Goal: Information Seeking & Learning: Learn about a topic

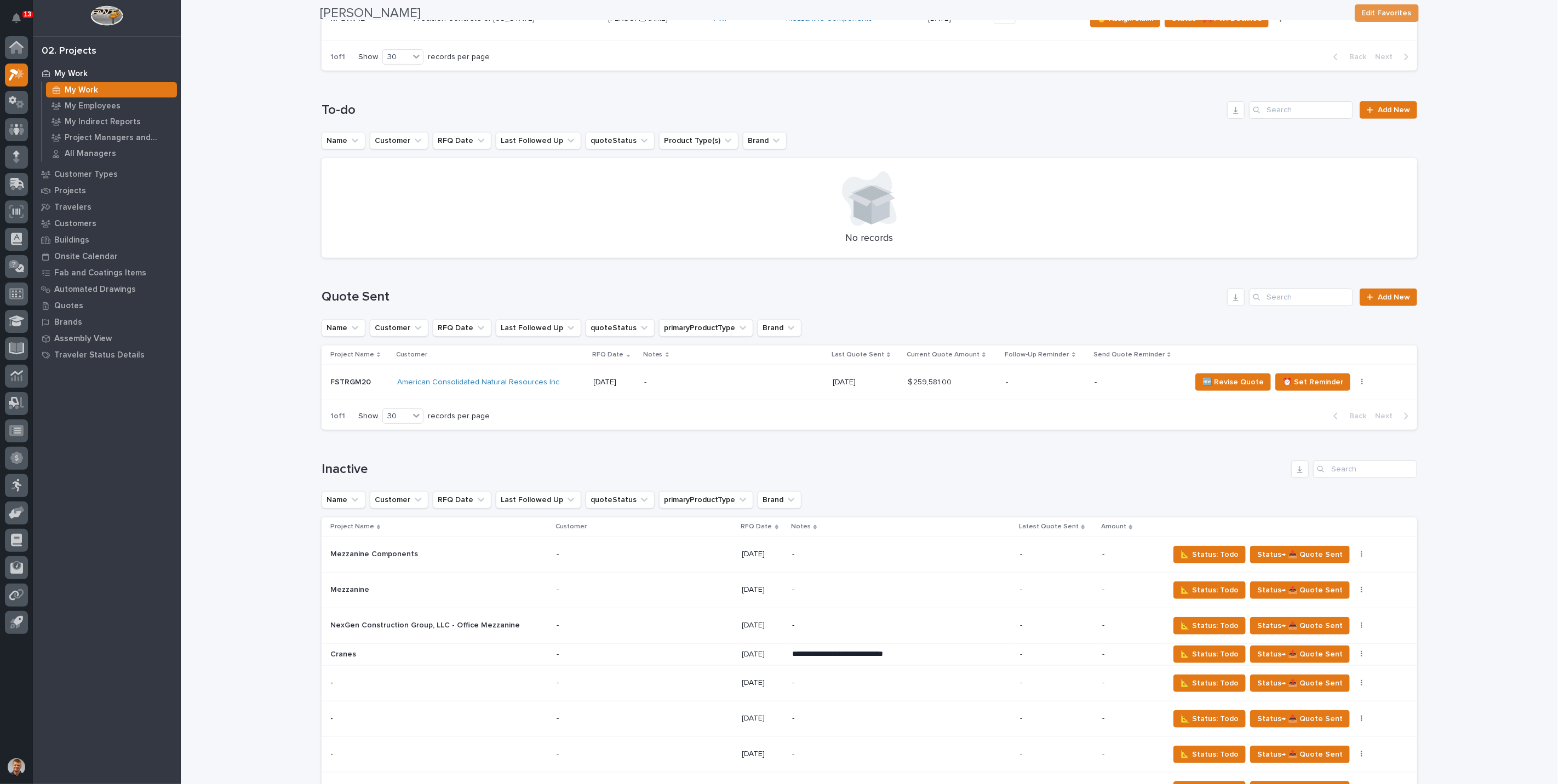
scroll to position [425, 0]
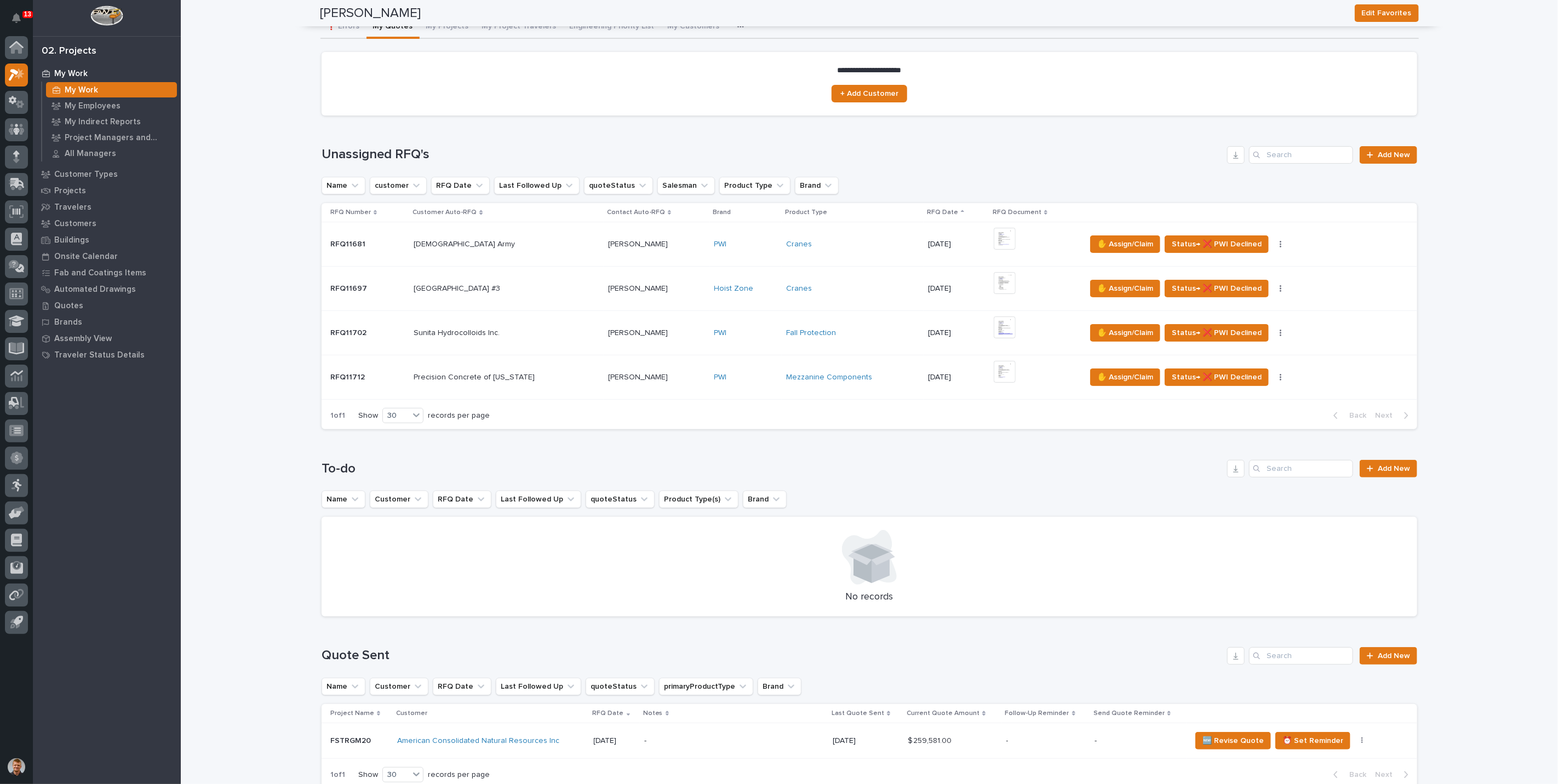
scroll to position [0, 0]
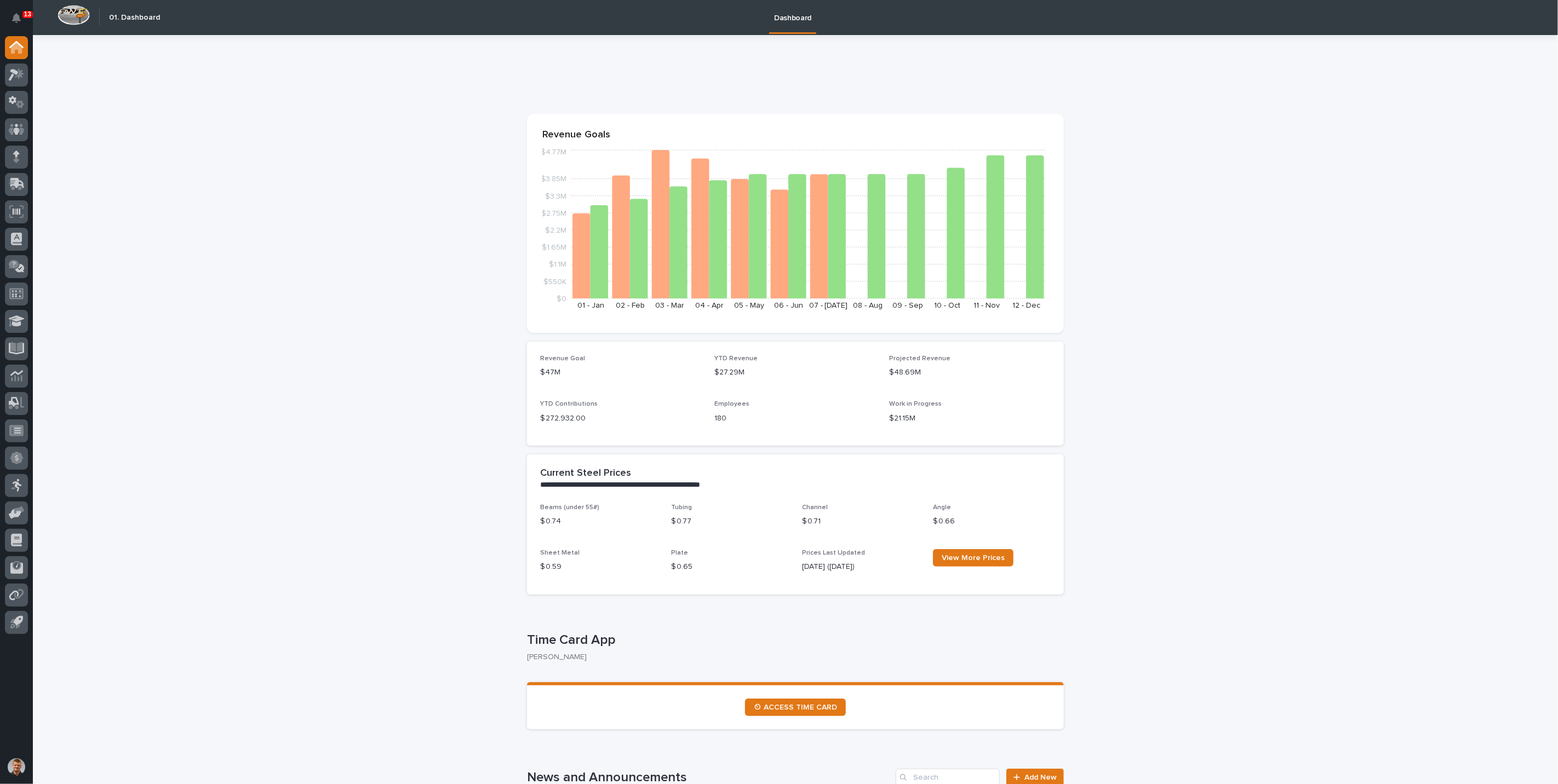
click at [24, 374] on div at bounding box center [16, 376] width 23 height 23
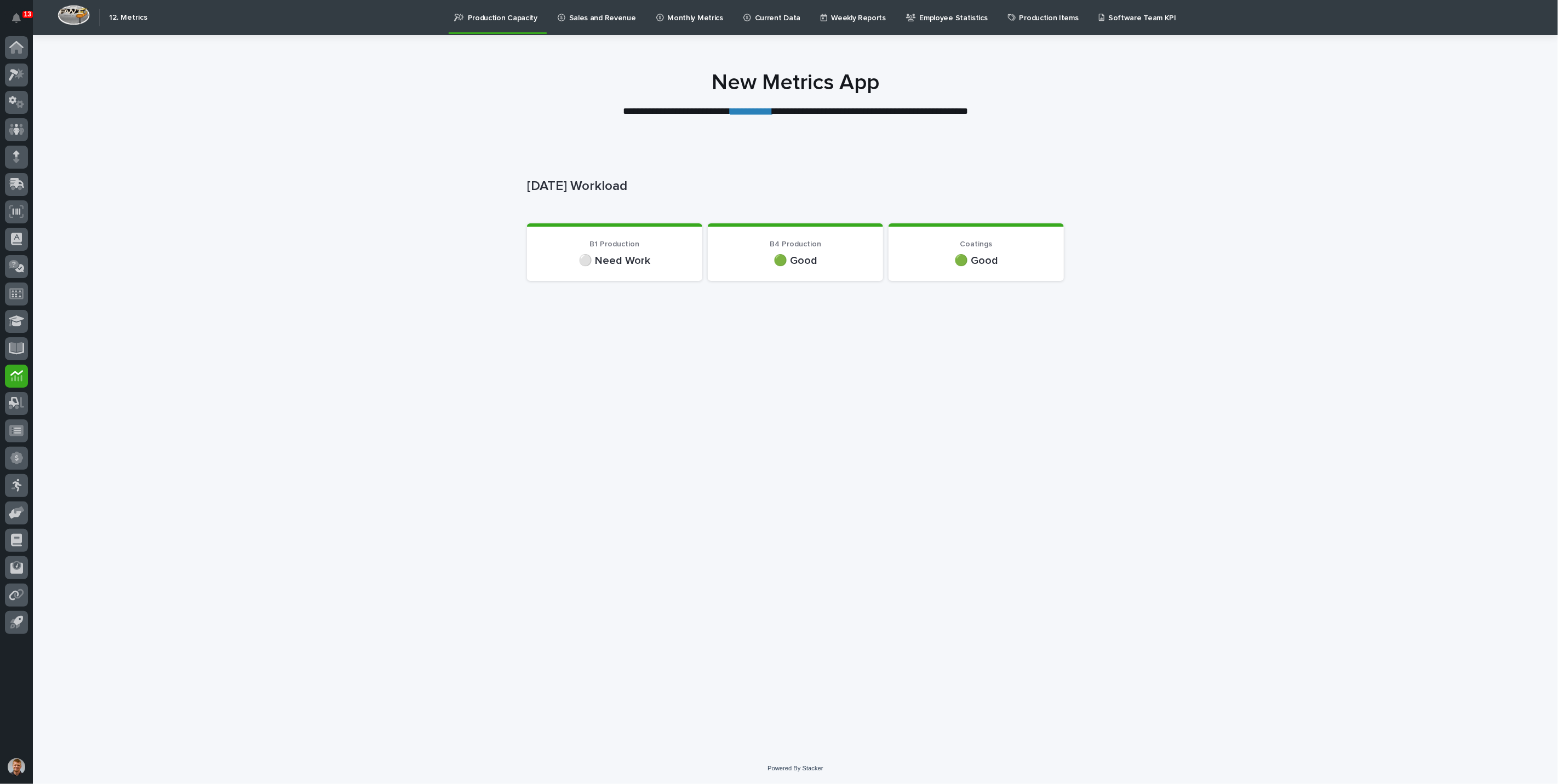
click at [739, 113] on link "**********" at bounding box center [751, 111] width 42 height 9
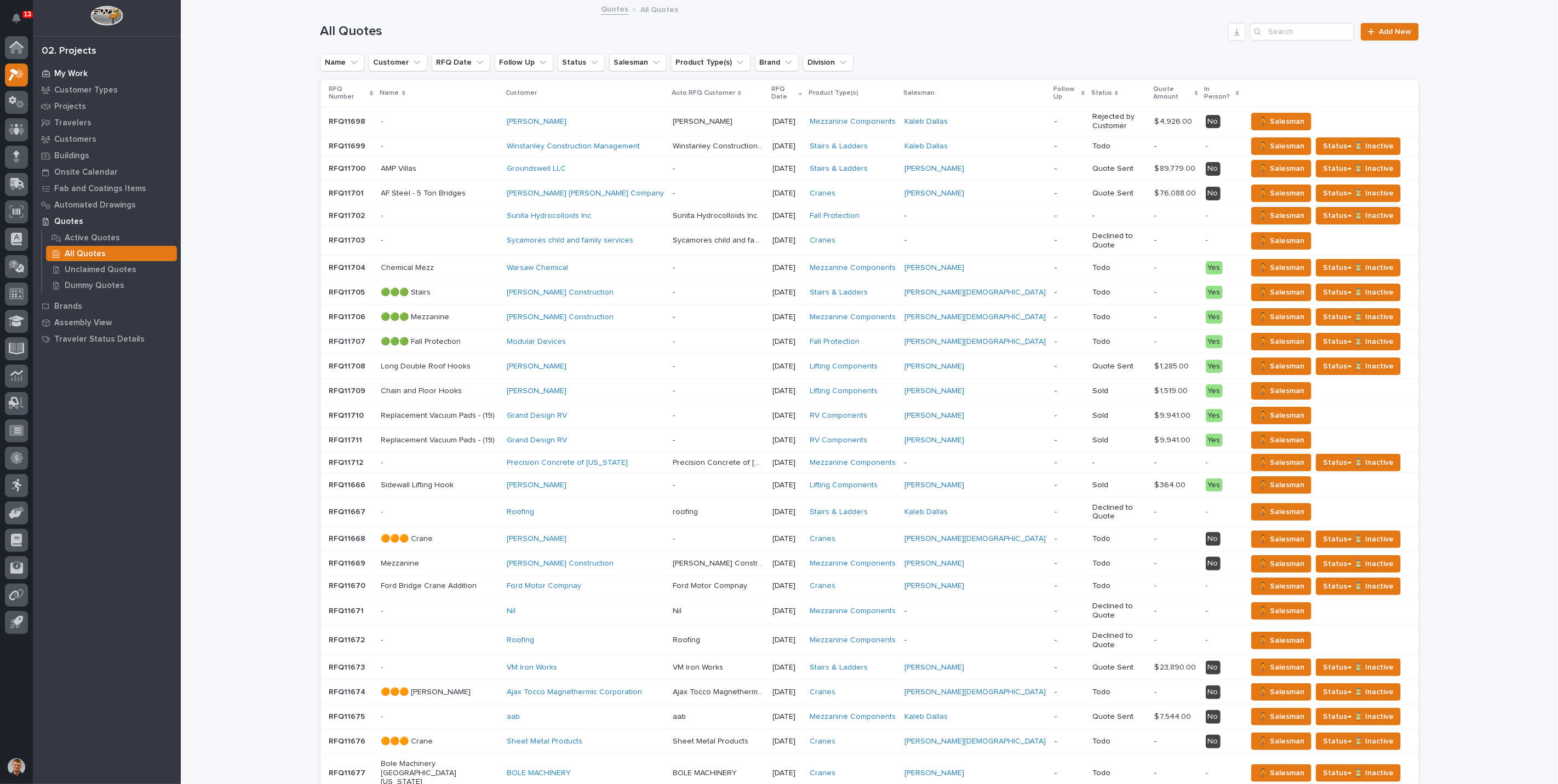
click at [64, 70] on p "My Work" at bounding box center [70, 74] width 33 height 9
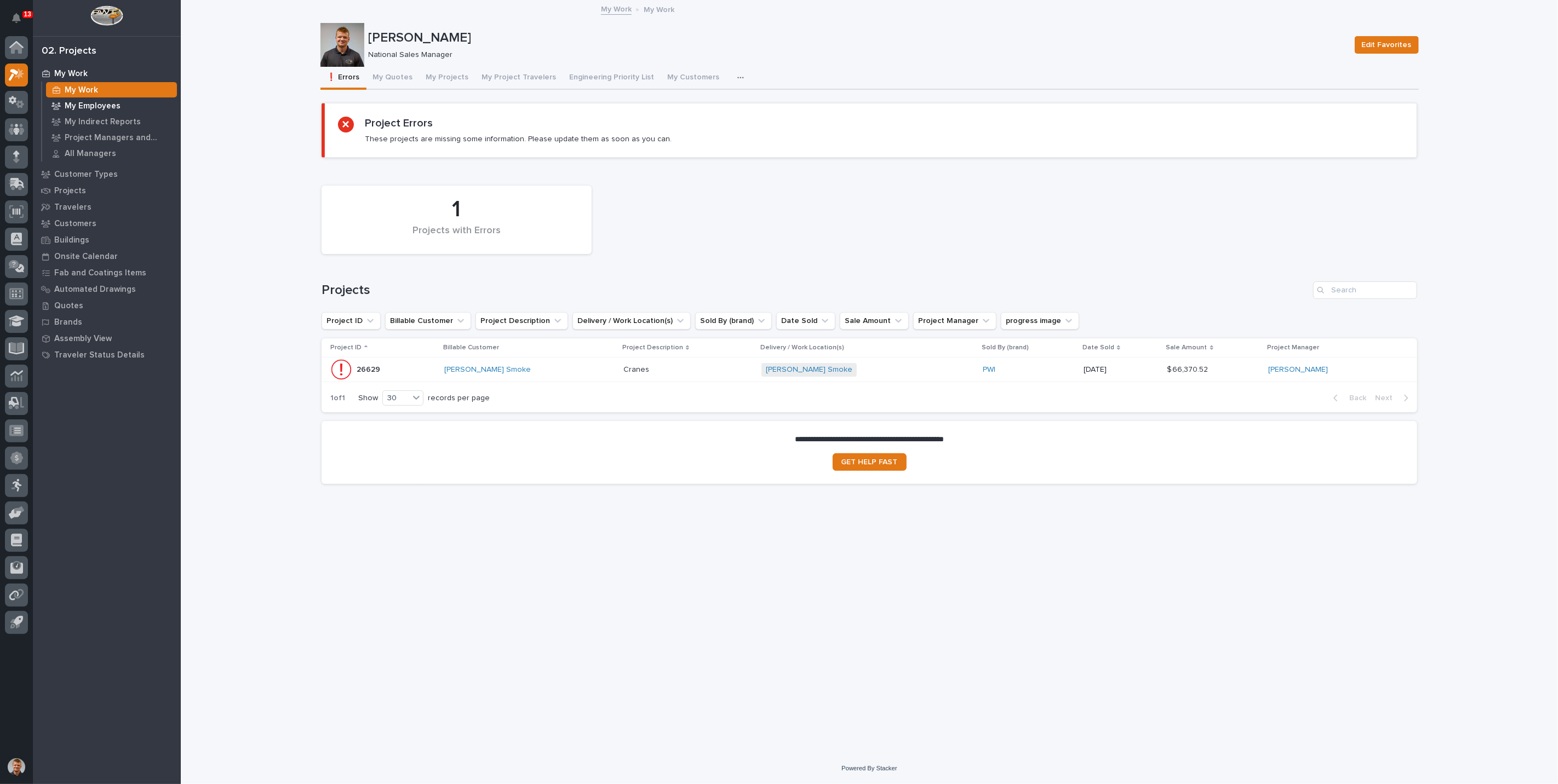
click at [113, 109] on p "My Employees" at bounding box center [92, 106] width 56 height 9
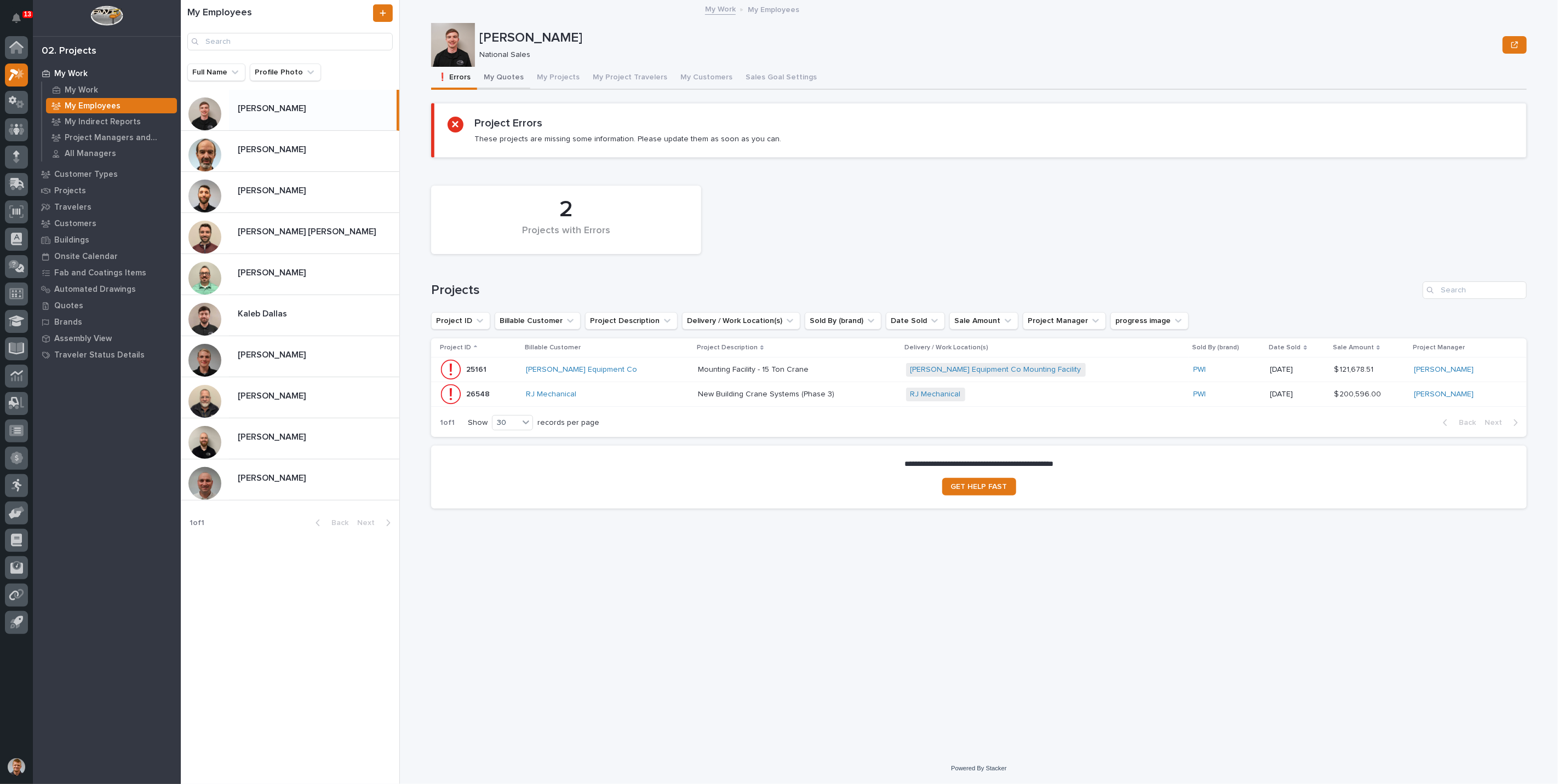
click at [490, 72] on button "My Quotes" at bounding box center [504, 78] width 53 height 23
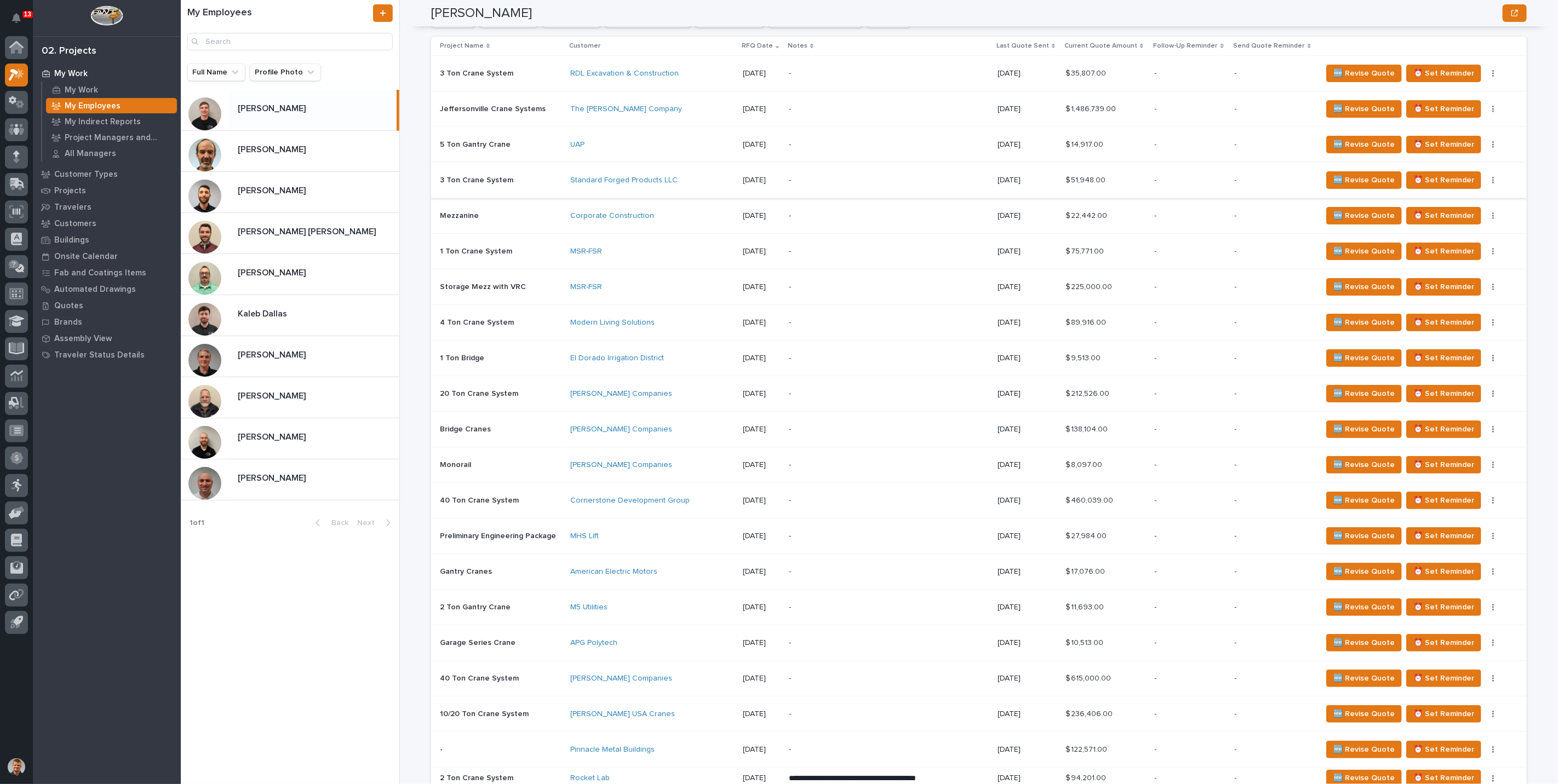
scroll to position [913, 0]
click at [297, 156] on div "Brian Bontrager Brian Bontrager" at bounding box center [313, 151] width 170 height 22
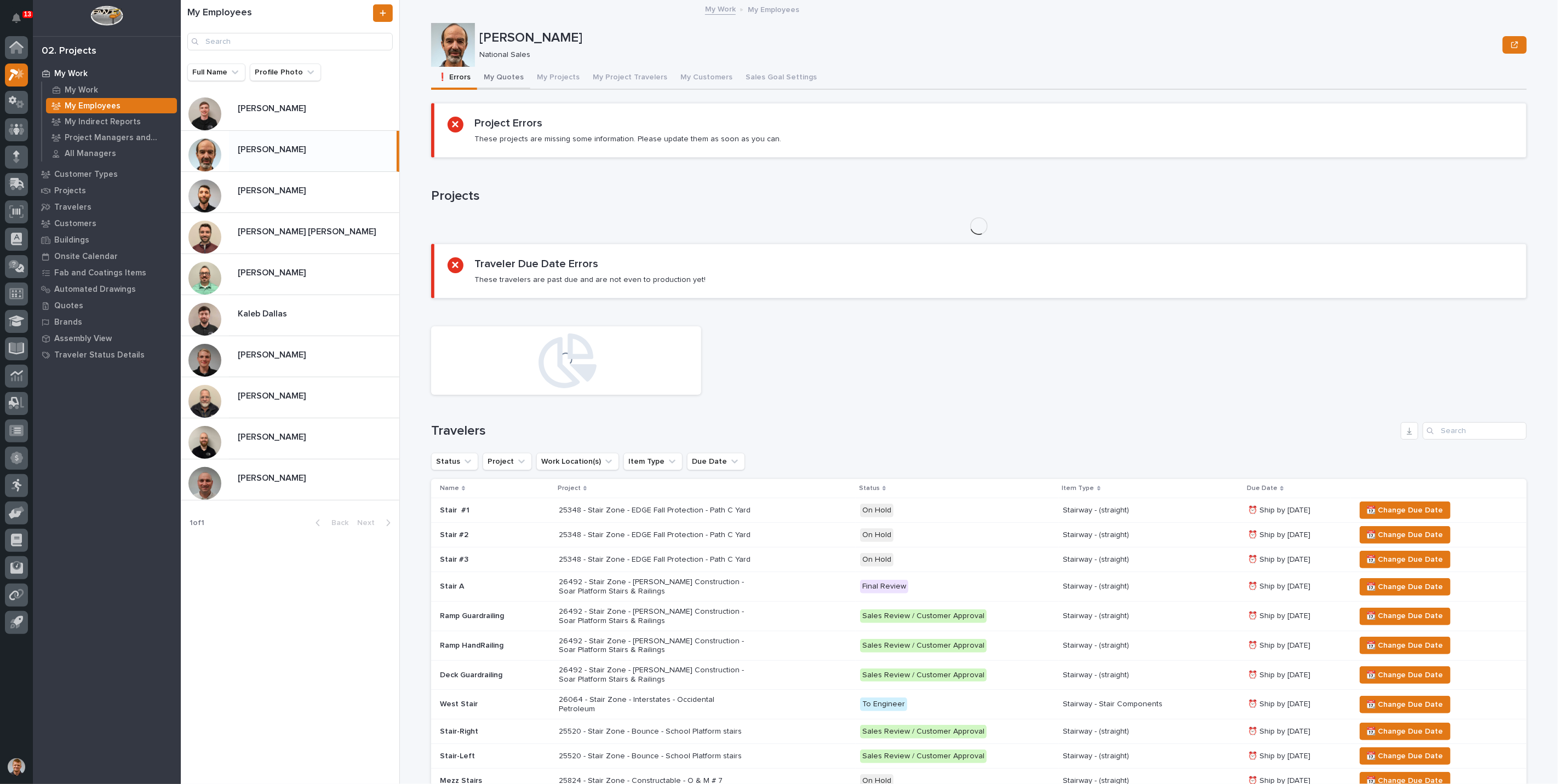
click at [497, 79] on button "My Quotes" at bounding box center [504, 78] width 53 height 23
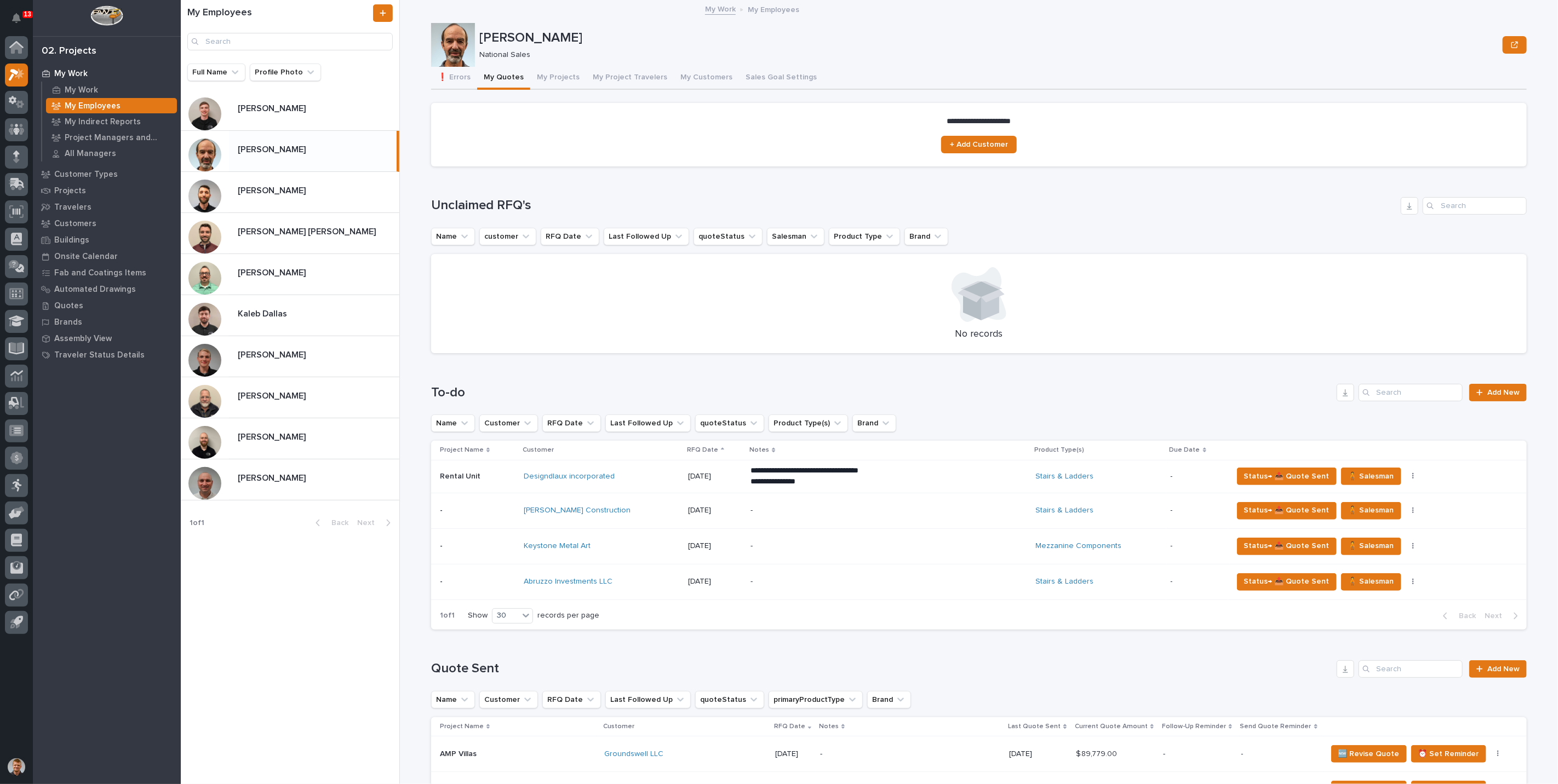
scroll to position [182, 0]
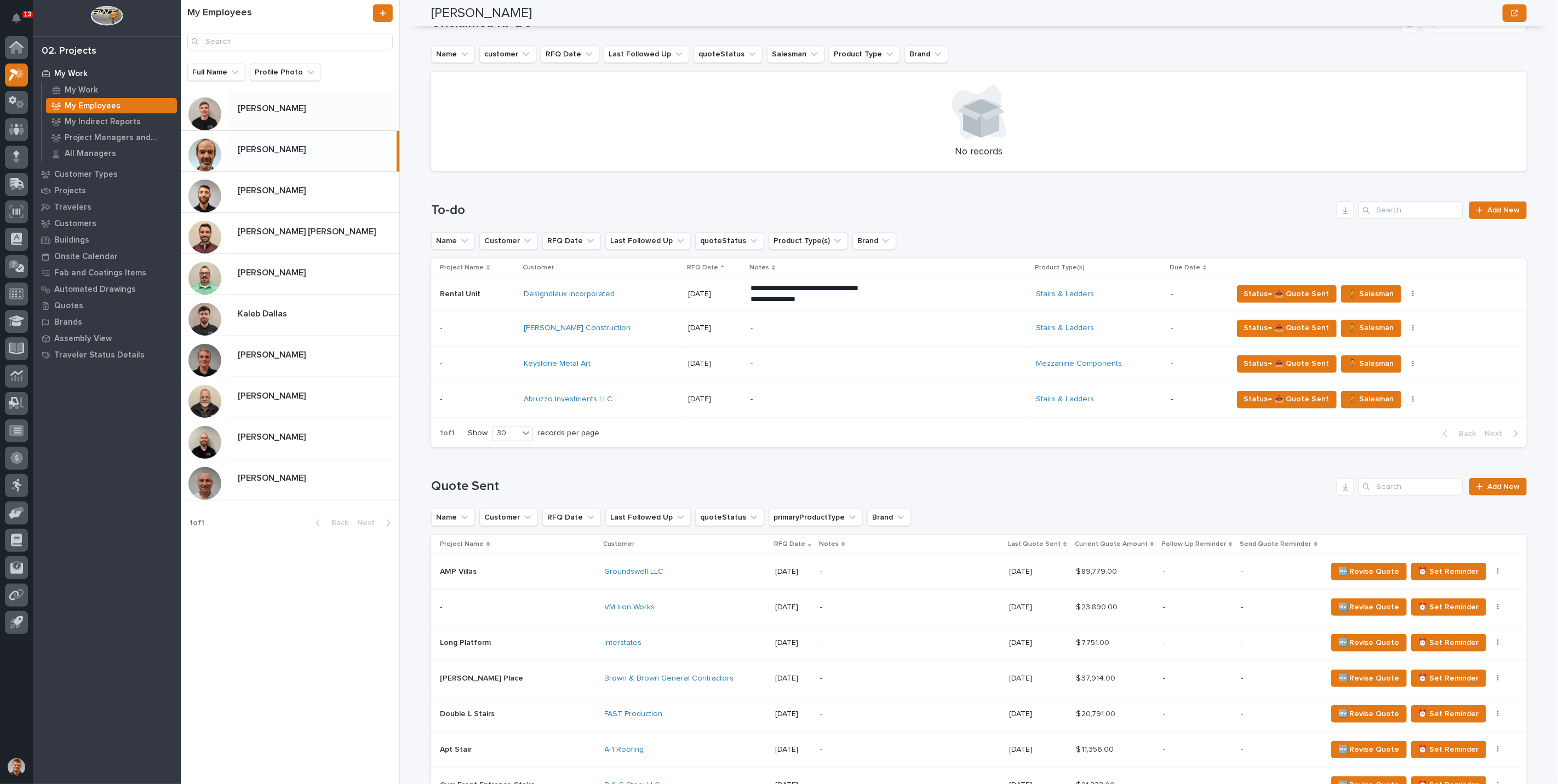
click at [277, 116] on div "Ashton Bontrager Ashton Bontrager" at bounding box center [313, 109] width 170 height 22
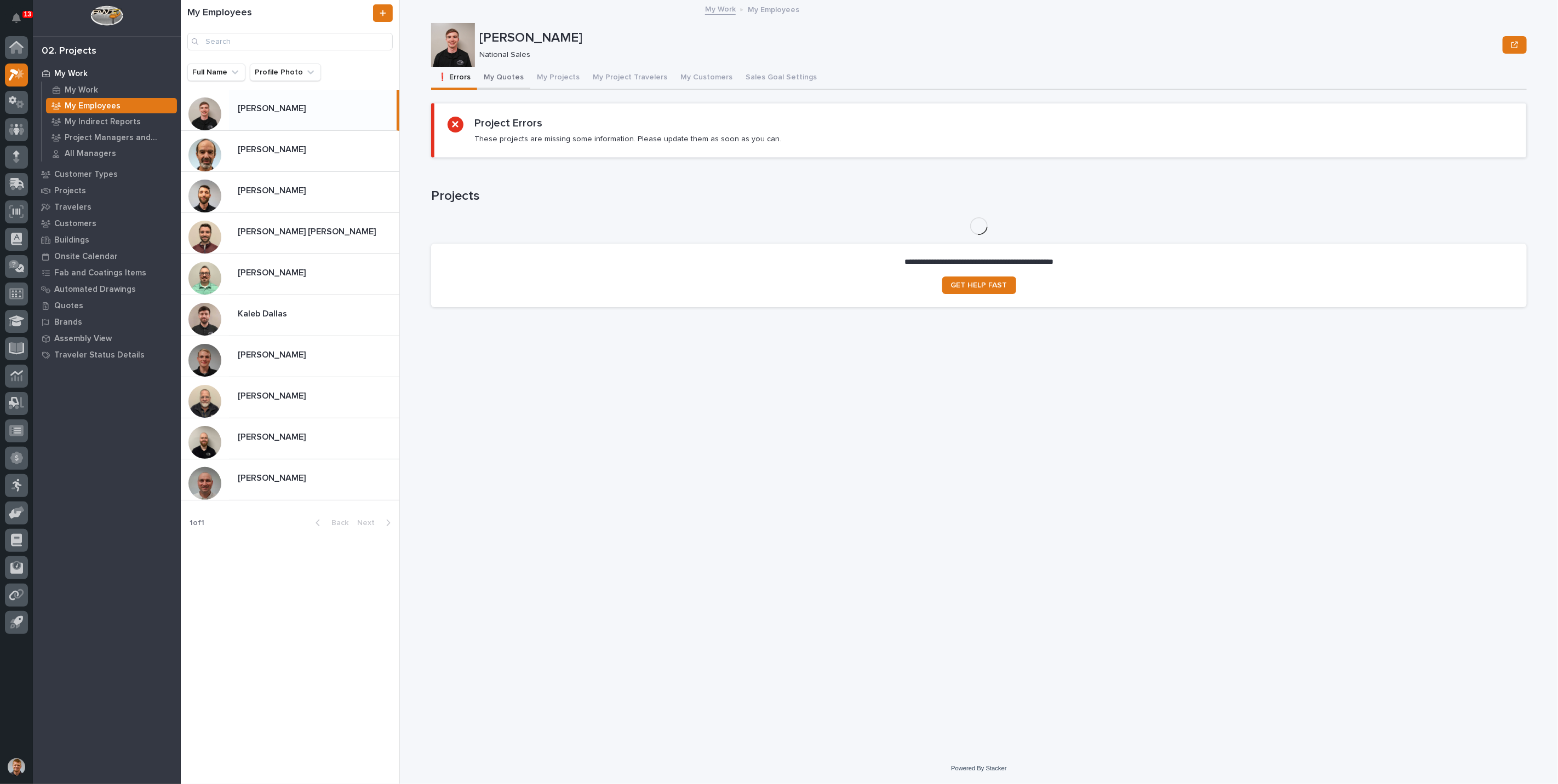
click at [492, 86] on button "My Quotes" at bounding box center [504, 78] width 53 height 23
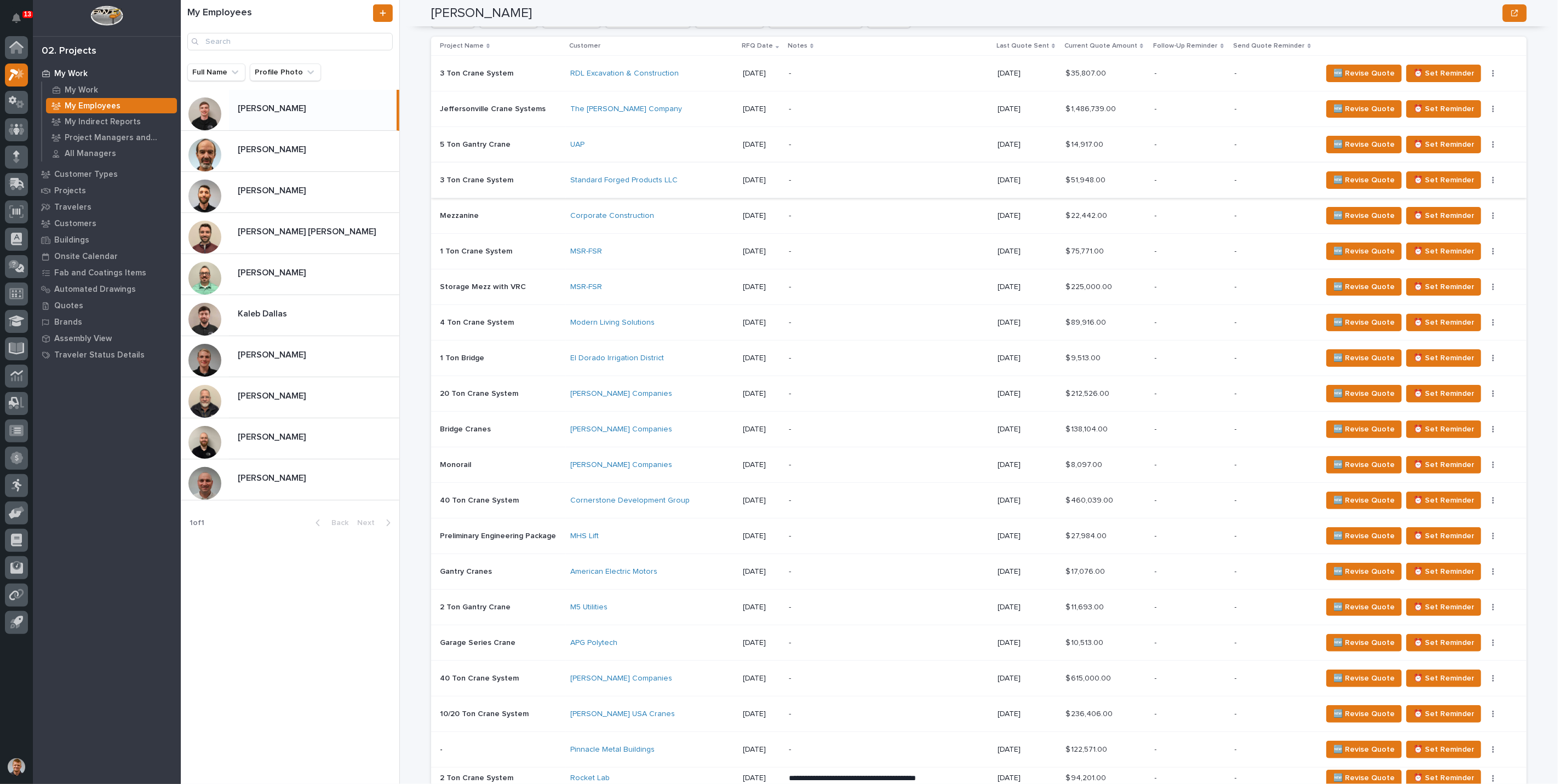
scroll to position [972, 0]
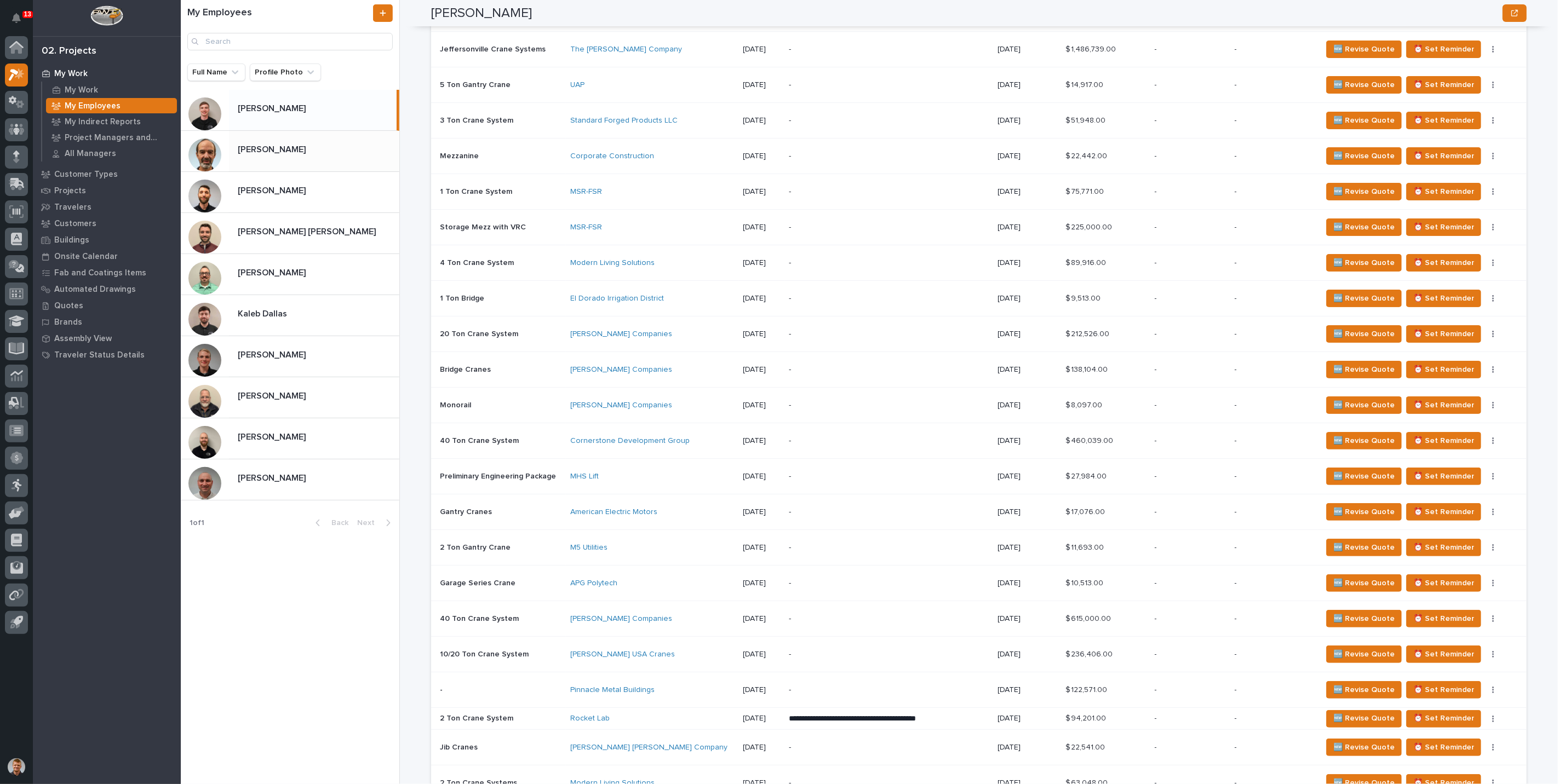
click at [287, 163] on div "Brian Bontrager Brian Bontrager" at bounding box center [290, 151] width 218 height 41
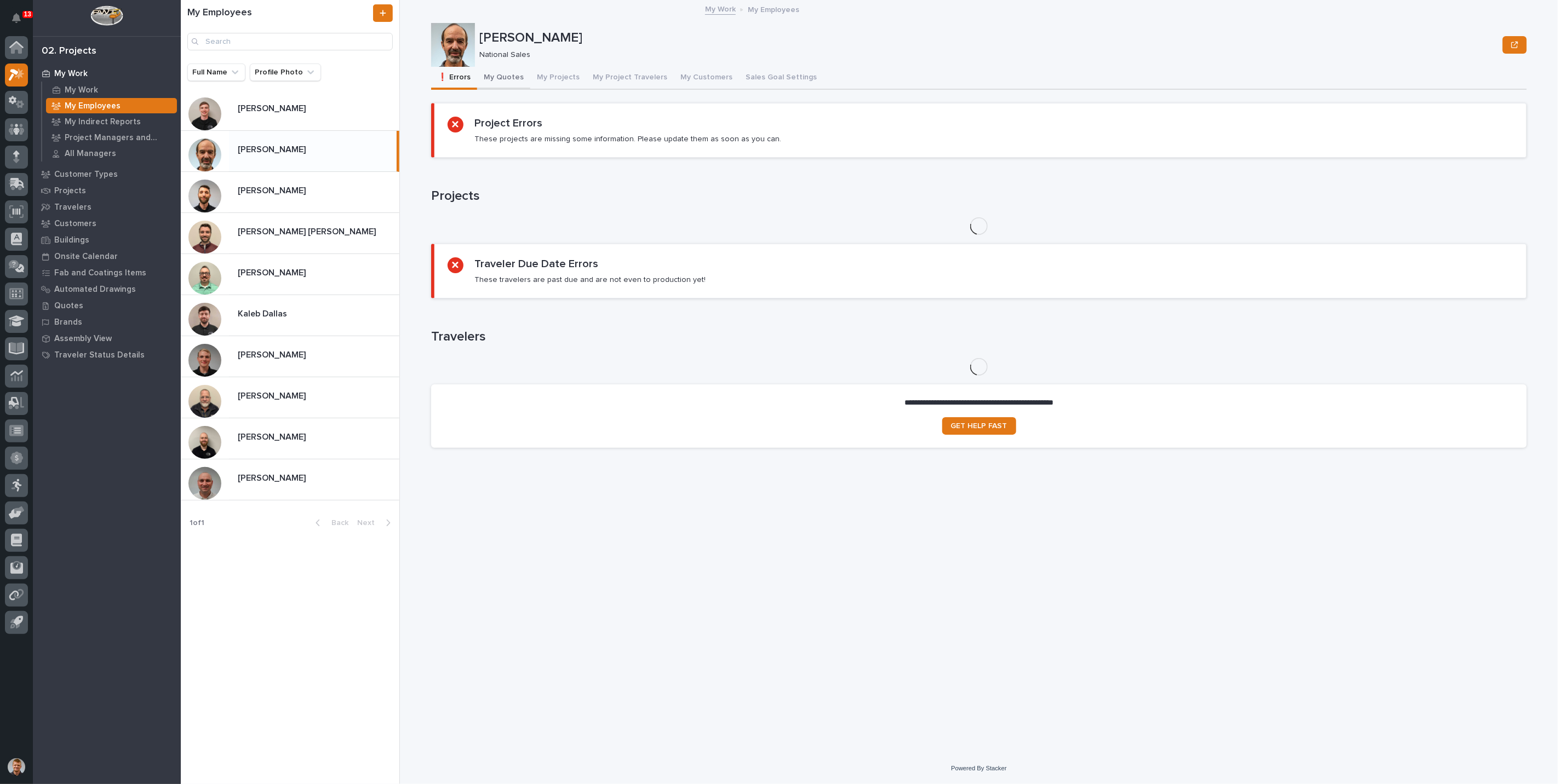
click at [493, 79] on button "My Quotes" at bounding box center [504, 78] width 53 height 23
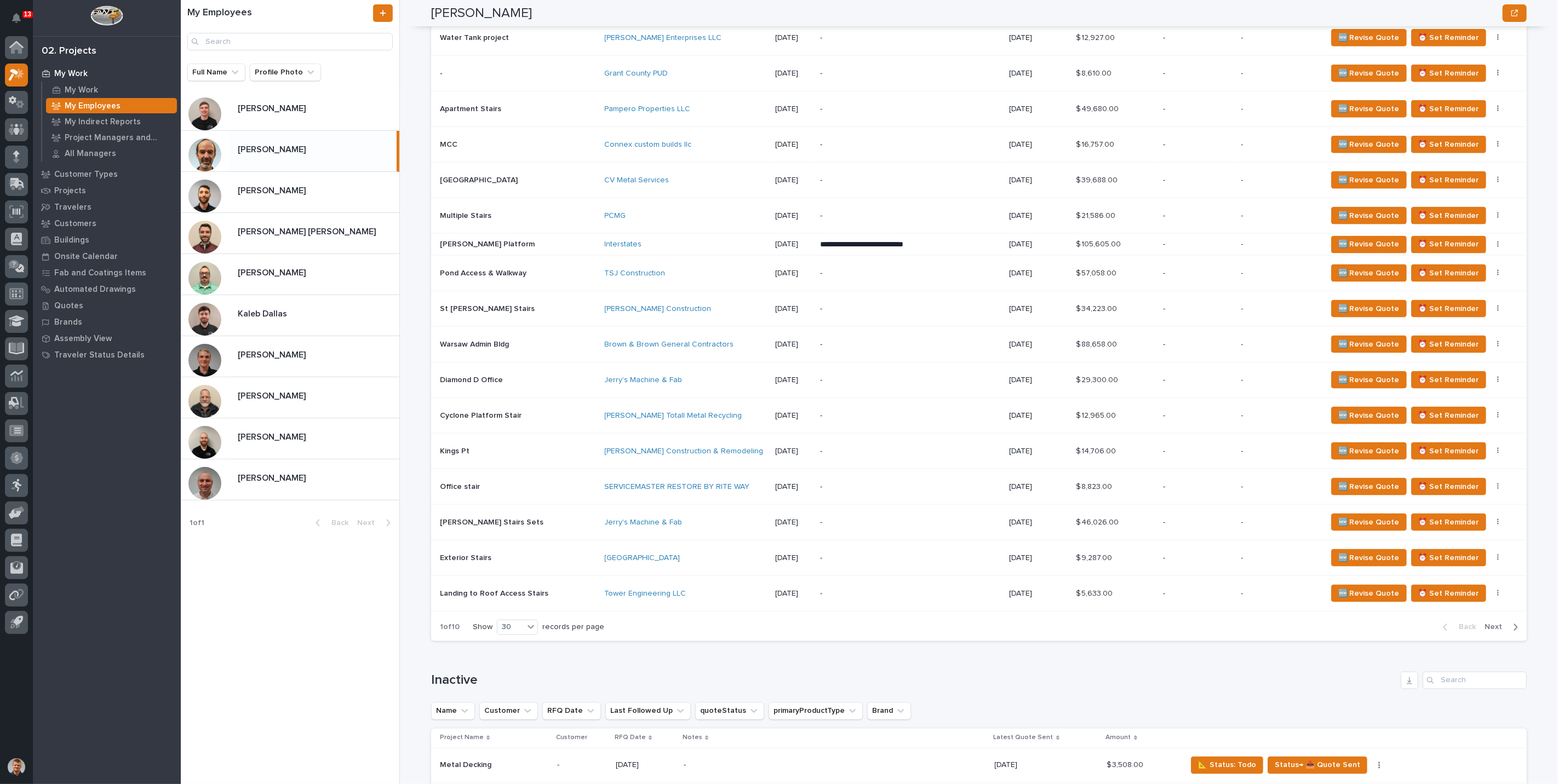
scroll to position [1156, 0]
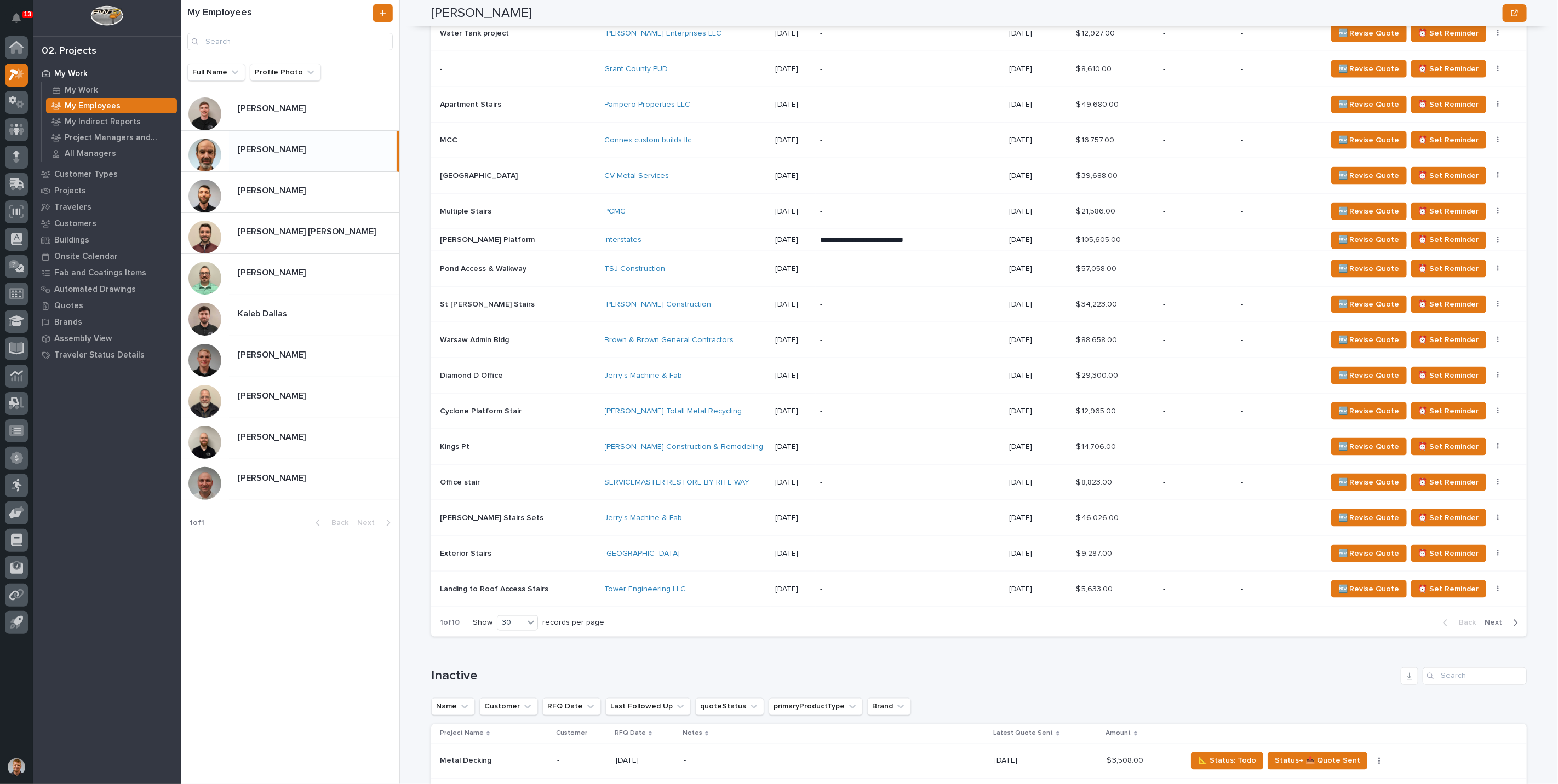
click at [1498, 619] on span "Next" at bounding box center [1496, 624] width 24 height 9
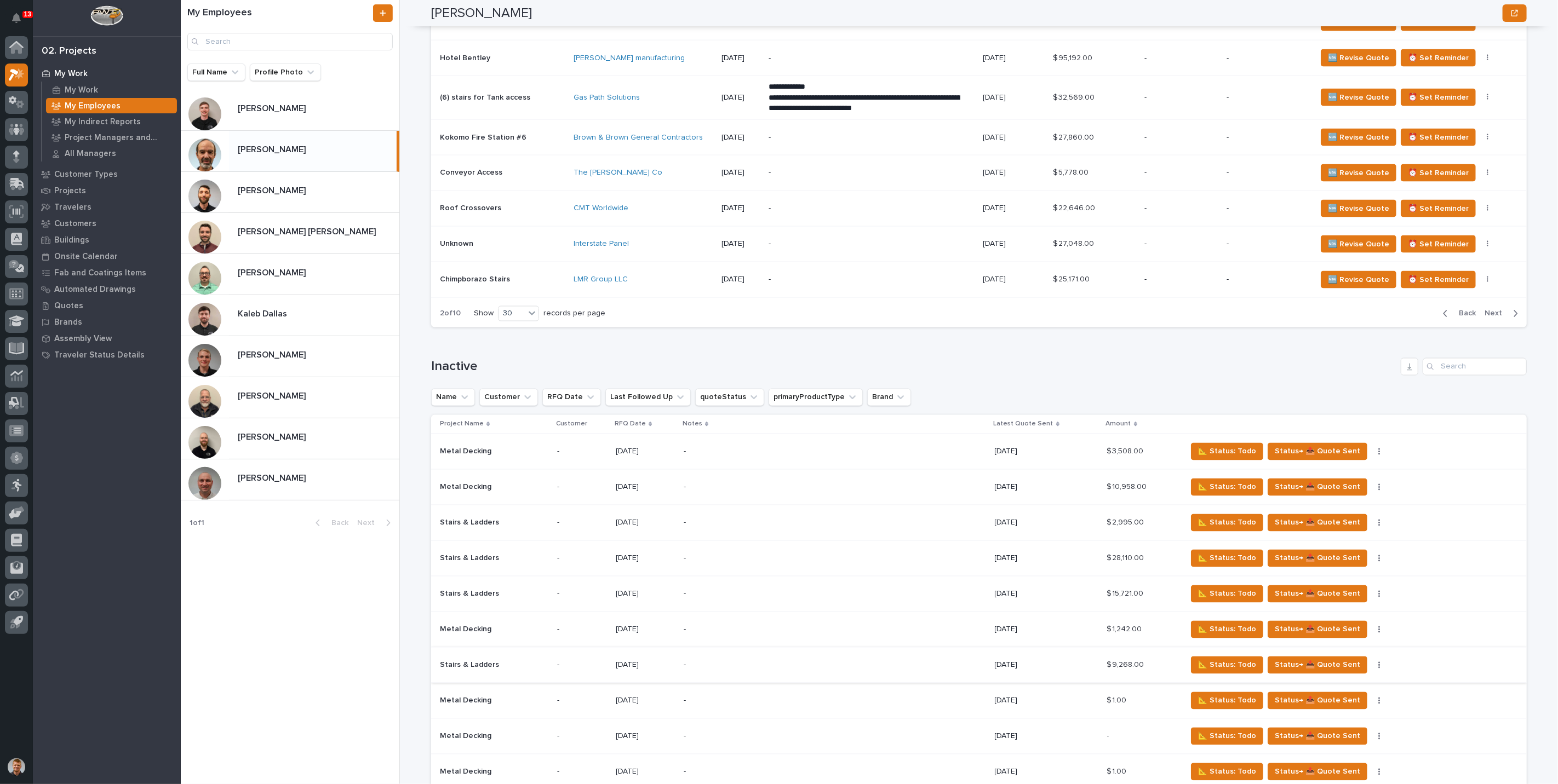
scroll to position [1217, 0]
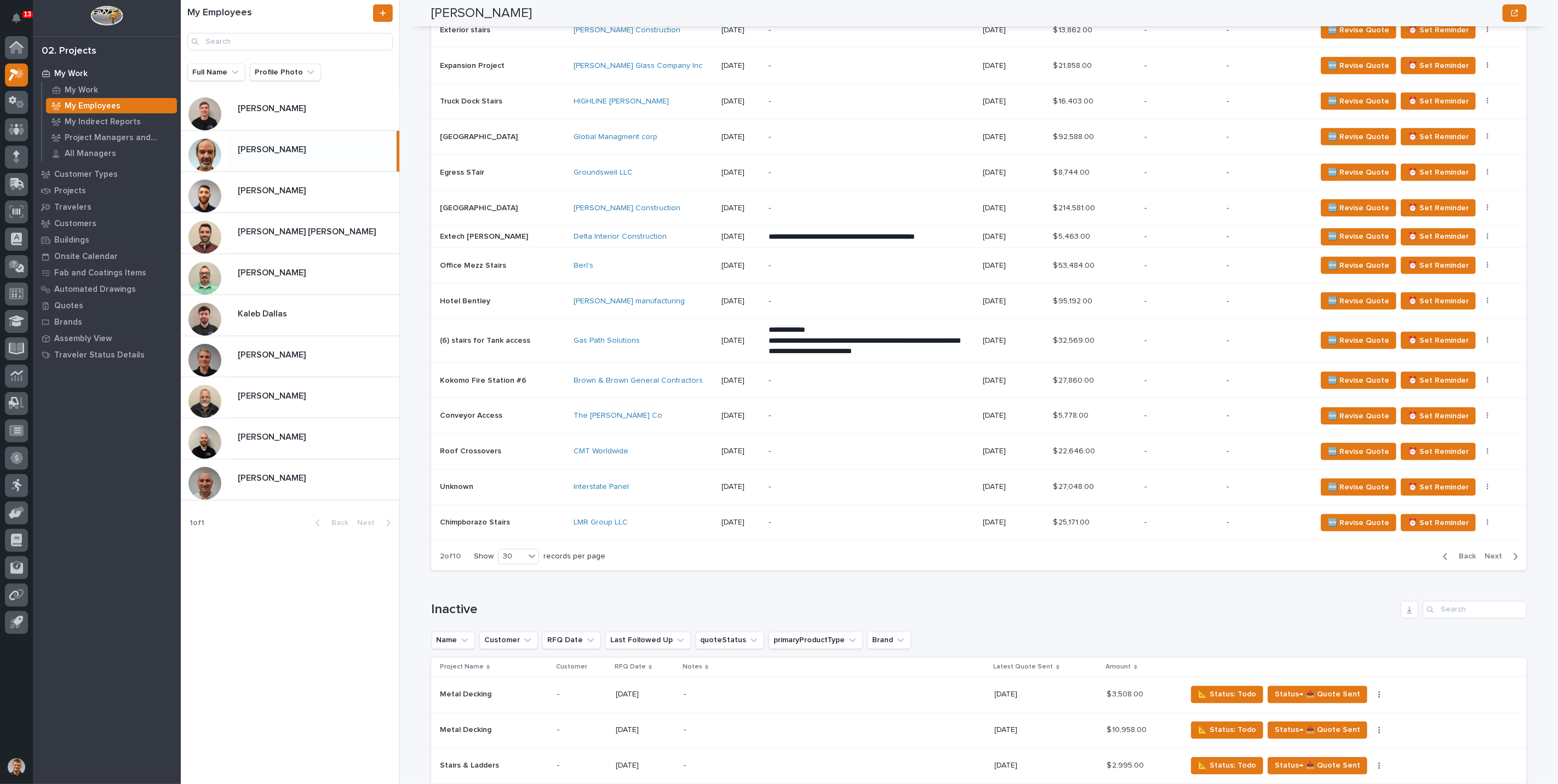
click at [1444, 553] on icon "button" at bounding box center [1446, 556] width 4 height 7
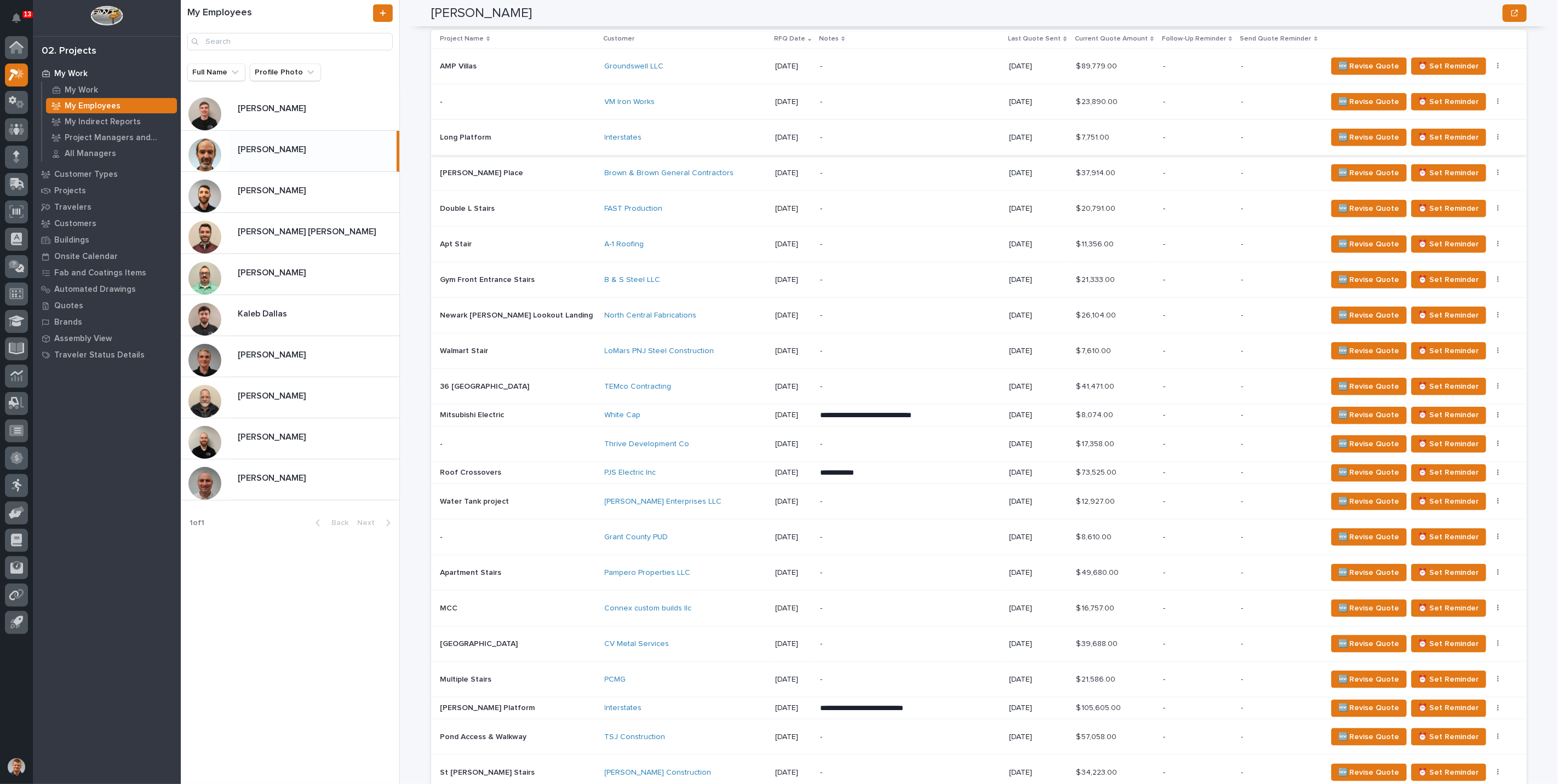
scroll to position [669, 0]
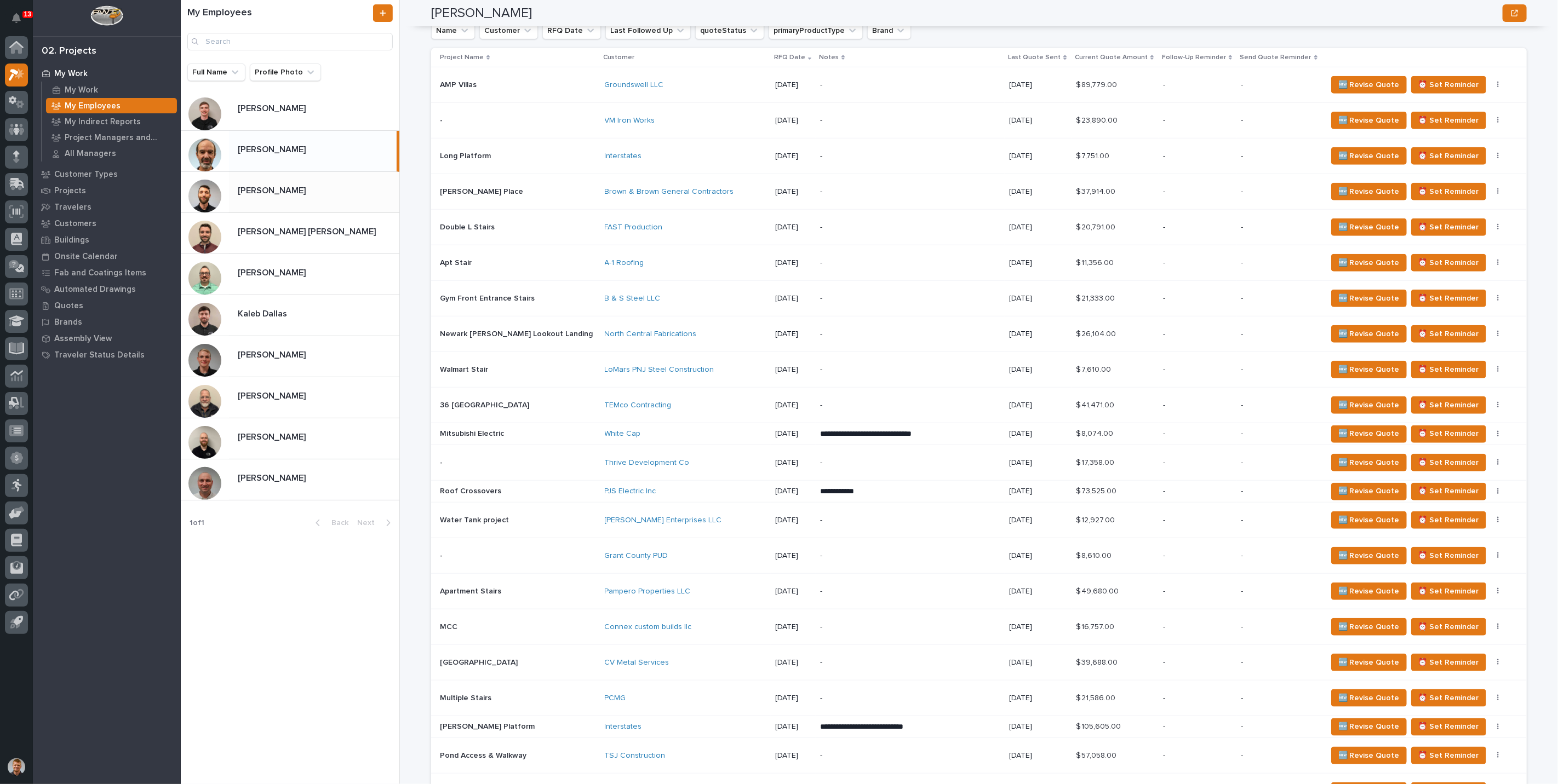
click at [379, 196] on p at bounding box center [316, 191] width 158 height 10
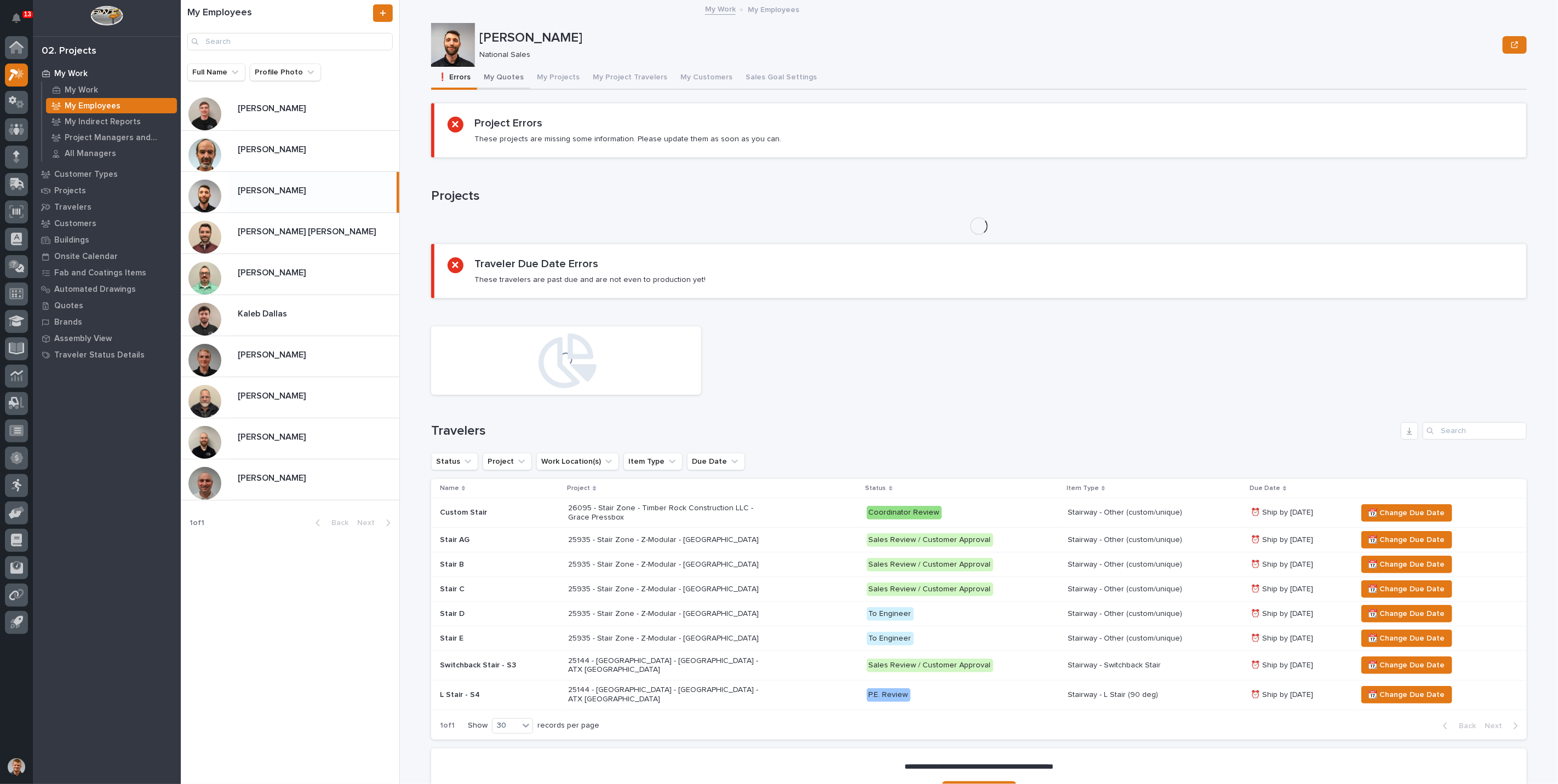
click at [509, 77] on button "My Quotes" at bounding box center [504, 78] width 53 height 23
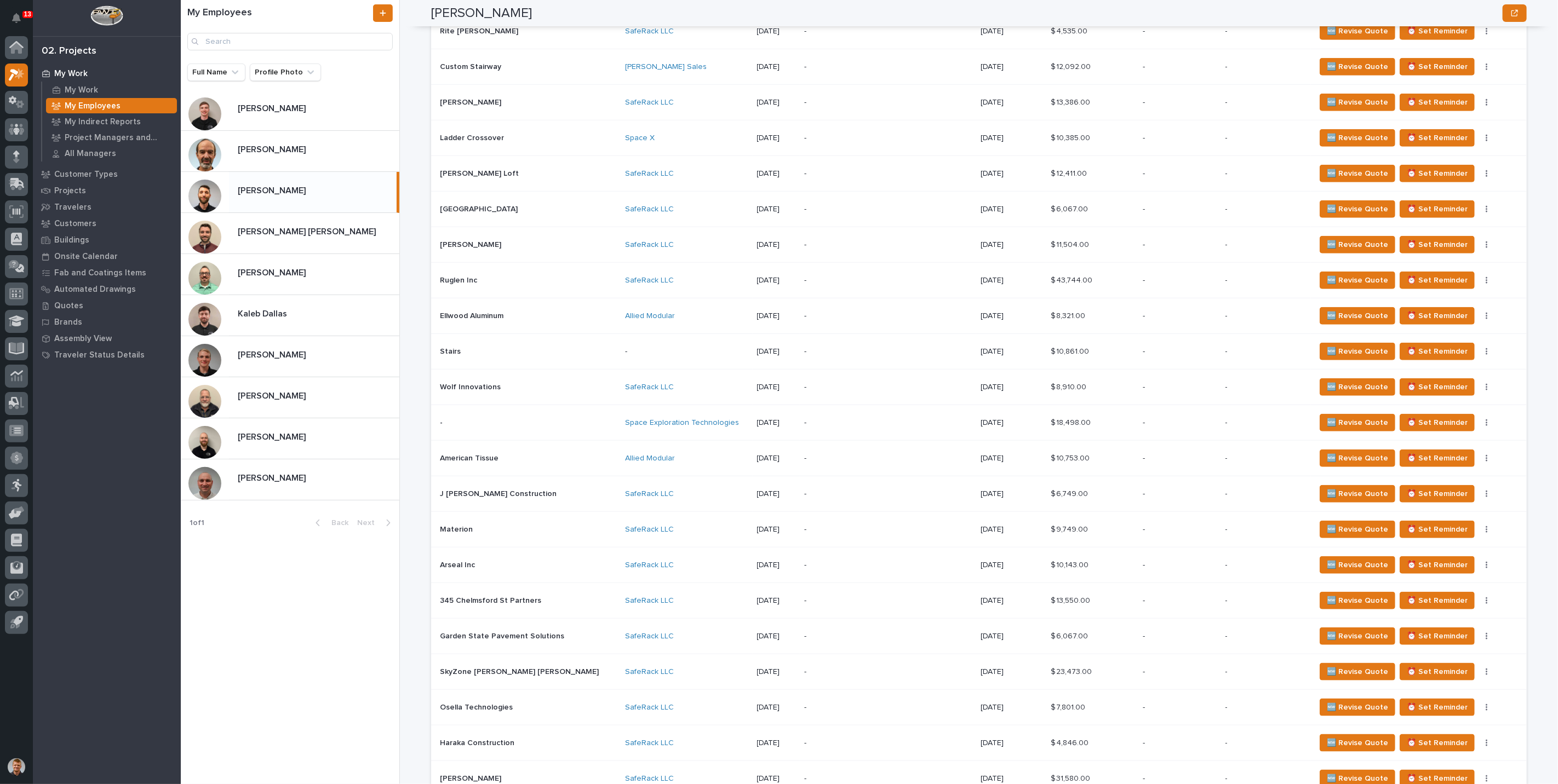
scroll to position [608, 0]
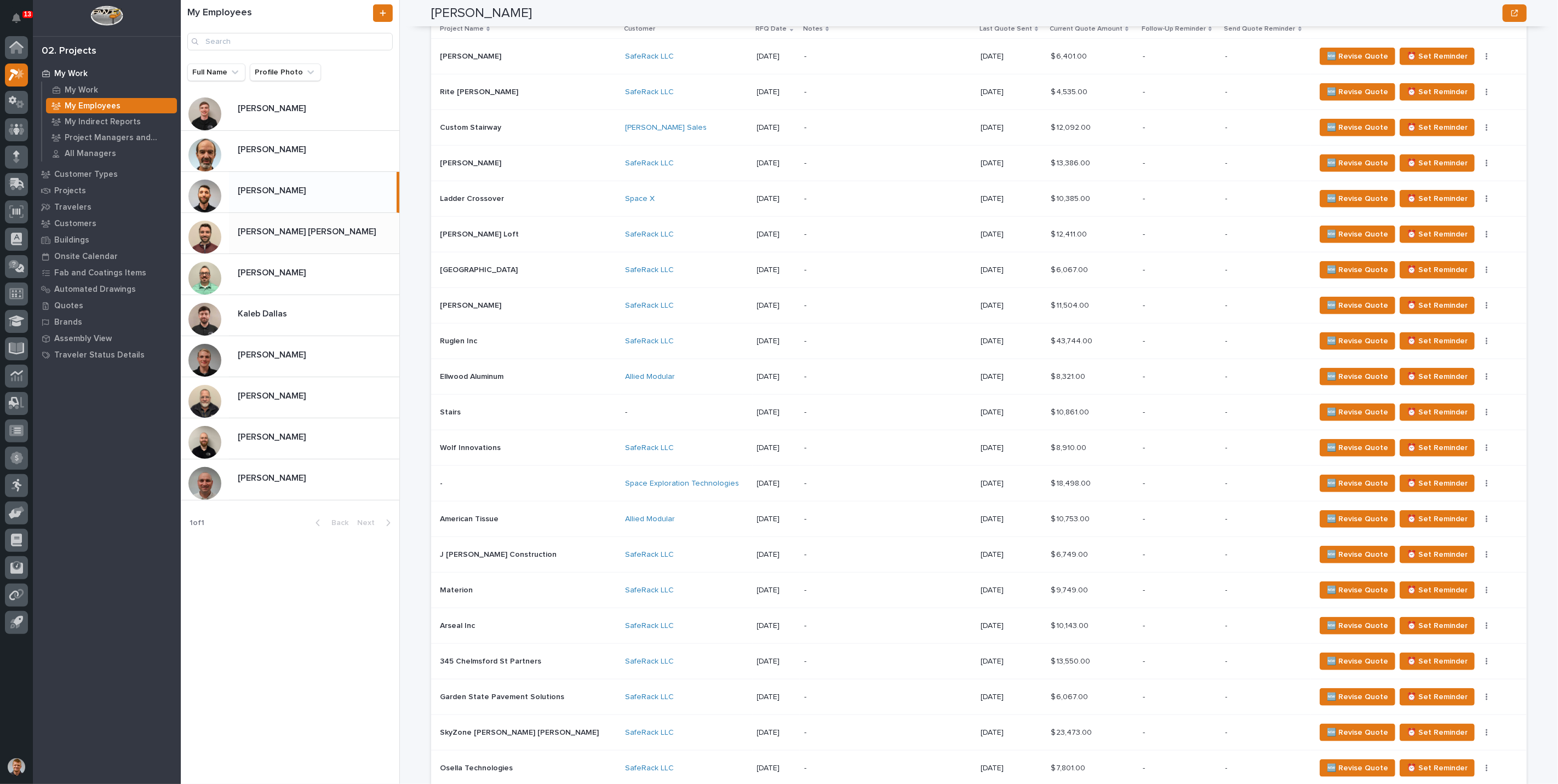
click at [328, 235] on p at bounding box center [316, 232] width 158 height 10
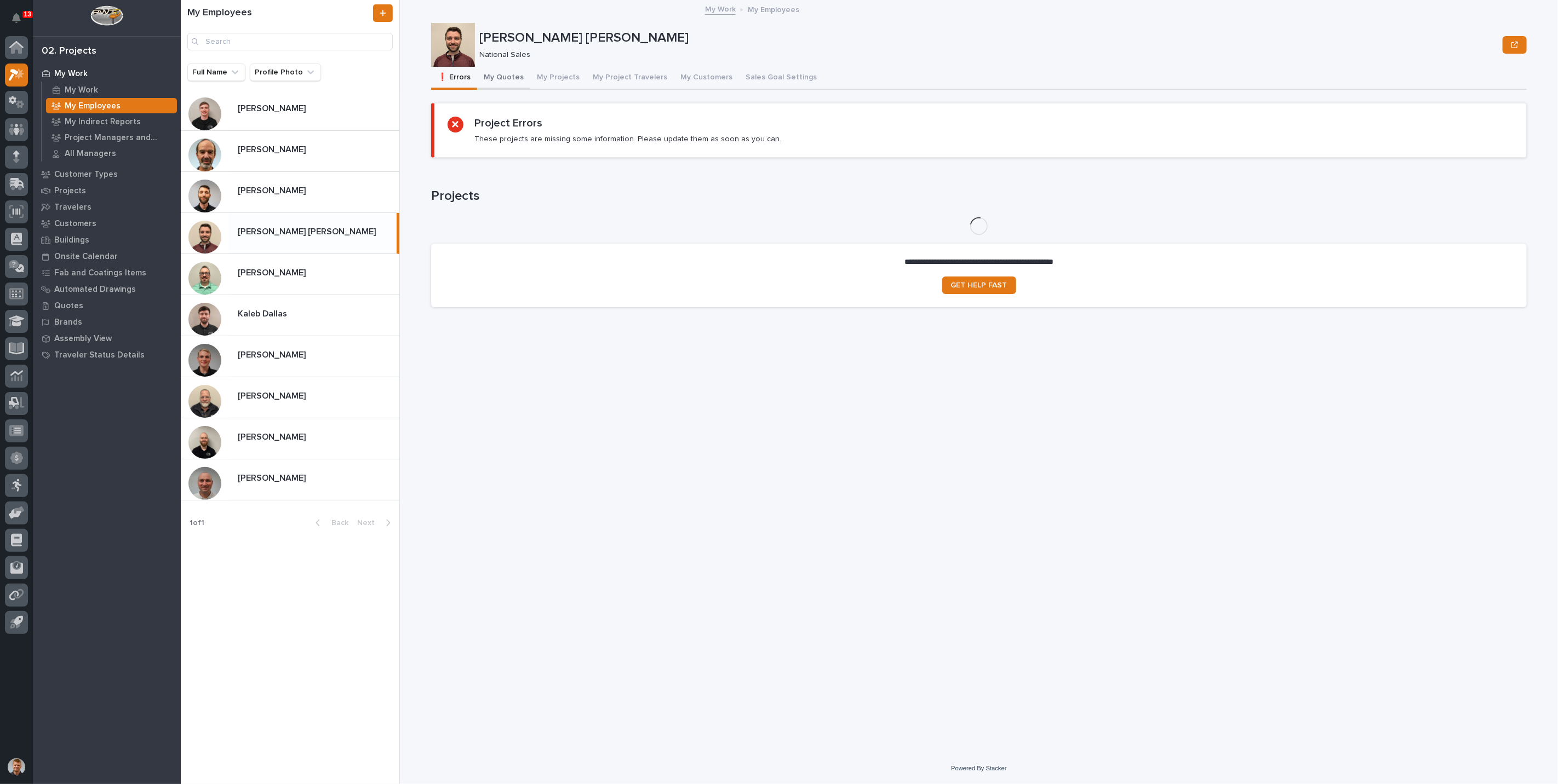
click at [491, 81] on button "My Quotes" at bounding box center [504, 78] width 53 height 23
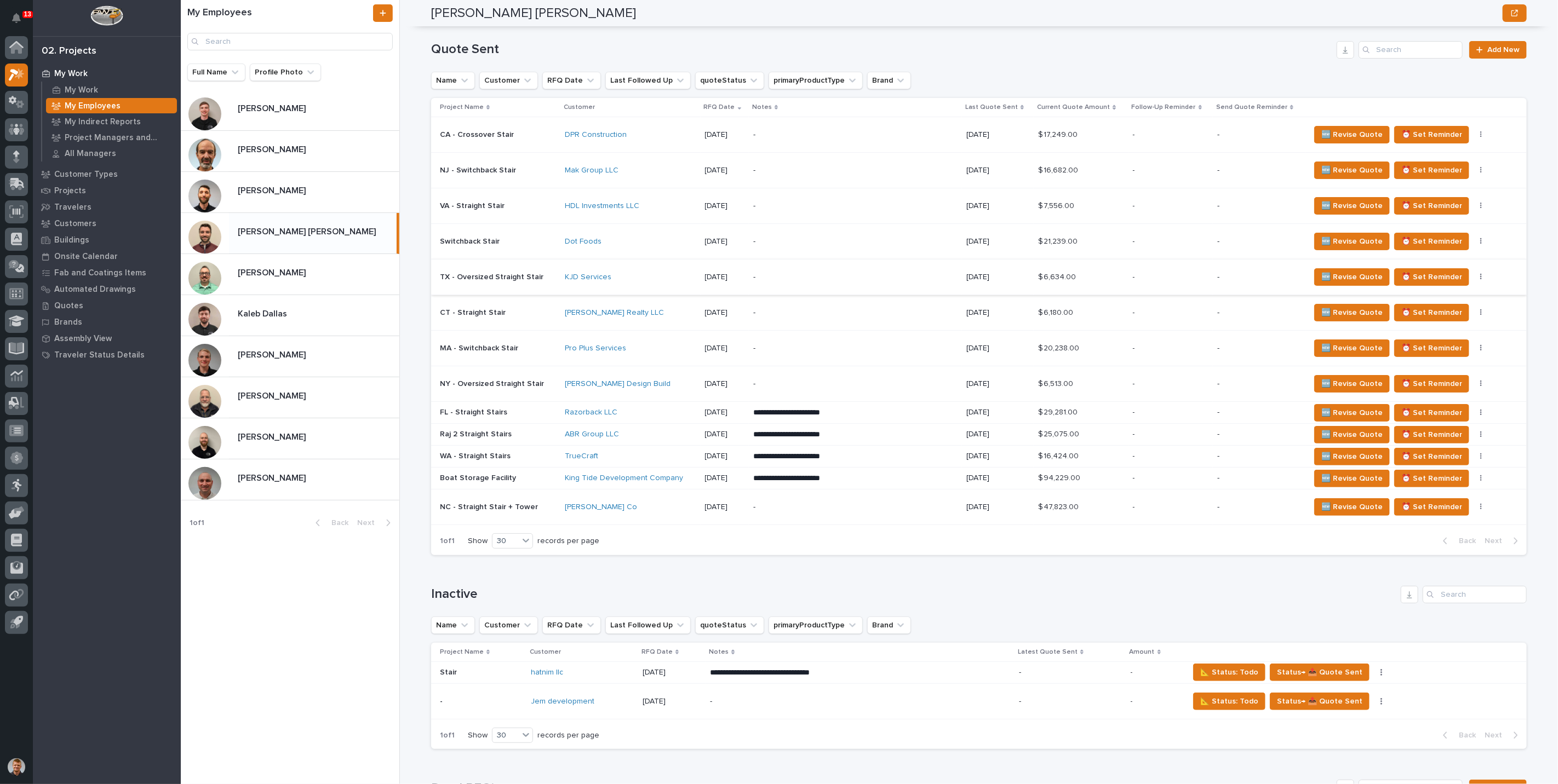
scroll to position [573, 0]
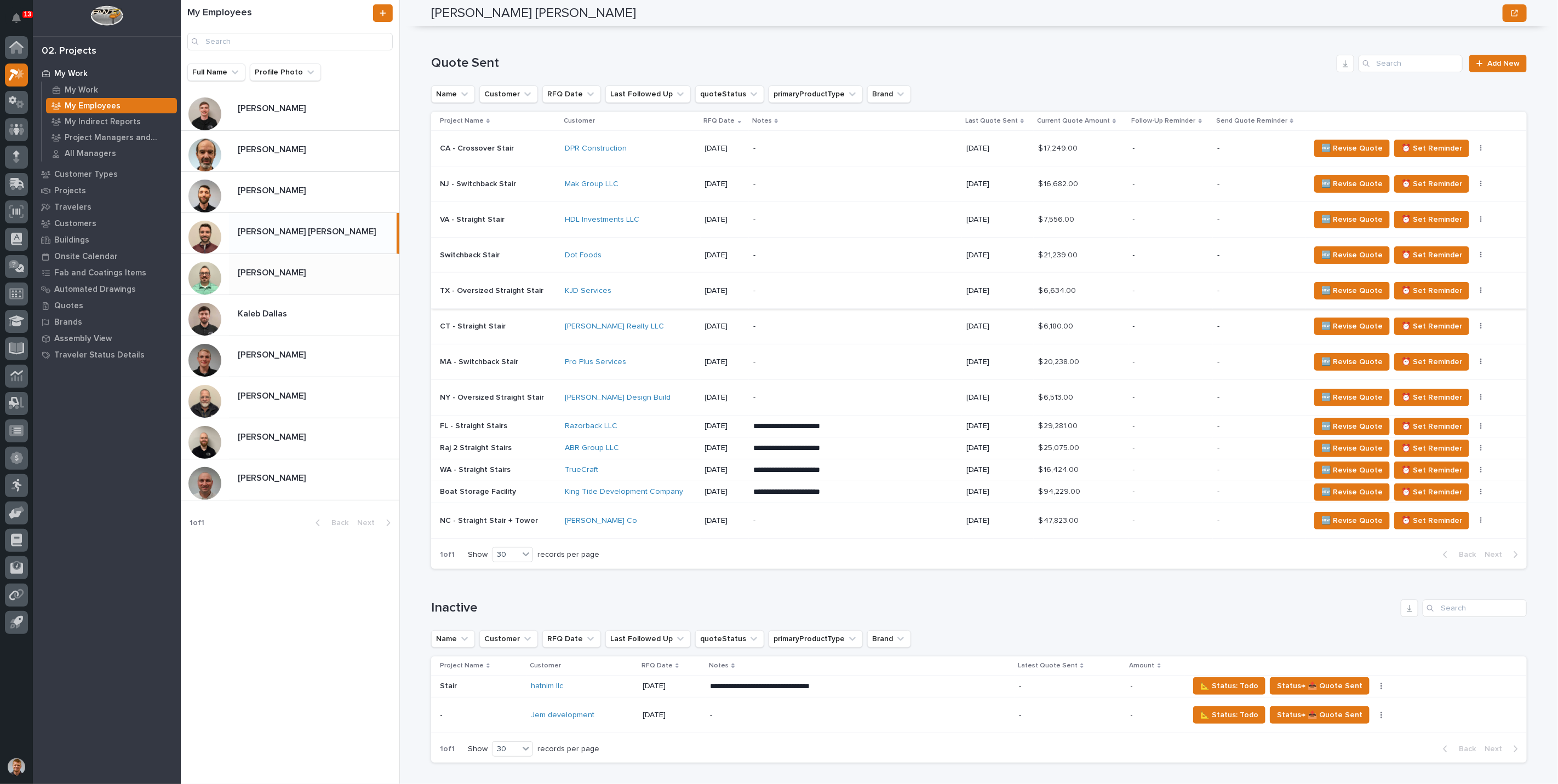
click at [301, 281] on div "Derek Lenhart Derek Lenhart" at bounding box center [313, 274] width 170 height 22
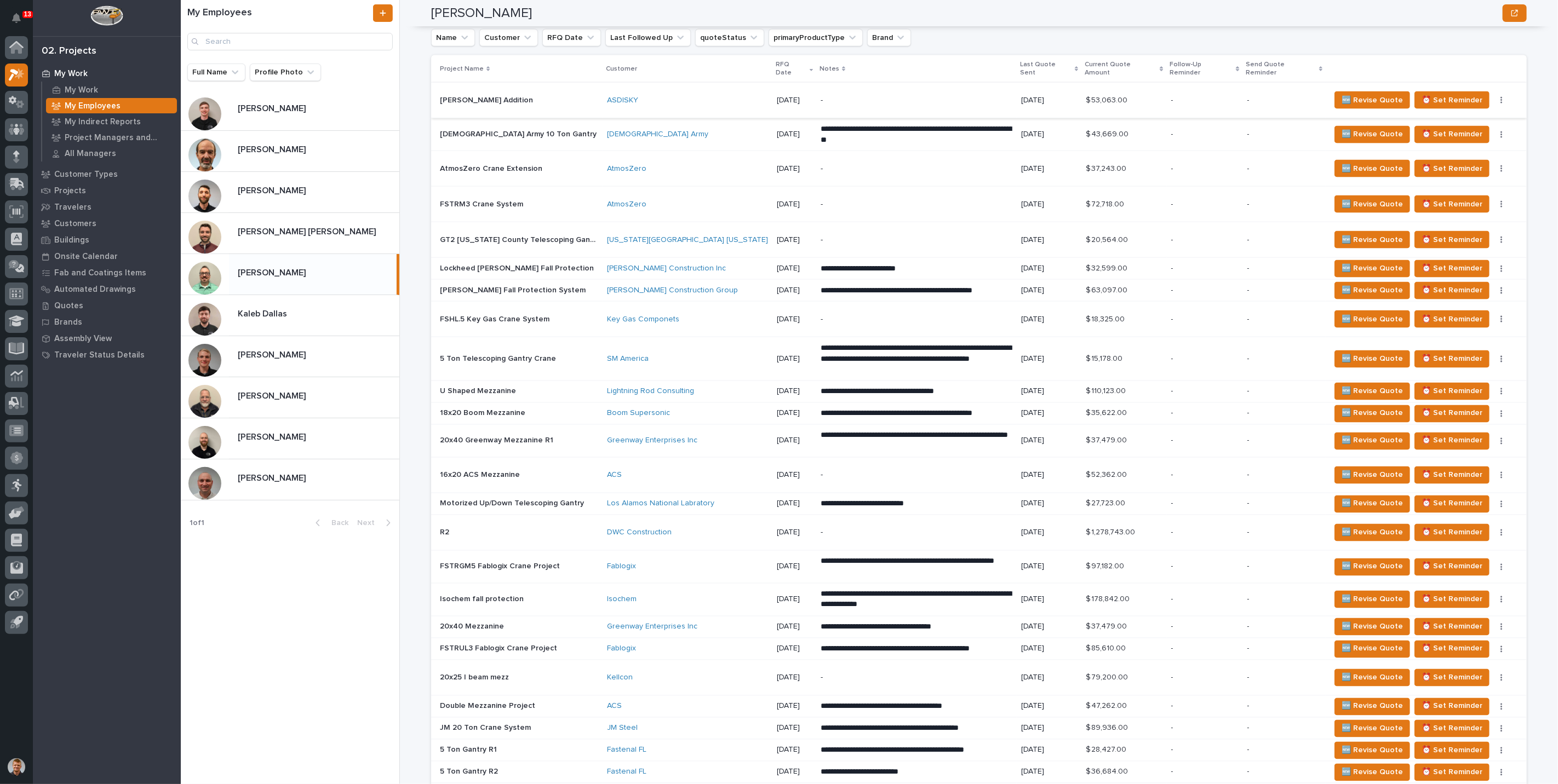
scroll to position [1339, 0]
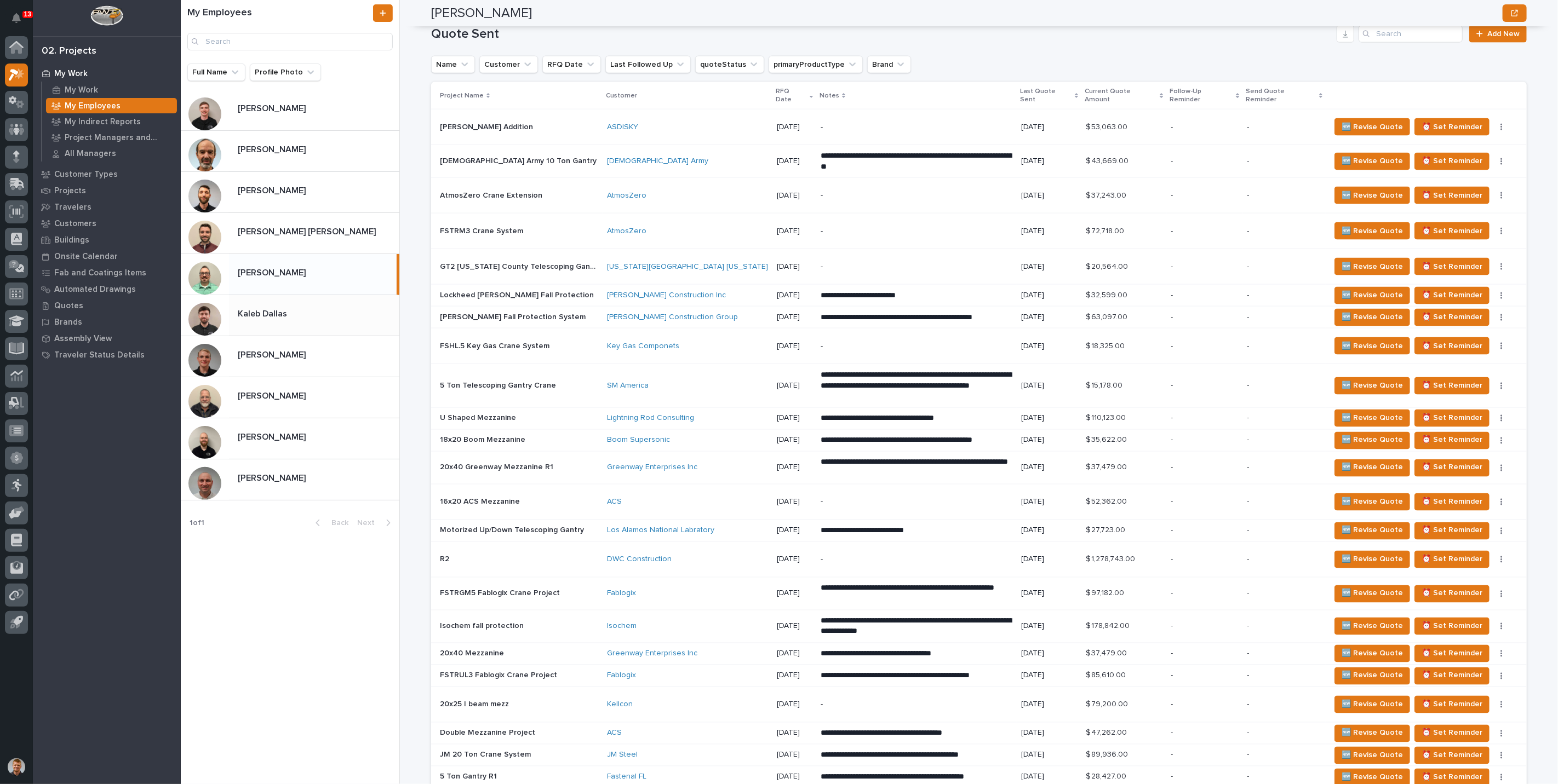
click at [290, 310] on p at bounding box center [316, 314] width 158 height 10
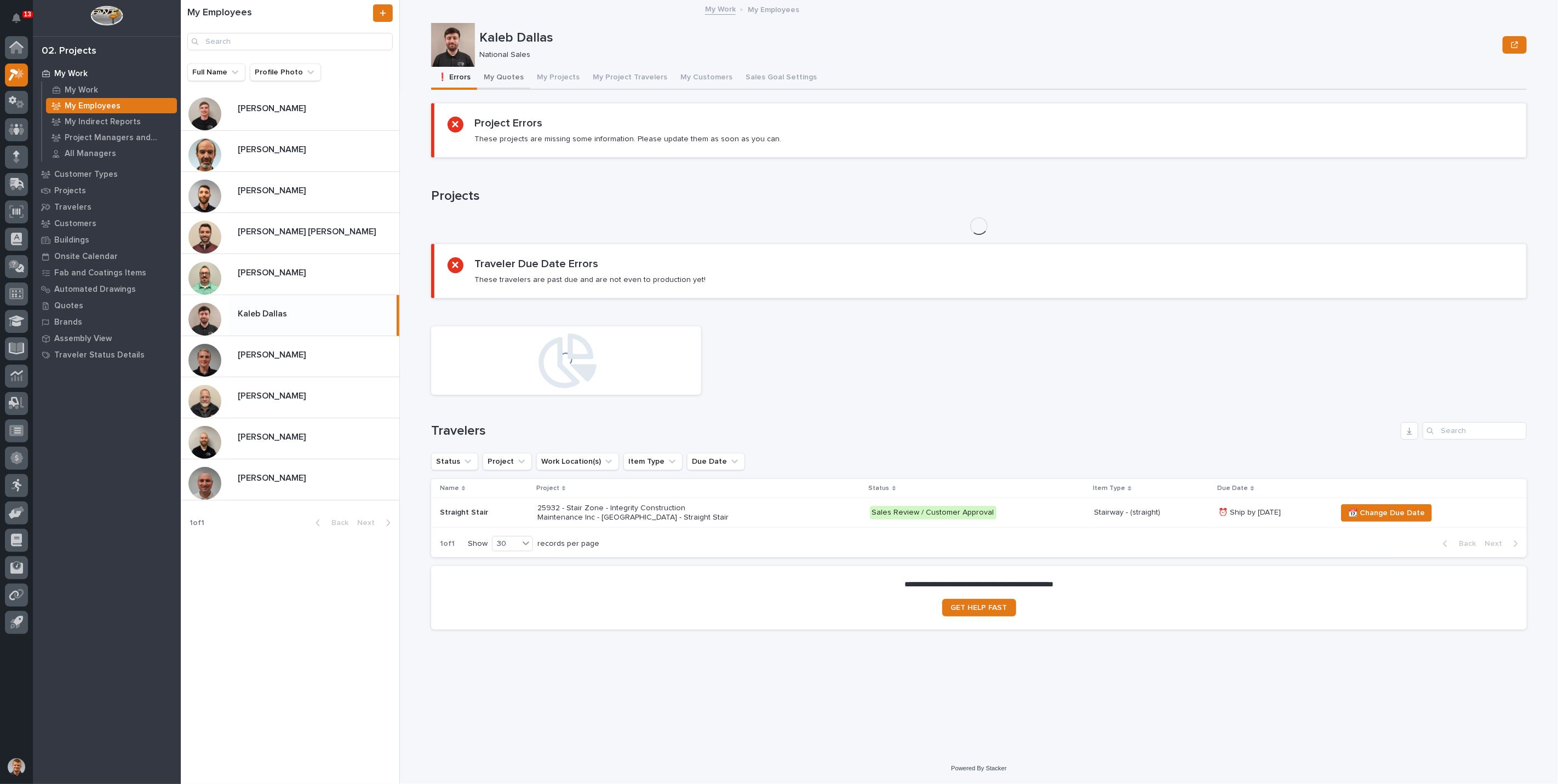
click at [505, 74] on button "My Quotes" at bounding box center [504, 78] width 53 height 23
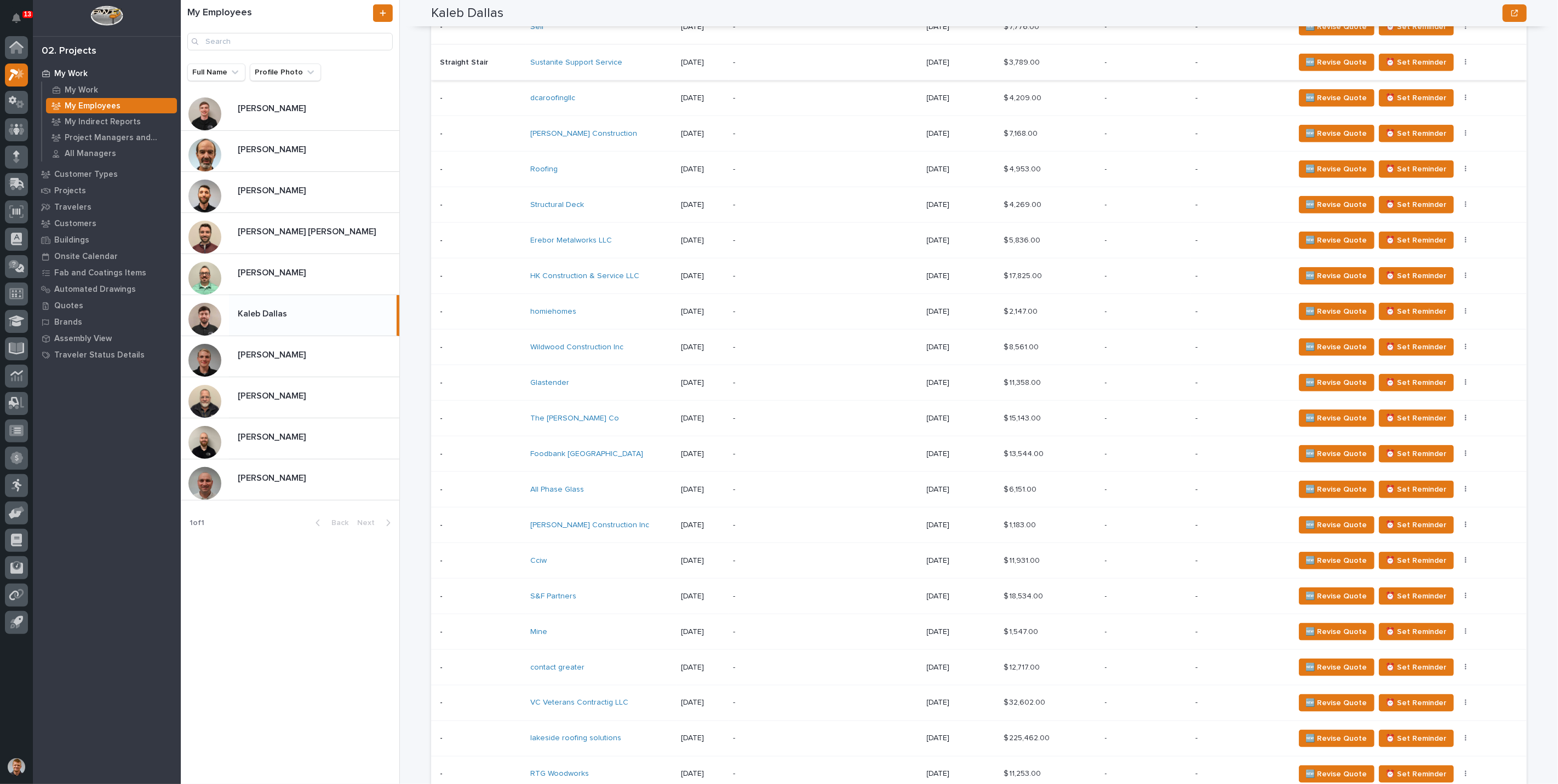
scroll to position [669, 0]
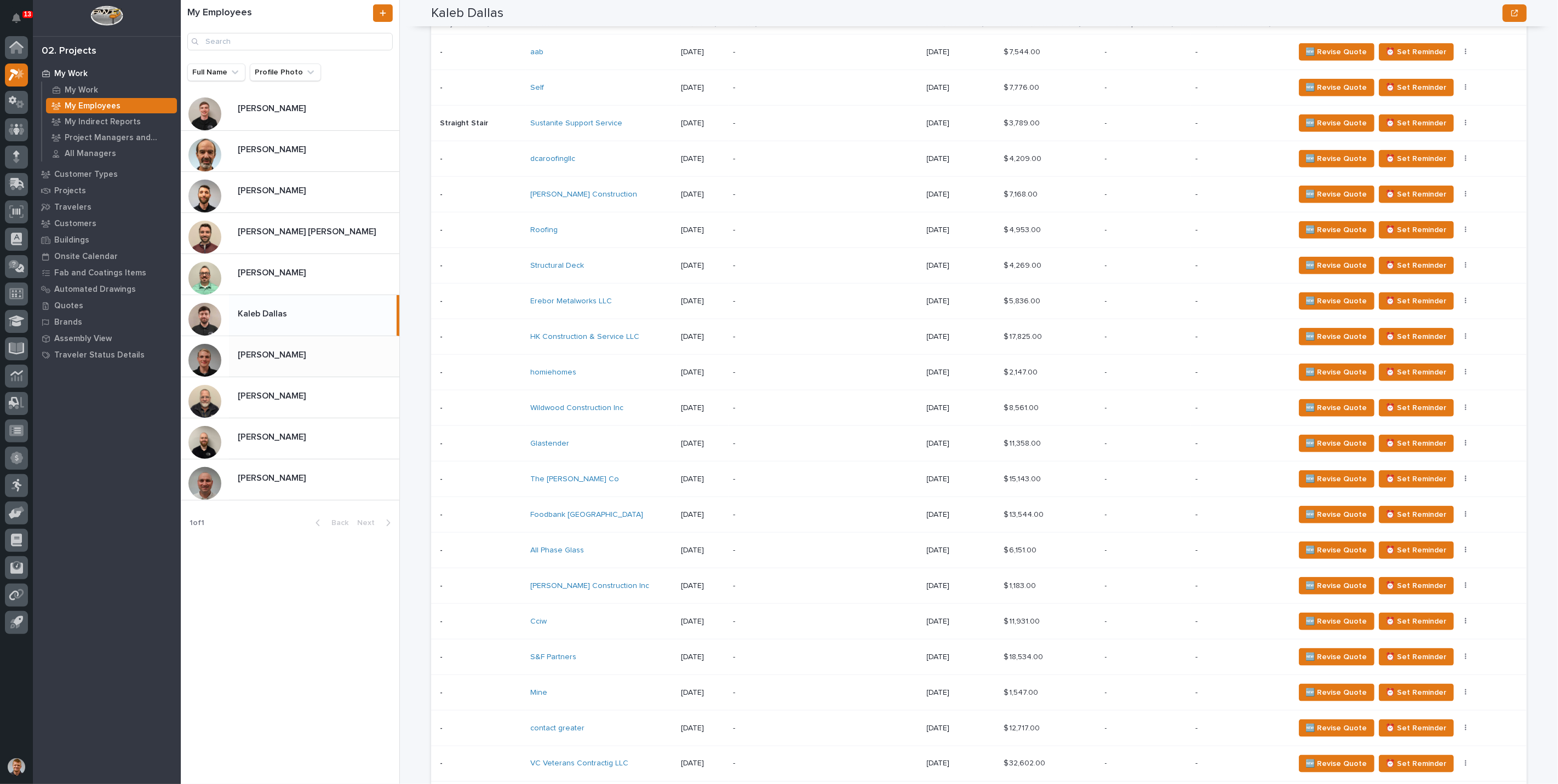
click at [302, 359] on p "Riley Youngman" at bounding box center [272, 353] width 70 height 12
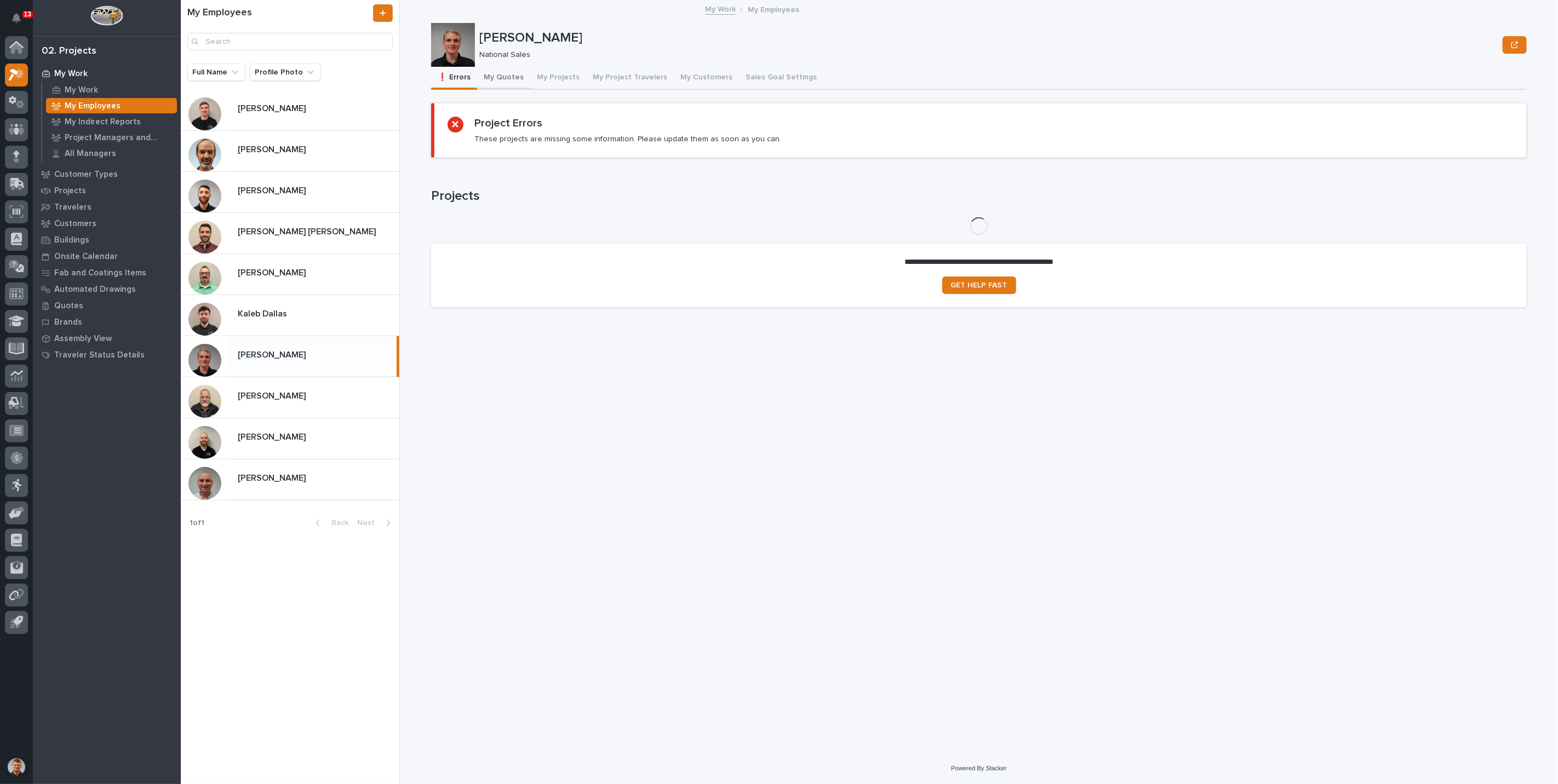
click at [502, 72] on button "My Quotes" at bounding box center [504, 78] width 53 height 23
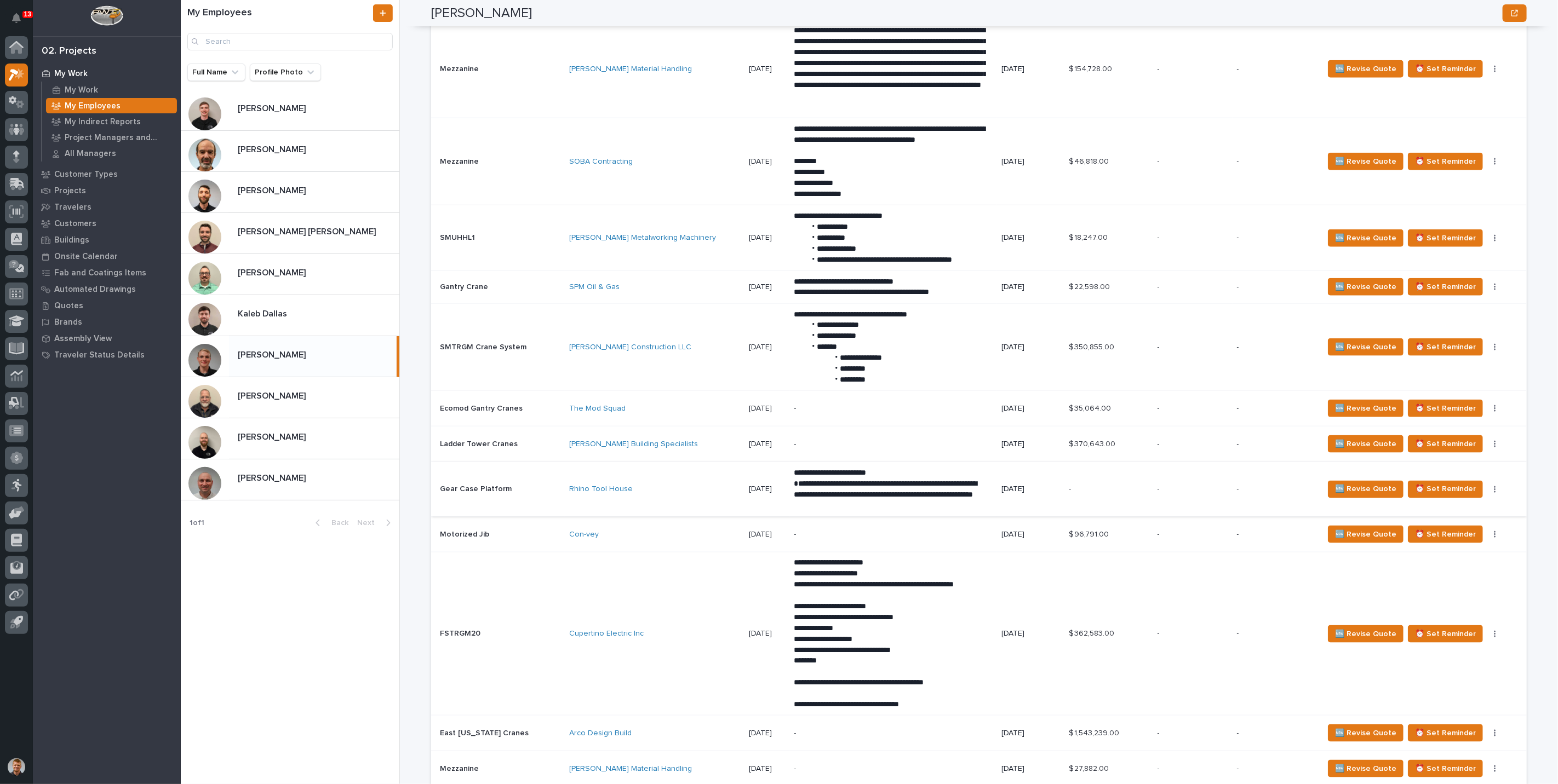
scroll to position [1033, 0]
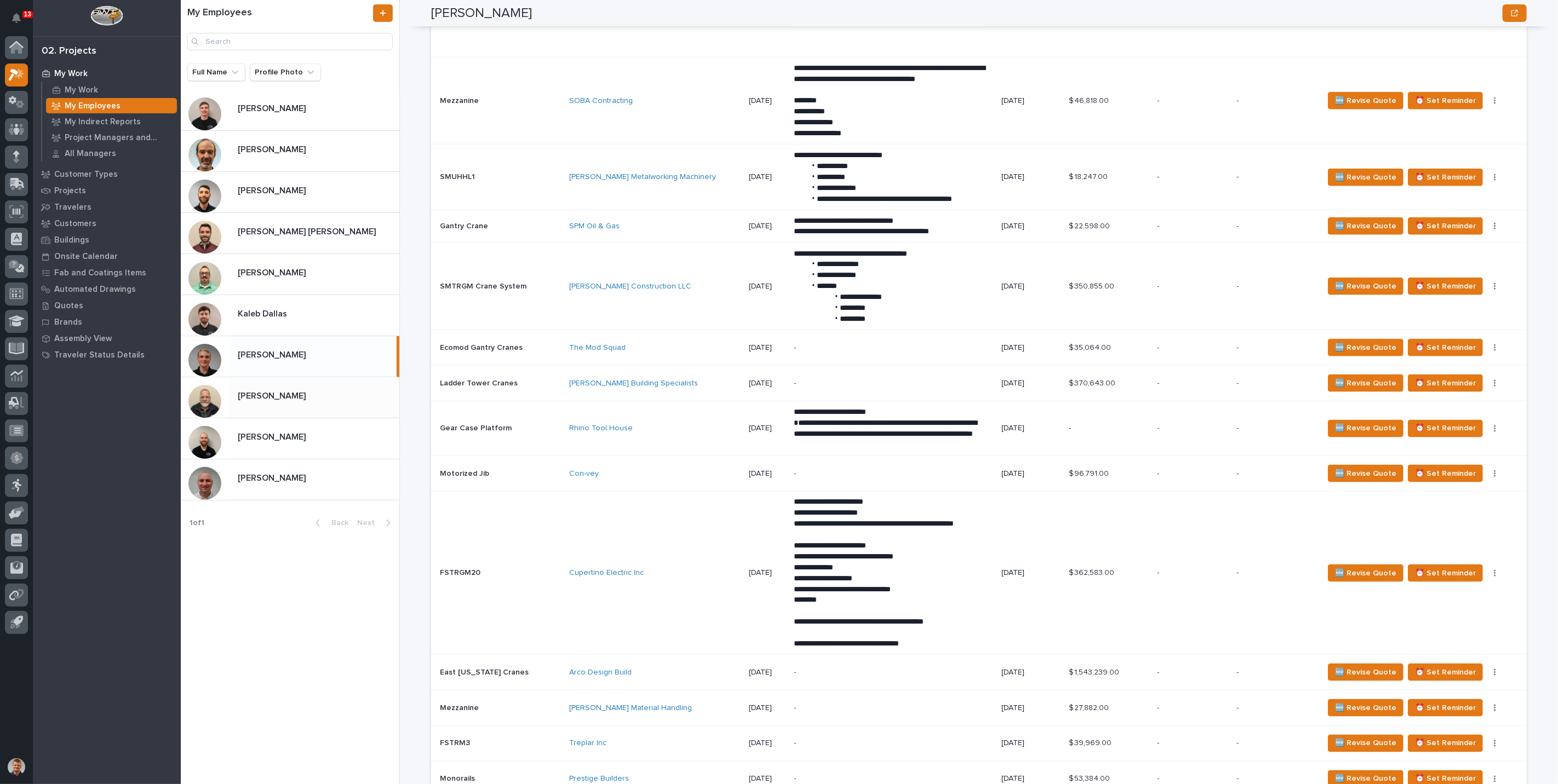
click at [263, 408] on div "Roark Jones Roark Jones" at bounding box center [290, 398] width 218 height 41
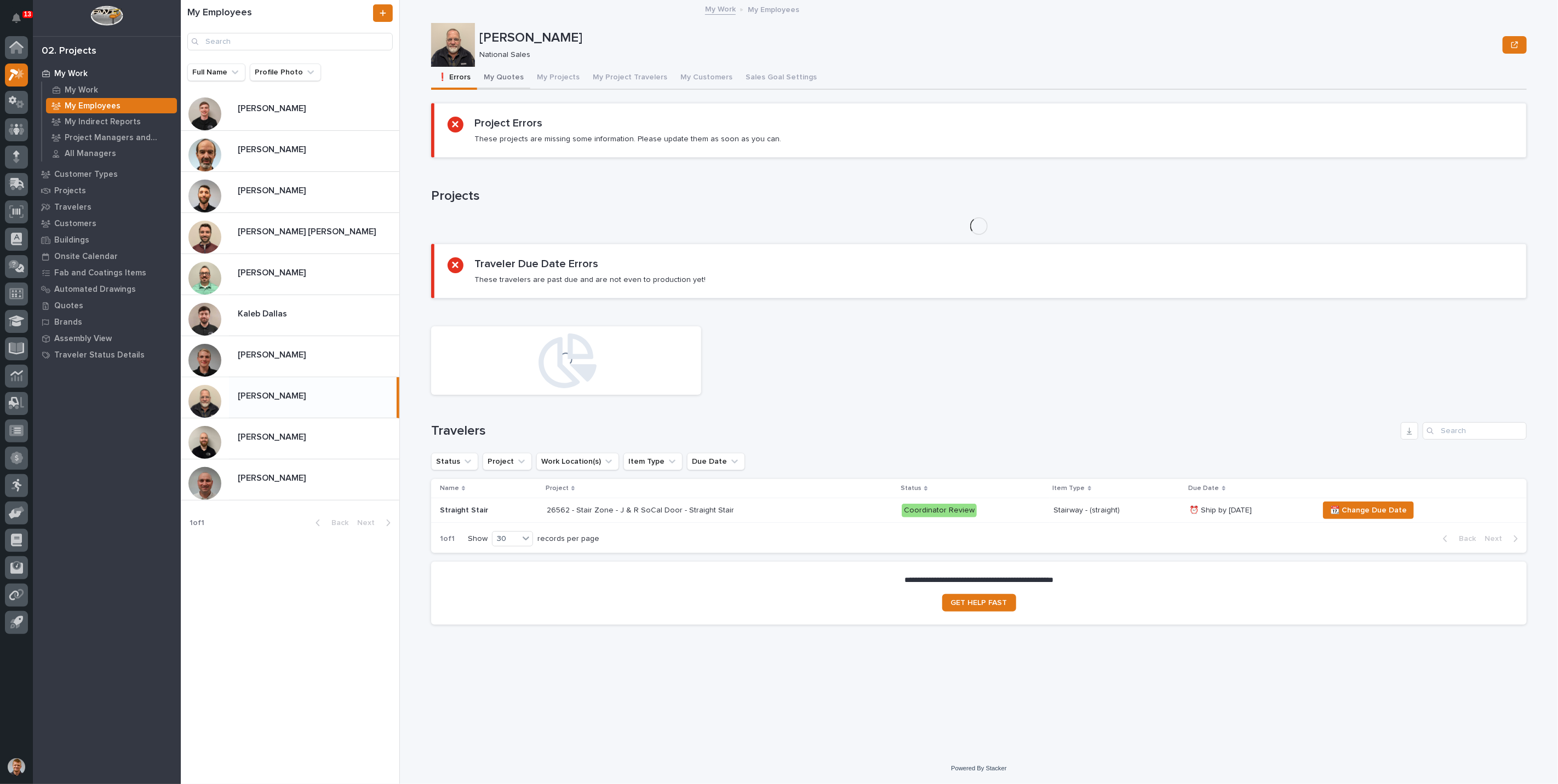
click at [478, 78] on button "My Quotes" at bounding box center [504, 78] width 53 height 23
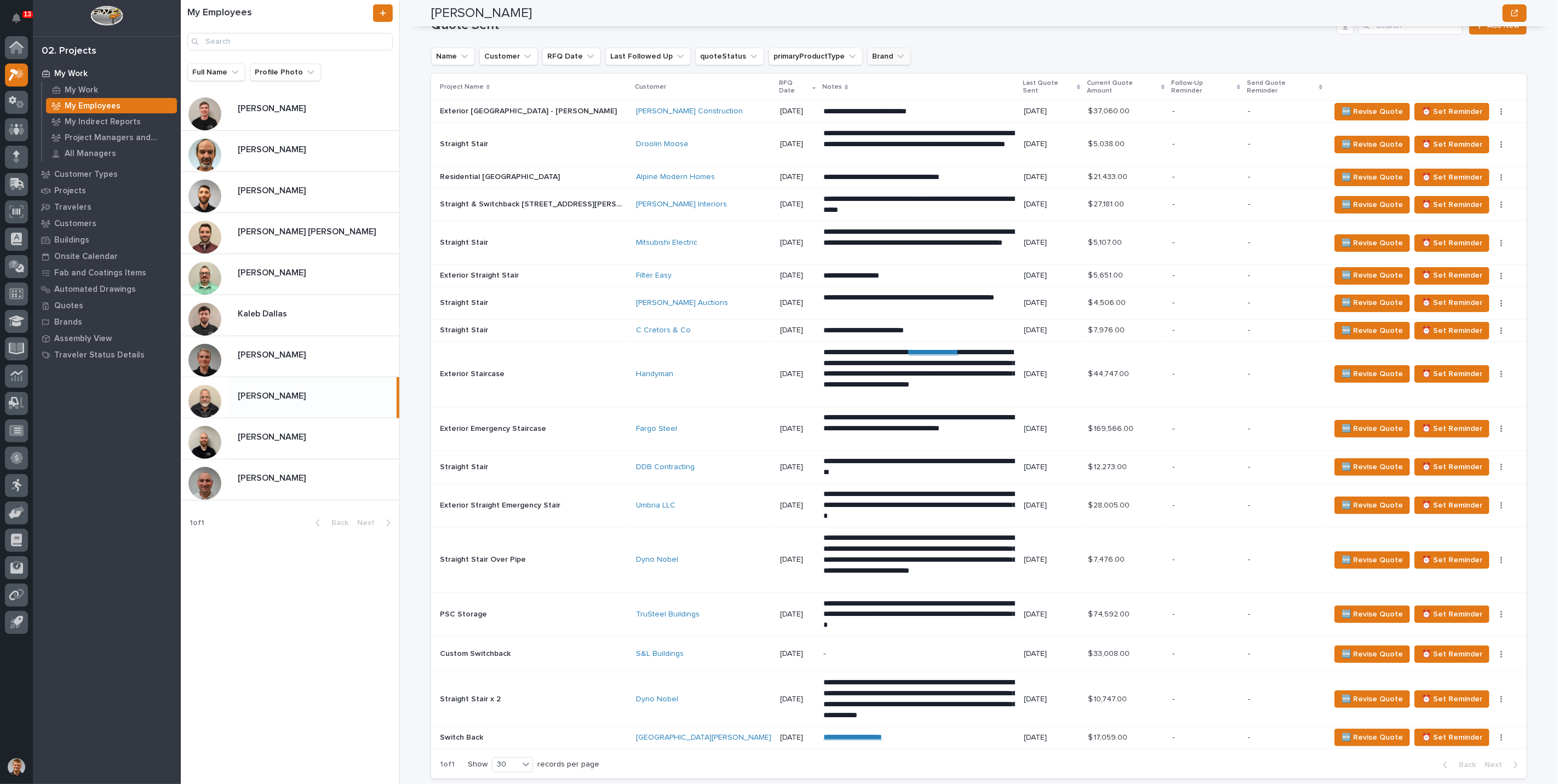
scroll to position [791, 0]
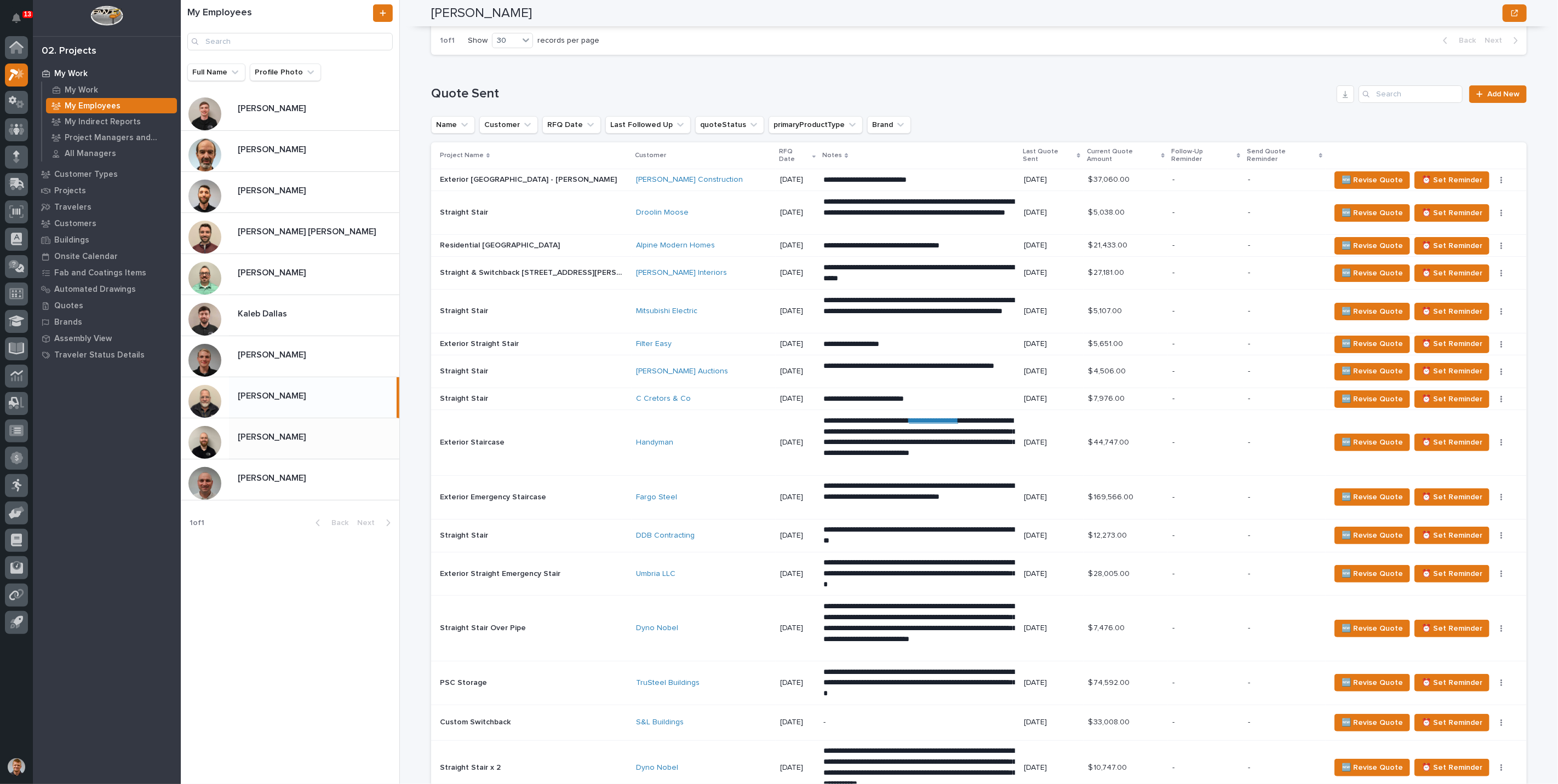
click at [285, 420] on div "Trent Kautzmann Trent Kautzmann" at bounding box center [290, 439] width 218 height 41
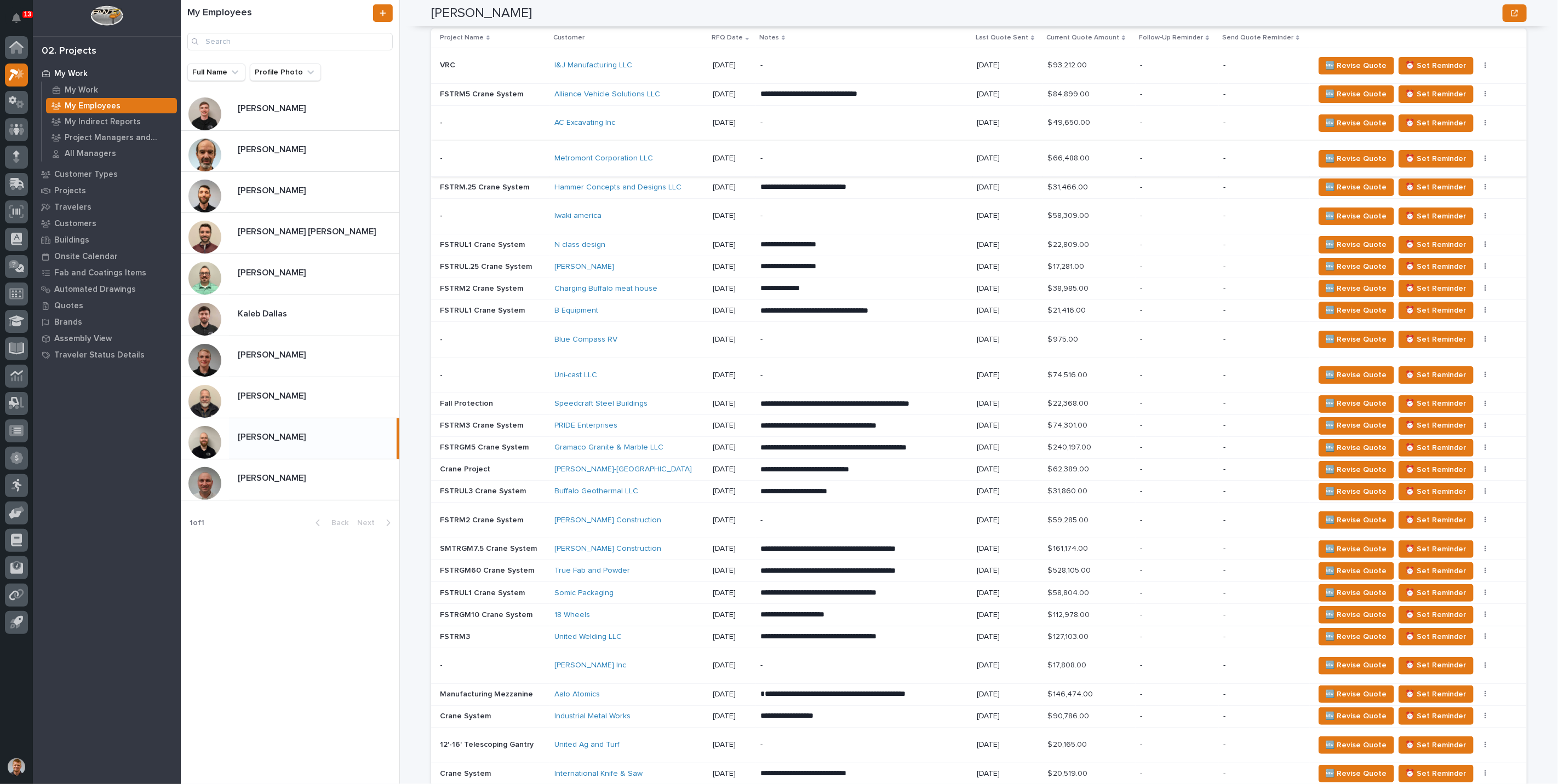
scroll to position [791, 0]
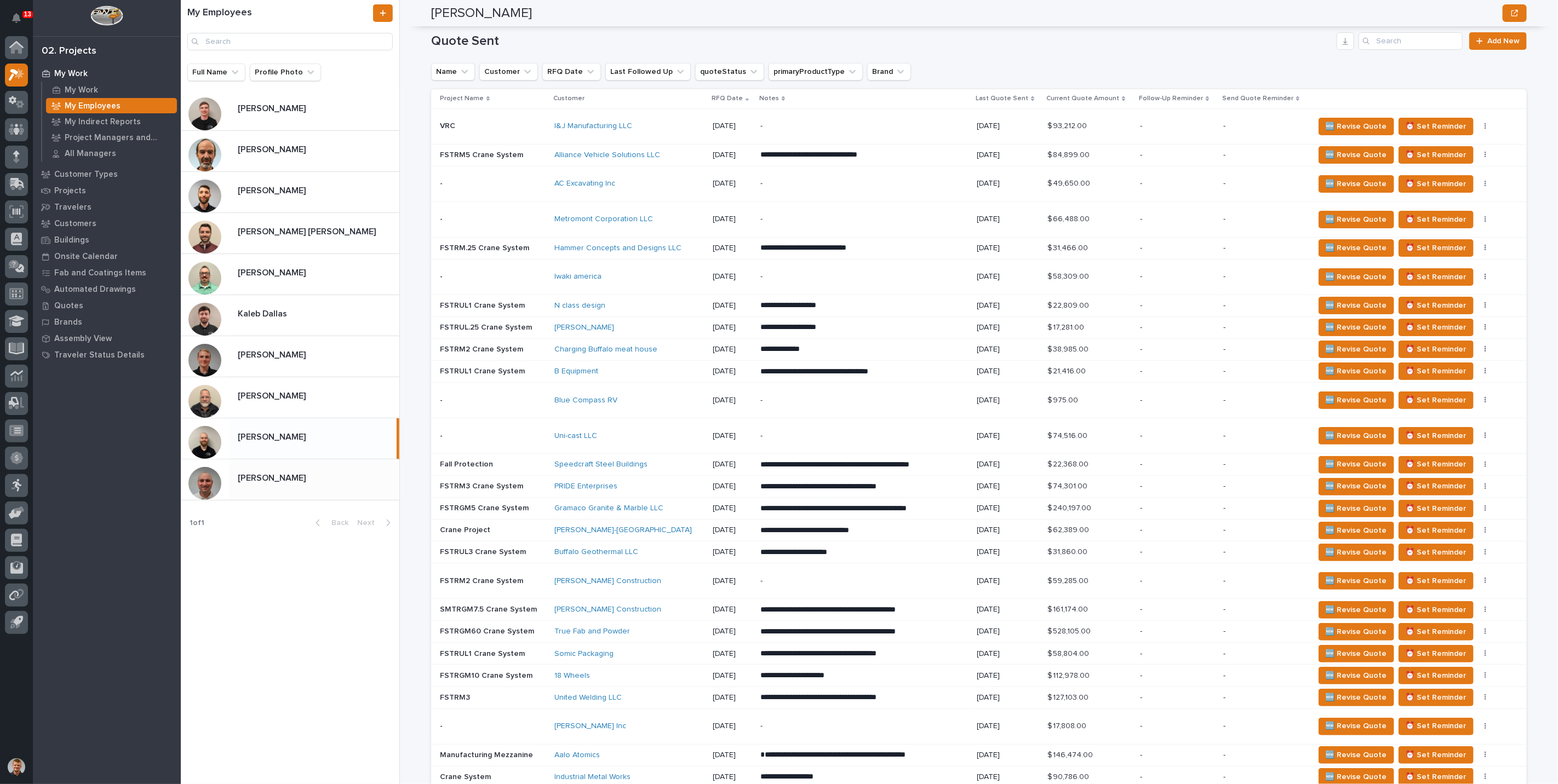
click at [275, 469] on div "Zac Lechlitner Zac Lechlitner" at bounding box center [313, 479] width 170 height 22
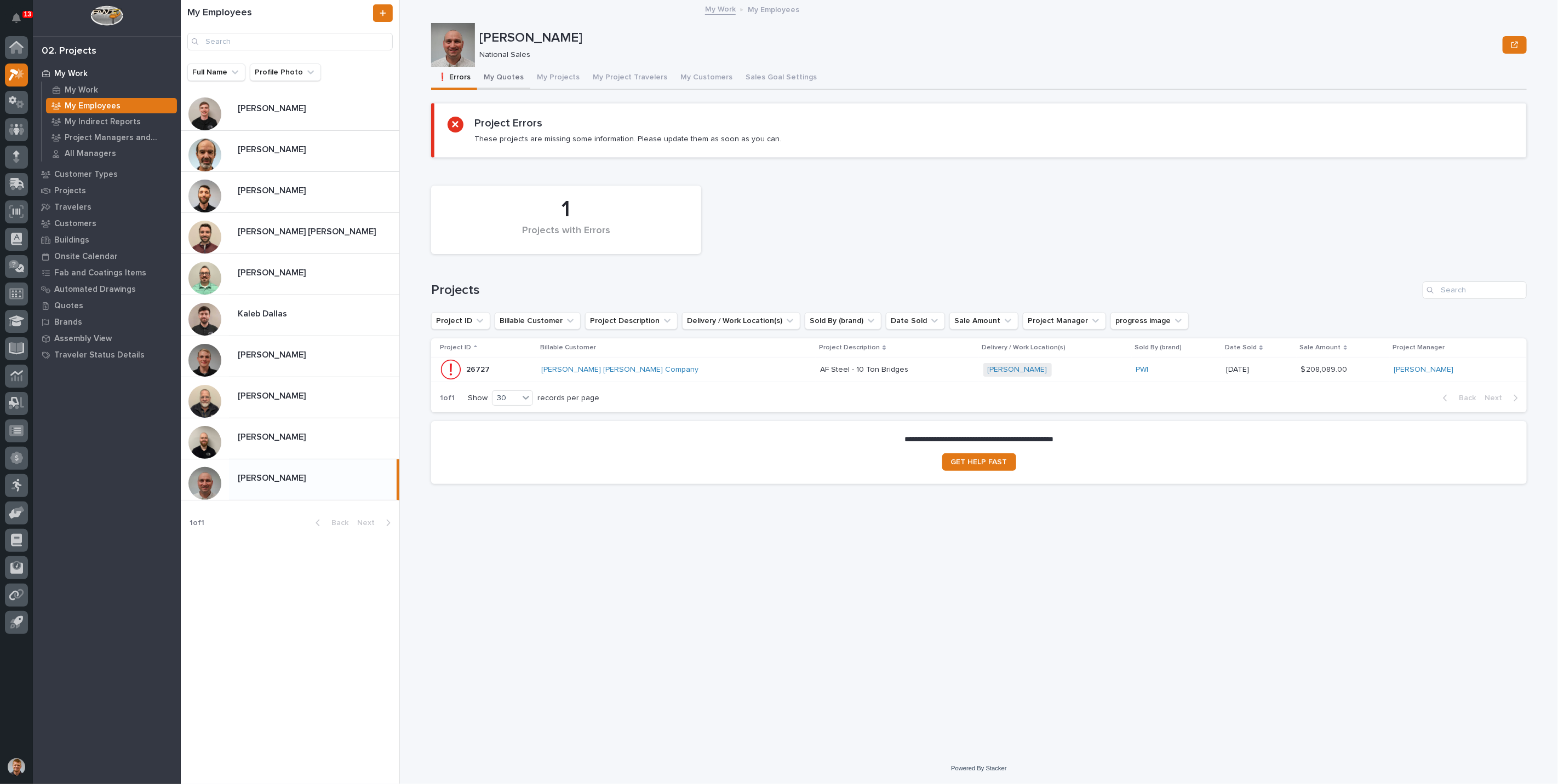
click at [482, 81] on button "My Quotes" at bounding box center [504, 78] width 53 height 23
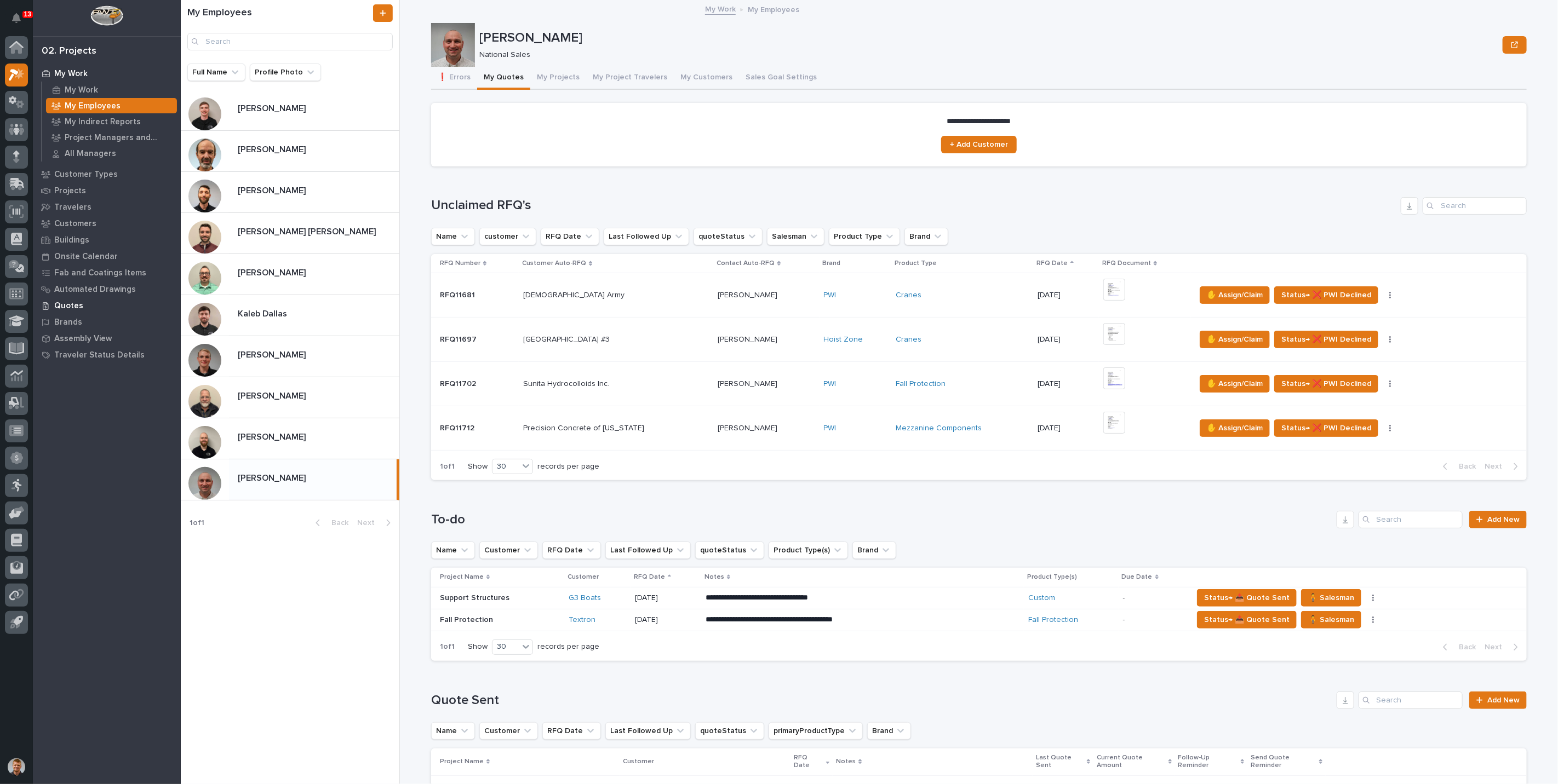
click at [61, 303] on p "Quotes" at bounding box center [68, 306] width 29 height 9
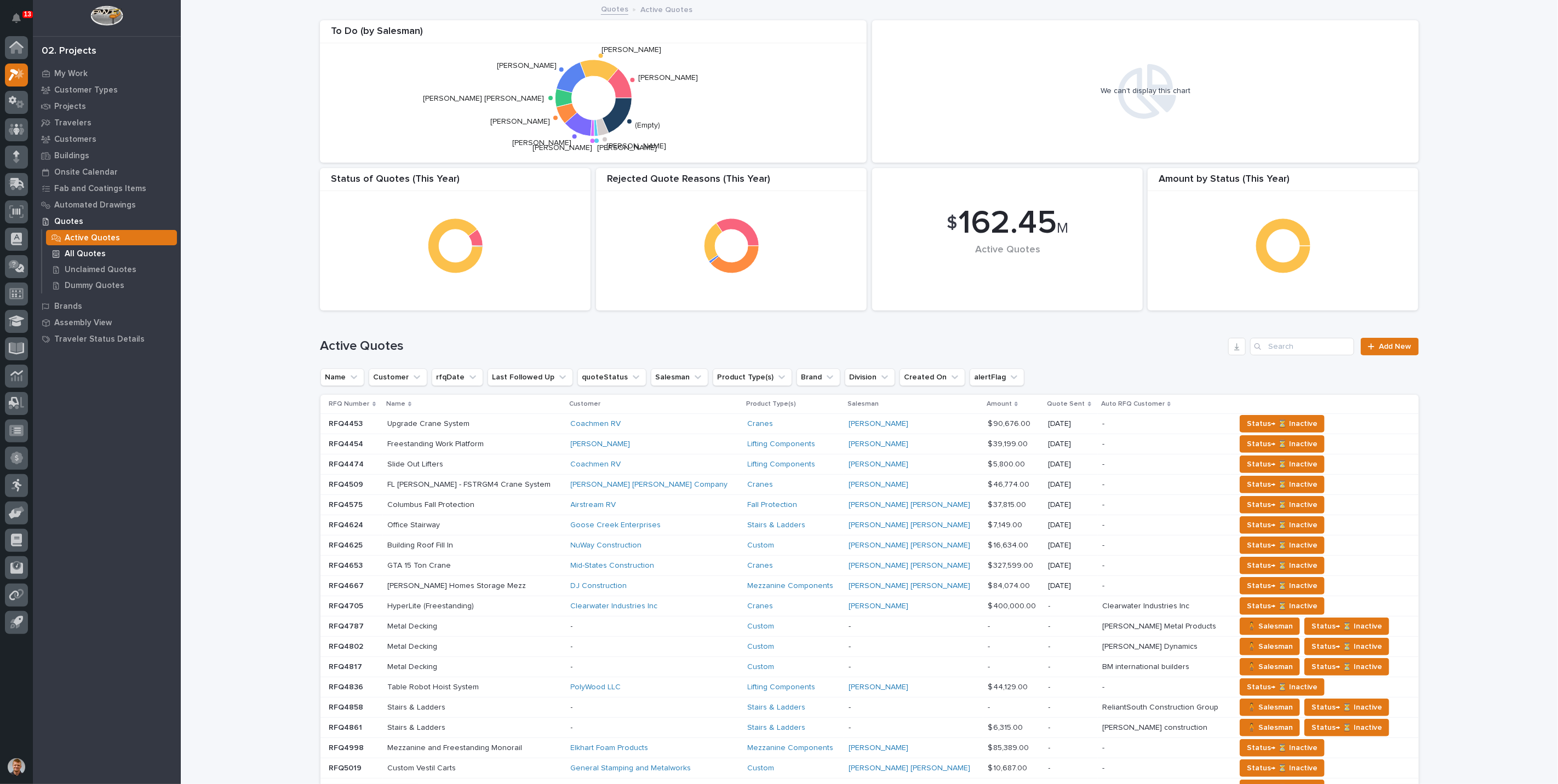
click at [92, 252] on p "All Quotes" at bounding box center [84, 254] width 41 height 9
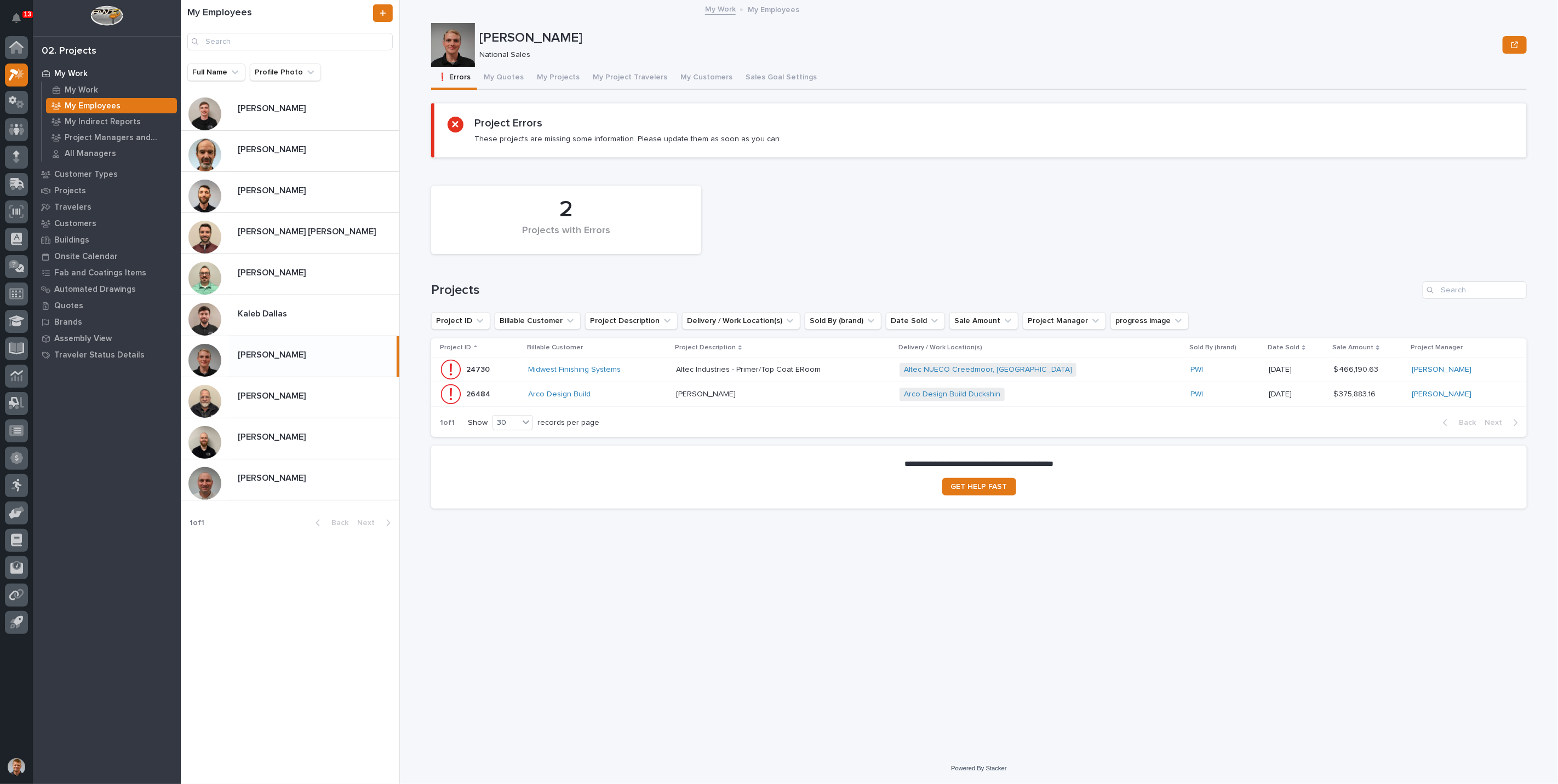
click at [278, 55] on div "My Employees" at bounding box center [290, 31] width 218 height 64
click at [276, 50] on div "My Employees" at bounding box center [290, 31] width 218 height 64
click at [276, 47] on input "Search" at bounding box center [290, 42] width 205 height 17
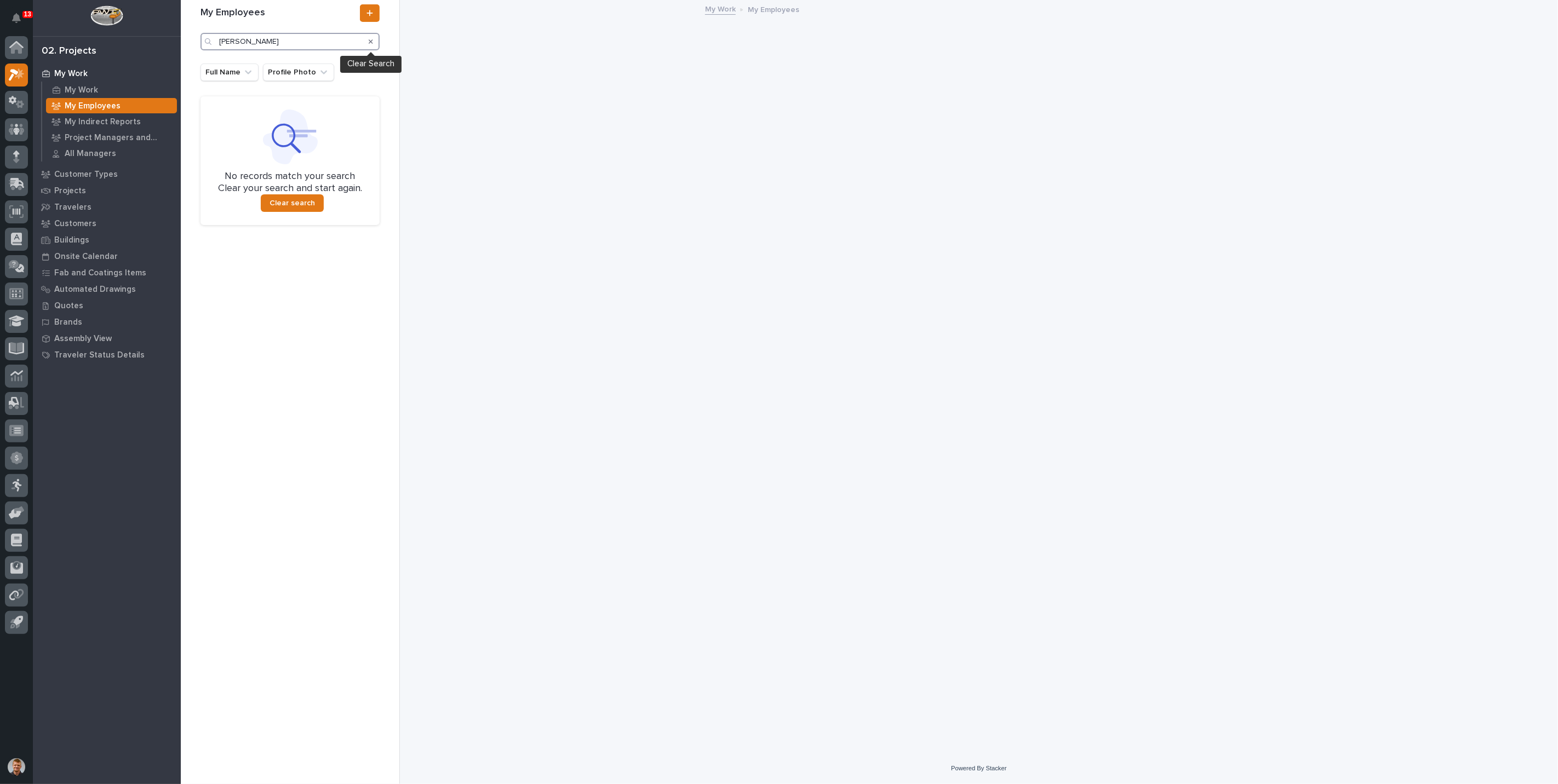
type input "jim"
click at [368, 40] on icon "Search" at bounding box center [370, 41] width 5 height 7
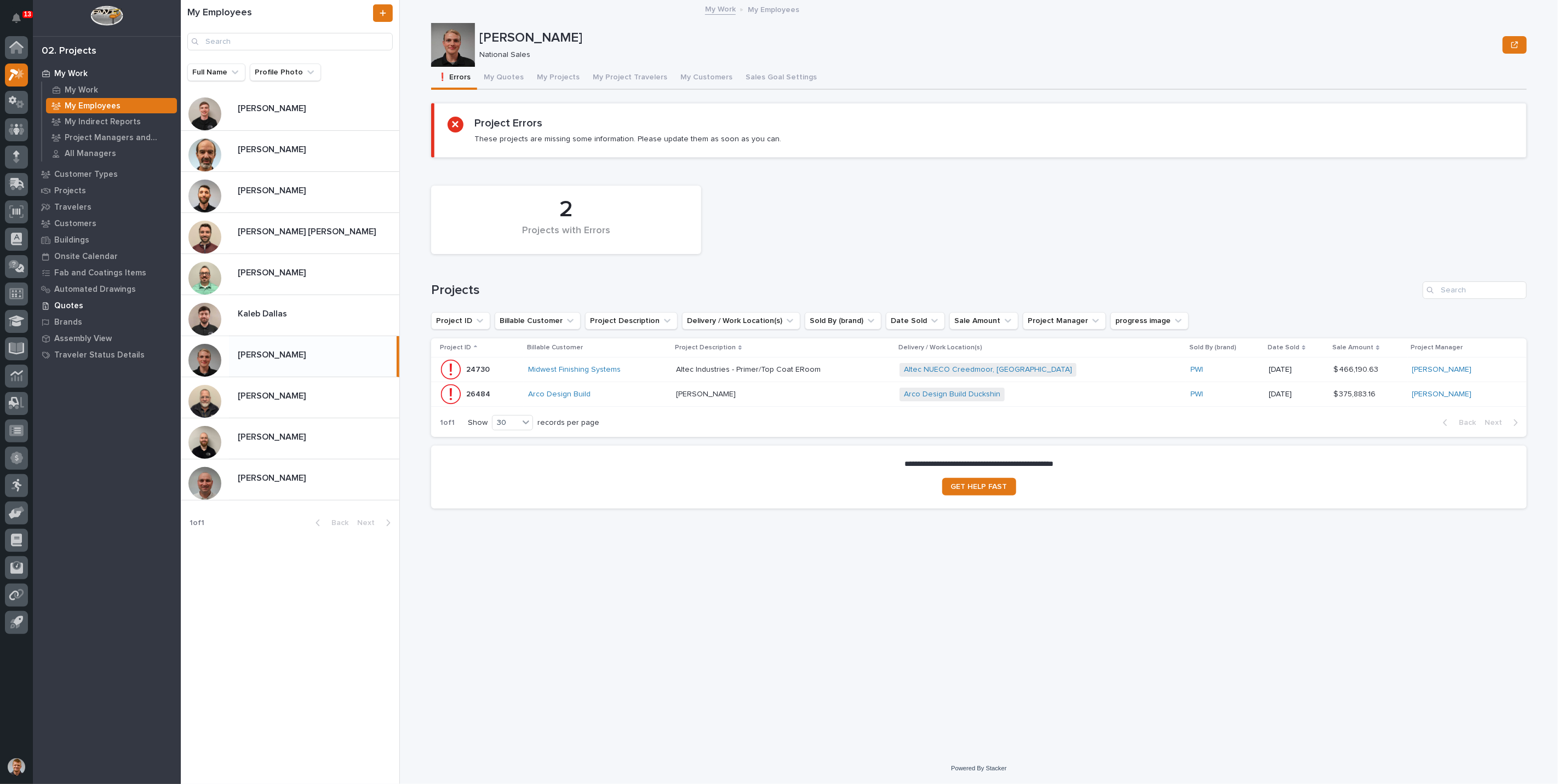
click at [78, 307] on p "Quotes" at bounding box center [68, 306] width 29 height 9
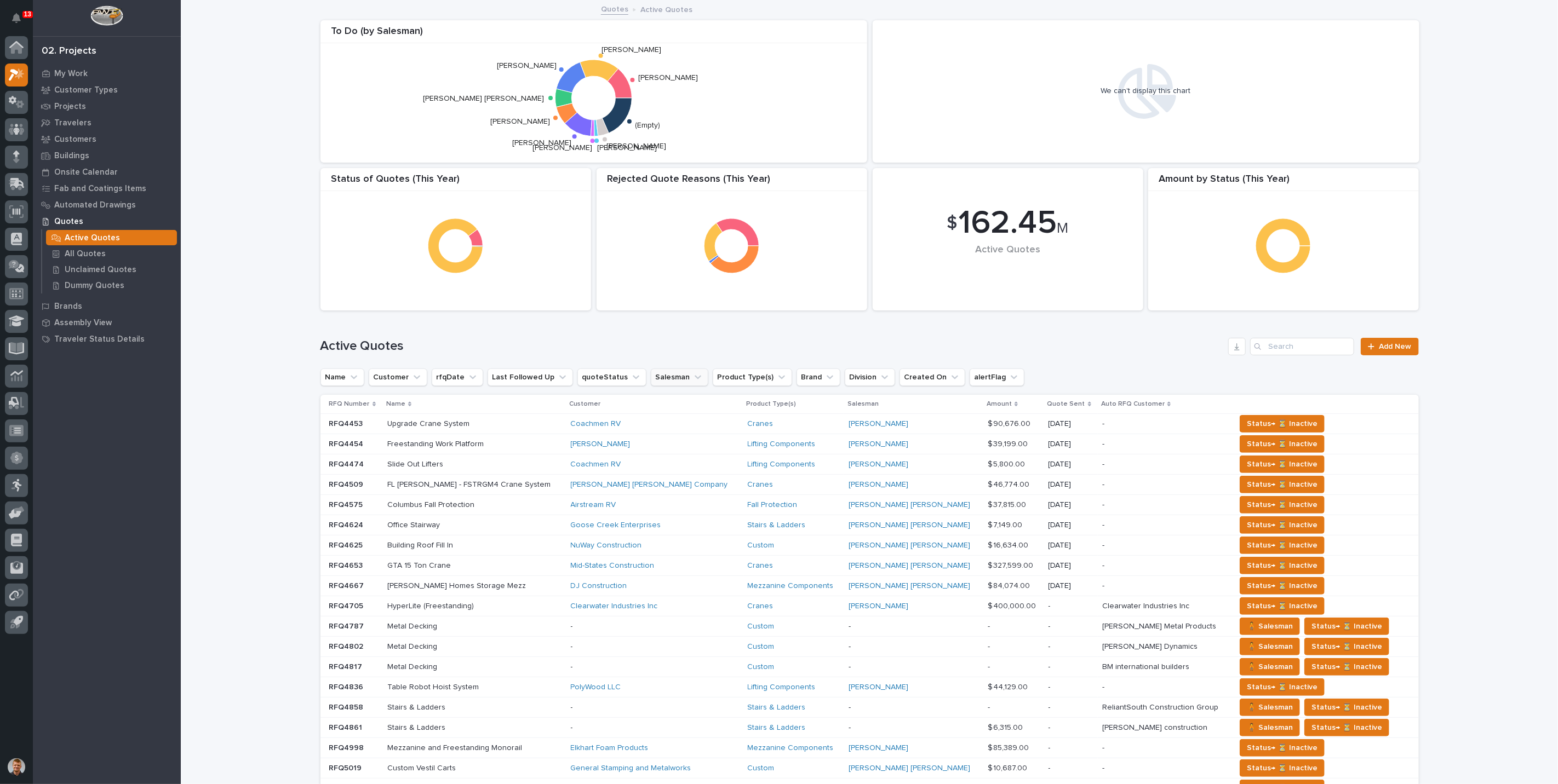
click at [666, 375] on button "Salesman" at bounding box center [680, 377] width 58 height 17
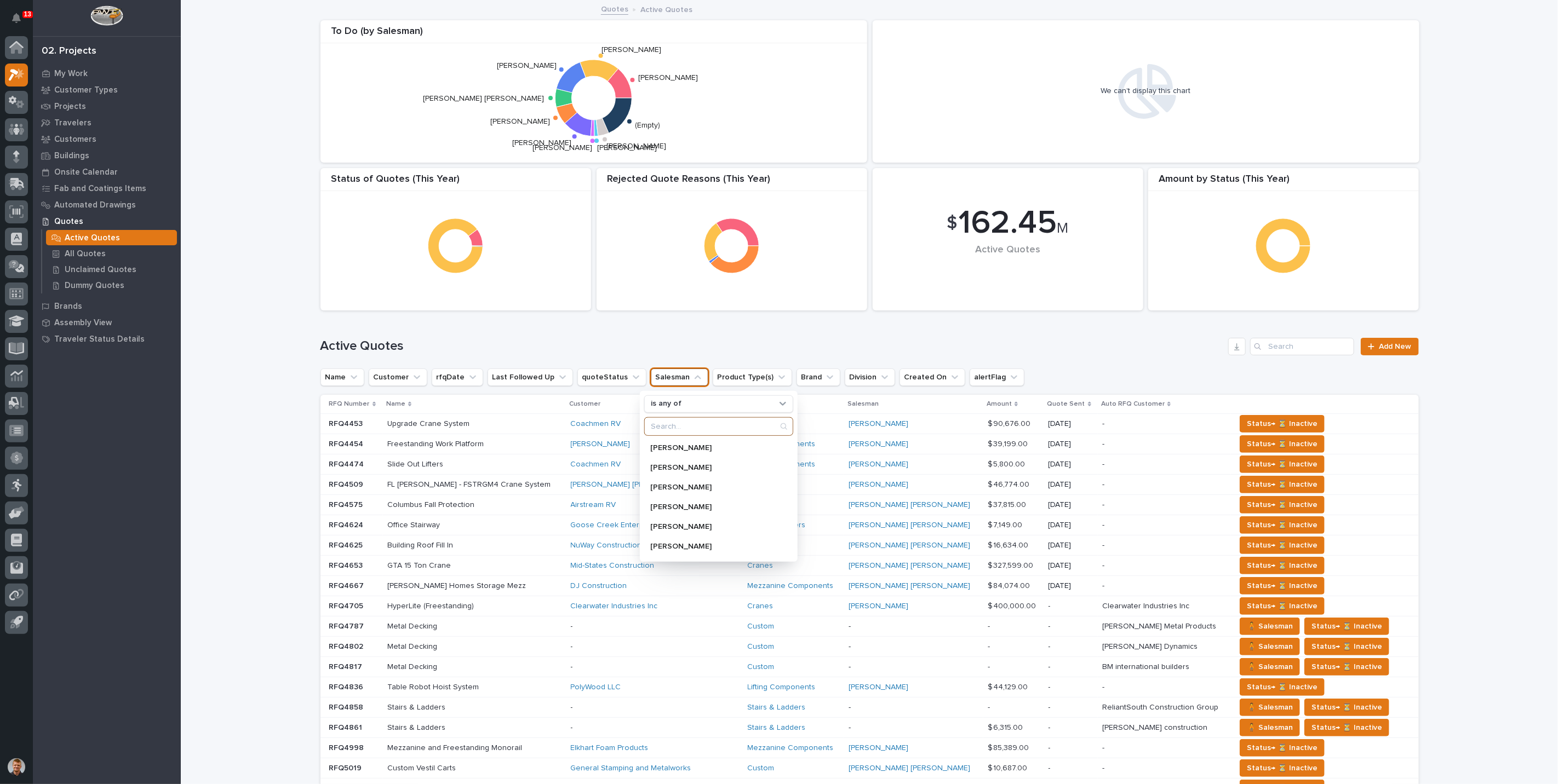
click at [660, 428] on input "Search" at bounding box center [719, 426] width 148 height 17
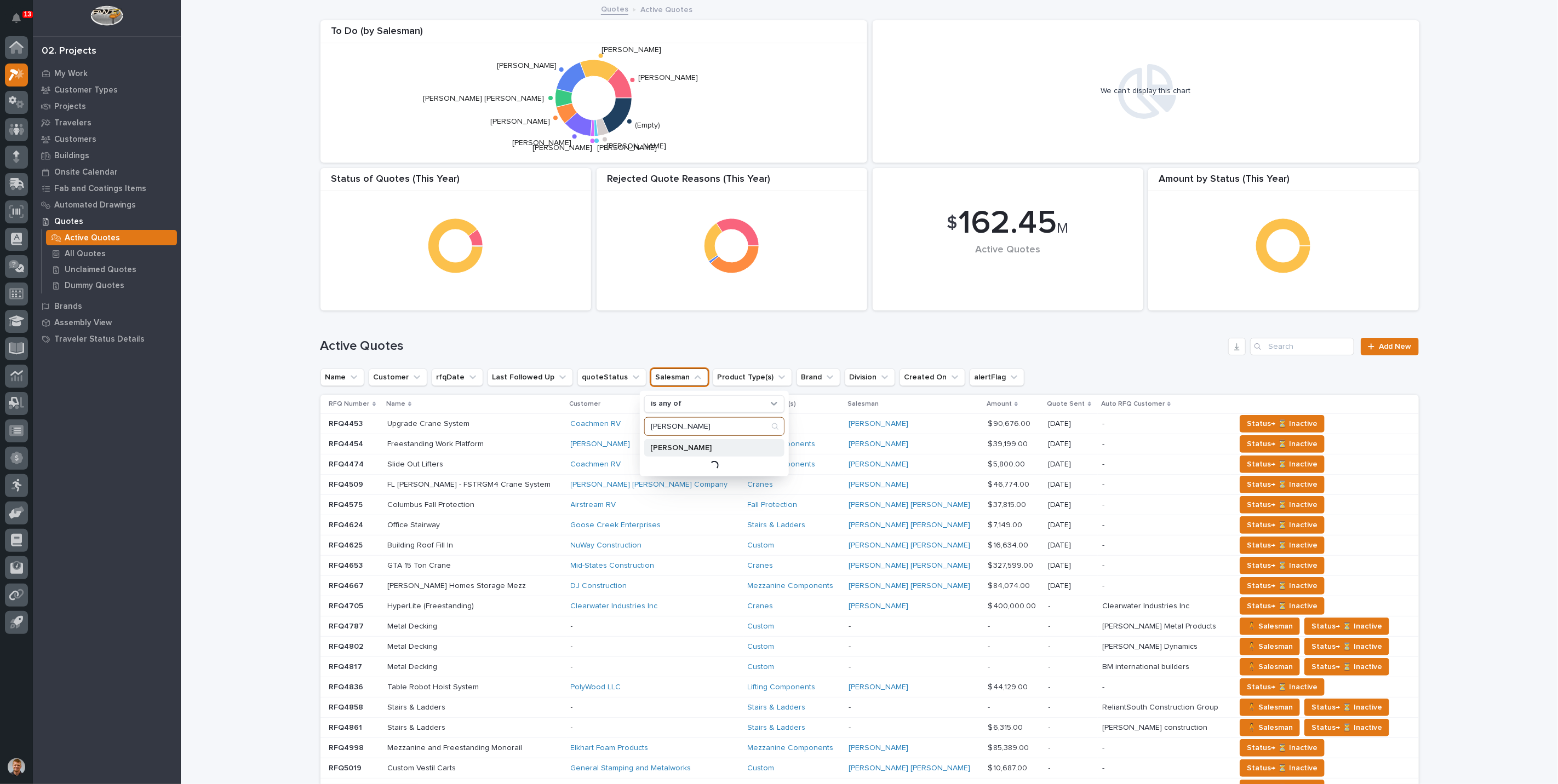
type input "jim"
click at [666, 452] on div "Jim Hartung" at bounding box center [714, 448] width 141 height 17
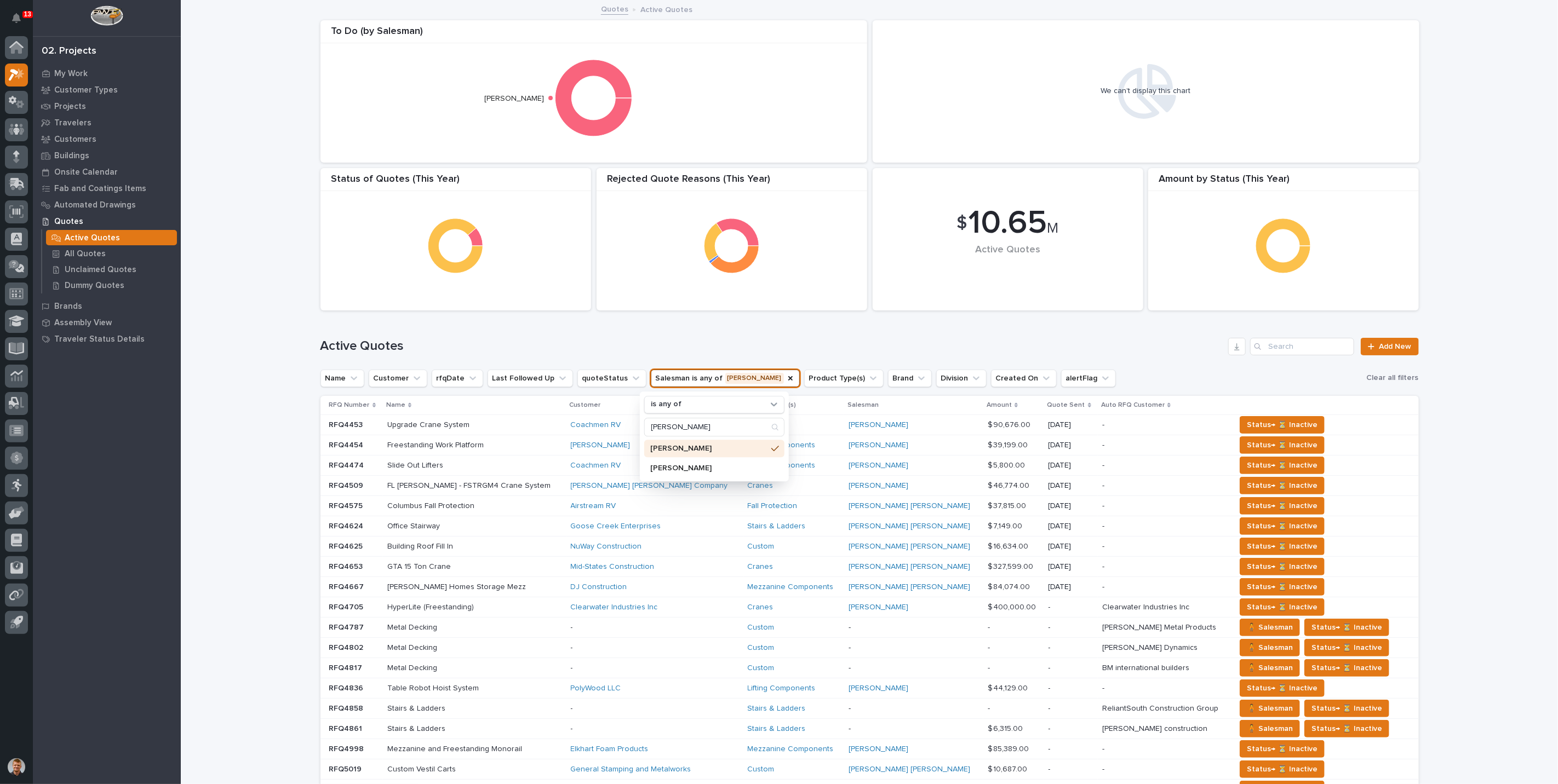
click at [269, 435] on div "Loading... Saving… Loading... Saving… $ 10.65 M Active Quotes Amount by Status …" at bounding box center [869, 558] width 1378 height 1115
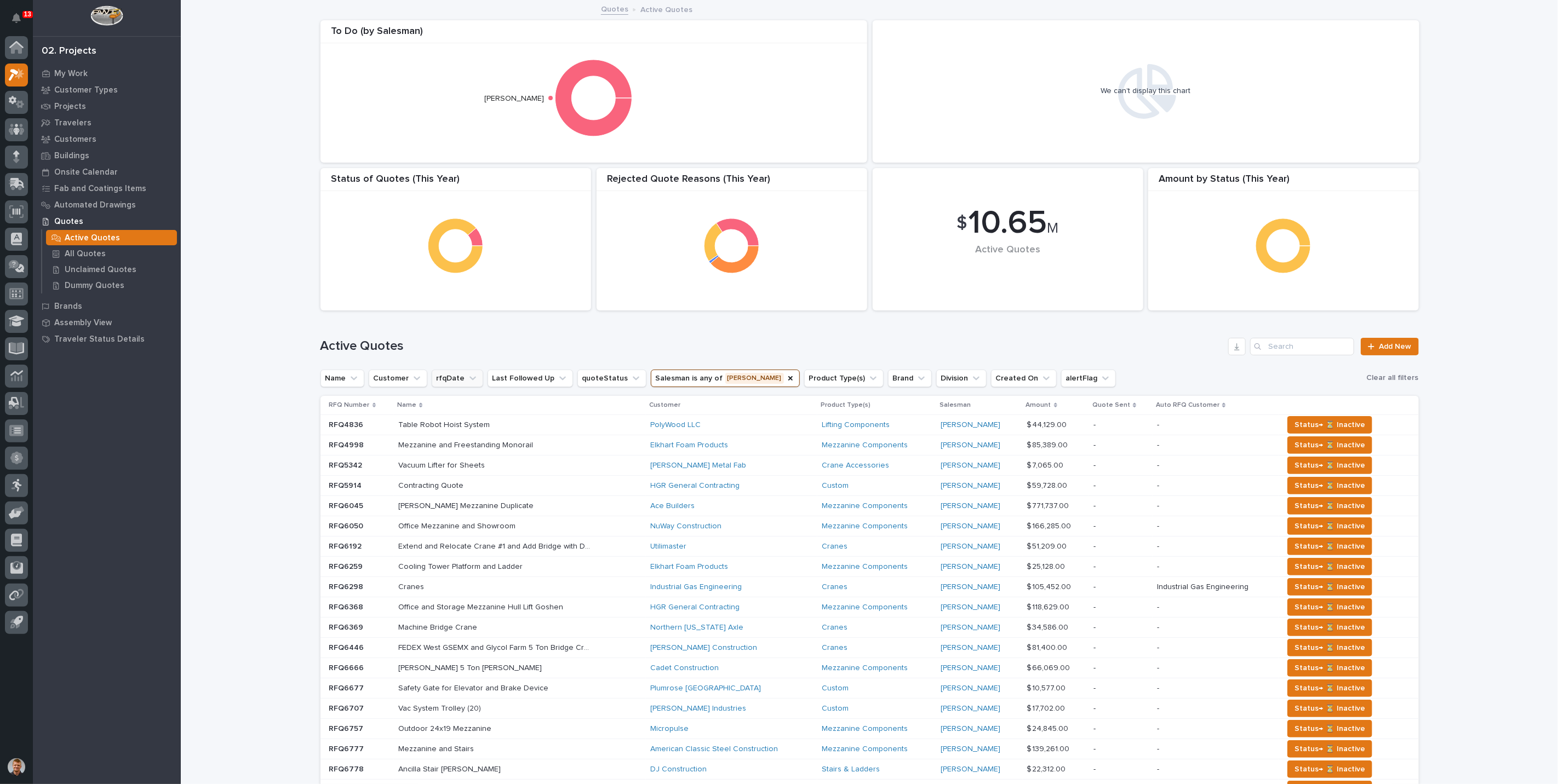
click at [467, 381] on icon "rfqDate" at bounding box center [473, 379] width 11 height 11
click at [457, 501] on p "last month" at bounding box center [499, 502] width 116 height 8
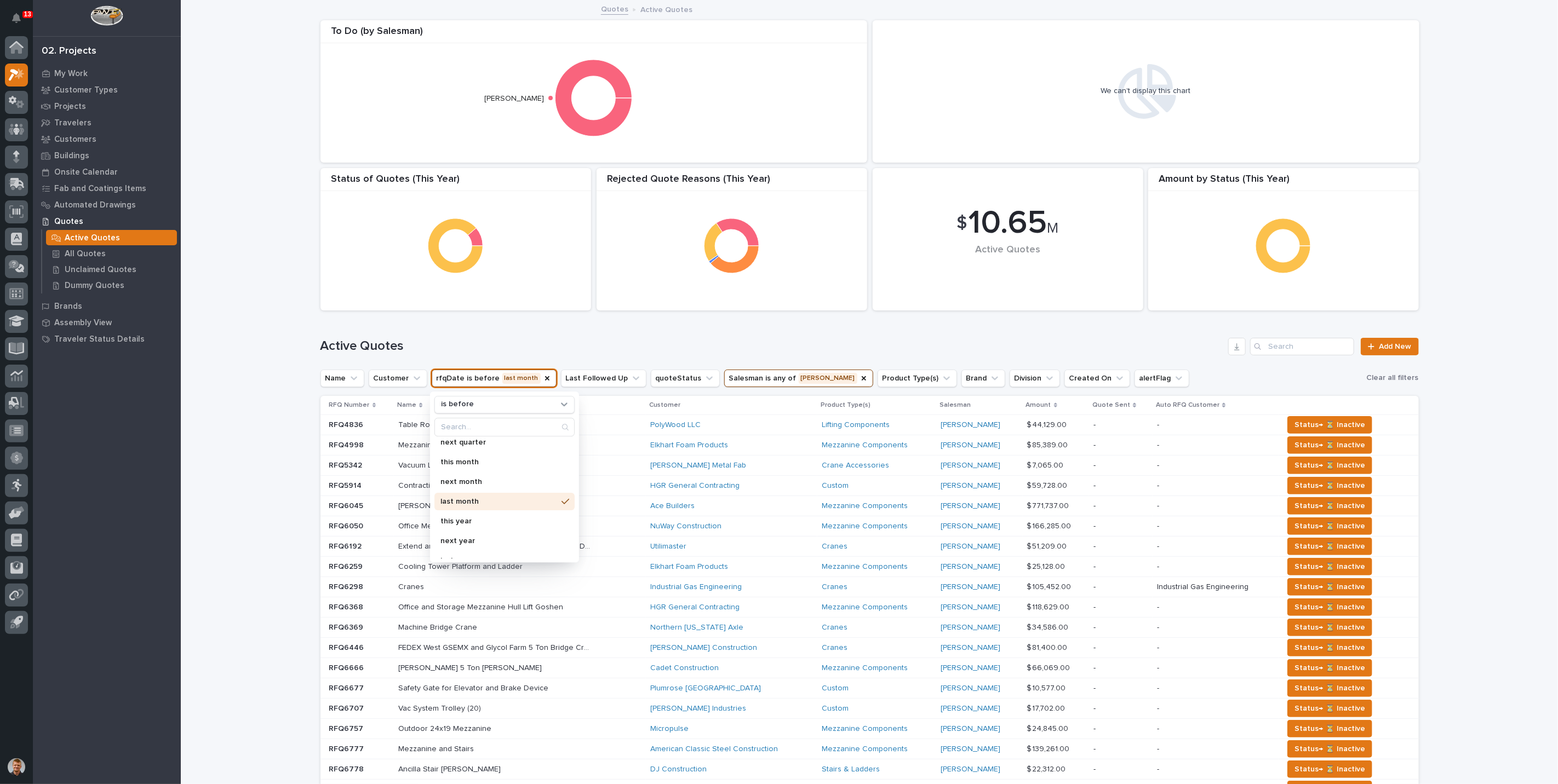
click at [255, 429] on div "Loading... Saving… Loading... Saving… $ 10.65 M Active Quotes Amount by Status …" at bounding box center [869, 558] width 1378 height 1115
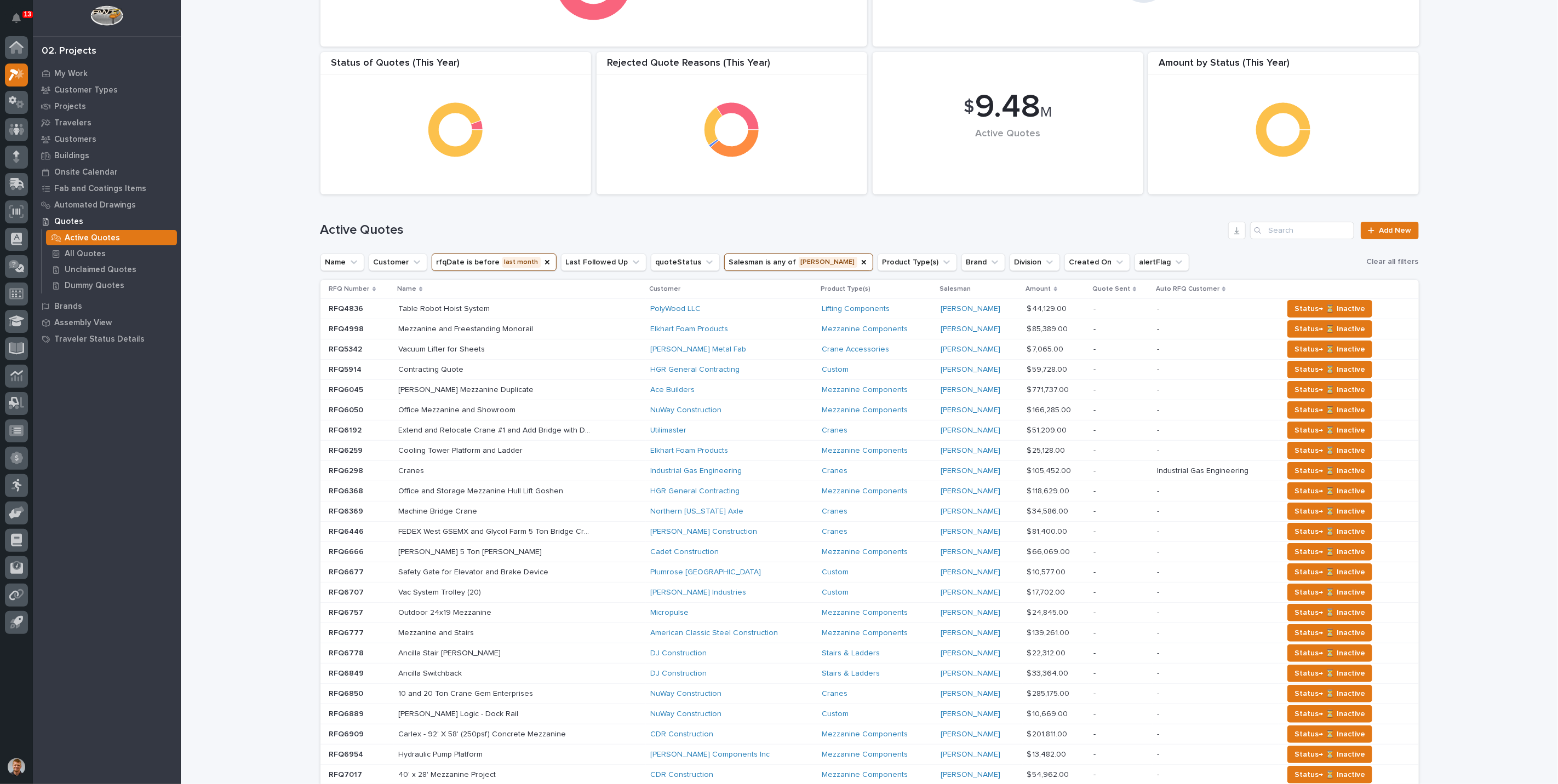
scroll to position [121, 0]
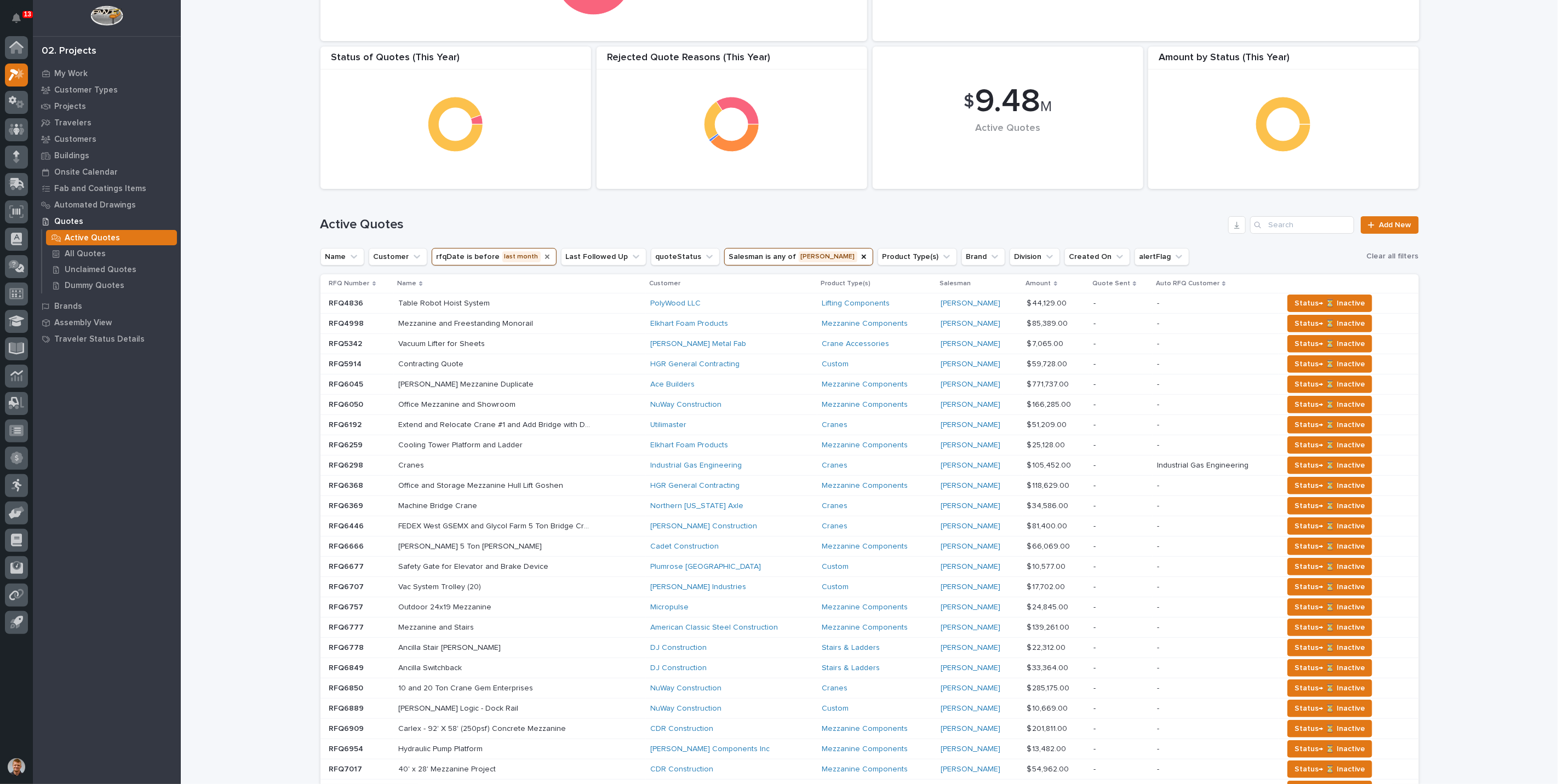
click at [545, 256] on icon "rfqDate" at bounding box center [547, 256] width 5 height 5
click at [442, 253] on button "rfqDate" at bounding box center [458, 256] width 51 height 17
click at [464, 275] on div "is before" at bounding box center [505, 283] width 141 height 17
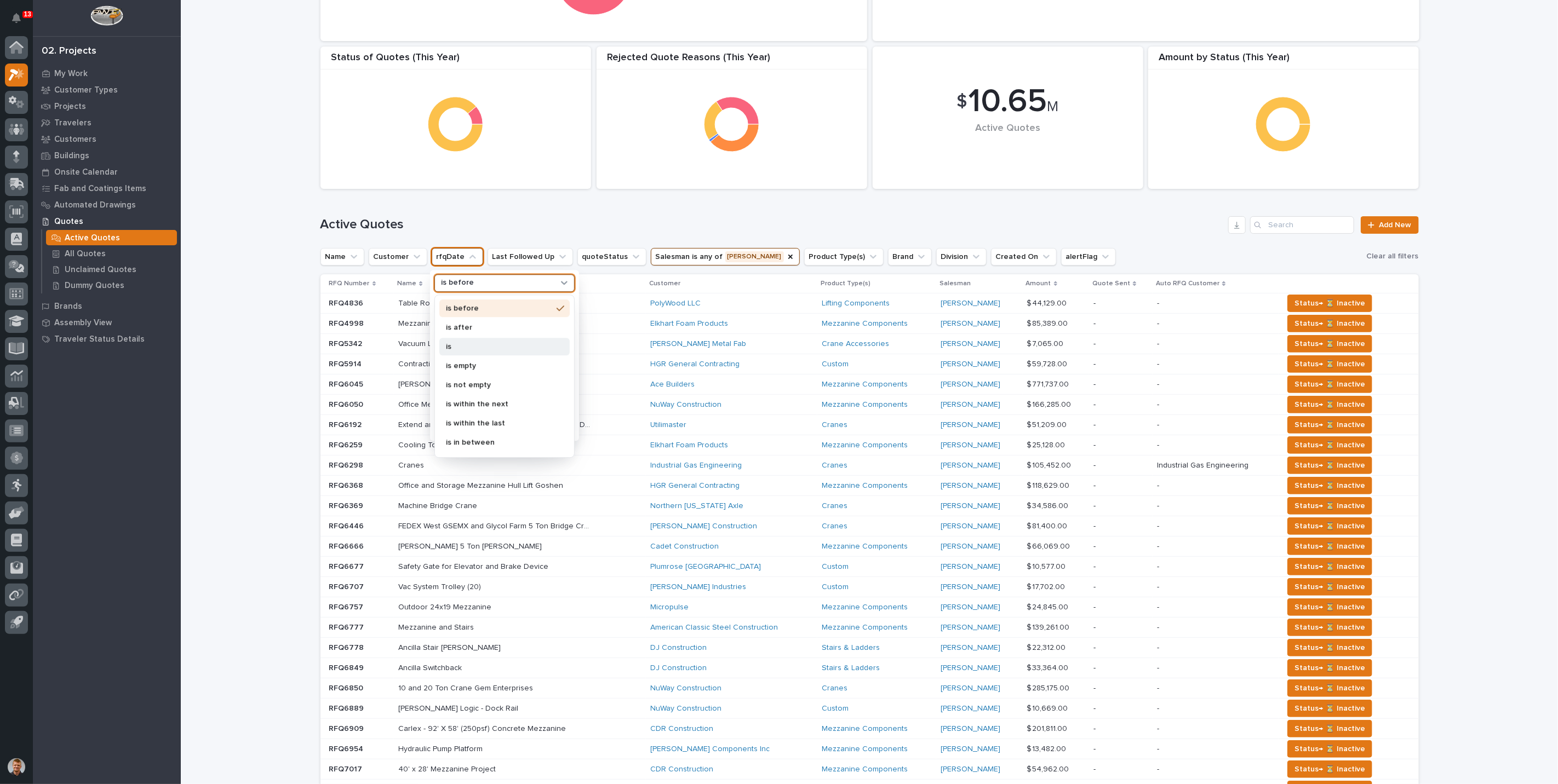
click at [451, 340] on div "is" at bounding box center [504, 346] width 130 height 17
click at [470, 372] on div "last month" at bounding box center [505, 369] width 141 height 17
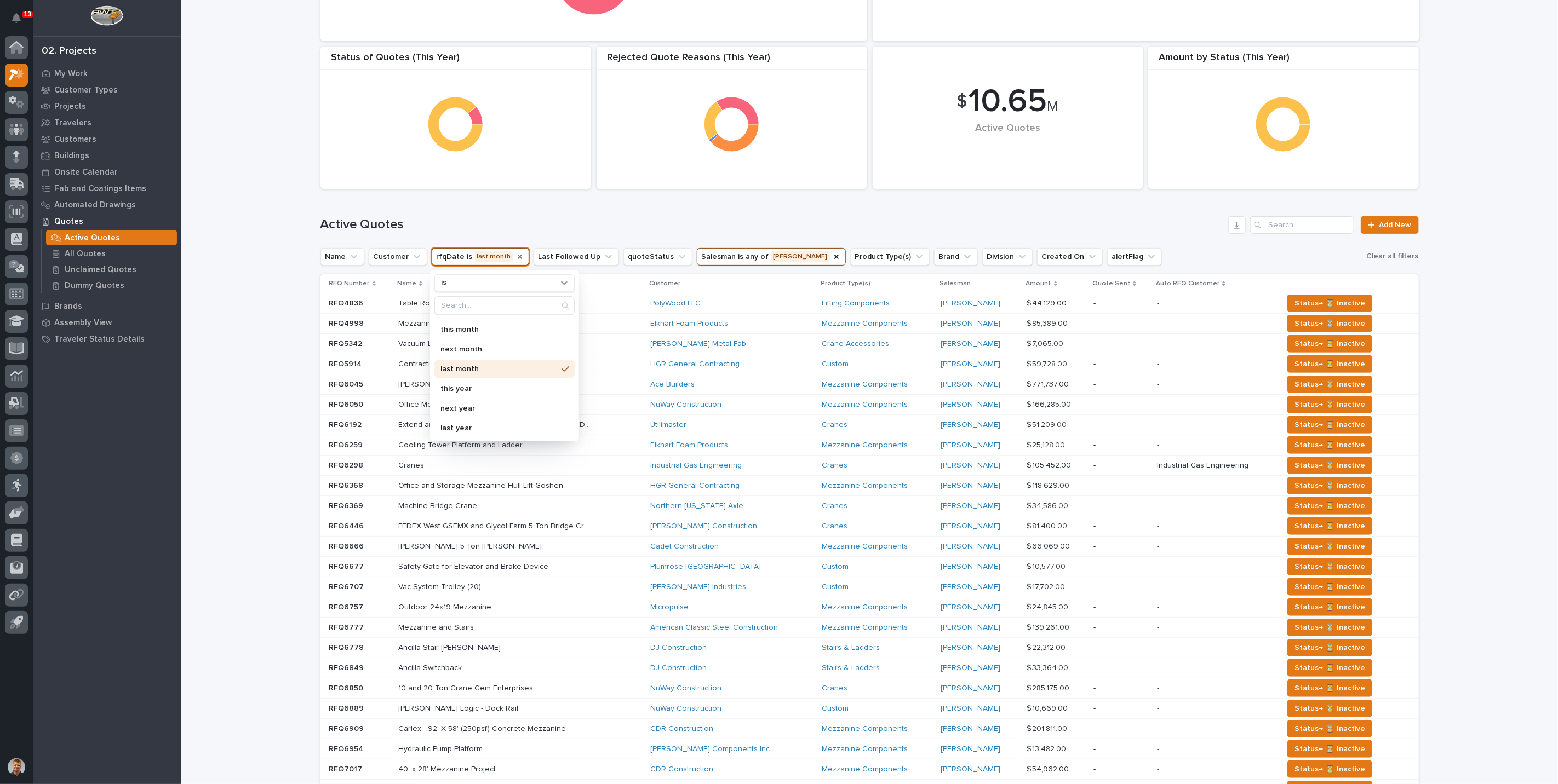
click at [268, 343] on div "Loading... Saving… Loading... Saving… $ 10.65 M Active Quotes Amount by Status …" at bounding box center [869, 437] width 1378 height 1115
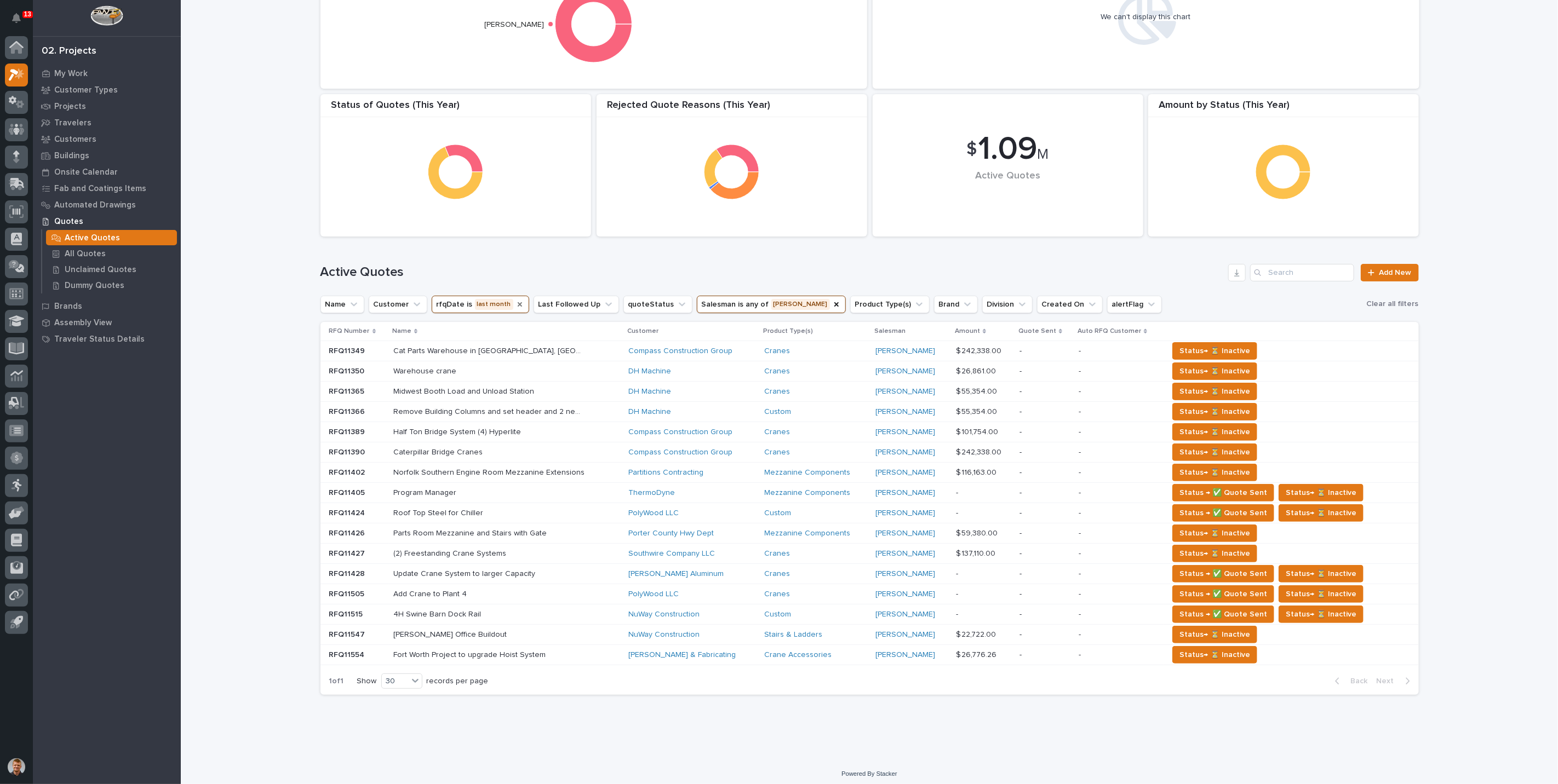
scroll to position [77, 0]
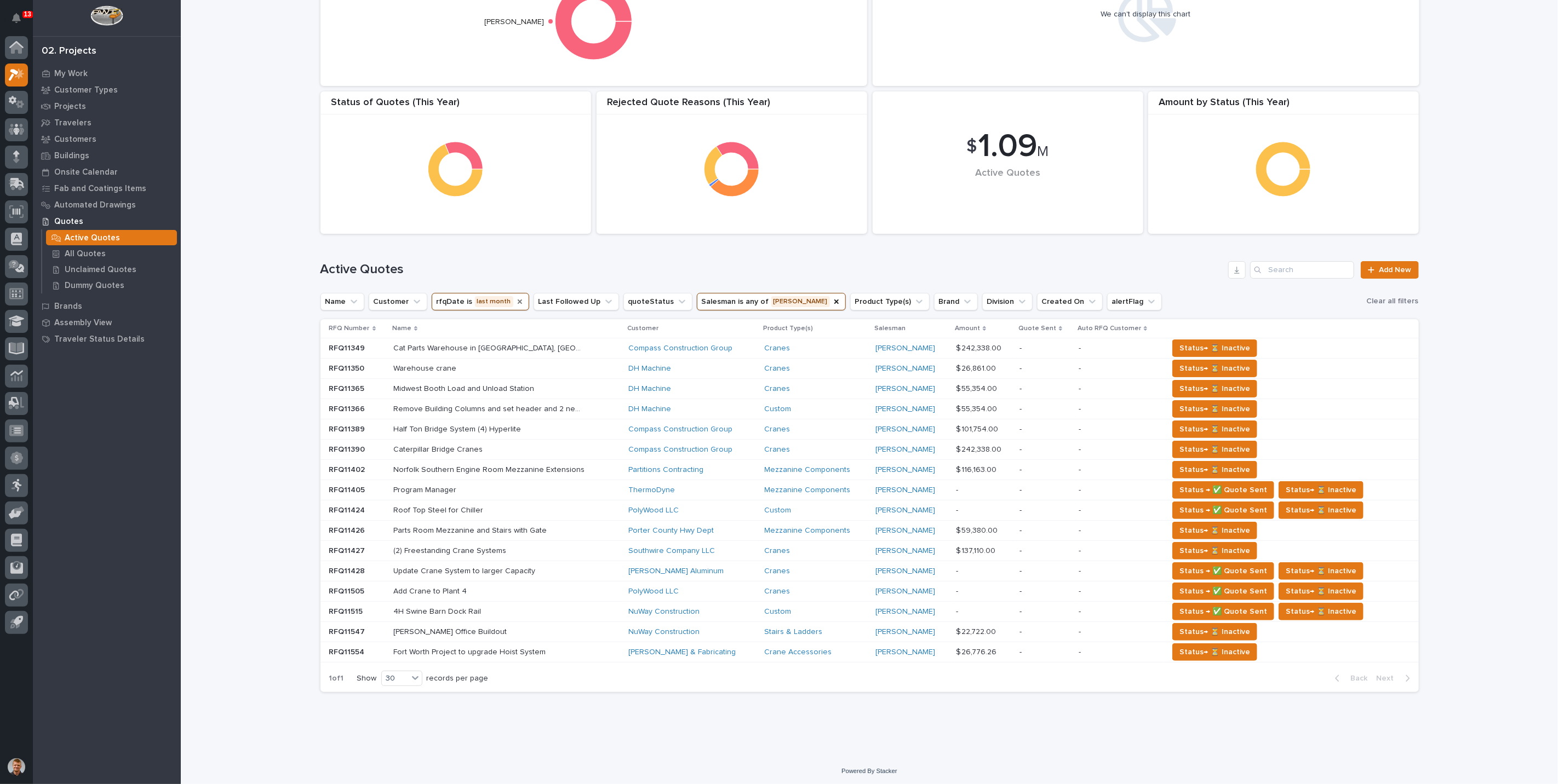
click at [485, 300] on button "rfqDate is last month" at bounding box center [480, 302] width 98 height 17
click at [457, 378] on p "this month" at bounding box center [499, 375] width 116 height 8
click at [289, 383] on div "Loading... Saving… Loading... Saving… $ 1.09 M Active Quotes Amount by Status (…" at bounding box center [869, 340] width 1378 height 832
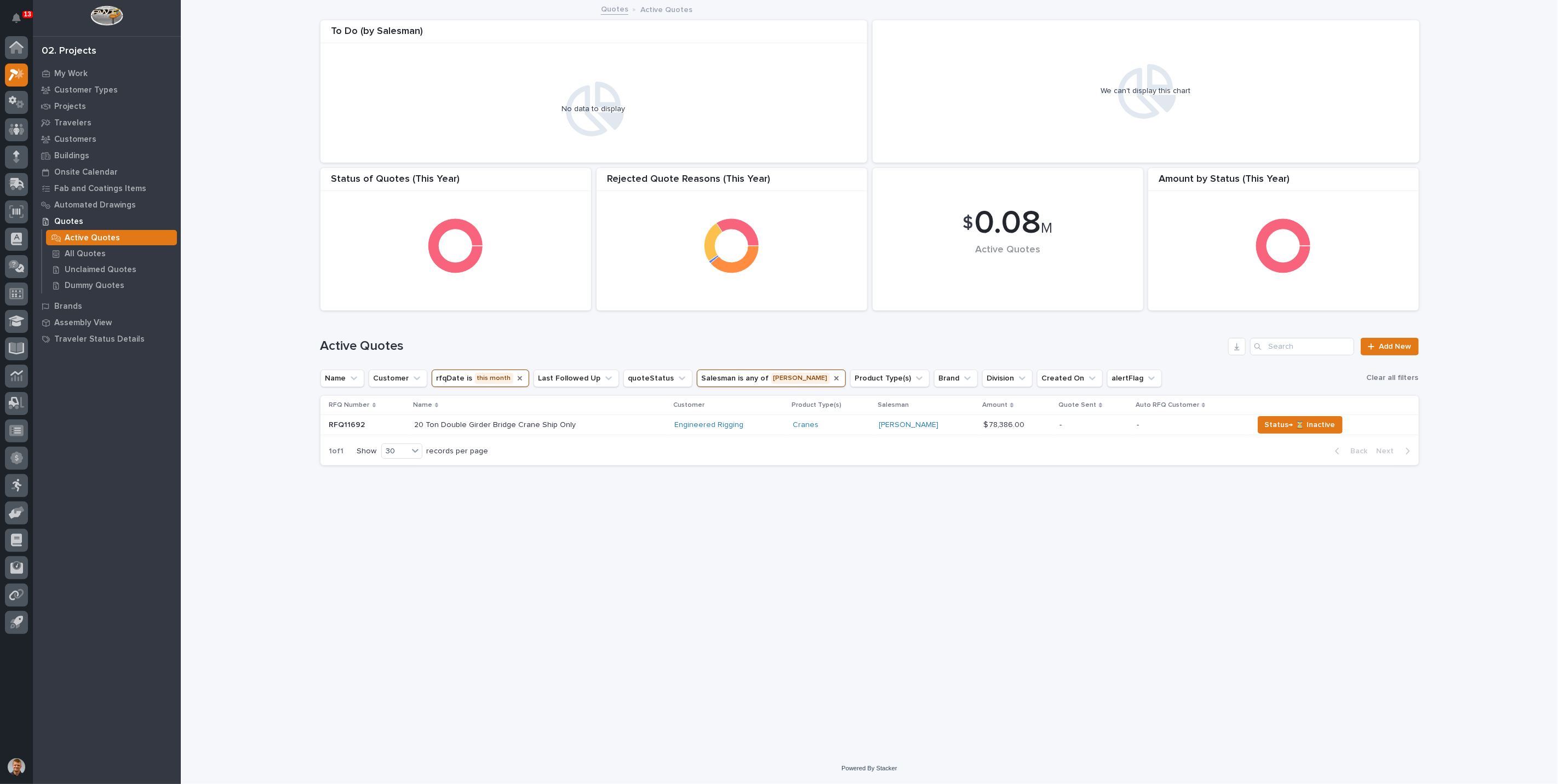
click at [833, 378] on icon "Salesman" at bounding box center [836, 378] width 9 height 9
click at [709, 375] on button "Salesman" at bounding box center [725, 379] width 58 height 17
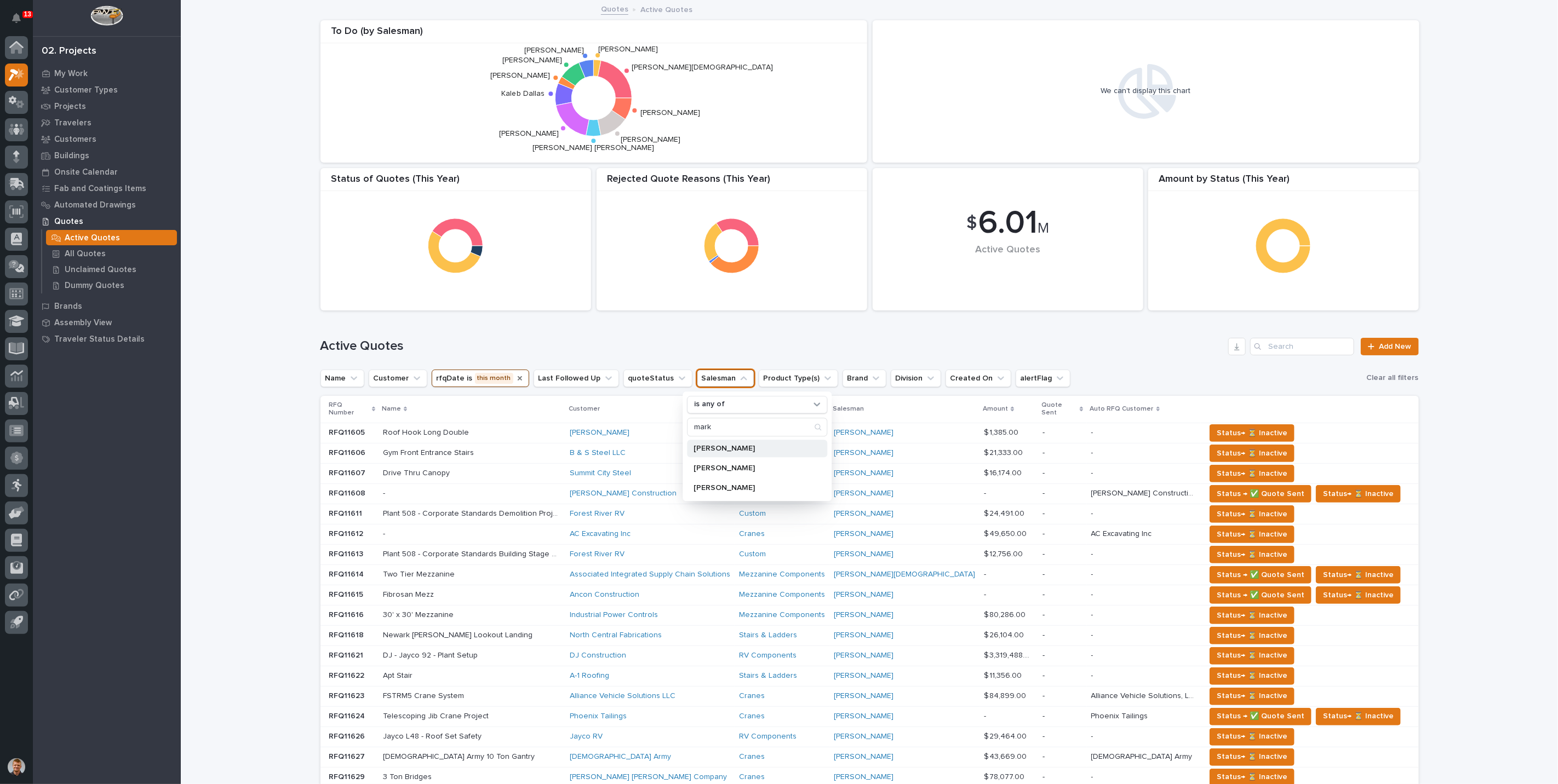
type input "mark"
click at [725, 446] on p "Mark Miller" at bounding box center [752, 449] width 116 height 8
click at [272, 411] on div "Loading... Saving… Loading... Saving… $ 6.01 M Active Quotes Amount by Status (…" at bounding box center [869, 563] width 1378 height 1124
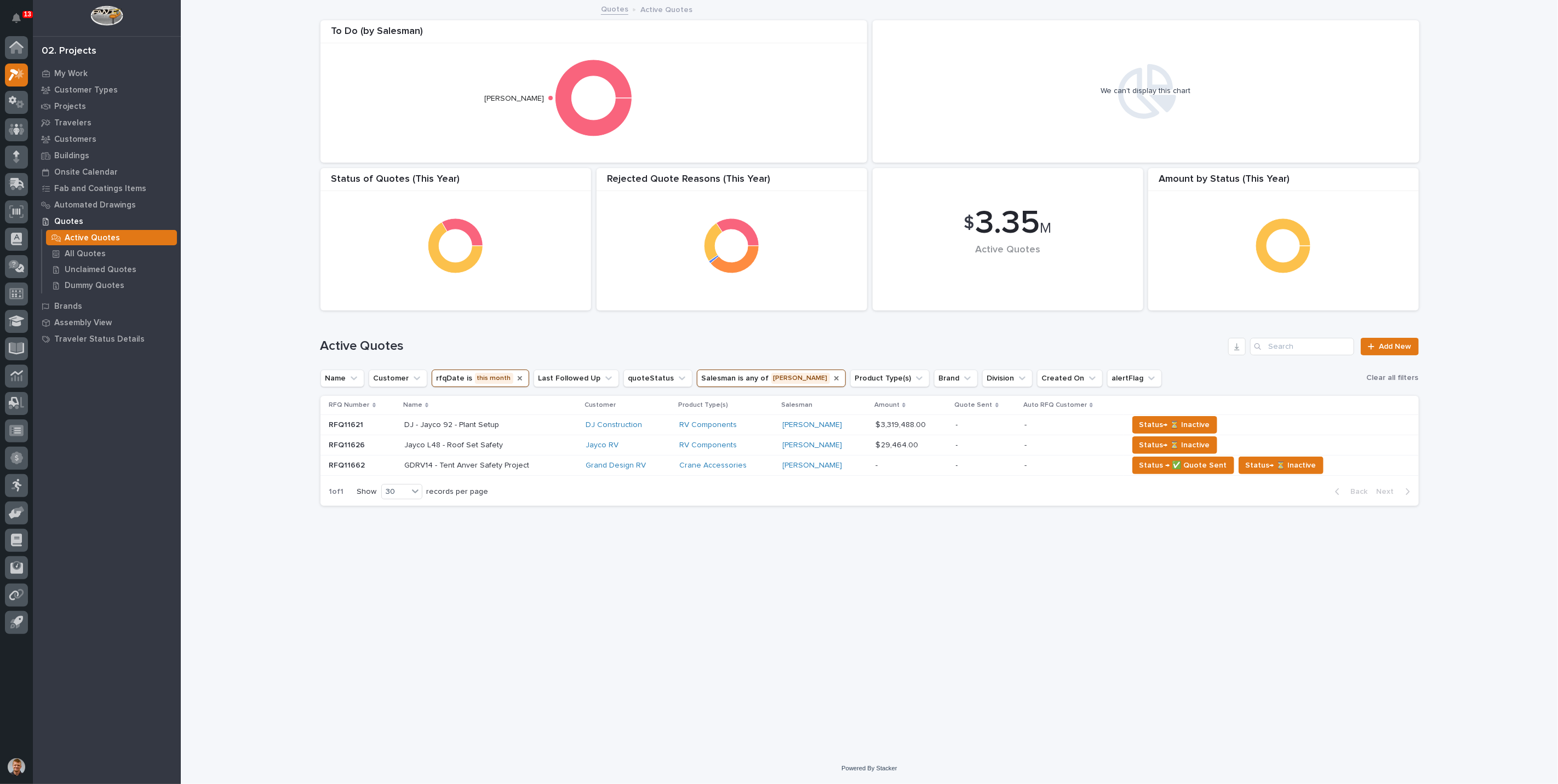
click at [478, 374] on button "rfqDate is this month" at bounding box center [480, 379] width 98 height 17
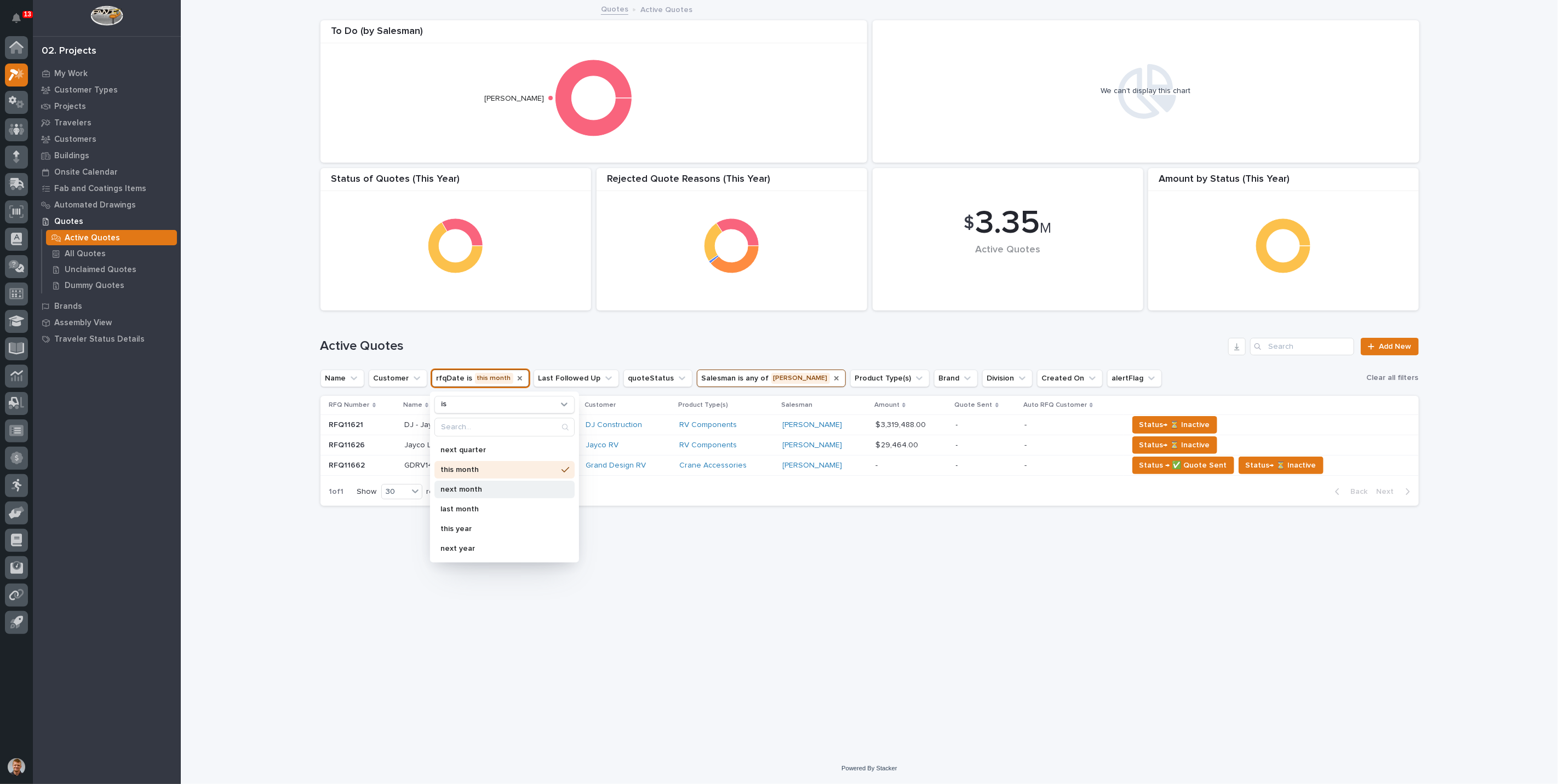
scroll to position [194, 0]
click at [466, 492] on p "last month" at bounding box center [499, 491] width 116 height 8
click at [240, 451] on div "Loading... Saving… Loading... Saving… $ 7.37 M Active Quotes Amount by Status (…" at bounding box center [869, 377] width 1378 height 752
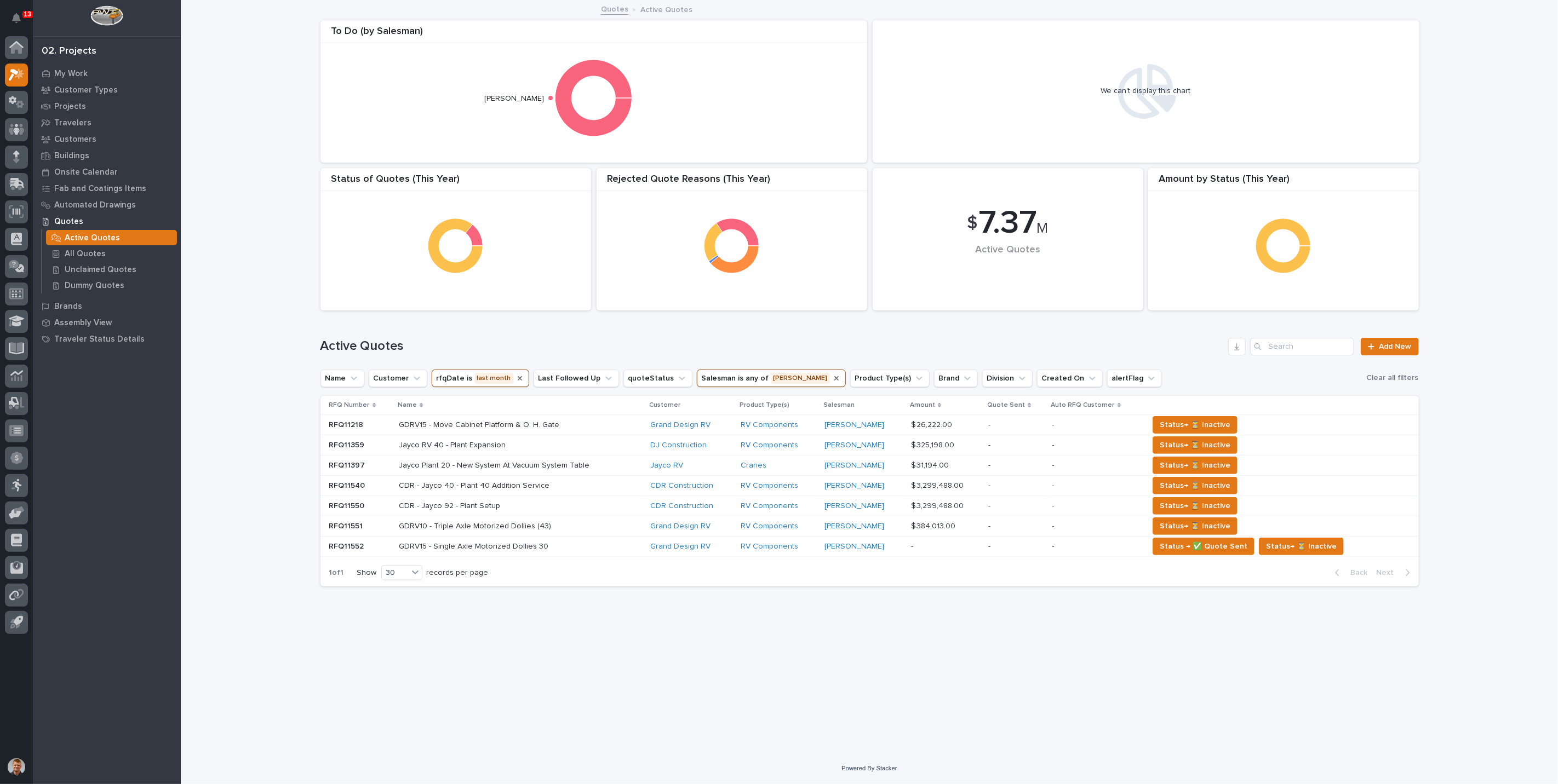
click at [833, 381] on icon "Salesman" at bounding box center [836, 378] width 9 height 9
click at [714, 379] on button "Salesman" at bounding box center [725, 379] width 58 height 17
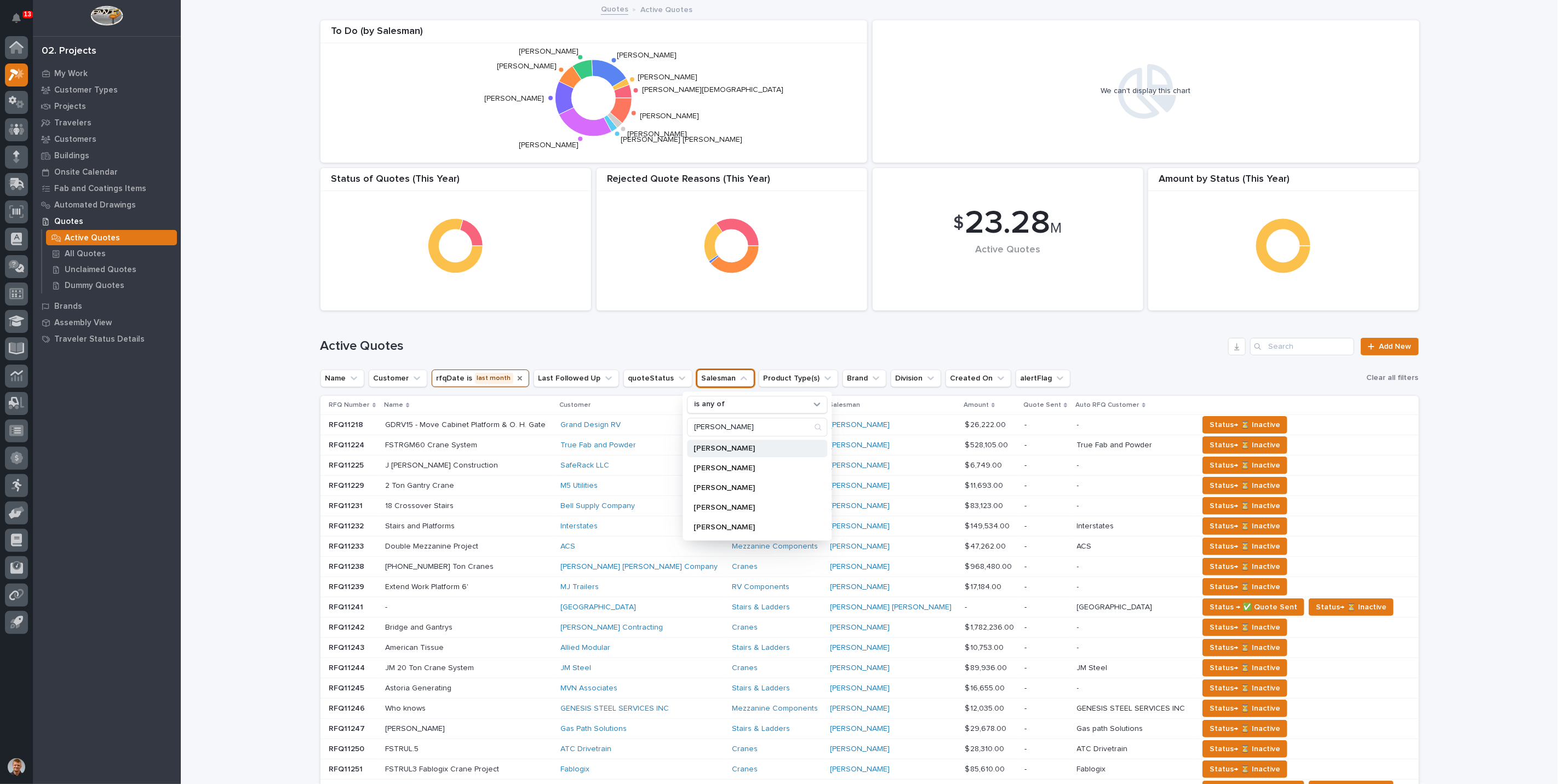
type input "ken"
click at [719, 443] on div "Ken Bajdek" at bounding box center [758, 448] width 141 height 17
click at [266, 418] on div "Loading... Saving… Loading... Saving… $ 23.28 M Active Quotes Amount by Status …" at bounding box center [869, 558] width 1378 height 1115
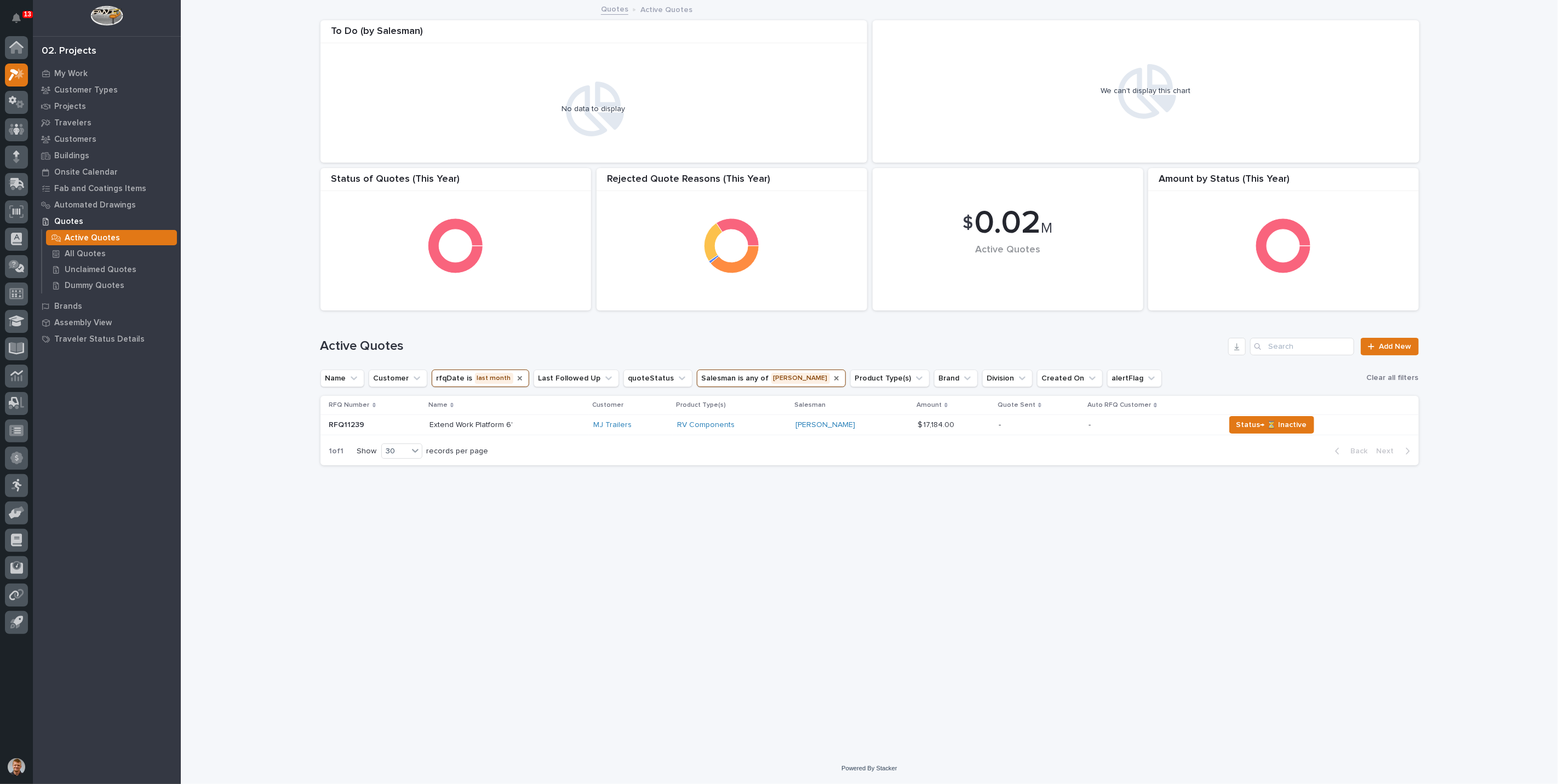
click at [516, 379] on icon "rfqDate" at bounding box center [519, 378] width 9 height 9
click at [460, 373] on button "rfqDate" at bounding box center [458, 379] width 51 height 17
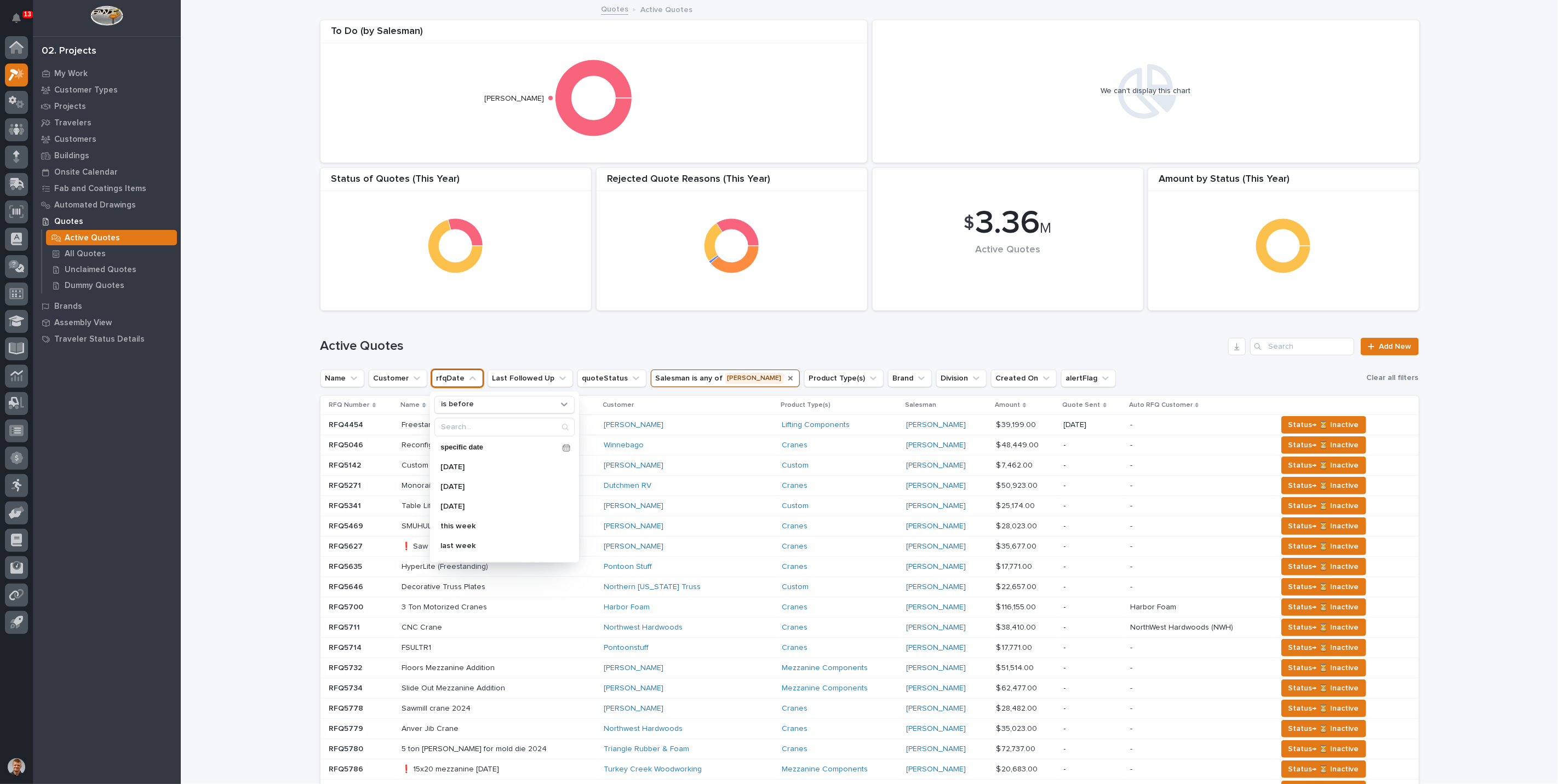
scroll to position [194, 0]
click at [468, 451] on p "this month" at bounding box center [499, 452] width 116 height 8
click at [279, 434] on div "Loading... Saving… Loading... Saving… $ 3.36 M Active Quotes Amount by Status (…" at bounding box center [869, 558] width 1378 height 1115
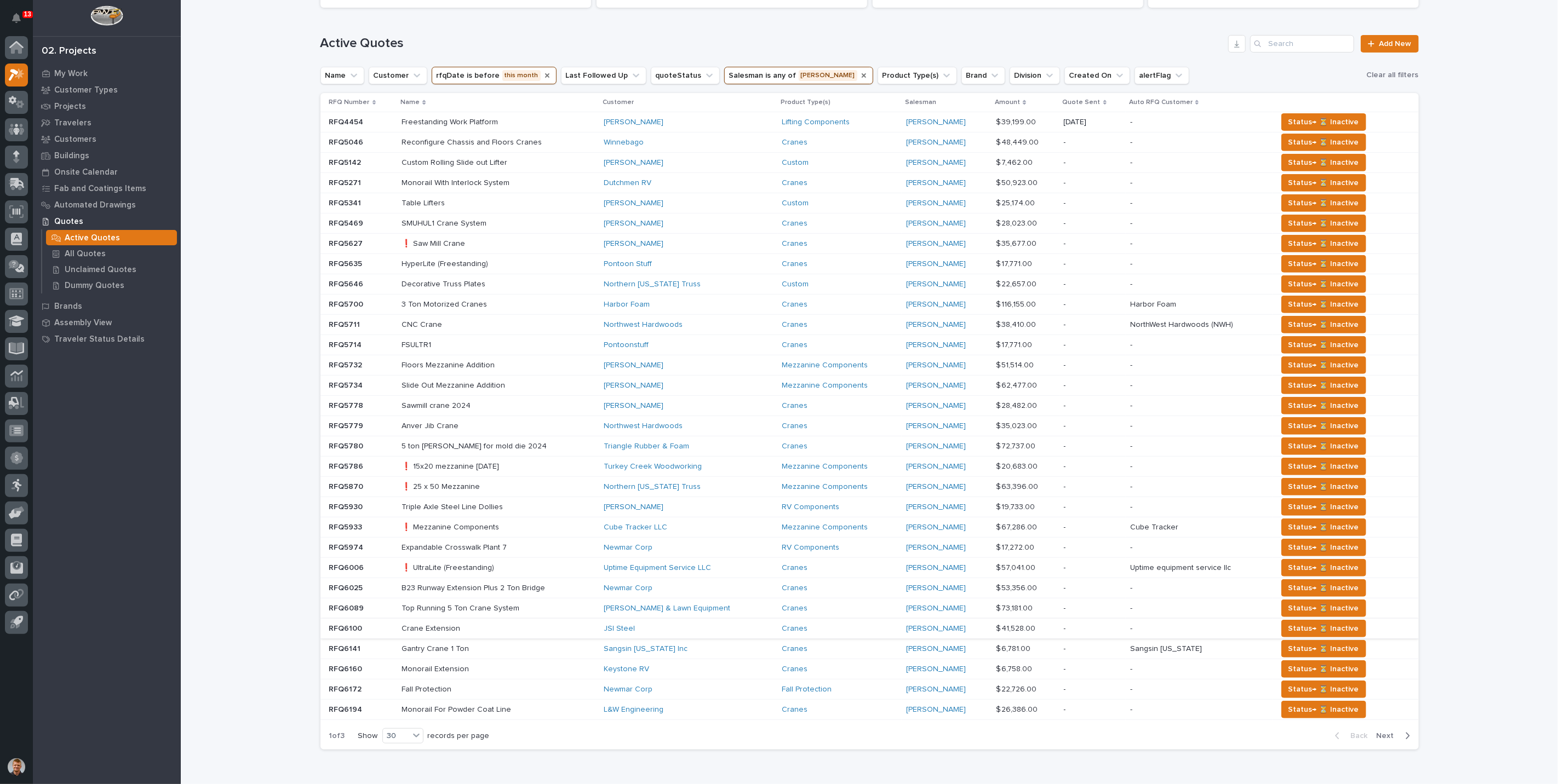
scroll to position [236, 0]
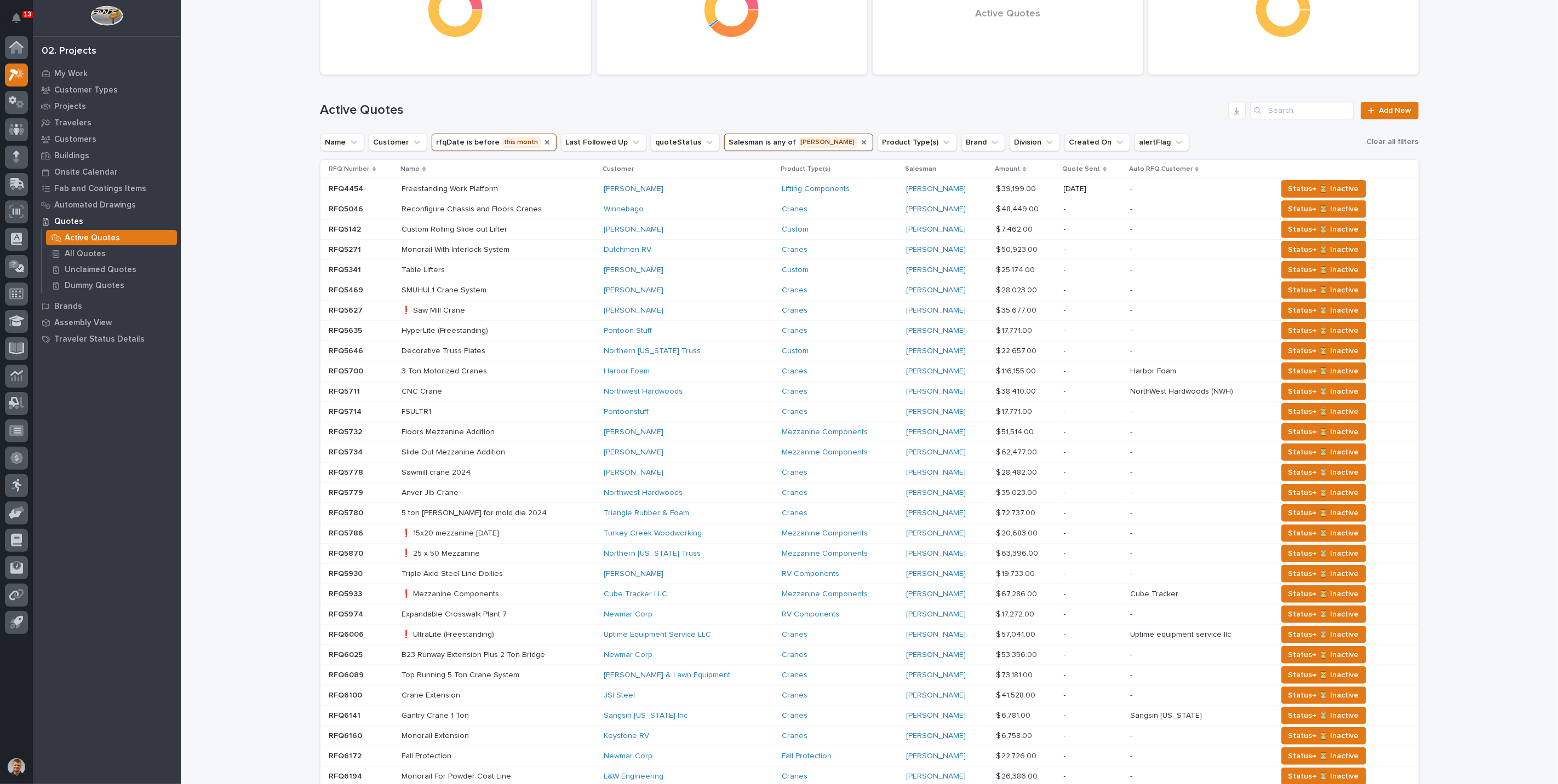
click at [543, 140] on icon "rfqDate" at bounding box center [547, 141] width 9 height 9
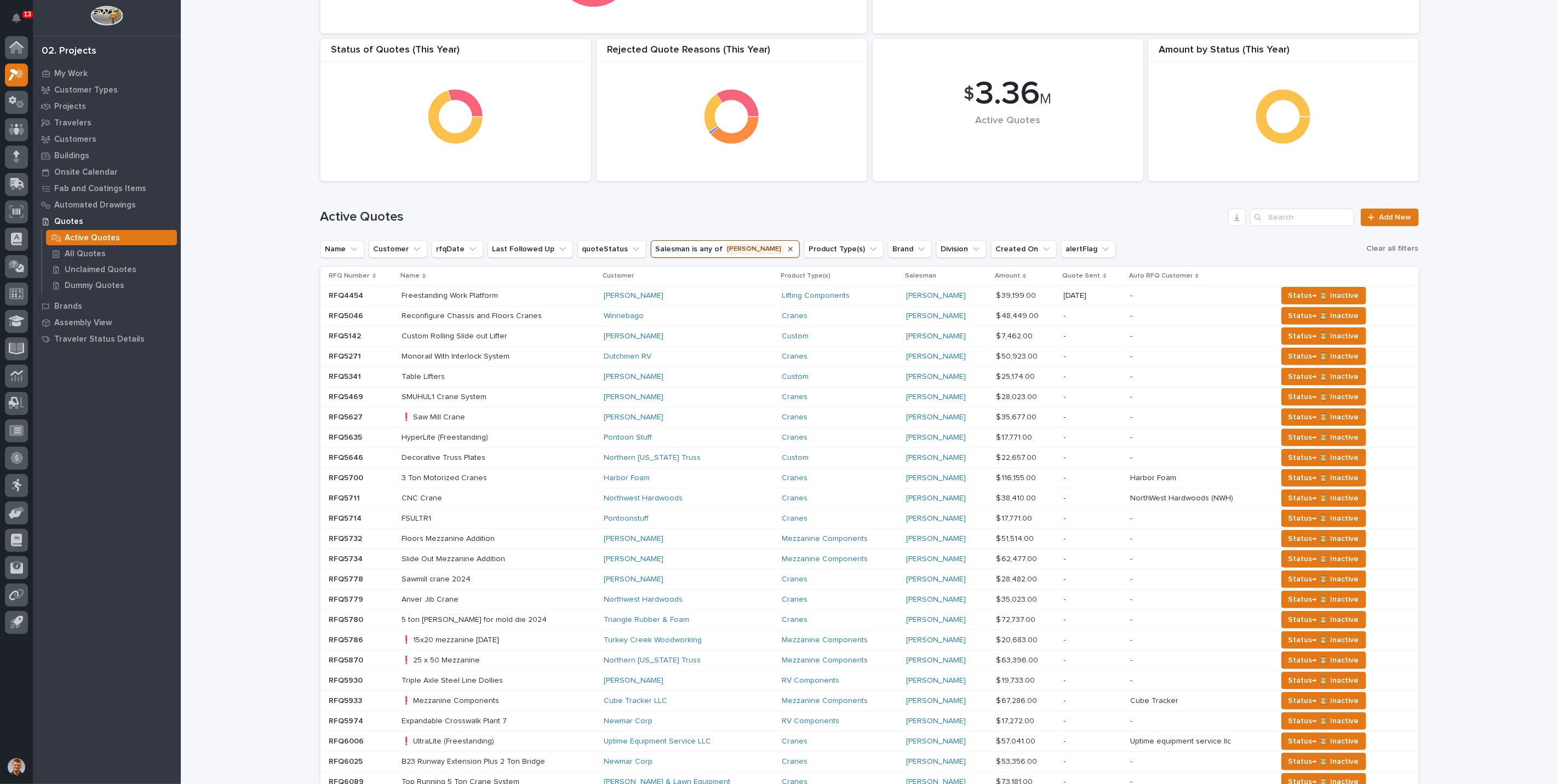
scroll to position [54, 0]
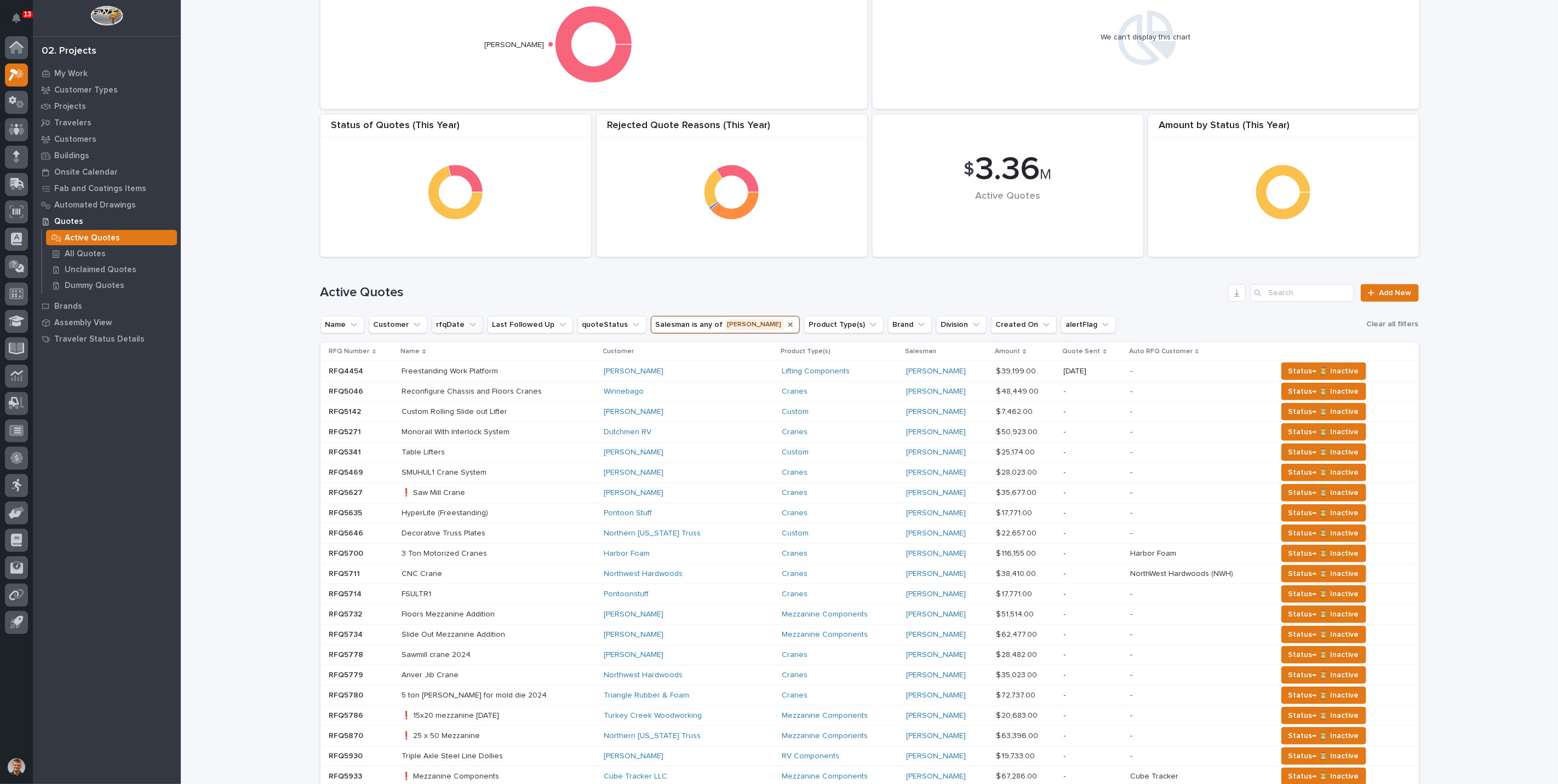
click at [435, 324] on button "rfqDate" at bounding box center [458, 325] width 51 height 17
click at [456, 351] on p "is before" at bounding box center [458, 351] width 33 height 9
click at [454, 408] on div "is" at bounding box center [504, 415] width 130 height 17
click at [464, 399] on p "this month" at bounding box center [499, 398] width 116 height 8
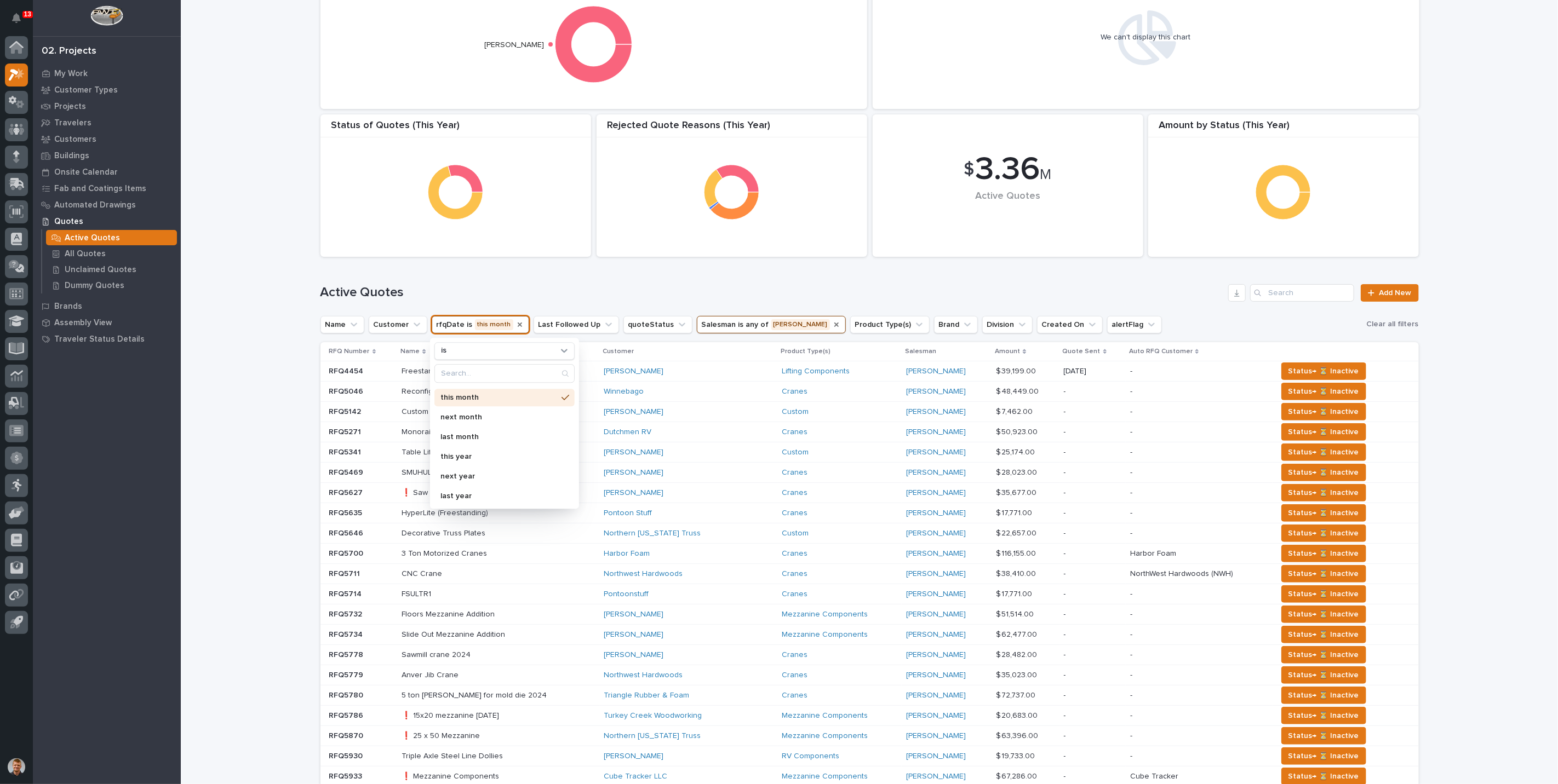
click at [291, 388] on div "Loading... Saving… Loading... Saving… $ 3.36 M Active Quotes Amount by Status (…" at bounding box center [869, 505] width 1378 height 1115
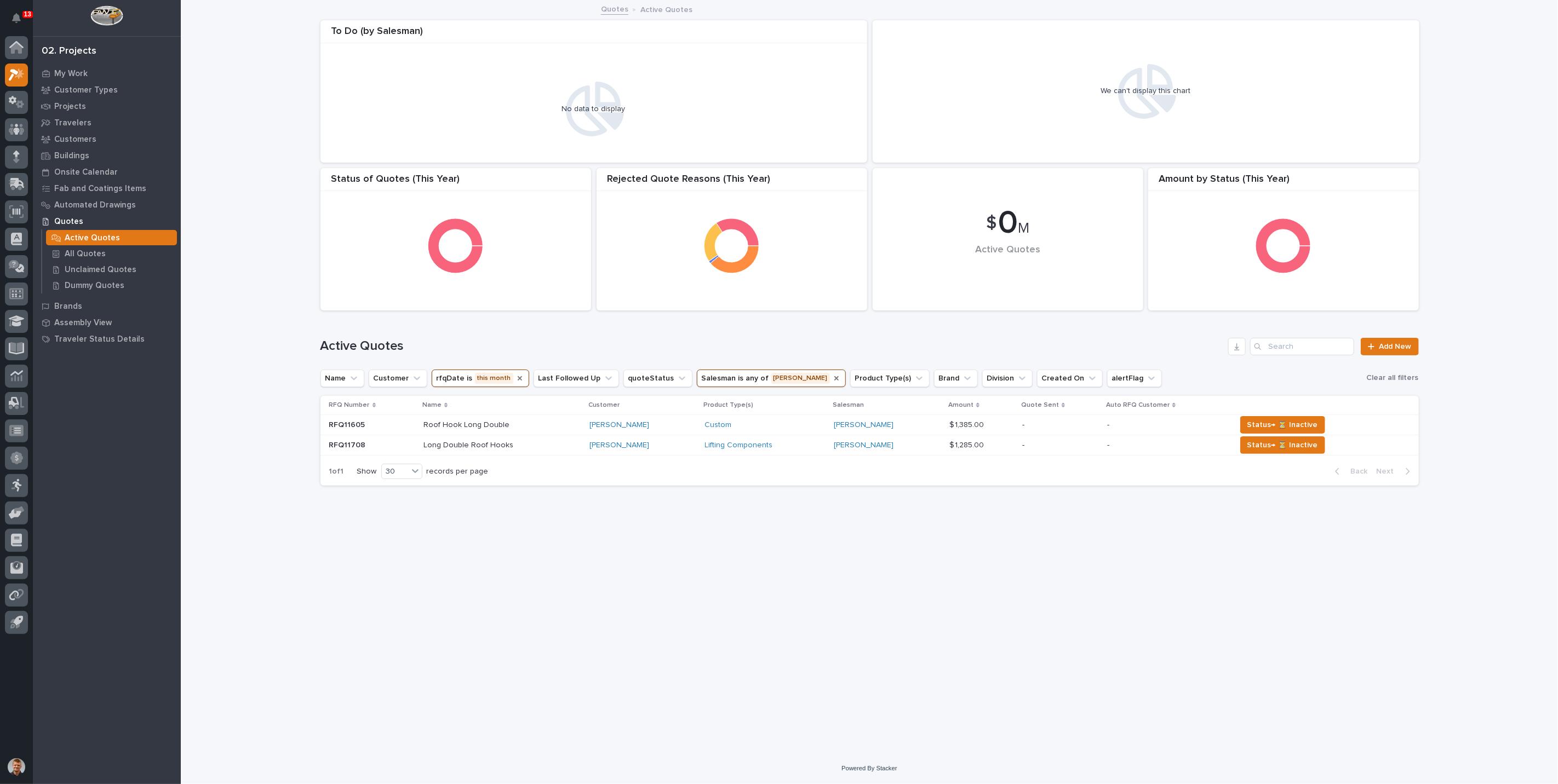
click at [491, 378] on button "rfqDate is this month" at bounding box center [480, 379] width 98 height 17
click at [470, 551] on p "last month" at bounding box center [499, 551] width 116 height 8
click at [283, 428] on div "Loading... Saving… Loading... Saving… $ 0 M Active Quotes Amount by Status (Thi…" at bounding box center [869, 377] width 1378 height 752
click at [772, 376] on button "Salesman is any of Ken Bajdek" at bounding box center [771, 379] width 149 height 17
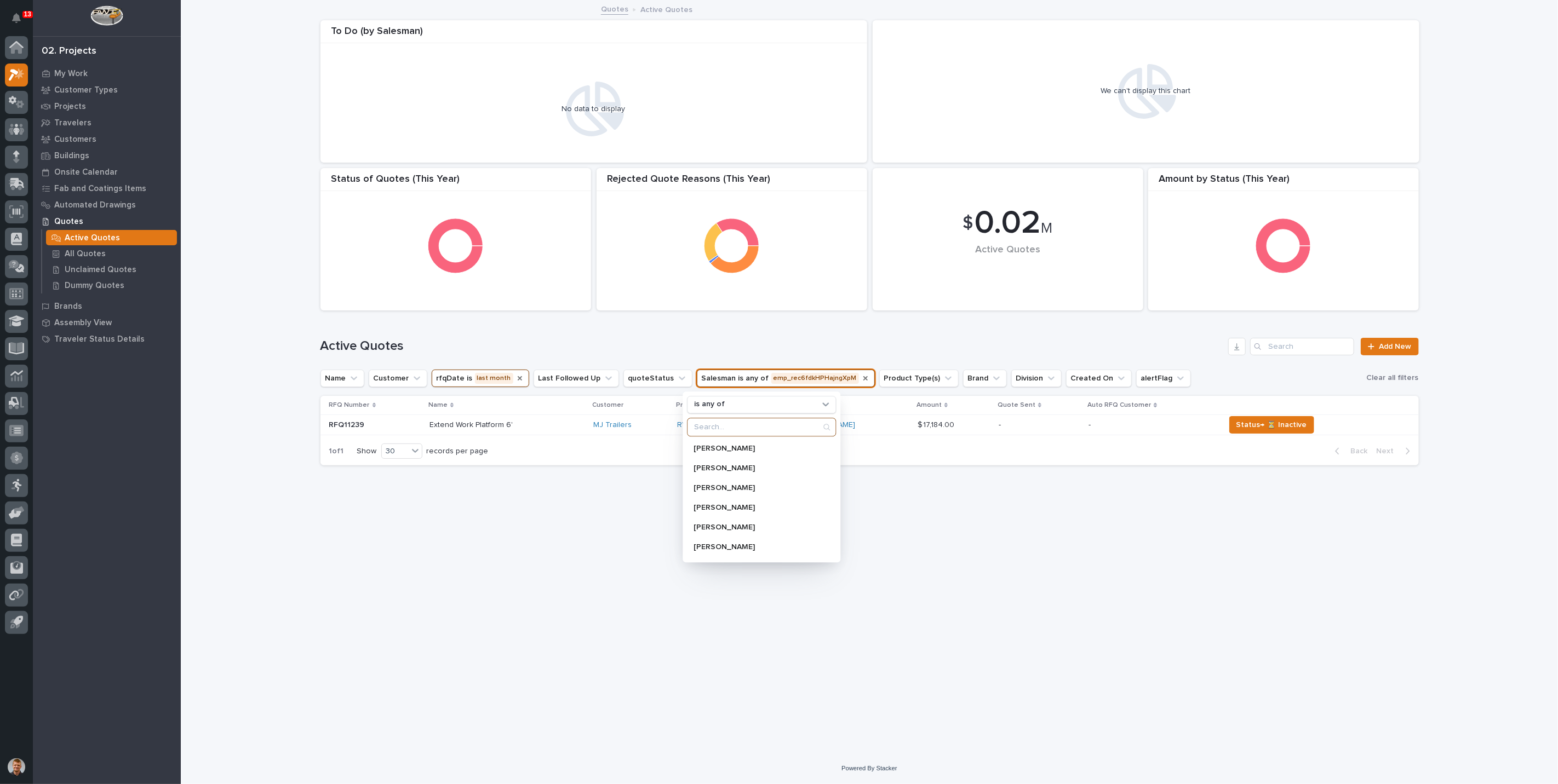
click at [723, 428] on input "Search" at bounding box center [761, 427] width 148 height 17
type input "tim"
click at [711, 481] on div "Tim Ergle" at bounding box center [758, 488] width 141 height 17
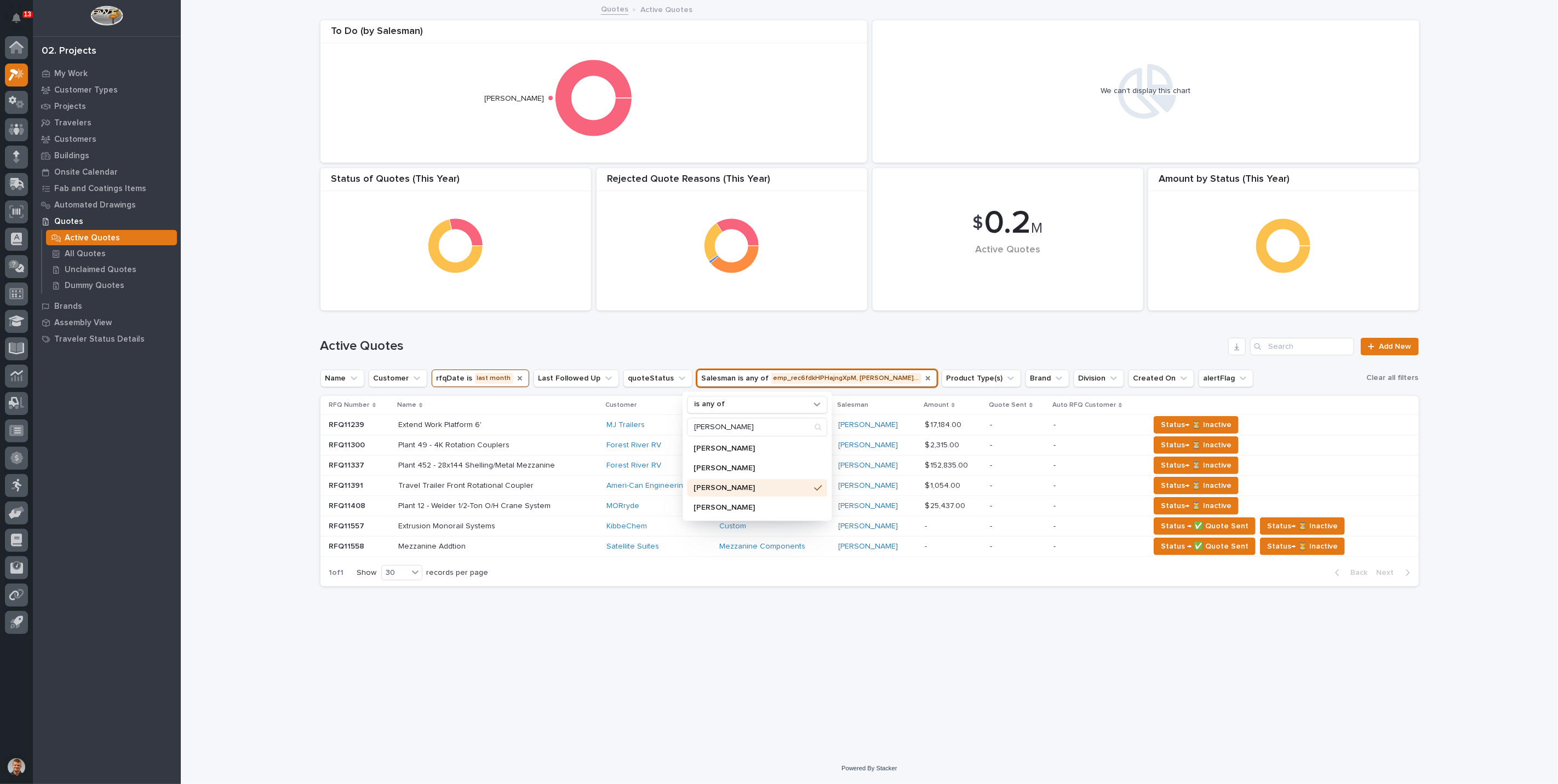
click at [924, 378] on icon "Salesman" at bounding box center [928, 378] width 9 height 9
click at [730, 381] on button "Salesman" at bounding box center [725, 379] width 58 height 17
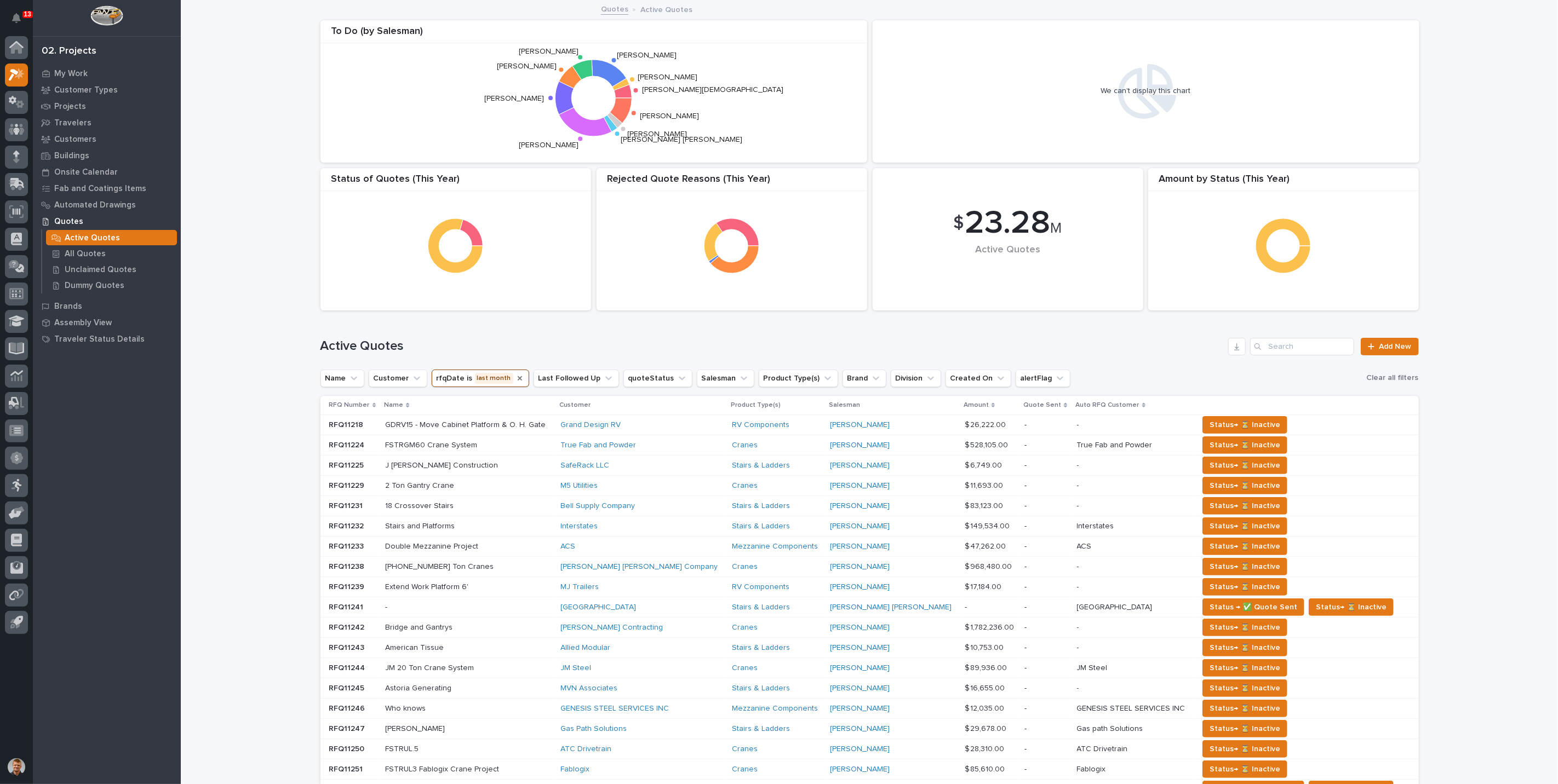
click at [713, 384] on button "Salesman" at bounding box center [725, 379] width 58 height 17
click at [714, 383] on button "Salesman" at bounding box center [725, 379] width 58 height 17
click at [715, 376] on button "Salesman" at bounding box center [725, 379] width 58 height 17
type input "tim"
click at [711, 484] on p "Tim Ergle" at bounding box center [752, 488] width 116 height 8
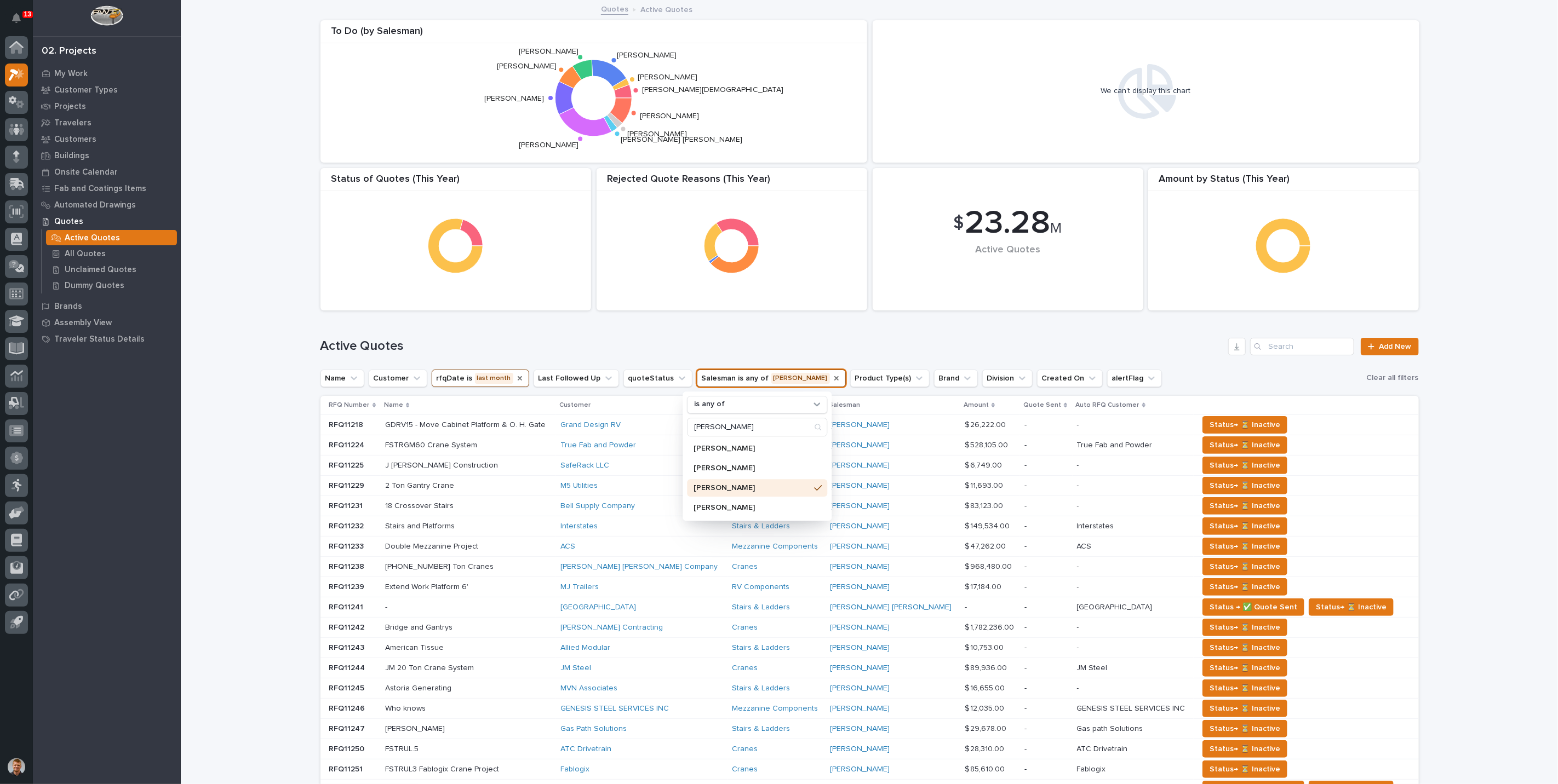
click at [658, 338] on div "Active Quotes Add New" at bounding box center [870, 346] width 1098 height 17
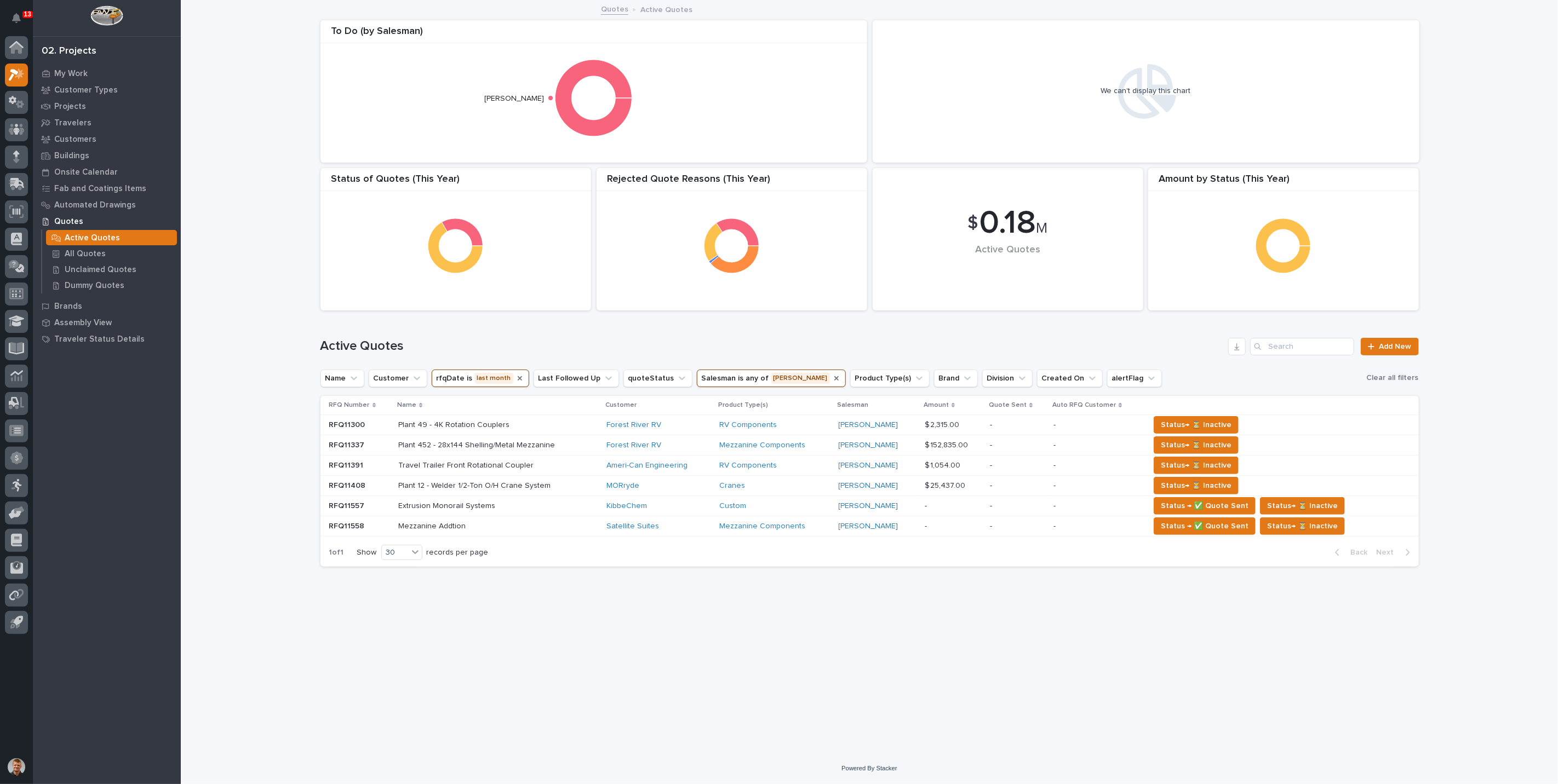
click at [476, 375] on button "rfqDate is last month" at bounding box center [480, 379] width 98 height 17
click at [483, 455] on div "this month" at bounding box center [505, 451] width 141 height 17
click at [261, 420] on div "Loading... Saving… Loading... Saving… $ 0.18 M Active Quotes Amount by Status (…" at bounding box center [869, 377] width 1378 height 752
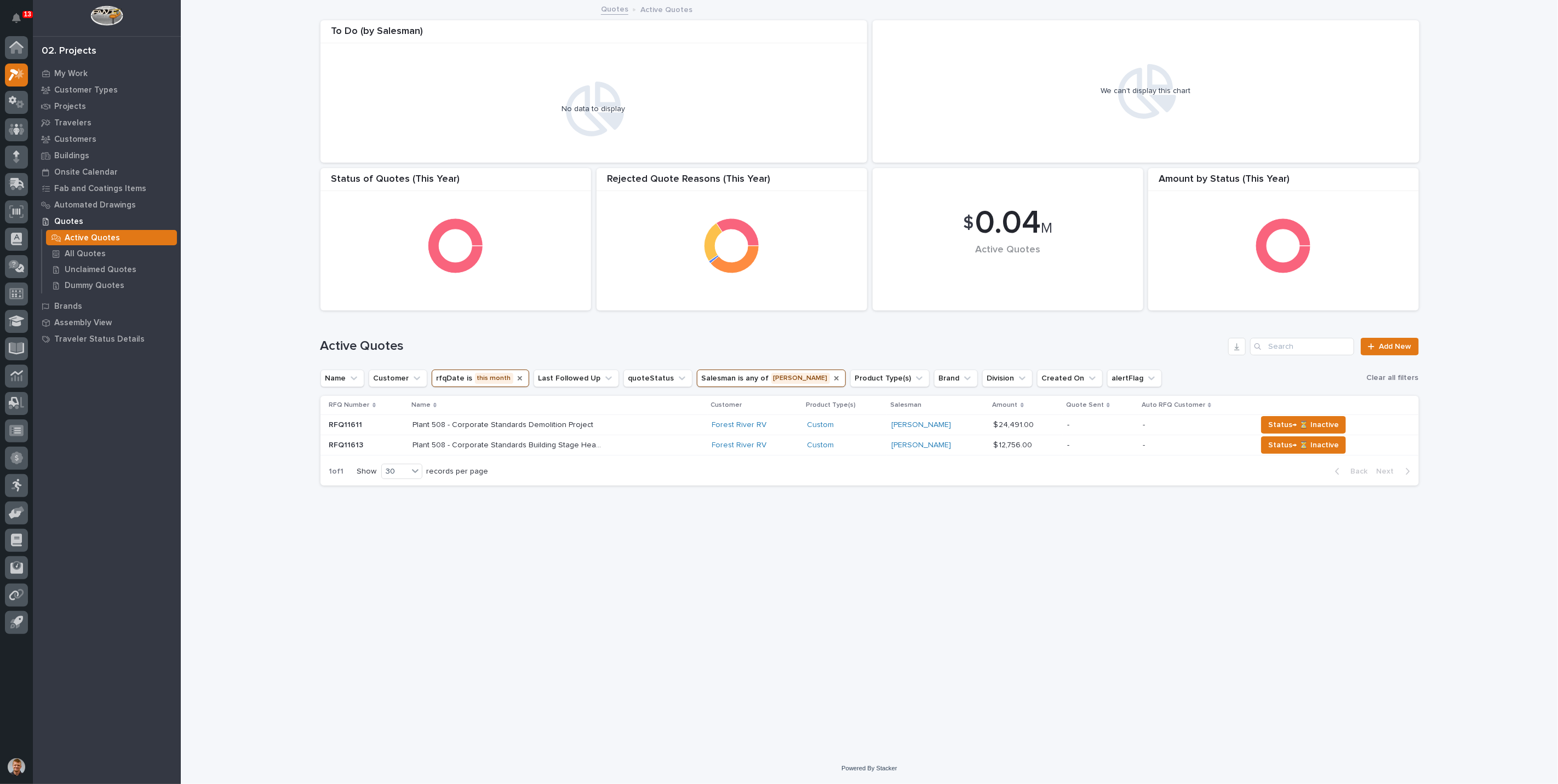
click at [496, 378] on button "rfqDate is this month" at bounding box center [480, 379] width 98 height 17
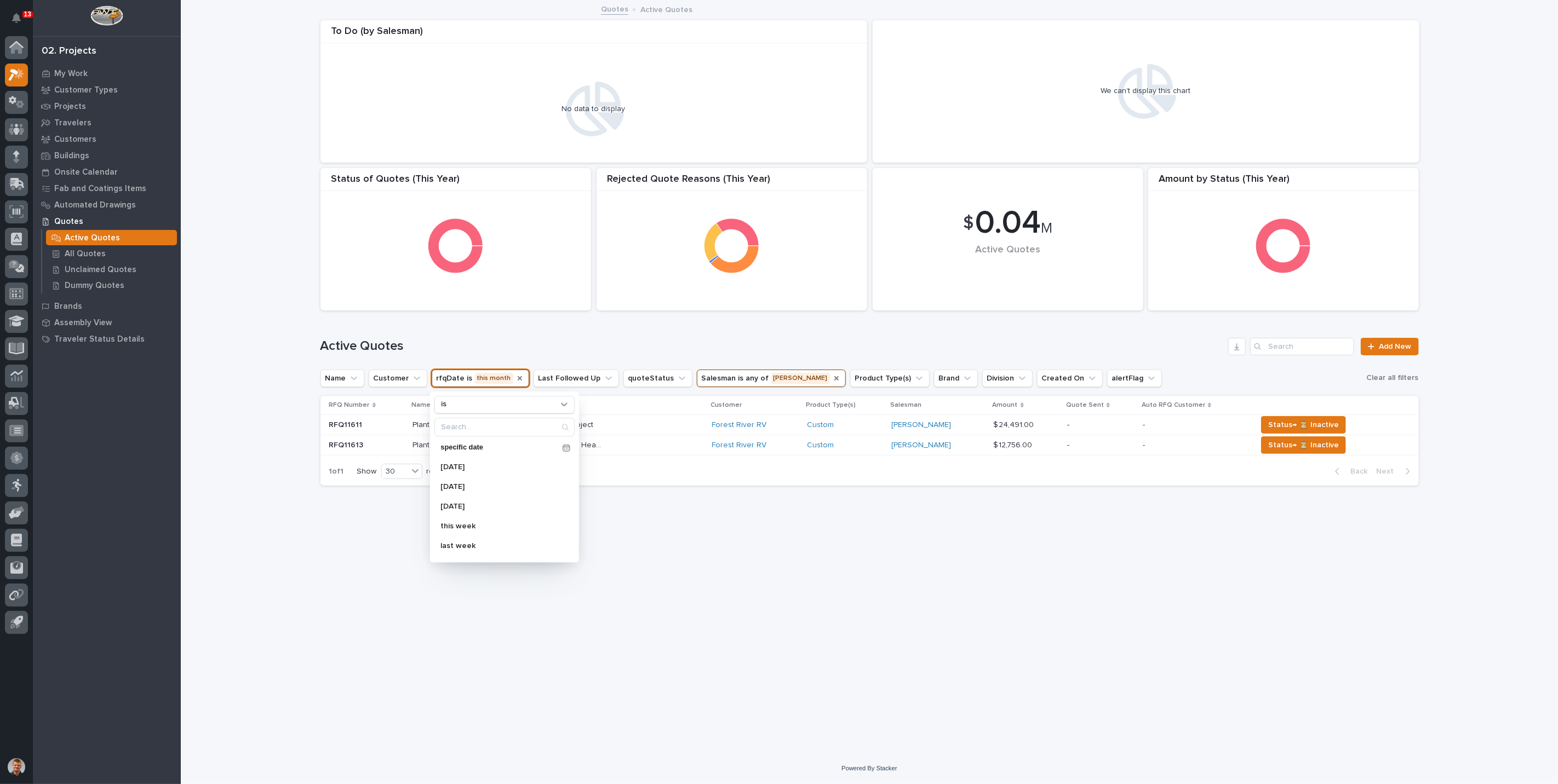
click at [496, 378] on button "rfqDate is this month" at bounding box center [480, 379] width 98 height 17
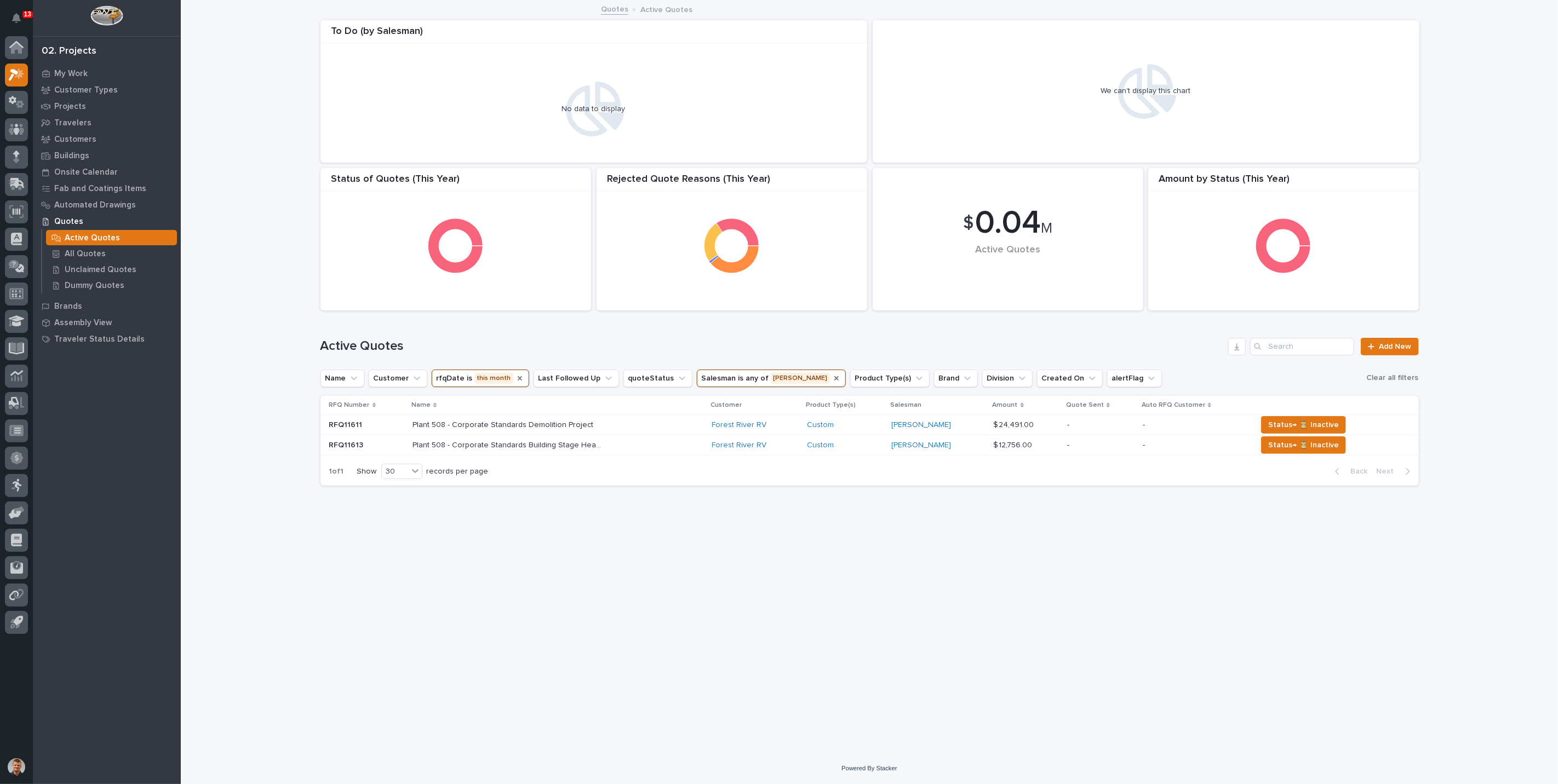
click at [777, 379] on button "Salesman is any of Tim Ergle" at bounding box center [771, 379] width 149 height 17
type input "zach"
click at [722, 442] on div "Zach Gay" at bounding box center [772, 448] width 170 height 17
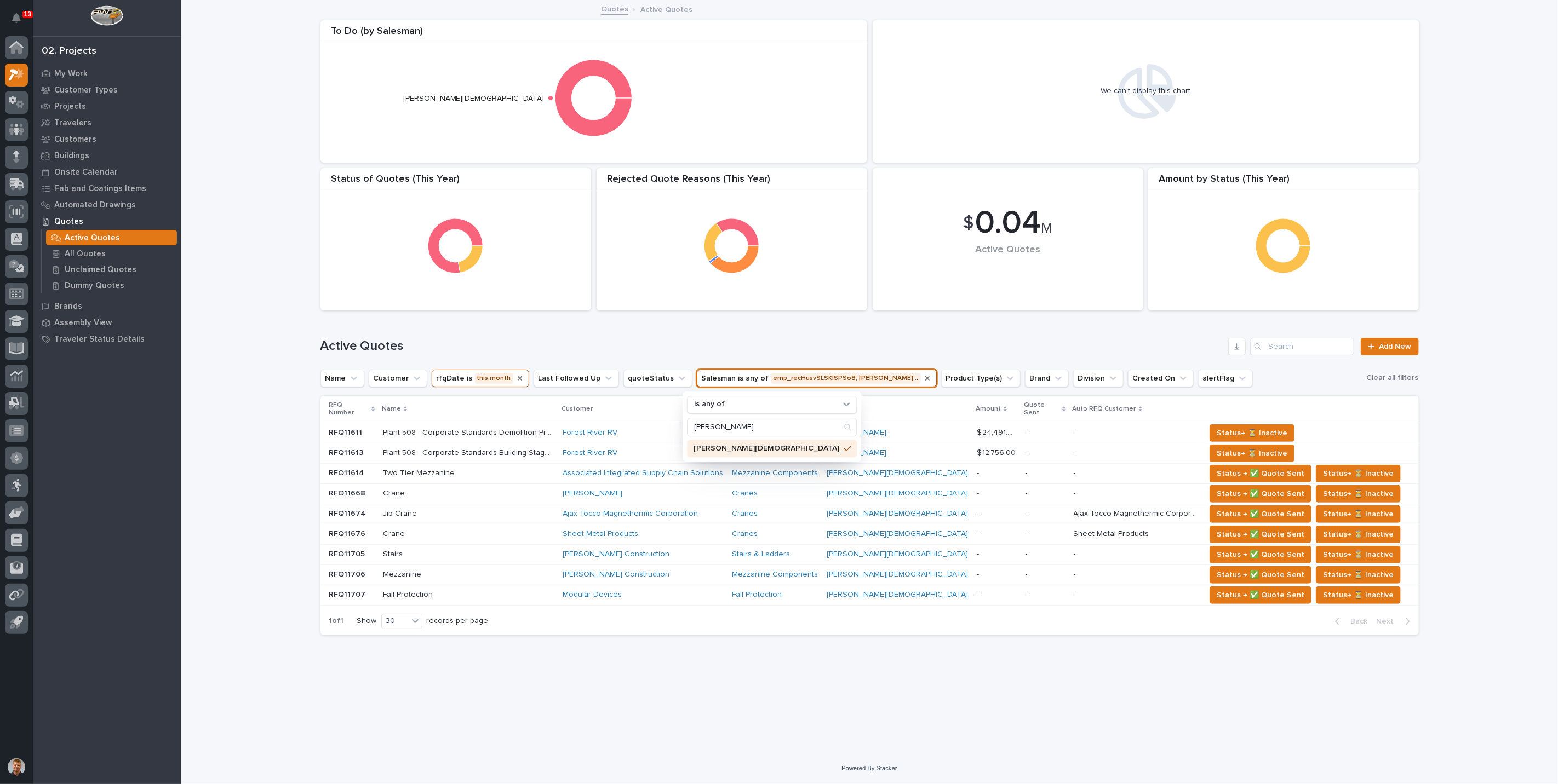
click at [926, 377] on icon "Salesman" at bounding box center [928, 379] width 5 height 5
click at [703, 376] on button "Salesman" at bounding box center [725, 379] width 58 height 17
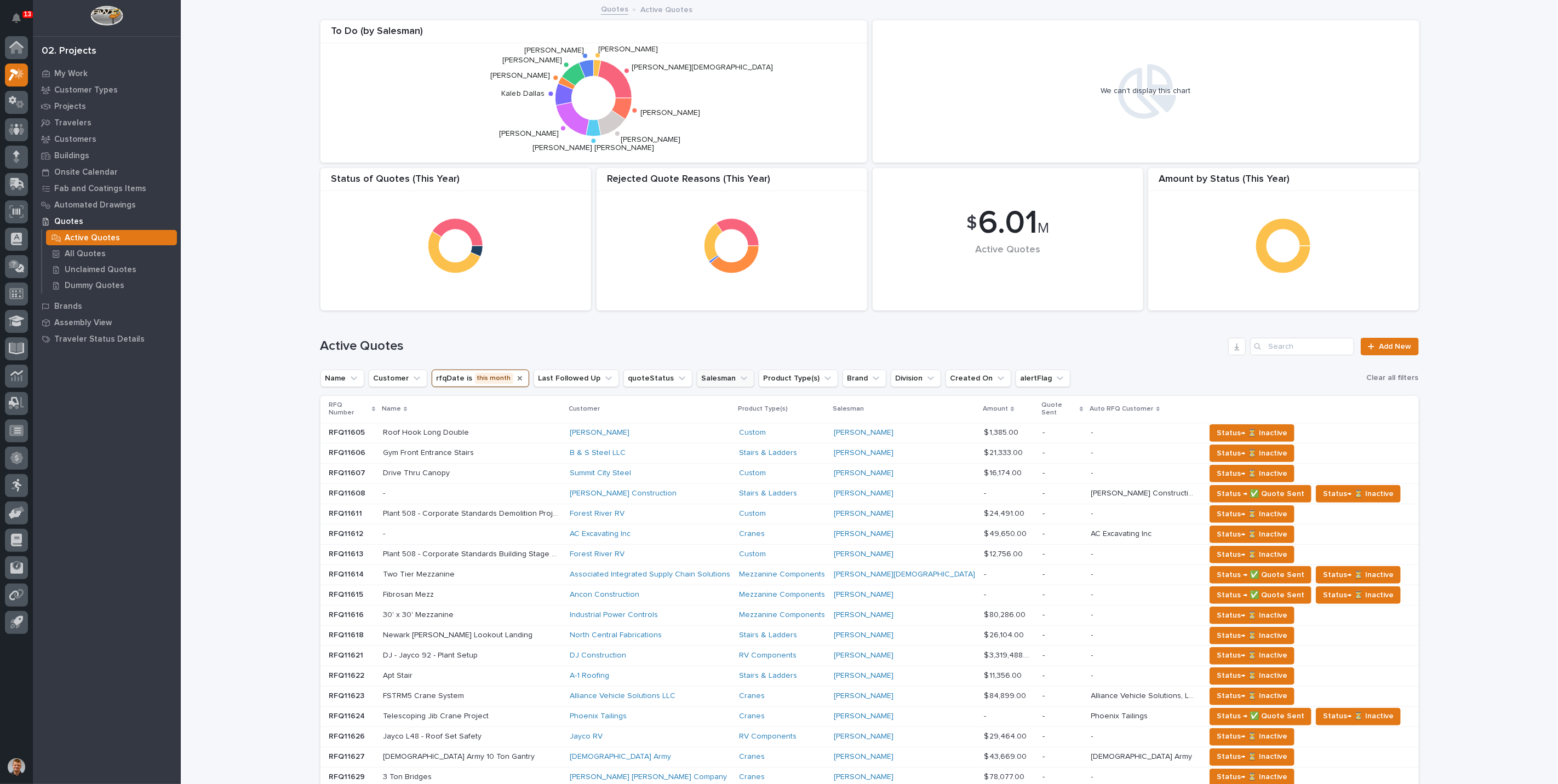
click at [703, 376] on button "Salesman" at bounding box center [725, 379] width 58 height 17
click at [712, 428] on input "Search" at bounding box center [761, 427] width 148 height 17
type input "zach"
click at [713, 443] on div "Zach Gay" at bounding box center [772, 448] width 170 height 17
click at [715, 347] on h1 "Active Quotes" at bounding box center [773, 346] width 904 height 16
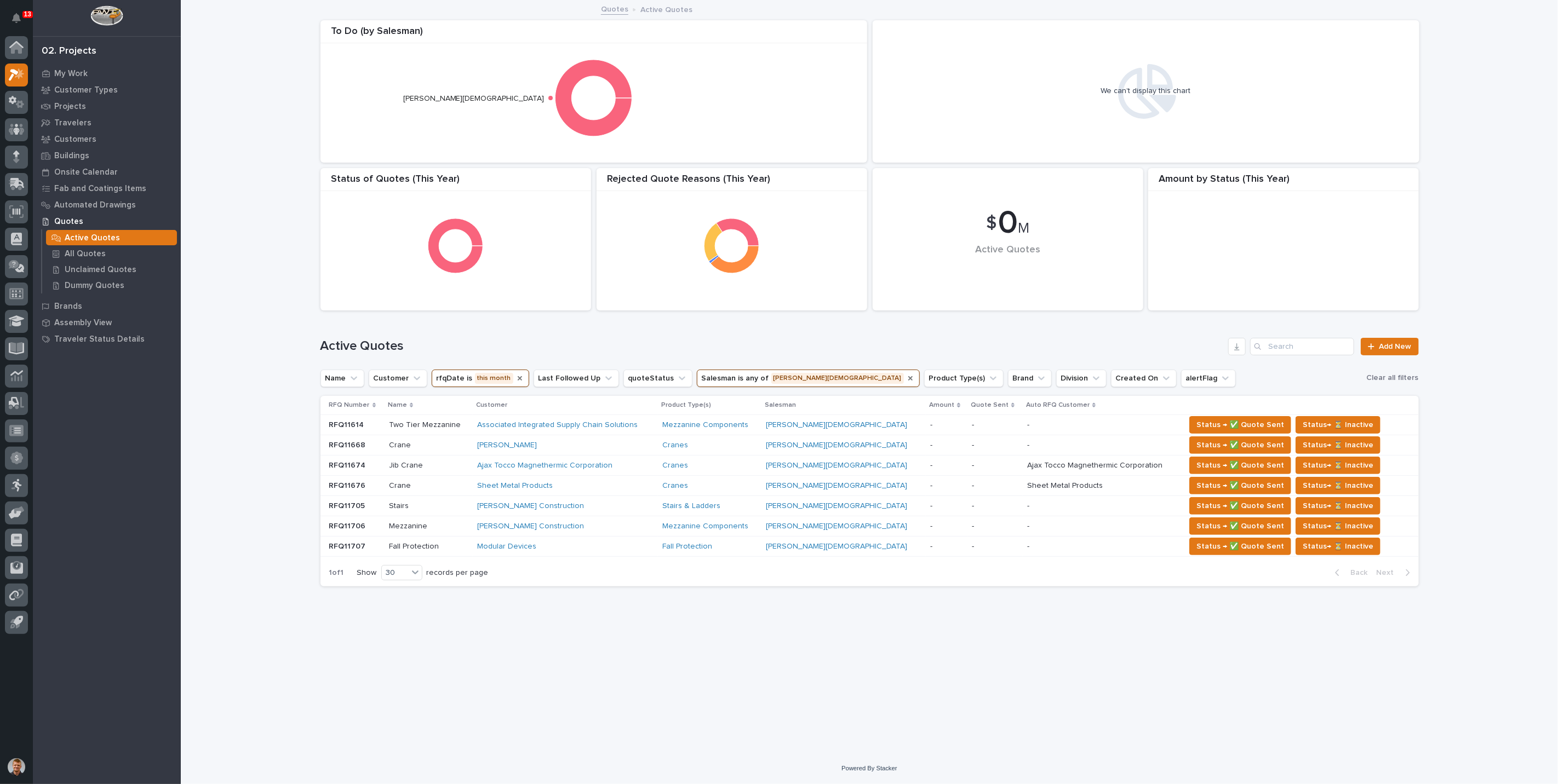
click at [710, 330] on div "Active Quotes Add New" at bounding box center [870, 342] width 1098 height 52
click at [483, 377] on button "rfqDate is this month" at bounding box center [480, 379] width 98 height 17
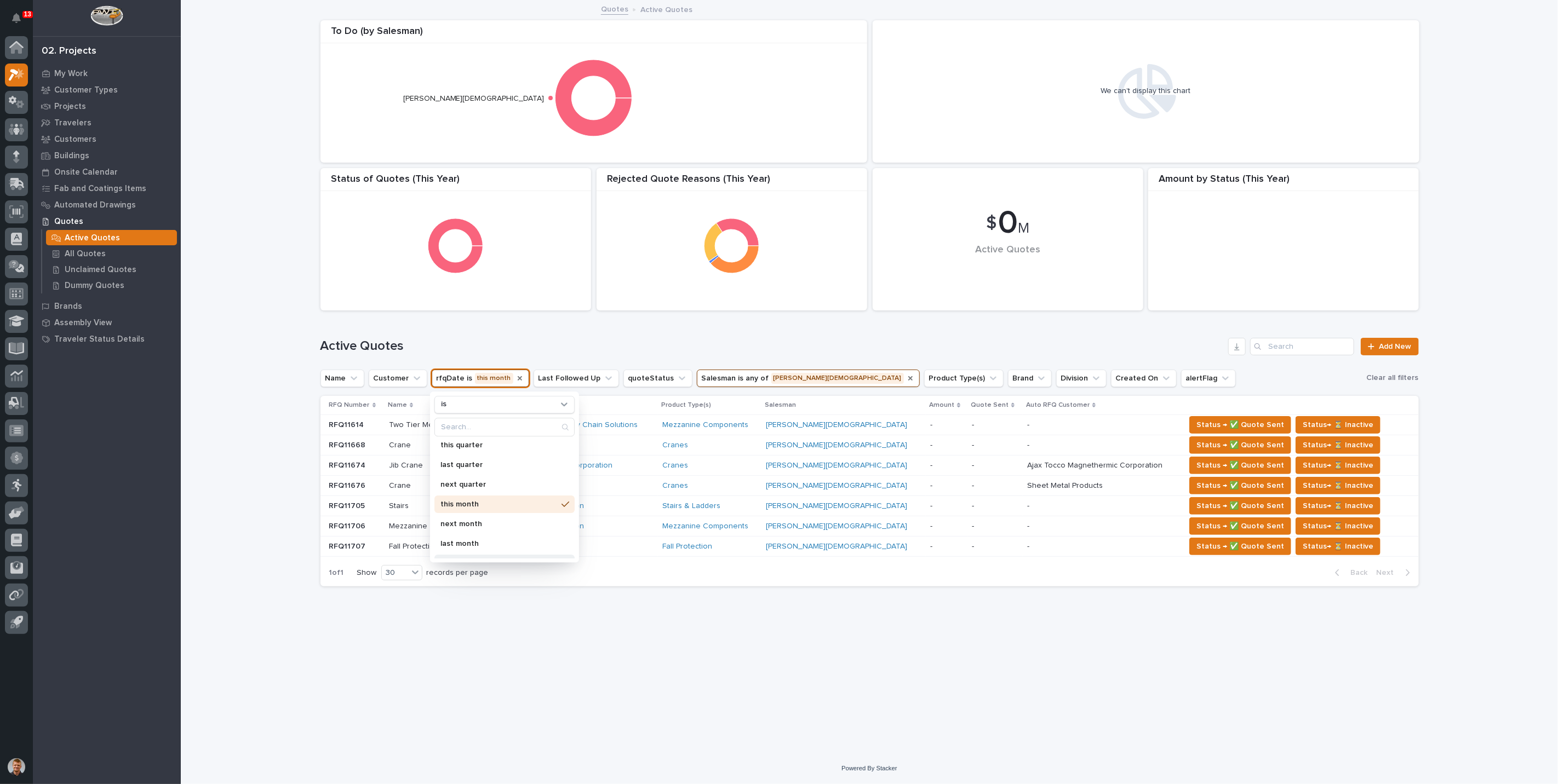
scroll to position [194, 0]
click at [474, 489] on p "last month" at bounding box center [499, 491] width 116 height 8
click at [255, 346] on div "Loading... Saving… Loading... Saving… $ 0 M Active Quotes Amount by Status (Thi…" at bounding box center [869, 377] width 1378 height 752
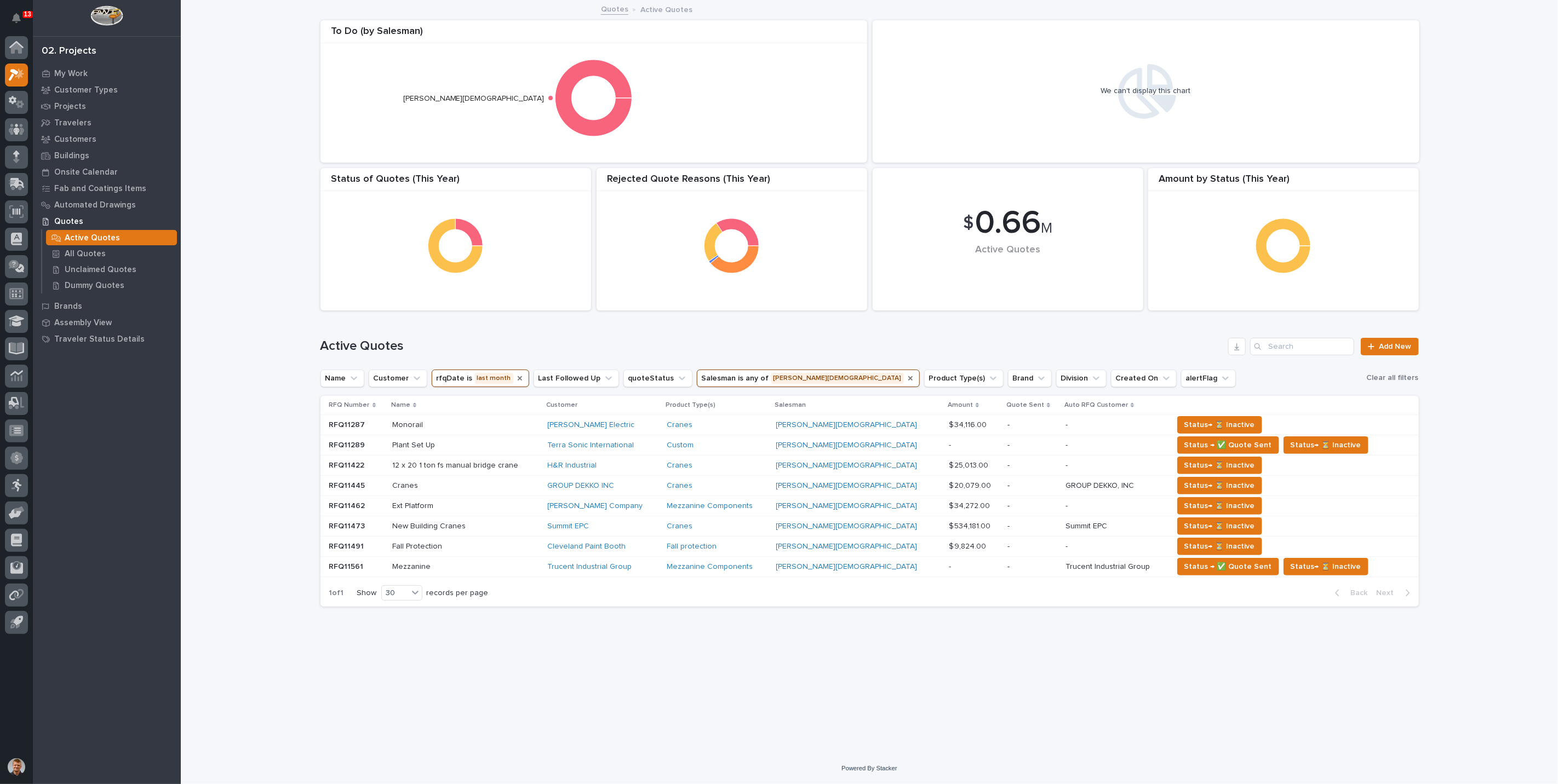
click at [484, 375] on button "rfqDate is last month" at bounding box center [480, 379] width 98 height 17
click at [907, 379] on icon "Salesman" at bounding box center [910, 378] width 9 height 9
click at [697, 373] on button "Salesman" at bounding box center [725, 379] width 58 height 17
click at [697, 375] on button "Salesman" at bounding box center [725, 379] width 58 height 17
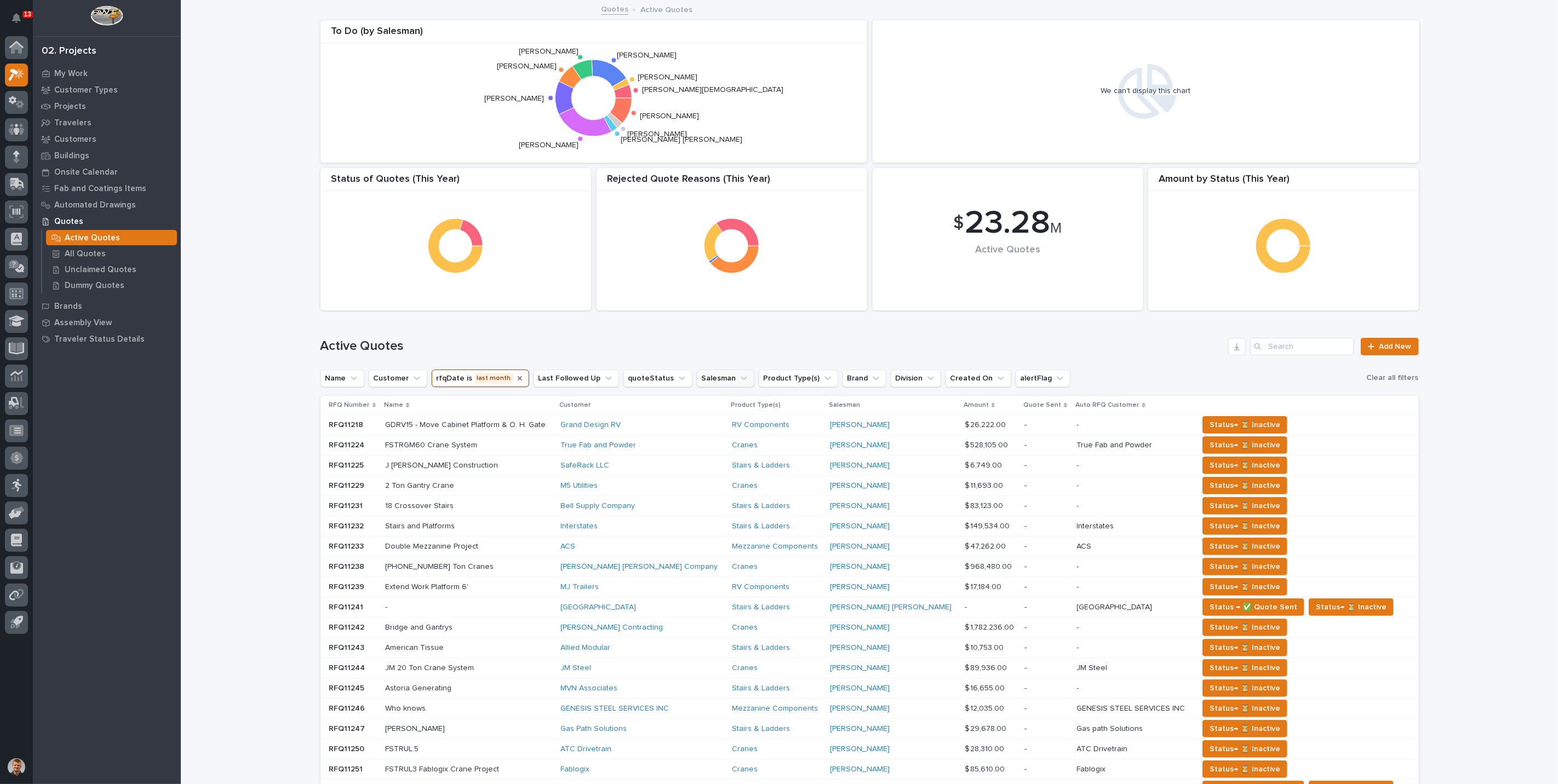
click at [704, 375] on button "Salesman" at bounding box center [725, 379] width 58 height 17
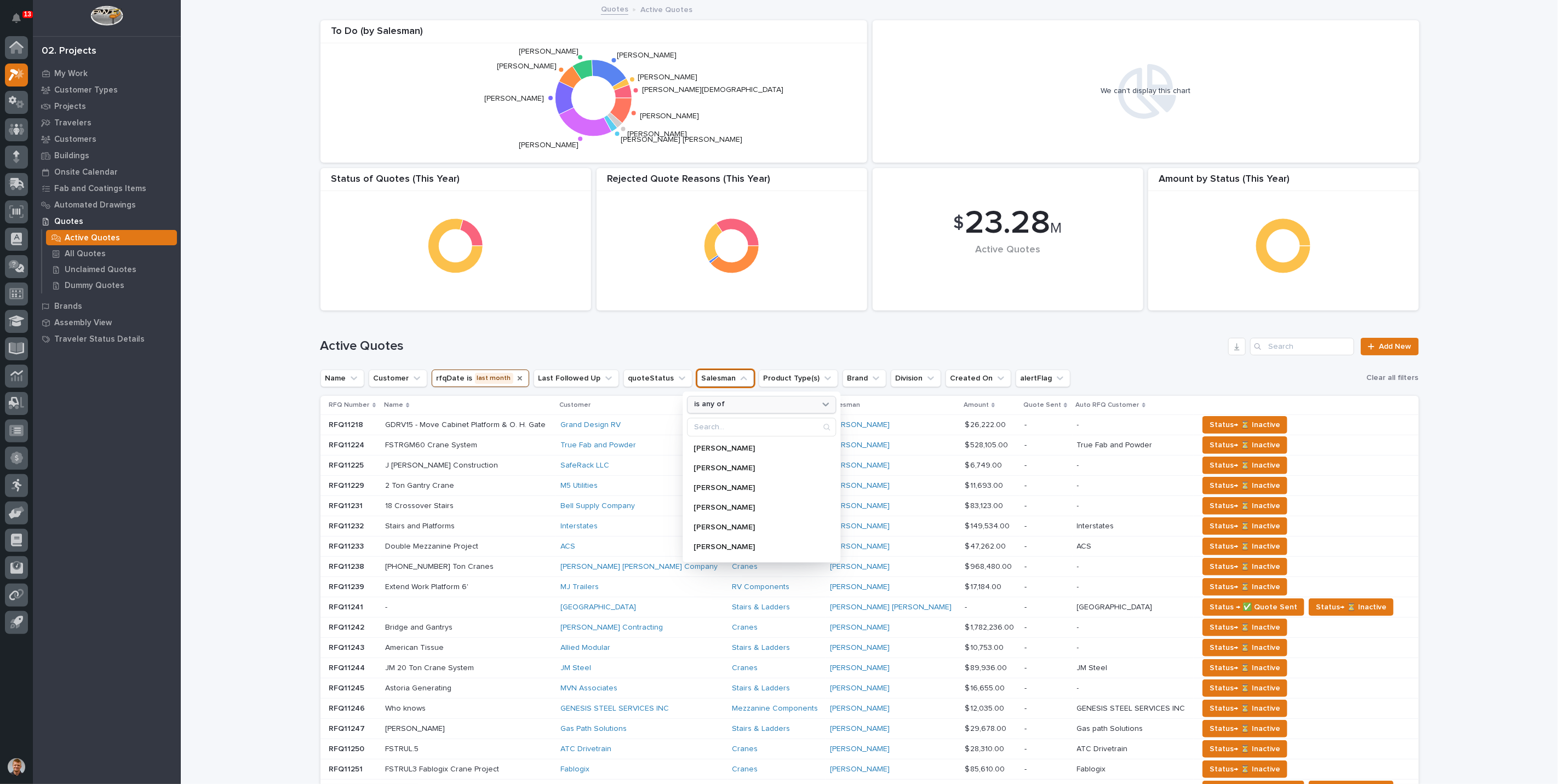
click at [704, 404] on p "is any of" at bounding box center [709, 405] width 30 height 9
click at [704, 459] on div "is" at bounding box center [761, 468] width 140 height 17
click at [712, 424] on input "Search" at bounding box center [761, 427] width 148 height 17
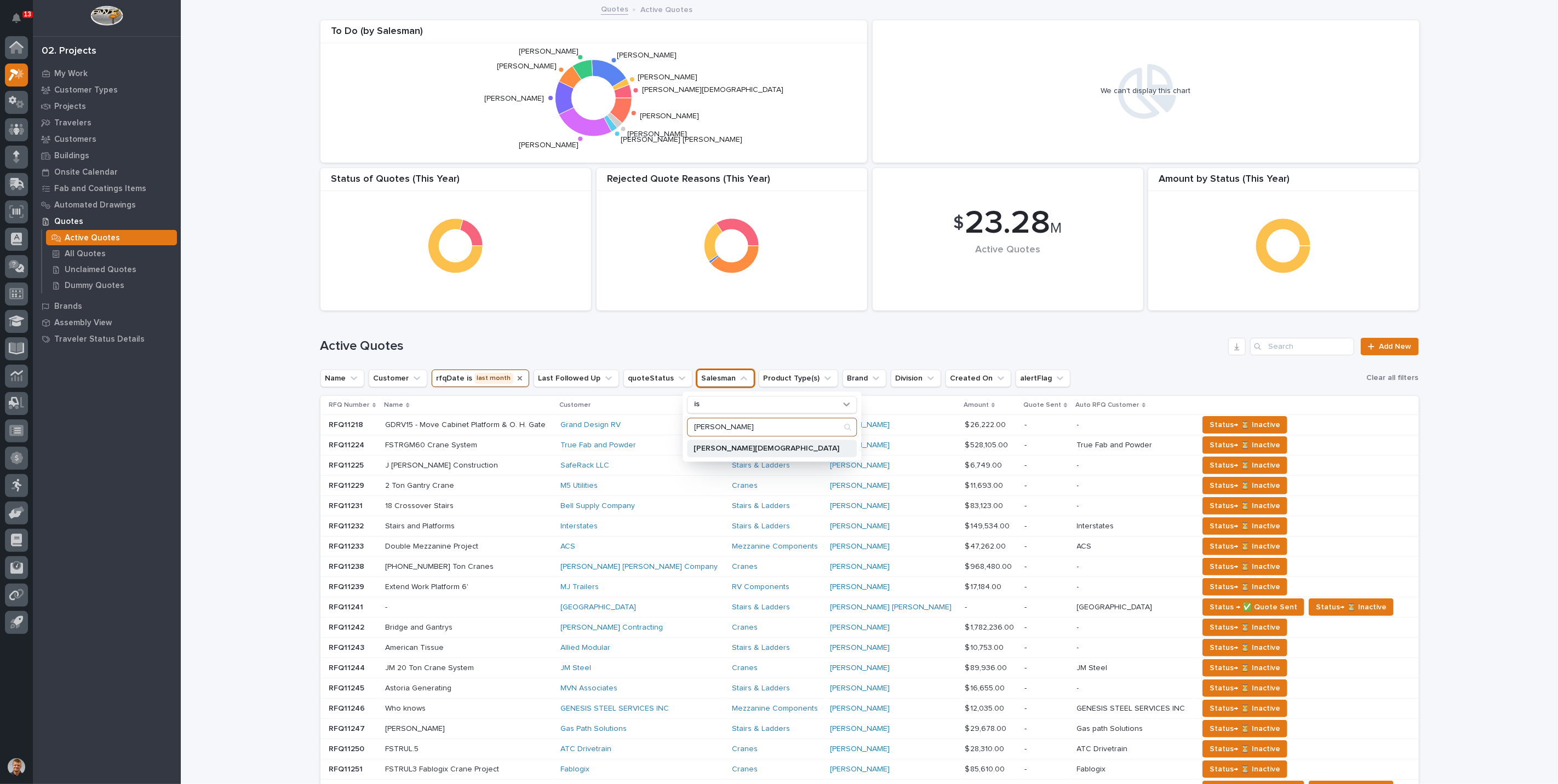
type input "zach"
click at [710, 442] on div "Zach Gay" at bounding box center [772, 448] width 170 height 17
click at [701, 329] on div "Active Quotes Add New" at bounding box center [870, 342] width 1098 height 52
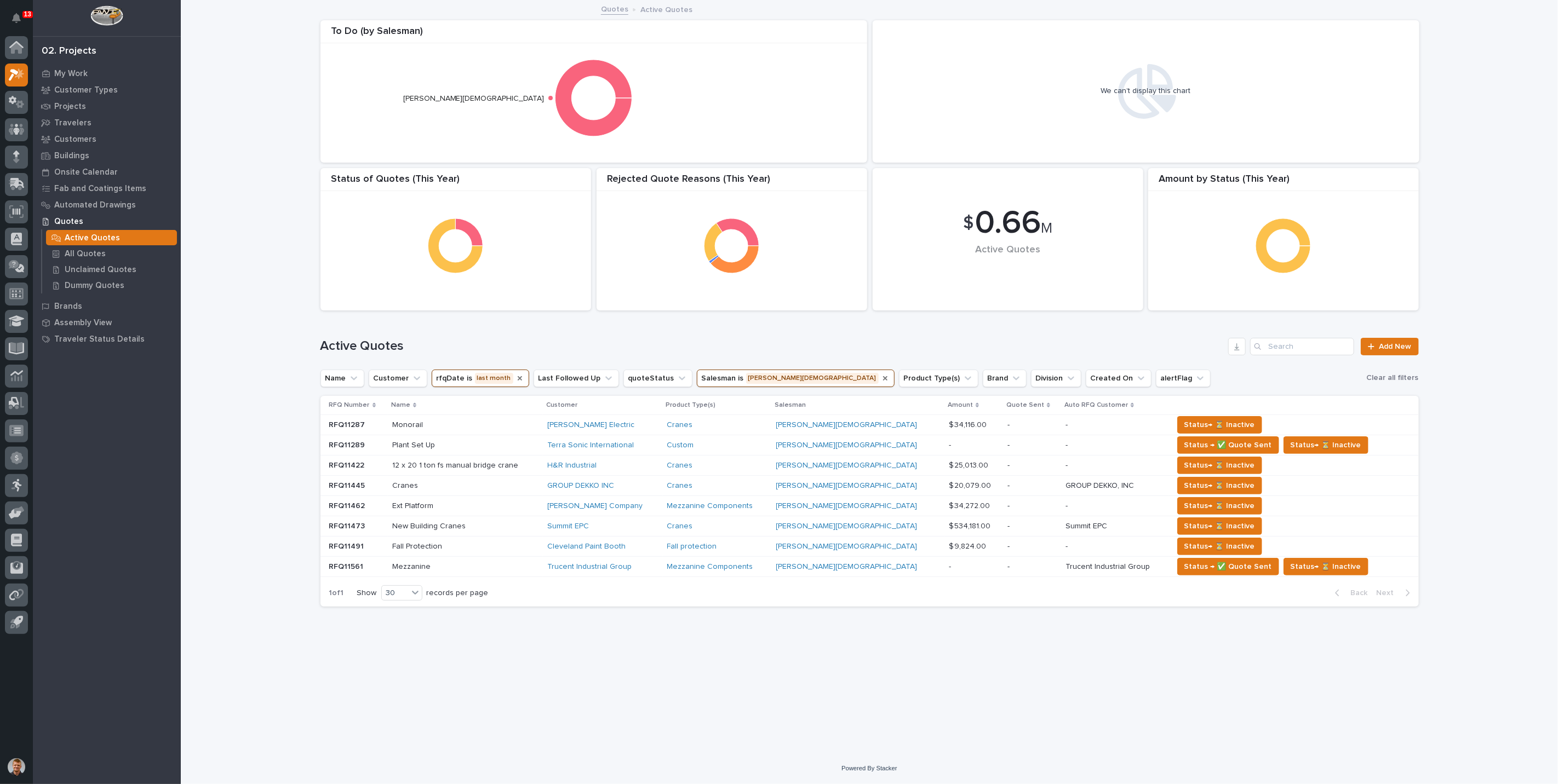
click at [881, 377] on icon "Salesman" at bounding box center [885, 378] width 9 height 9
click at [741, 377] on icon "Salesman" at bounding box center [743, 379] width 7 height 4
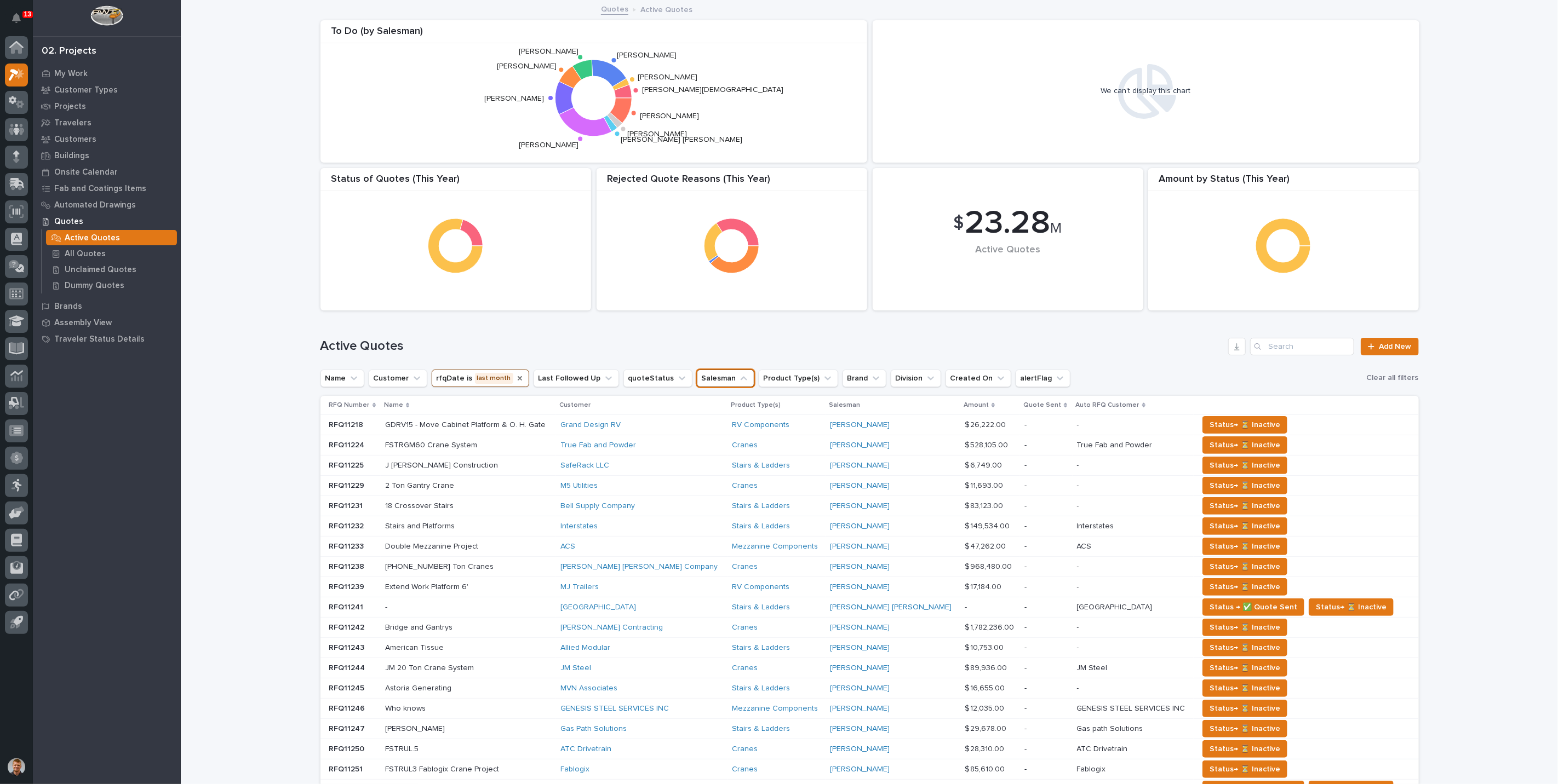
click at [739, 382] on icon "Salesman" at bounding box center [744, 379] width 11 height 11
click at [699, 373] on button "Salesman" at bounding box center [725, 379] width 58 height 17
click at [723, 403] on div "is any of" at bounding box center [755, 405] width 130 height 11
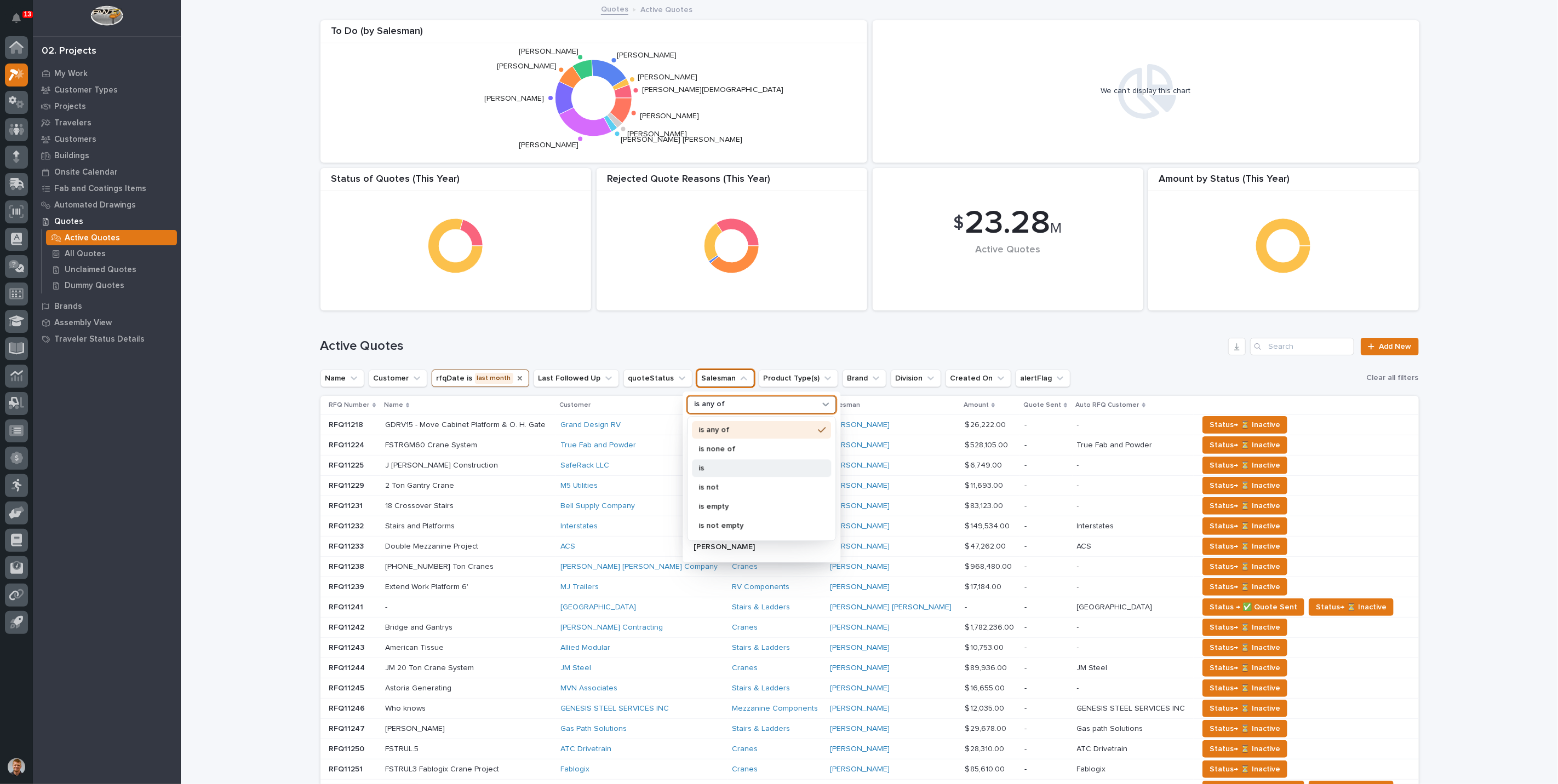
click at [706, 460] on div "is" at bounding box center [761, 468] width 140 height 17
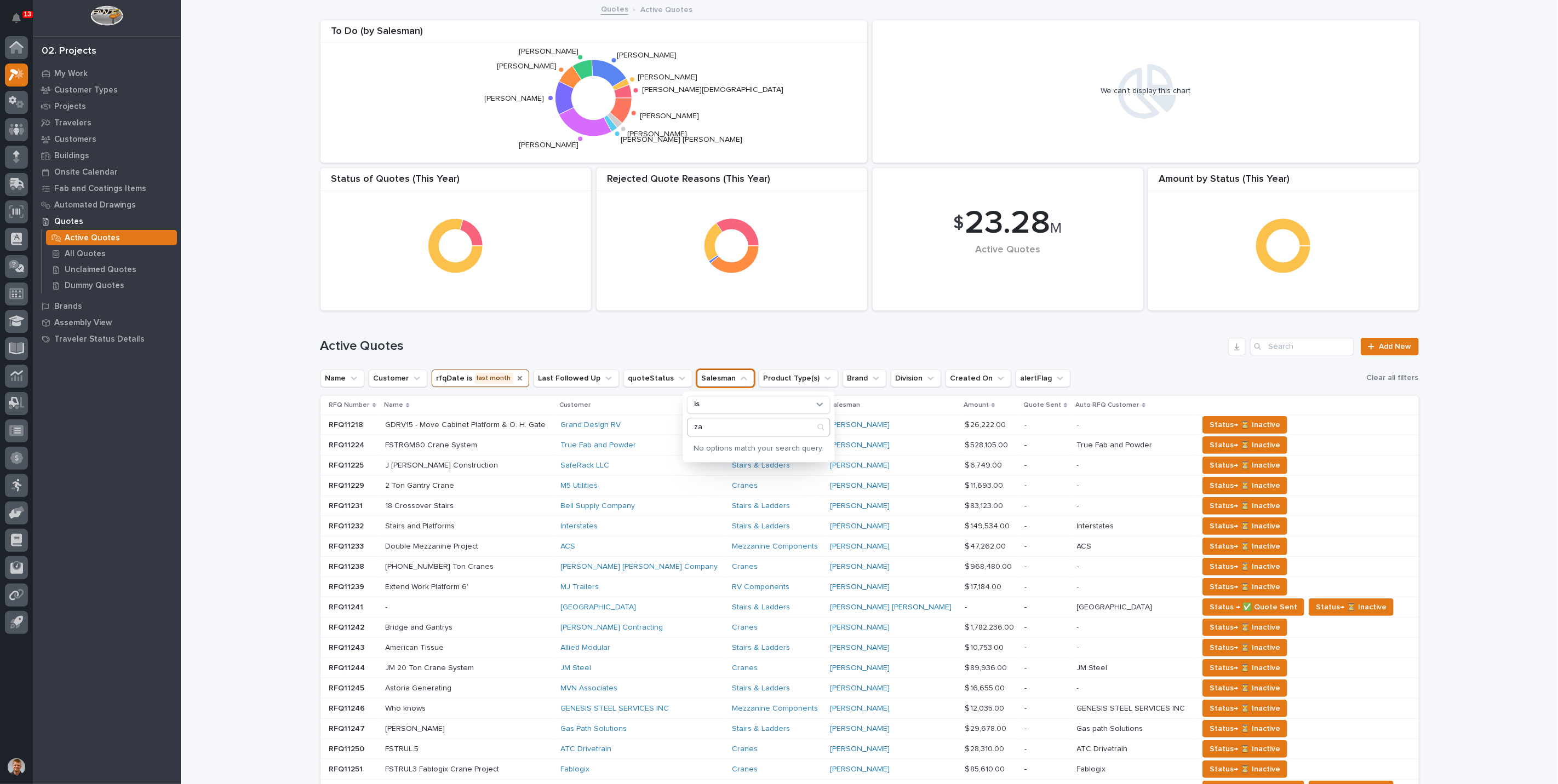
type input "z"
type input "sam"
click at [725, 487] on p "Sam Whitehead" at bounding box center [752, 488] width 116 height 8
click at [727, 330] on div "Active Quotes Add New" at bounding box center [870, 342] width 1098 height 52
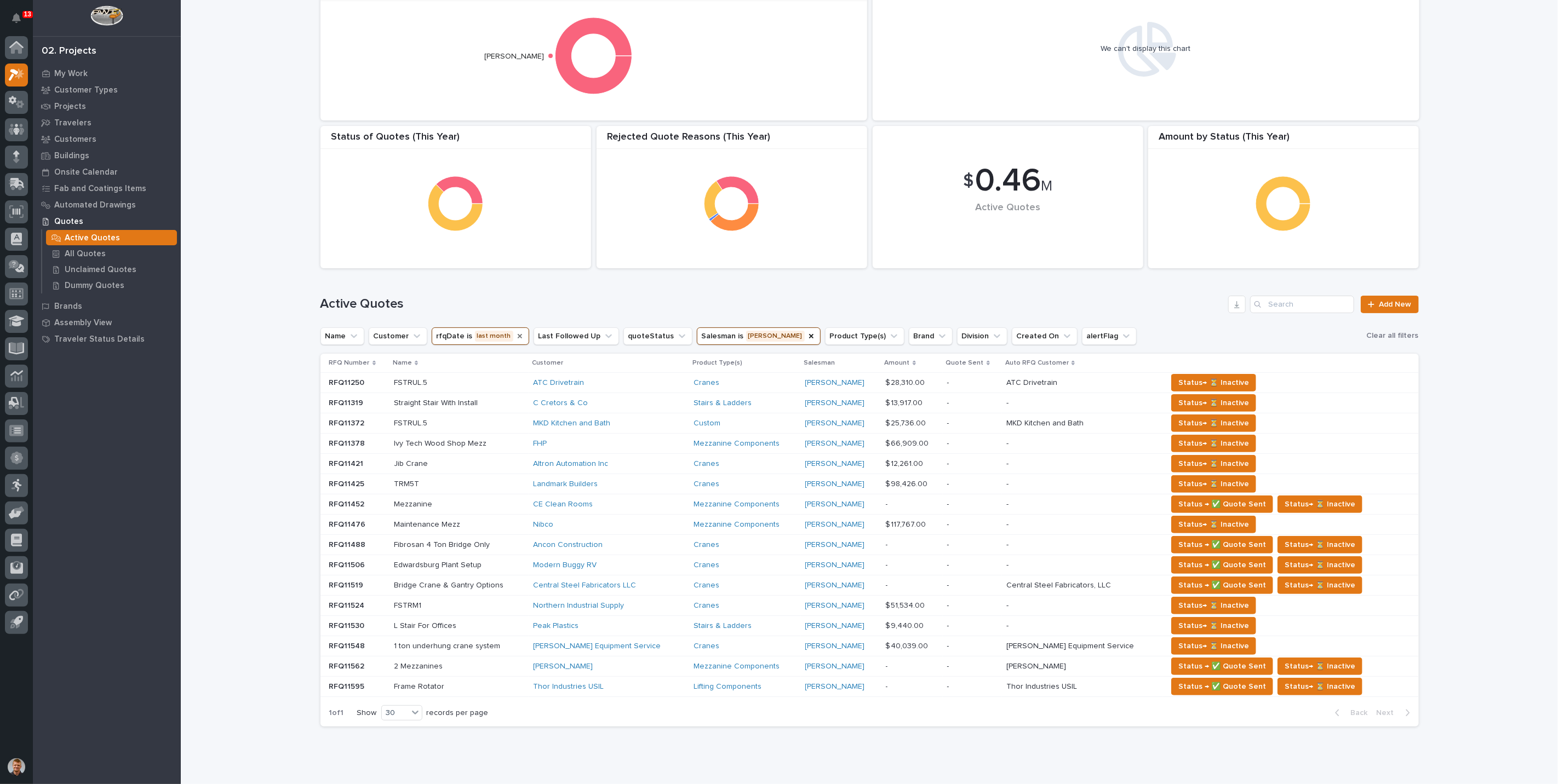
scroll to position [61, 0]
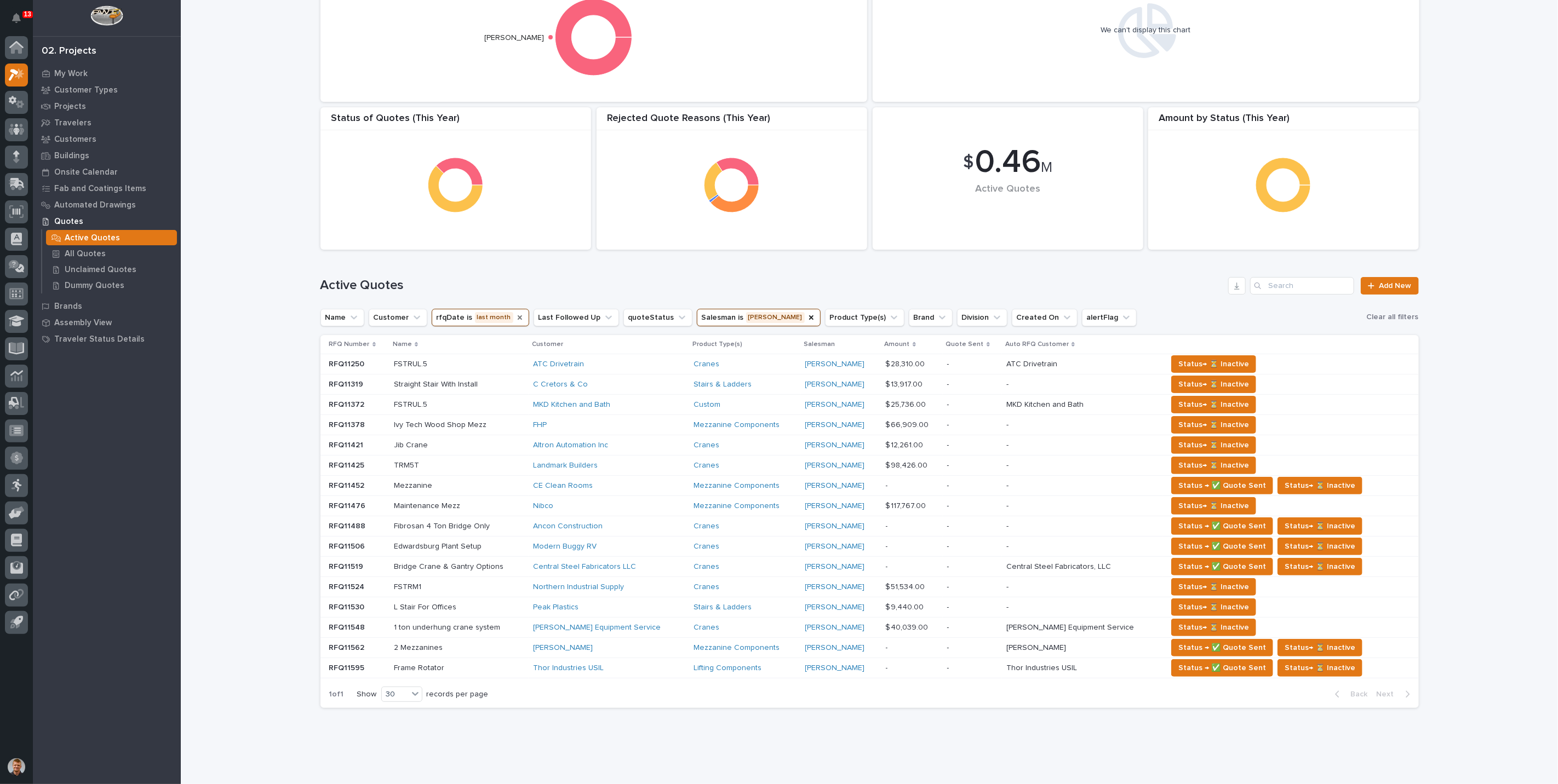
click at [450, 313] on button "rfqDate is last month" at bounding box center [480, 318] width 98 height 17
click at [448, 391] on p "this month" at bounding box center [499, 390] width 116 height 8
click at [291, 340] on div "Loading... Saving… Loading... Saving… $ 0.46 M Active Quotes Amount by Status (…" at bounding box center [869, 356] width 1378 height 832
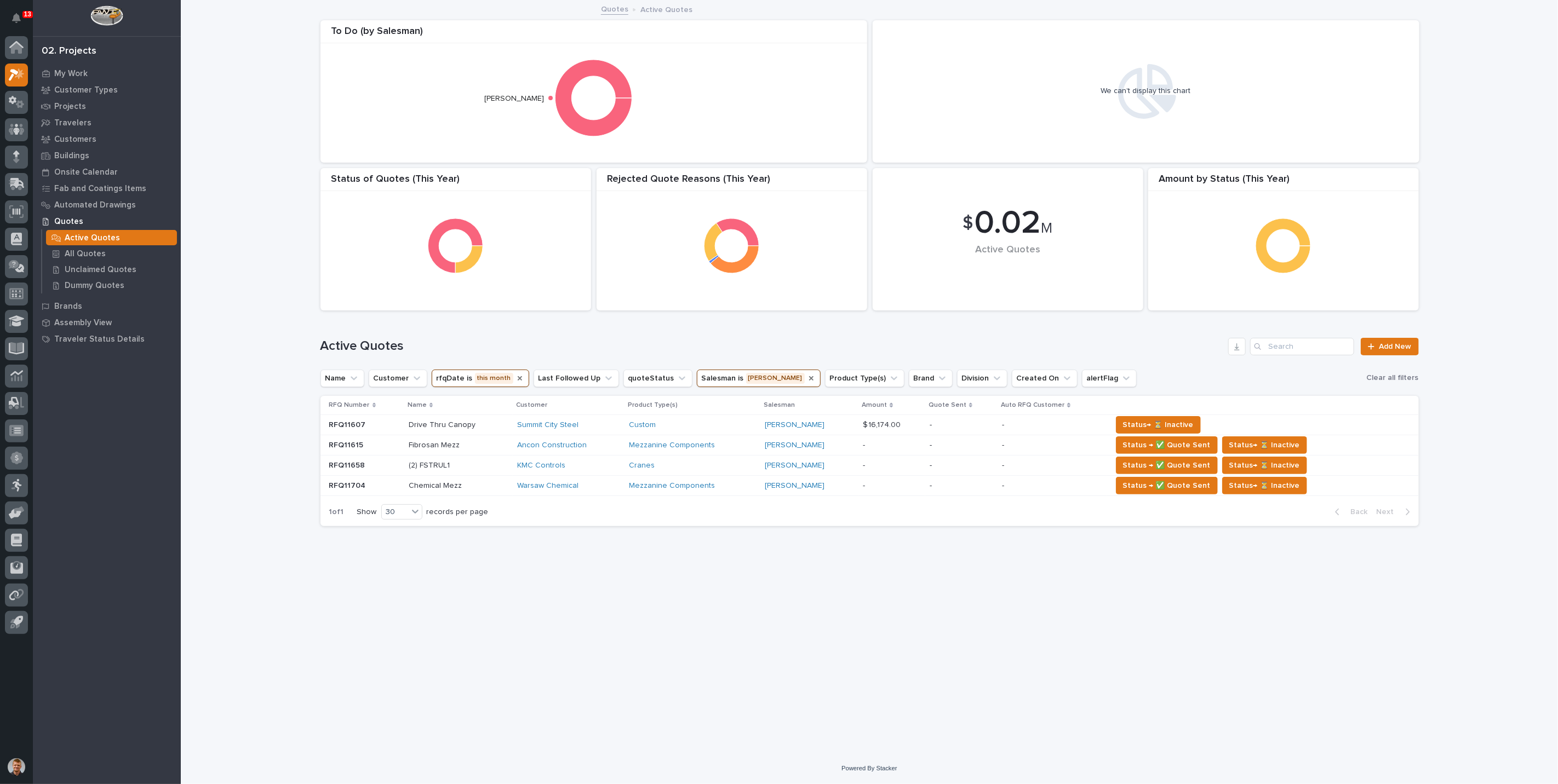
click at [807, 379] on icon "Salesman" at bounding box center [811, 378] width 9 height 9
click at [708, 377] on button "Salesman" at bounding box center [725, 379] width 58 height 17
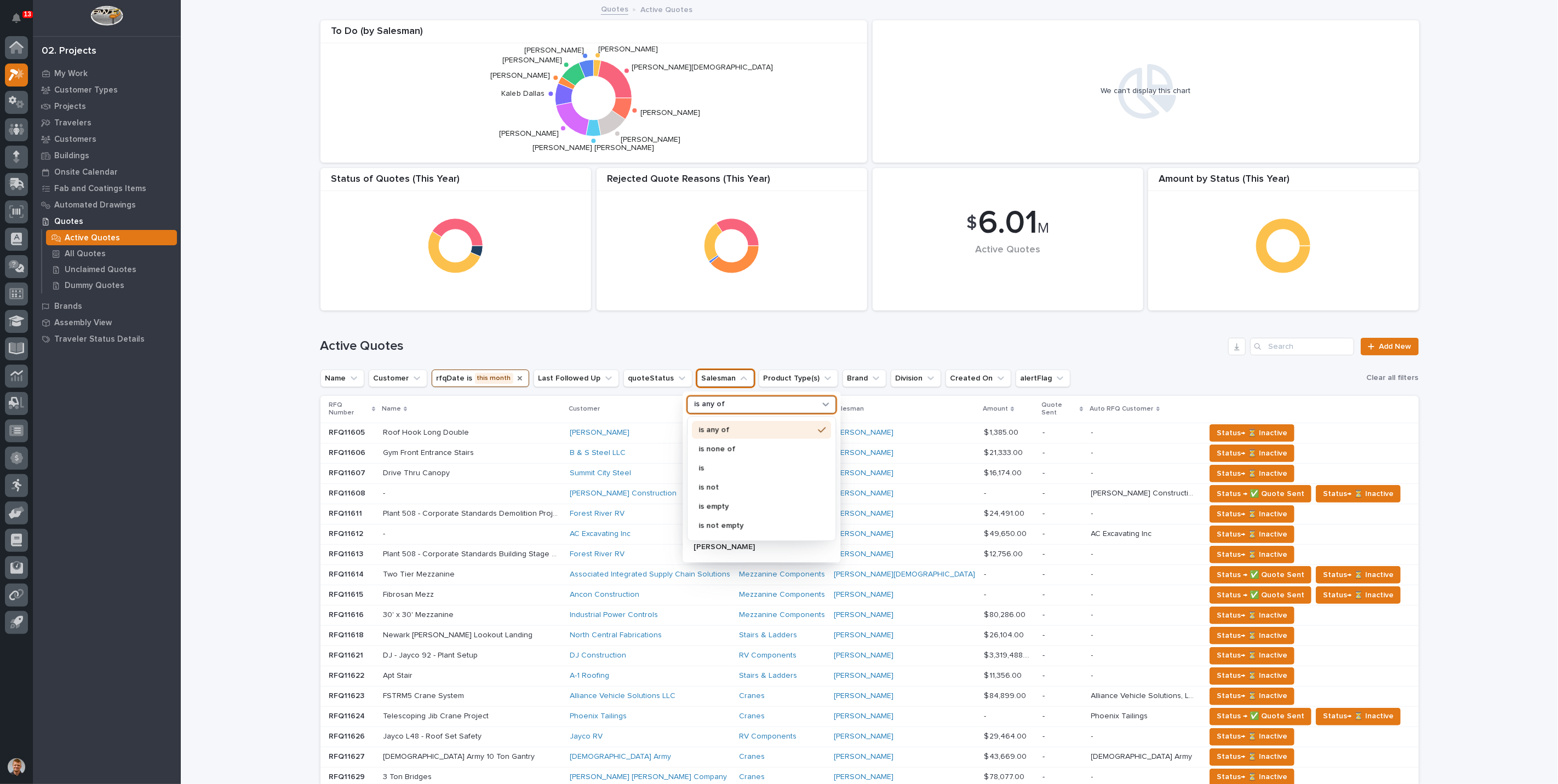
click at [713, 401] on p "is any of" at bounding box center [709, 405] width 30 height 9
click at [711, 466] on p "is" at bounding box center [756, 468] width 115 height 8
type input "as"
click at [711, 481] on div "Ashton Bontrager" at bounding box center [758, 488] width 141 height 17
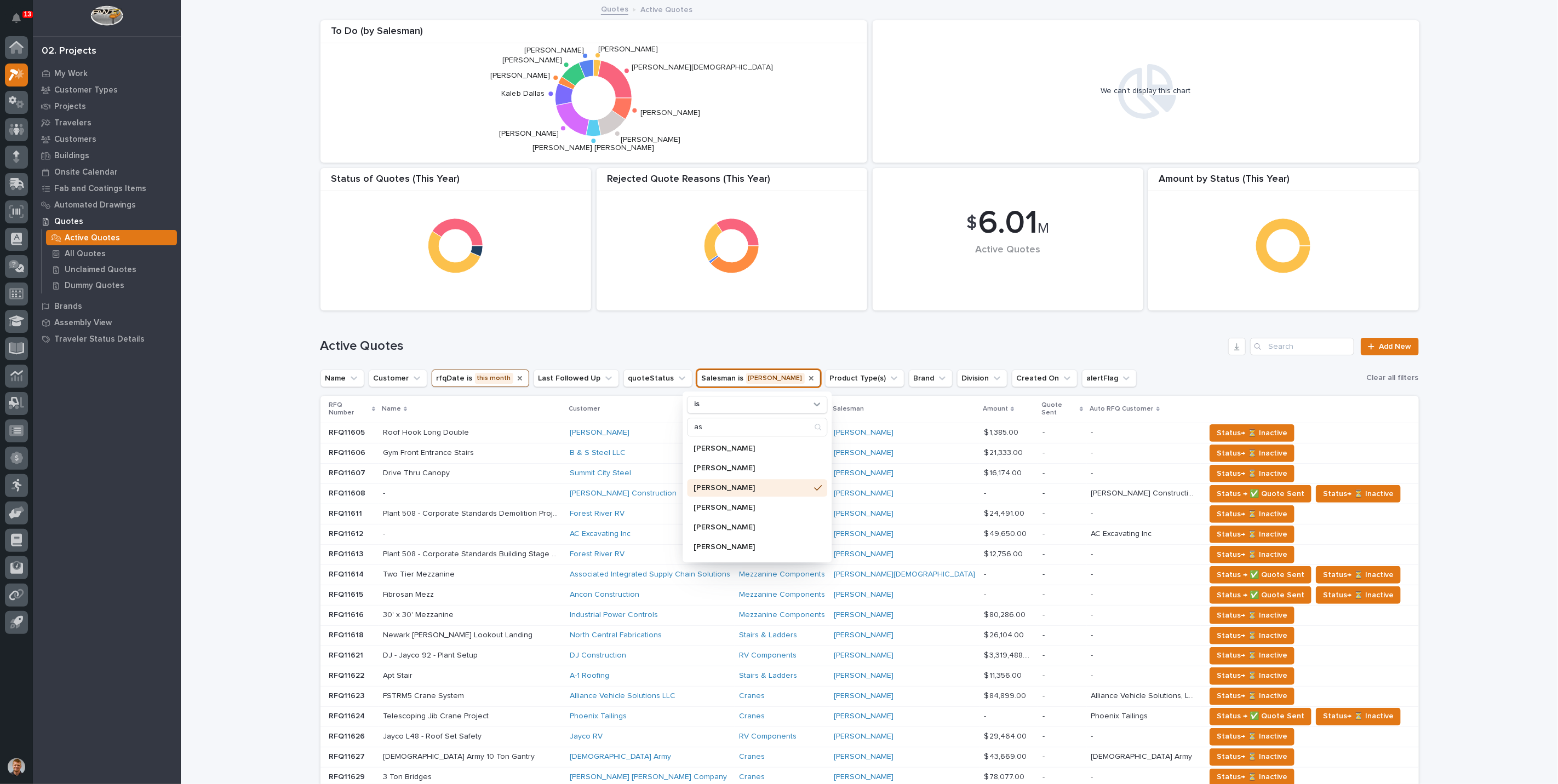
click at [717, 327] on div "Active Quotes Add New" at bounding box center [870, 342] width 1098 height 52
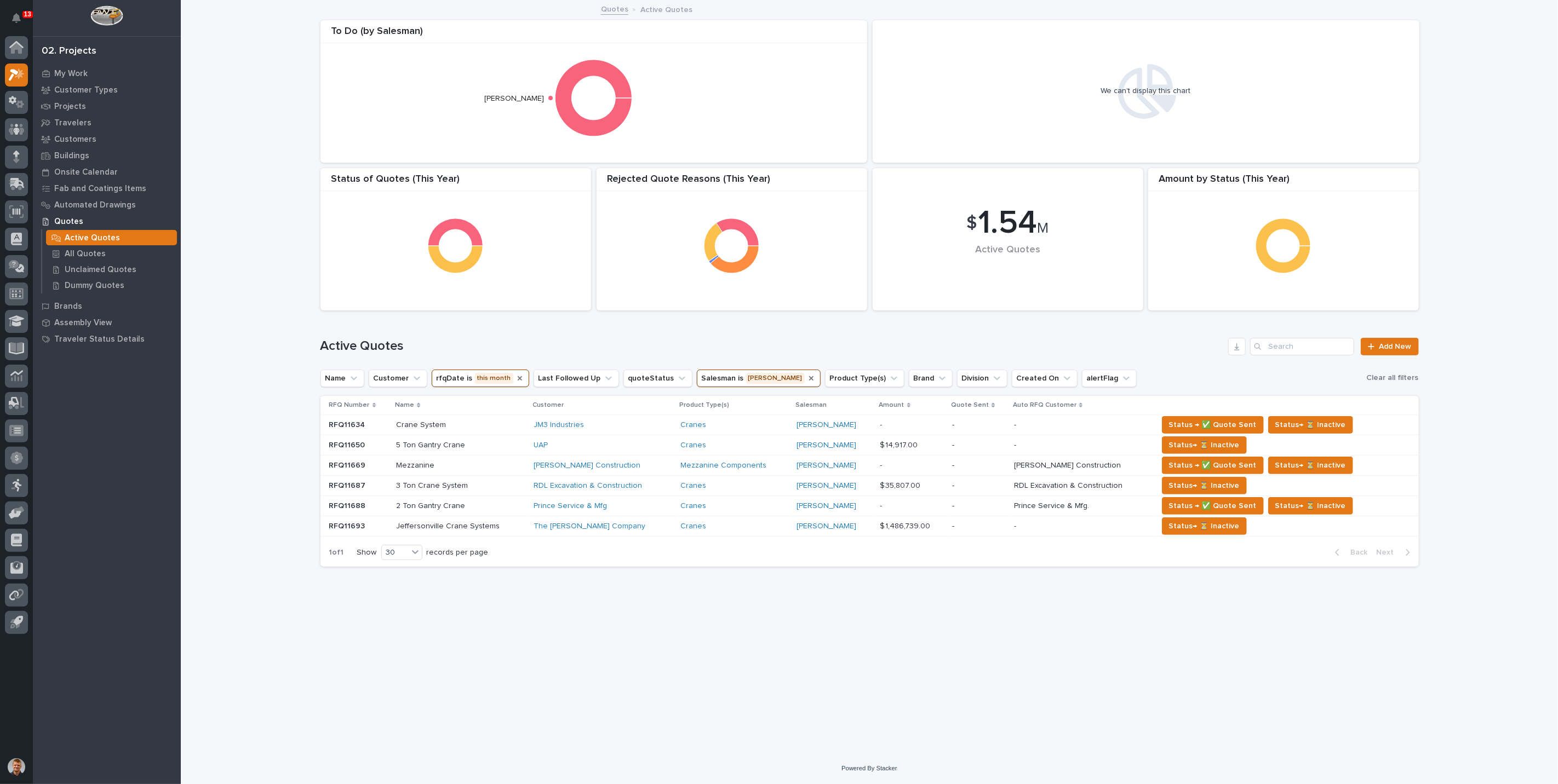
click at [468, 375] on button "rfqDate is this month" at bounding box center [480, 379] width 98 height 17
click at [466, 489] on p "last month" at bounding box center [499, 491] width 116 height 8
click at [464, 340] on h1 "Active Quotes" at bounding box center [773, 346] width 904 height 16
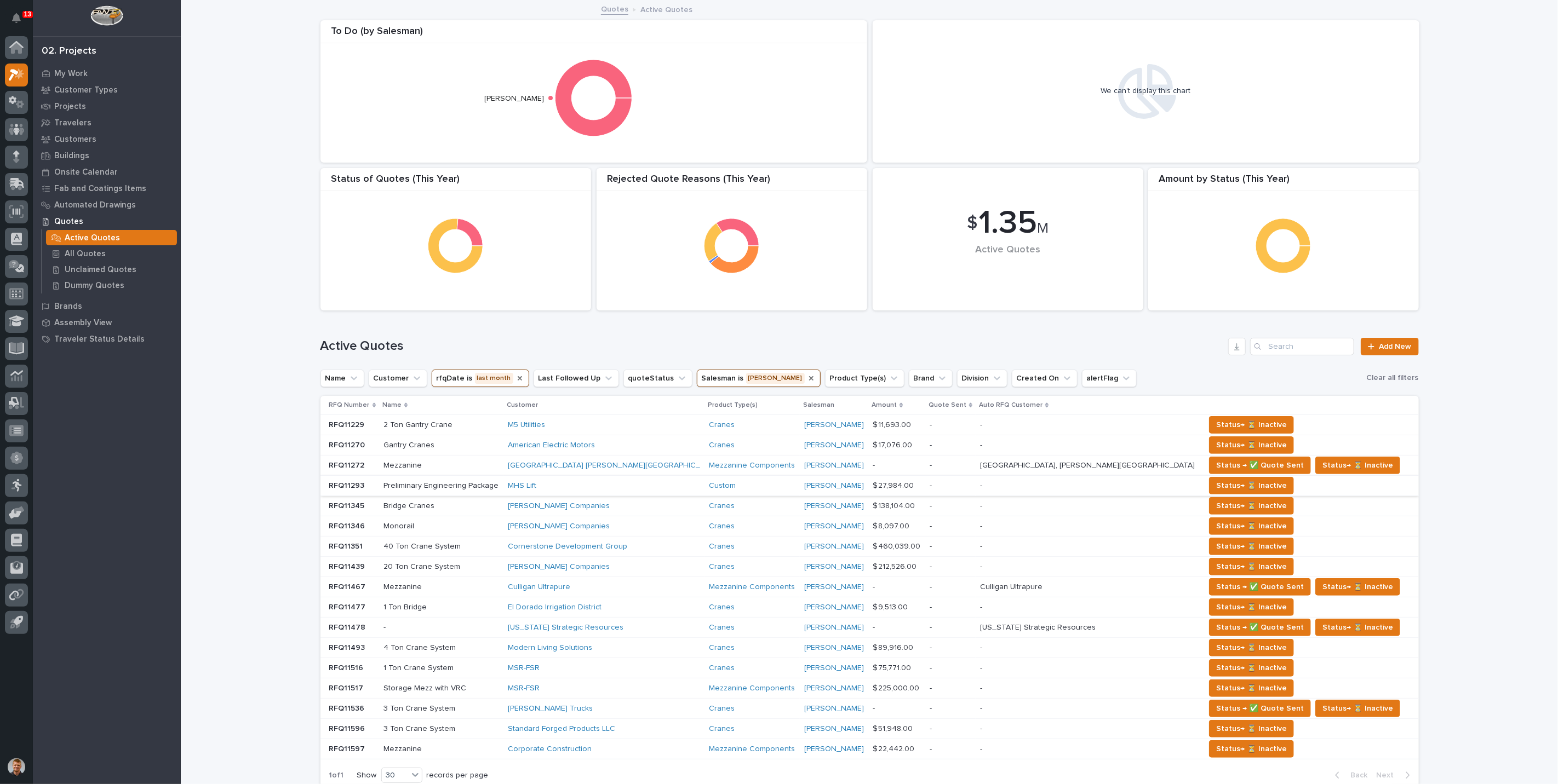
scroll to position [97, 0]
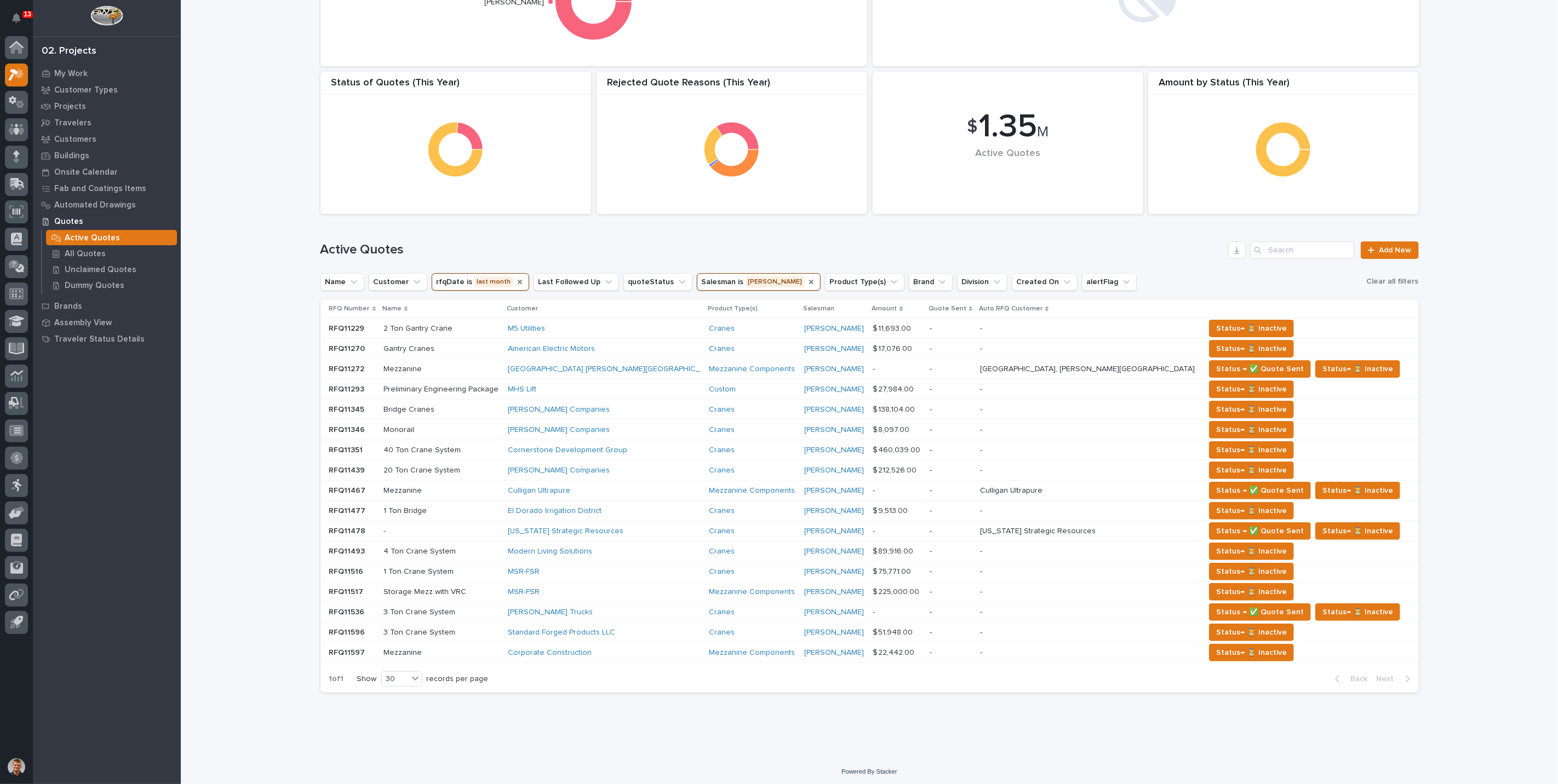
click at [807, 285] on icon "Salesman" at bounding box center [811, 282] width 9 height 9
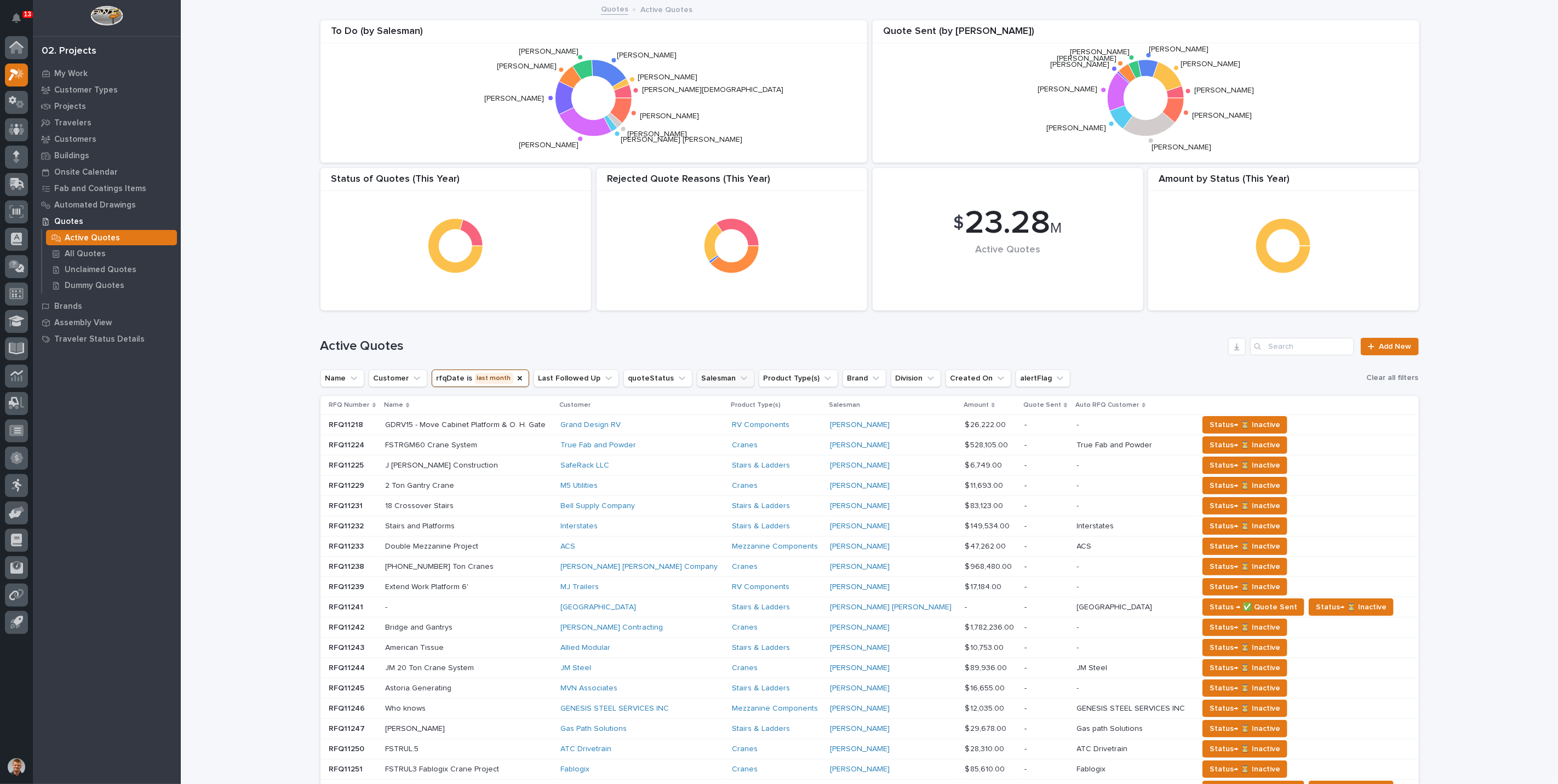
click at [708, 375] on button "Salesman" at bounding box center [725, 379] width 58 height 17
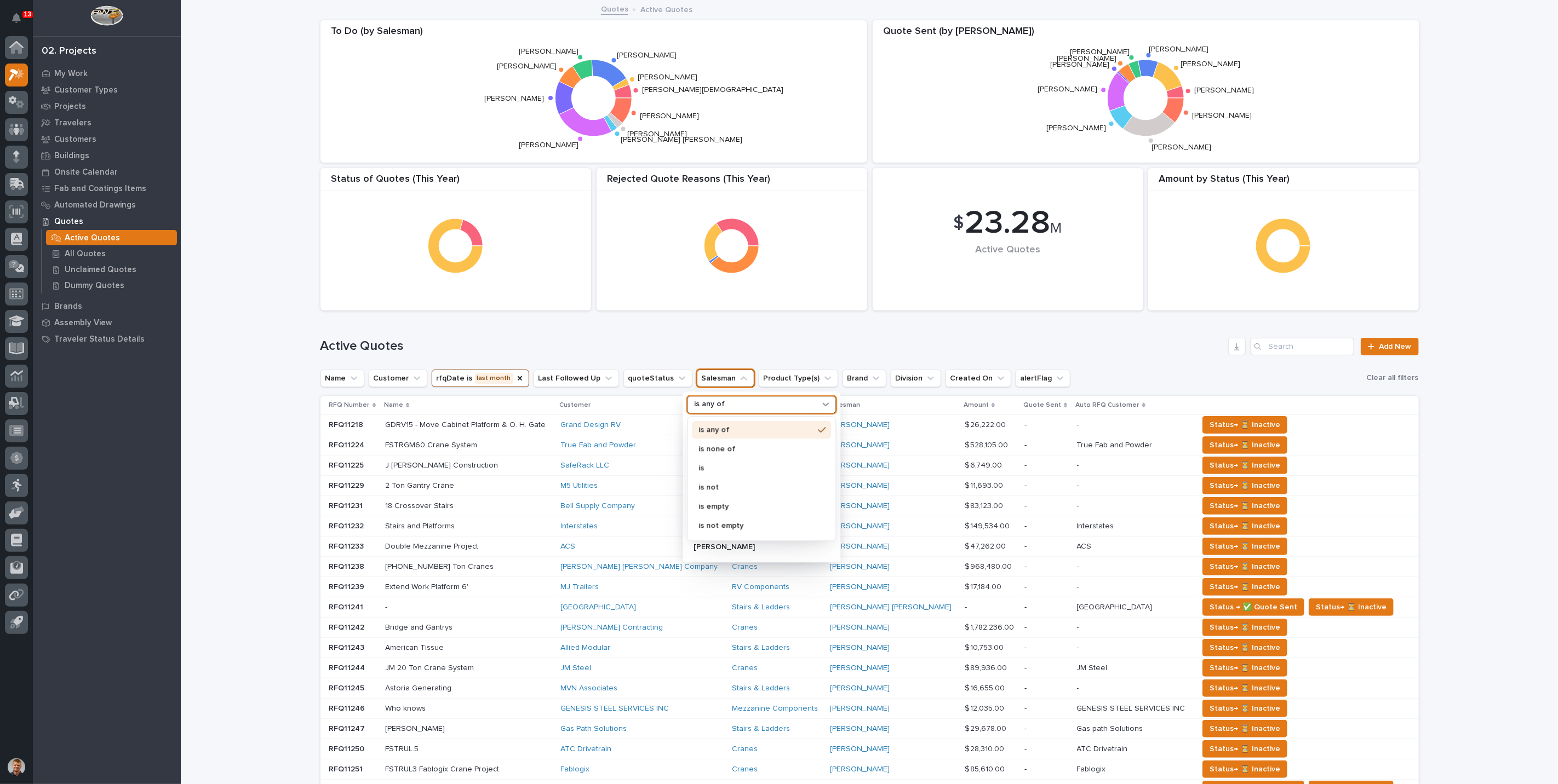
click at [717, 397] on div "is any of" at bounding box center [761, 404] width 149 height 17
click at [711, 462] on div "is" at bounding box center [761, 468] width 140 height 17
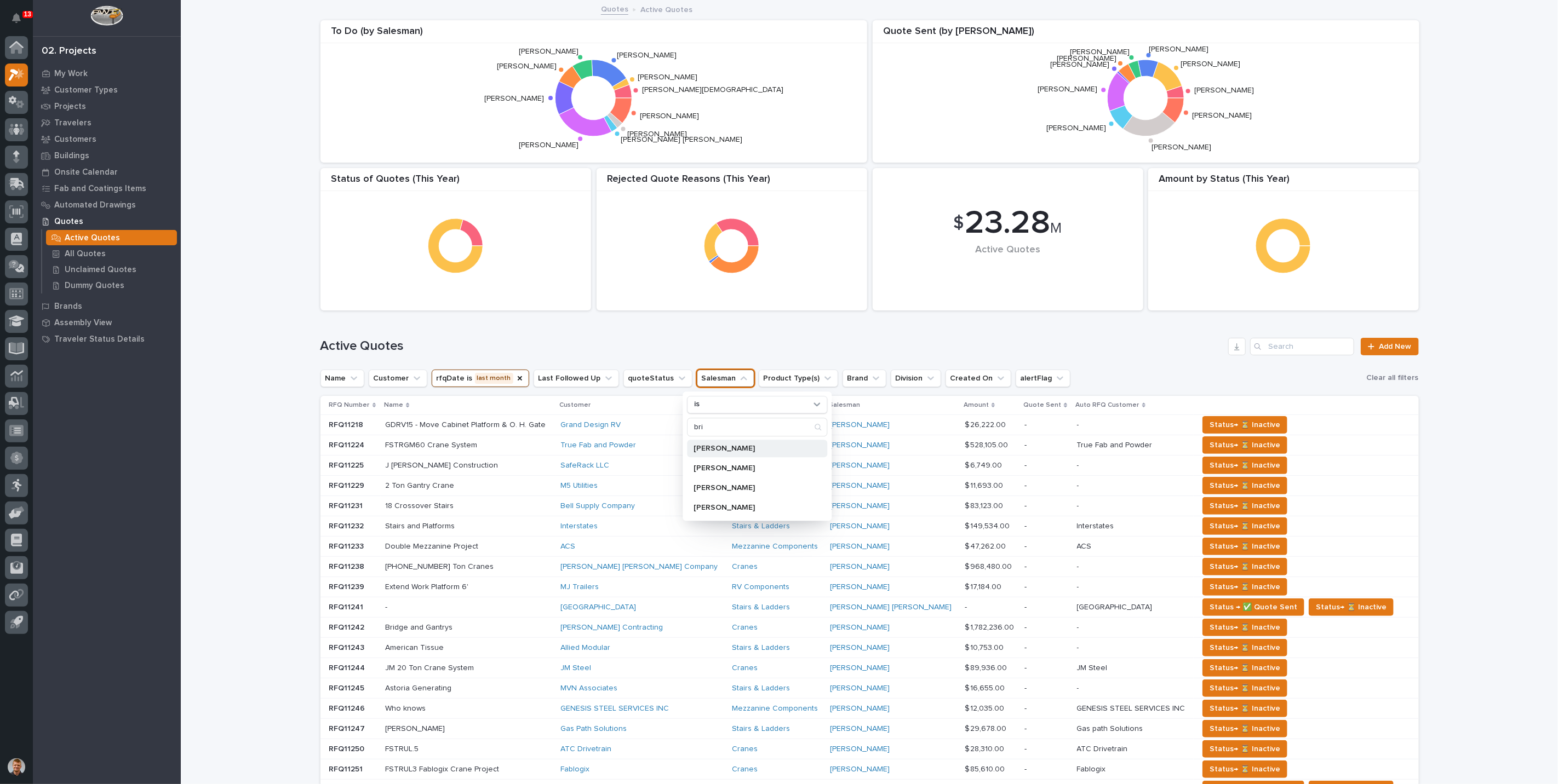
type input "bri"
click at [719, 448] on p "Brian Bontrager" at bounding box center [752, 449] width 116 height 8
click at [739, 315] on div "$ 23.28 M Active Quotes Amount by Status (This Year) Rejected Quote Reasons (Th…" at bounding box center [870, 165] width 1110 height 301
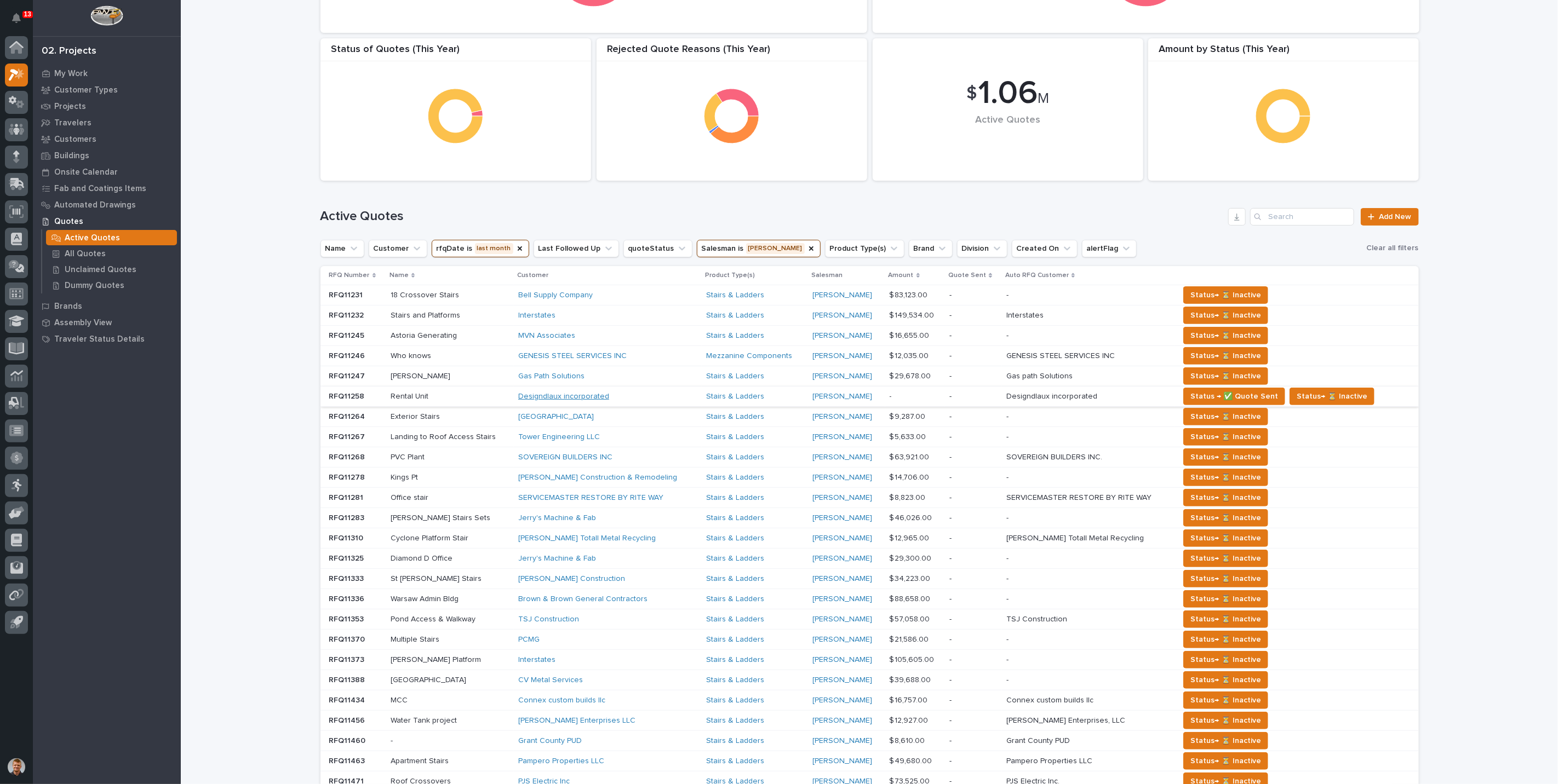
scroll to position [95, 0]
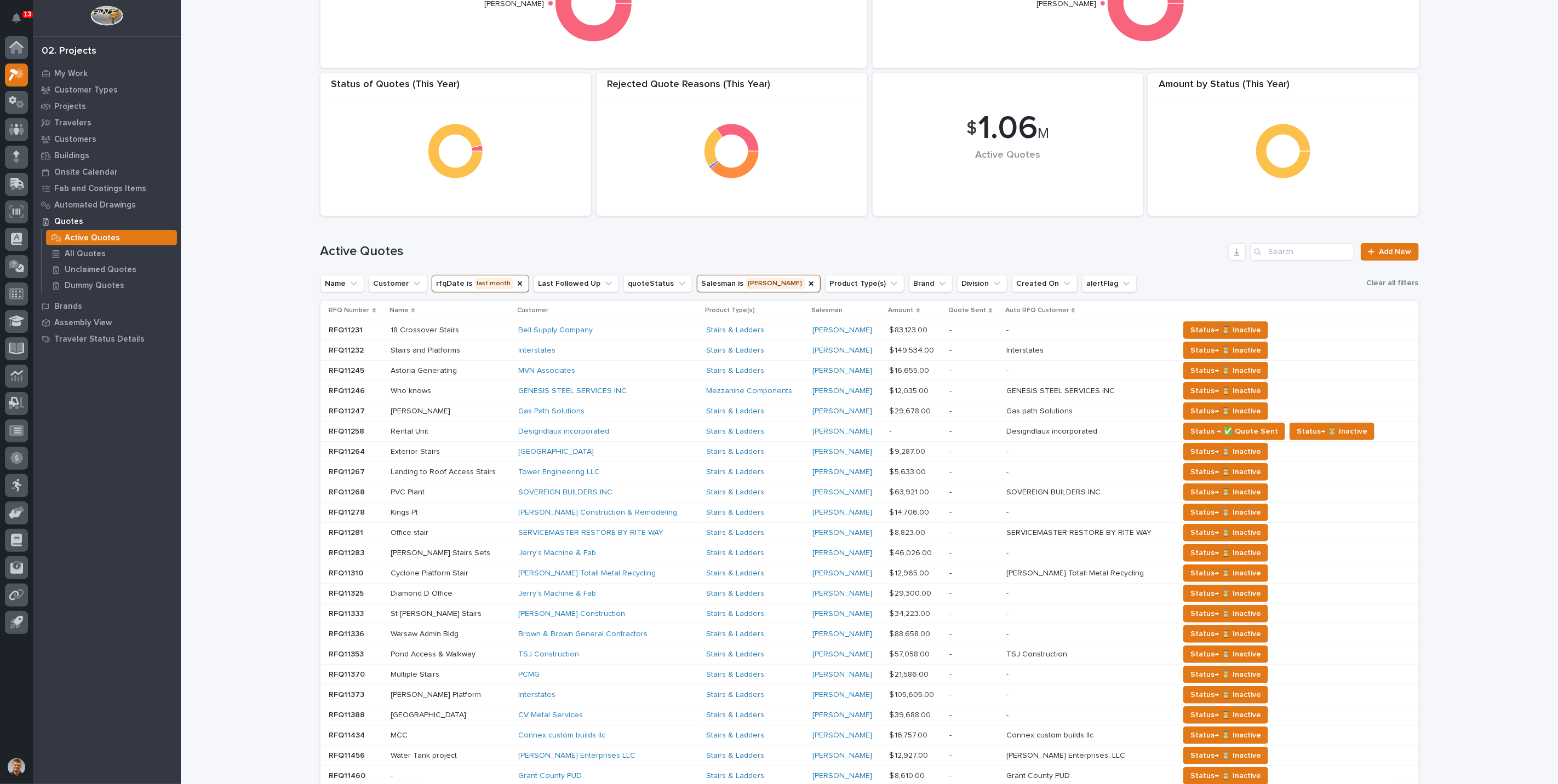
click at [471, 279] on button "rfqDate is last month" at bounding box center [480, 284] width 98 height 17
click at [471, 356] on p "this month" at bounding box center [499, 357] width 116 height 8
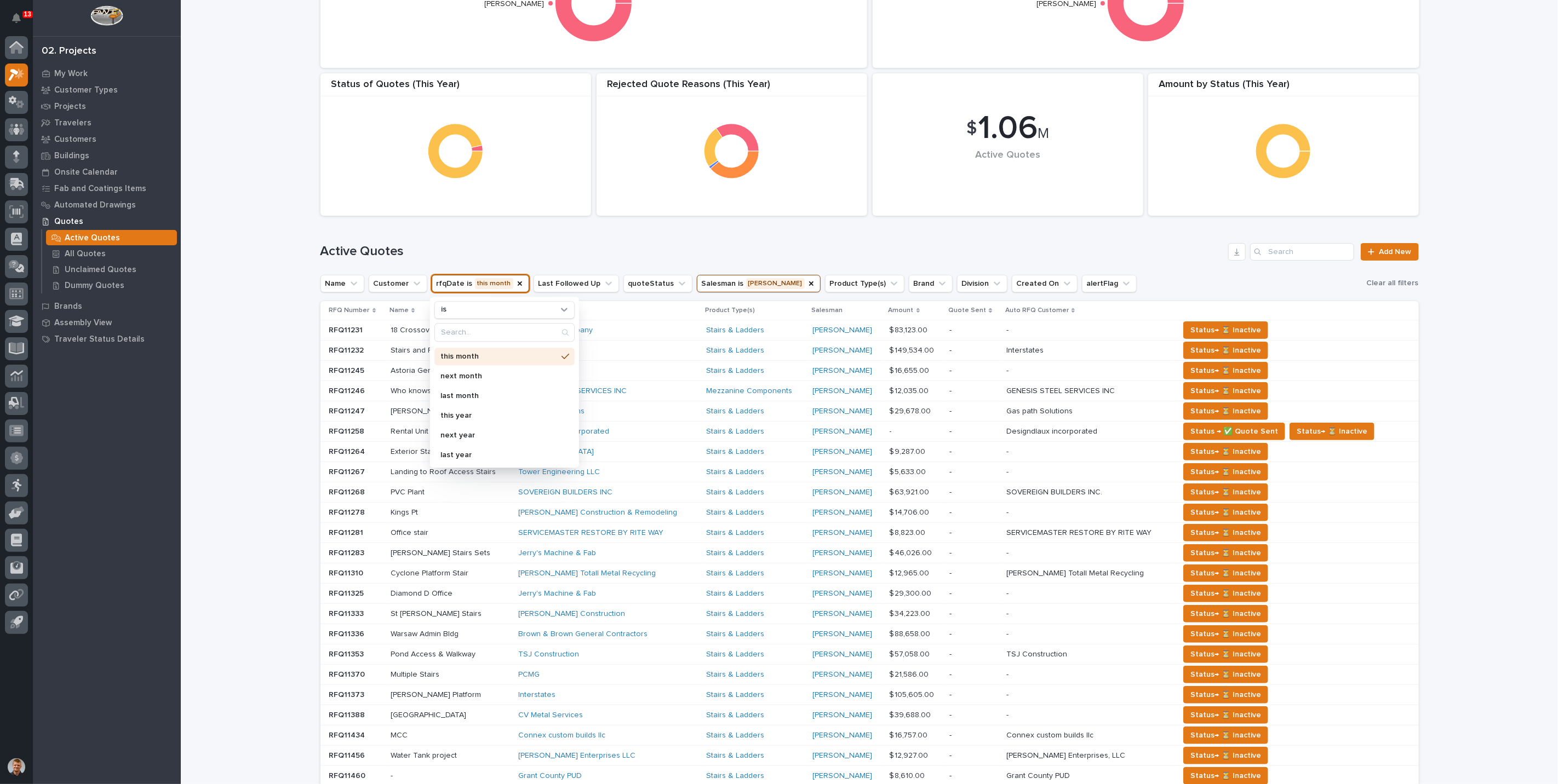
click at [257, 341] on div "Loading... Saving… Loading... Saving… $ 1.06 M Active Quotes Amount by Status (…" at bounding box center [869, 454] width 1378 height 1095
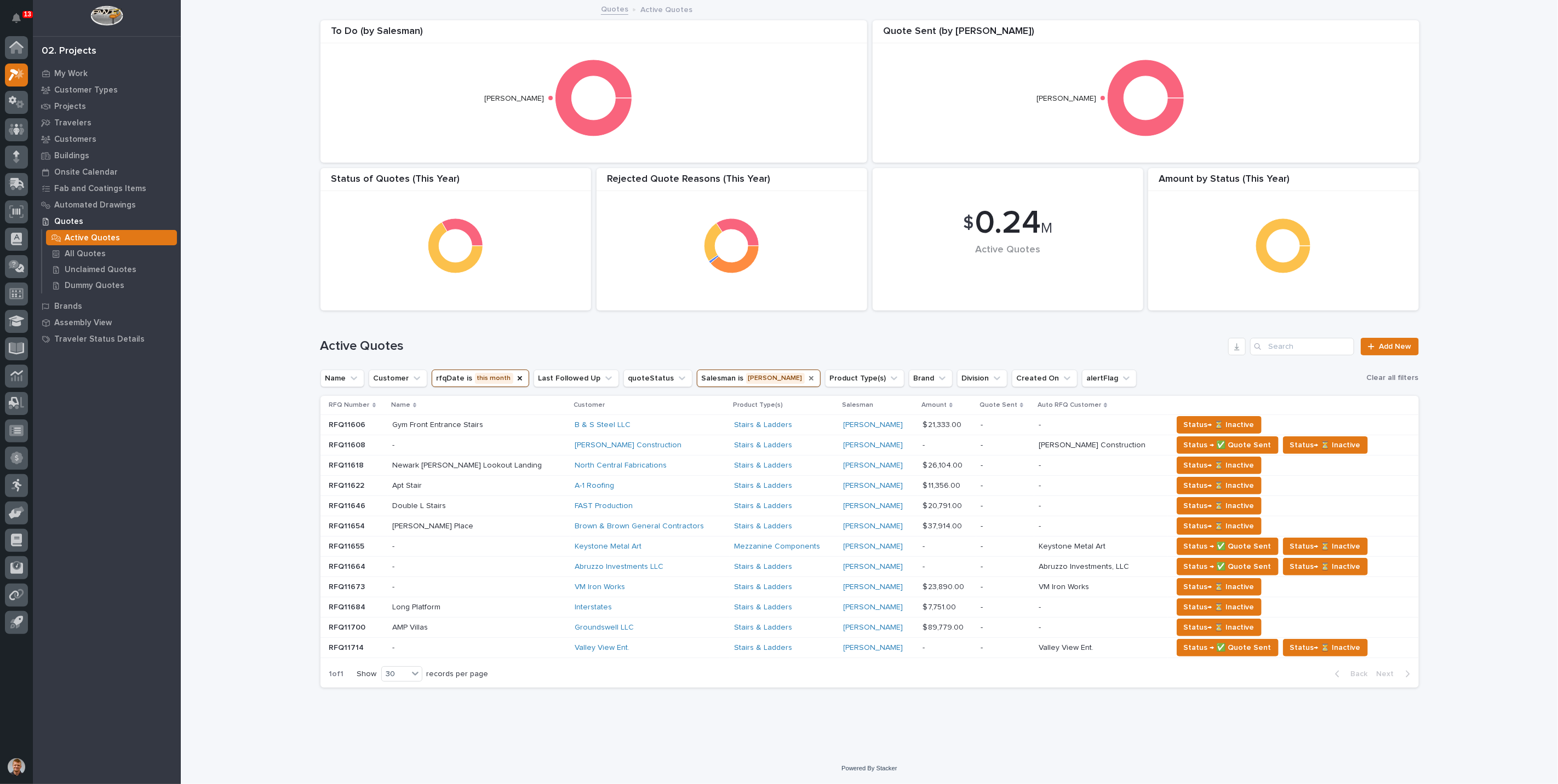
click at [809, 377] on icon "Salesman" at bounding box center [811, 379] width 5 height 5
click at [707, 373] on button "Salesman" at bounding box center [725, 379] width 58 height 17
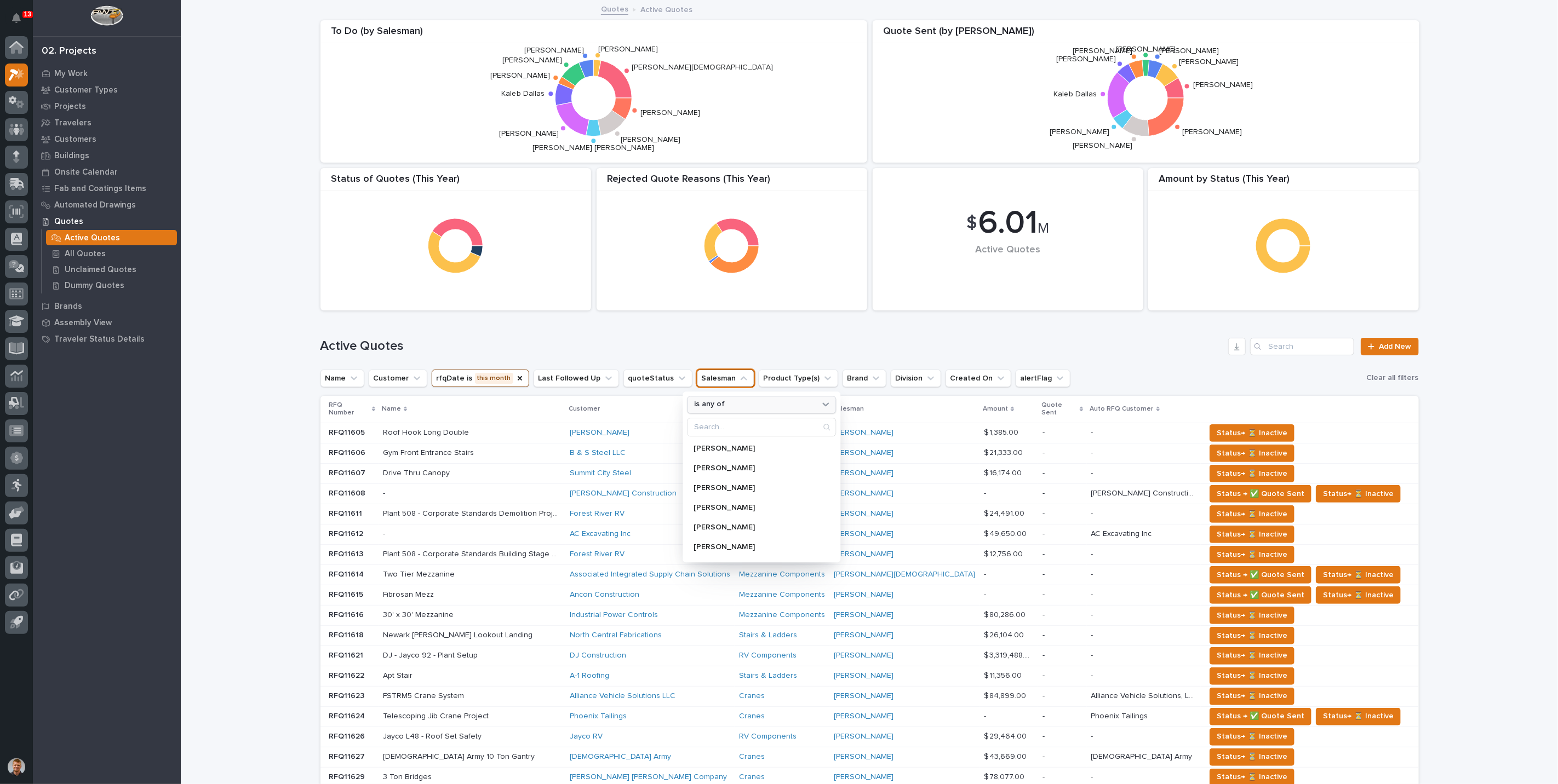
click at [712, 402] on p "is any of" at bounding box center [709, 405] width 30 height 9
click at [699, 472] on p "is" at bounding box center [756, 468] width 115 height 8
type input "cole"
click at [723, 468] on p "Cole Ziegler" at bounding box center [752, 468] width 116 height 8
click at [734, 336] on div "Active Quotes Add New" at bounding box center [870, 342] width 1098 height 52
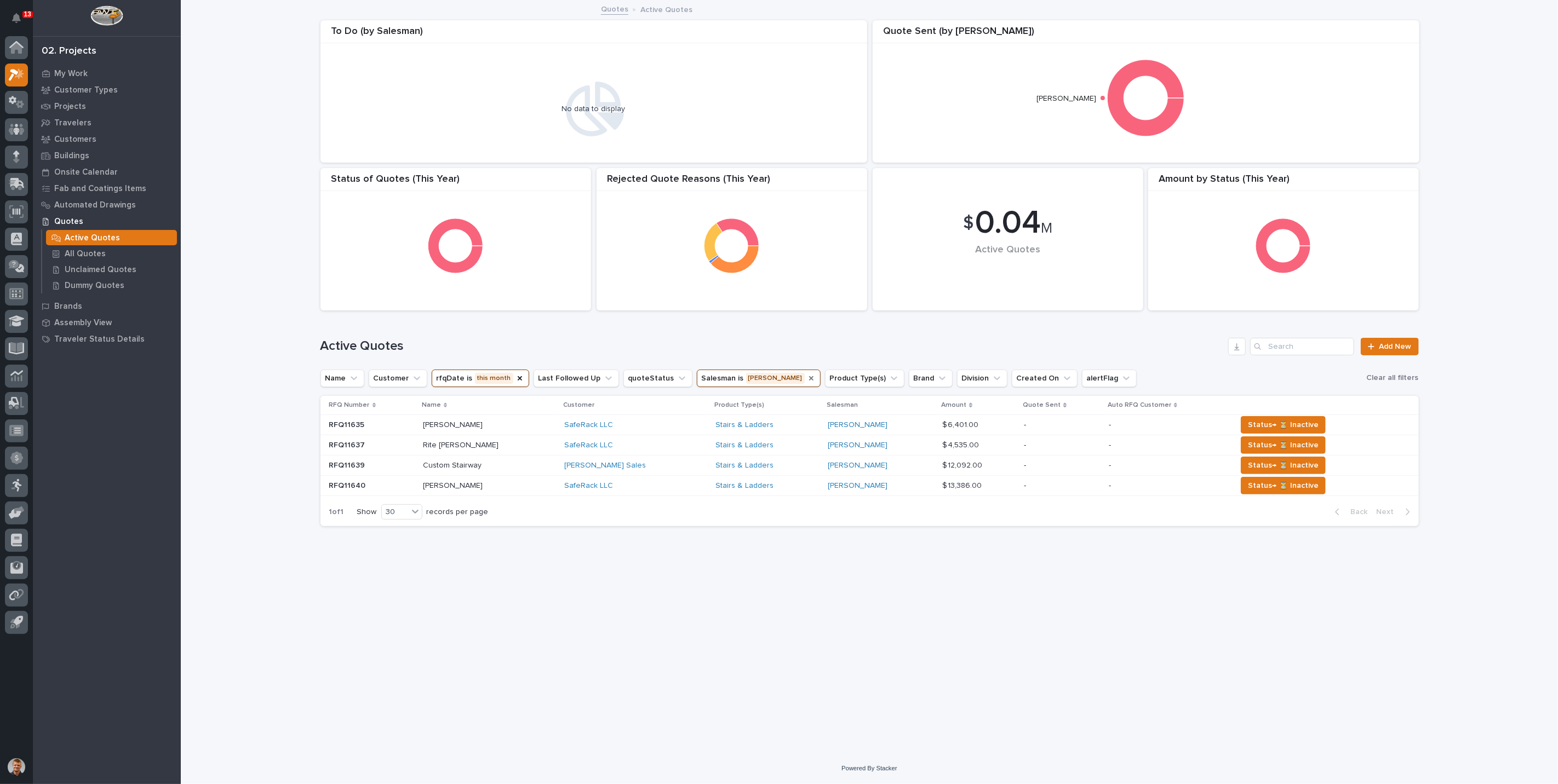
click at [483, 373] on button "rfqDate is this month" at bounding box center [480, 379] width 98 height 17
click at [482, 488] on p "last month" at bounding box center [499, 491] width 116 height 8
click at [437, 326] on div "Active Quotes Add New" at bounding box center [870, 342] width 1098 height 52
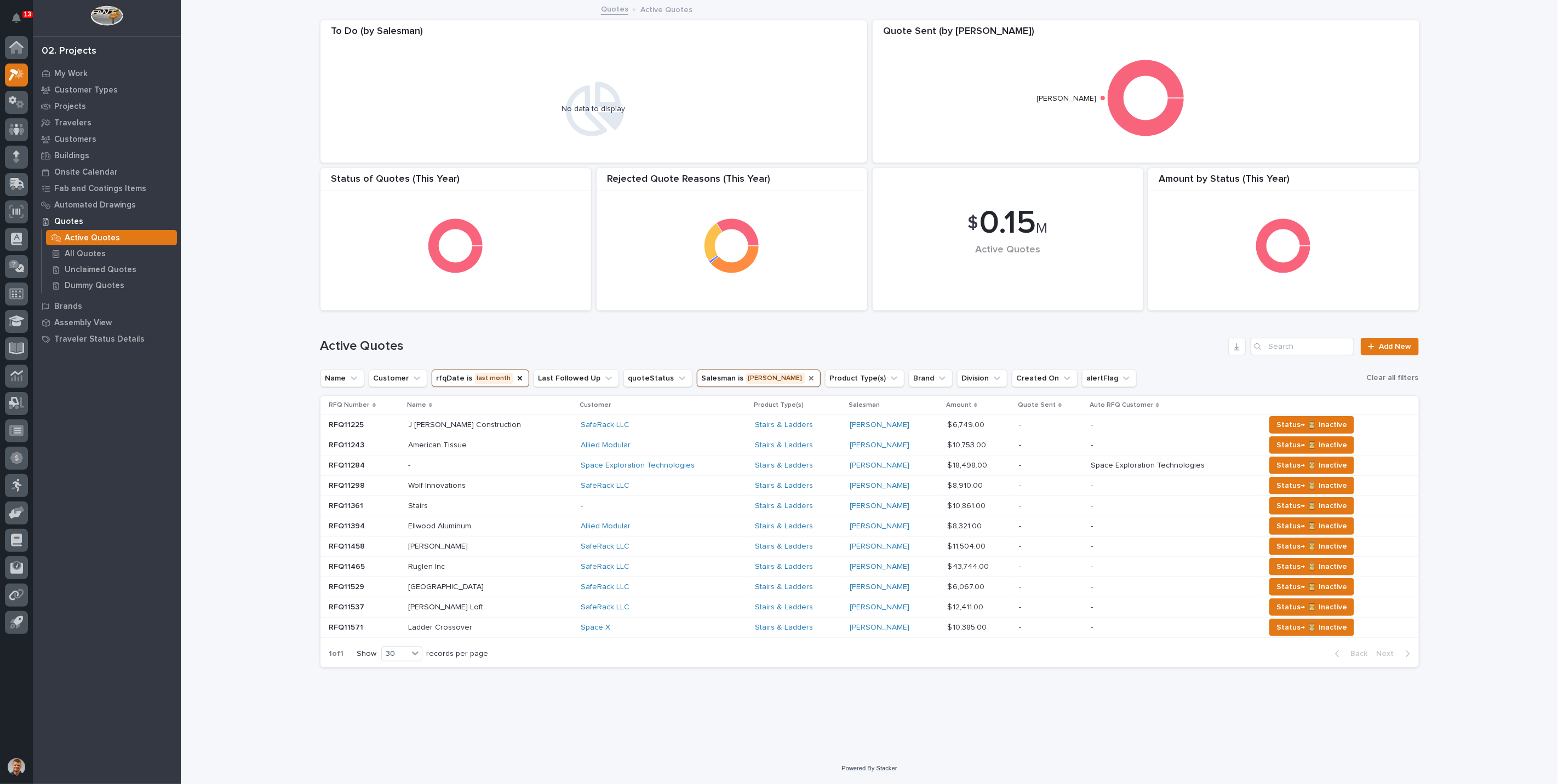
click at [807, 375] on icon "Salesman" at bounding box center [811, 378] width 9 height 9
click at [714, 379] on button "Salesman" at bounding box center [725, 379] width 58 height 17
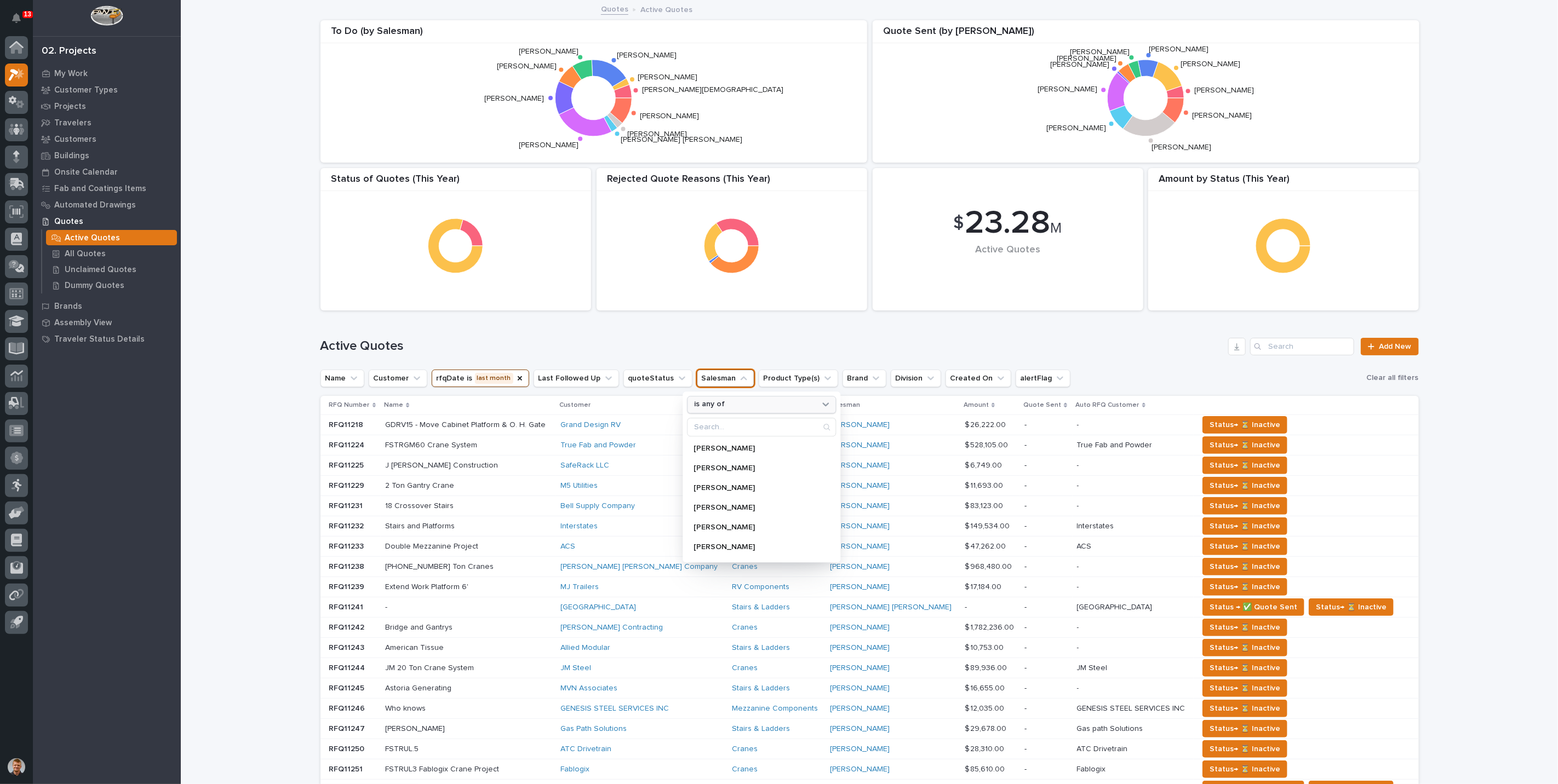
click at [702, 403] on p "is any of" at bounding box center [709, 405] width 30 height 9
click at [703, 472] on div "is" at bounding box center [761, 468] width 140 height 17
click at [722, 424] on input "Search" at bounding box center [761, 427] width 148 height 17
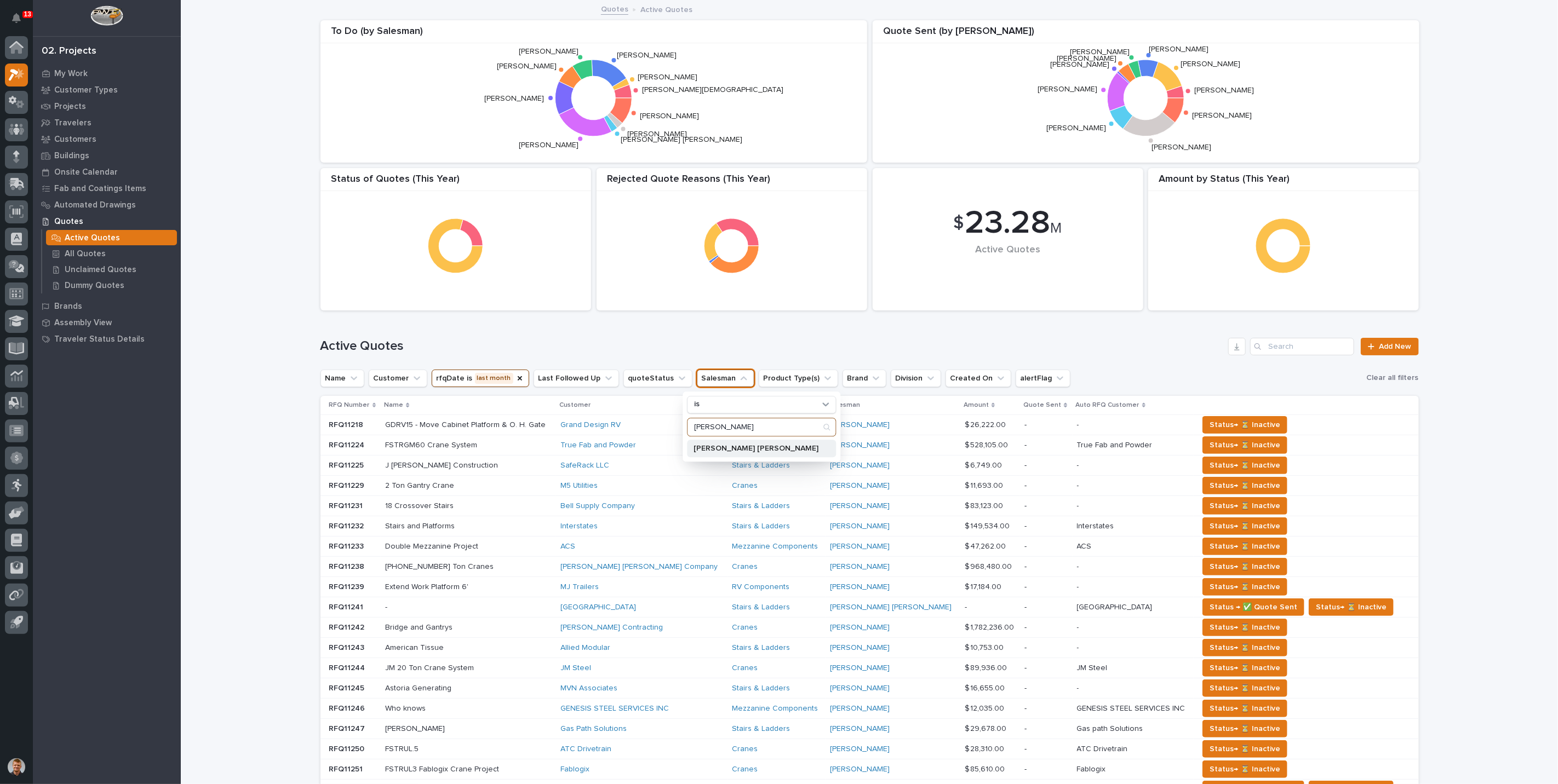
type input "connor"
click at [712, 449] on p "Connor Matthes" at bounding box center [757, 449] width 125 height 8
click at [699, 342] on h1 "Active Quotes" at bounding box center [773, 346] width 904 height 16
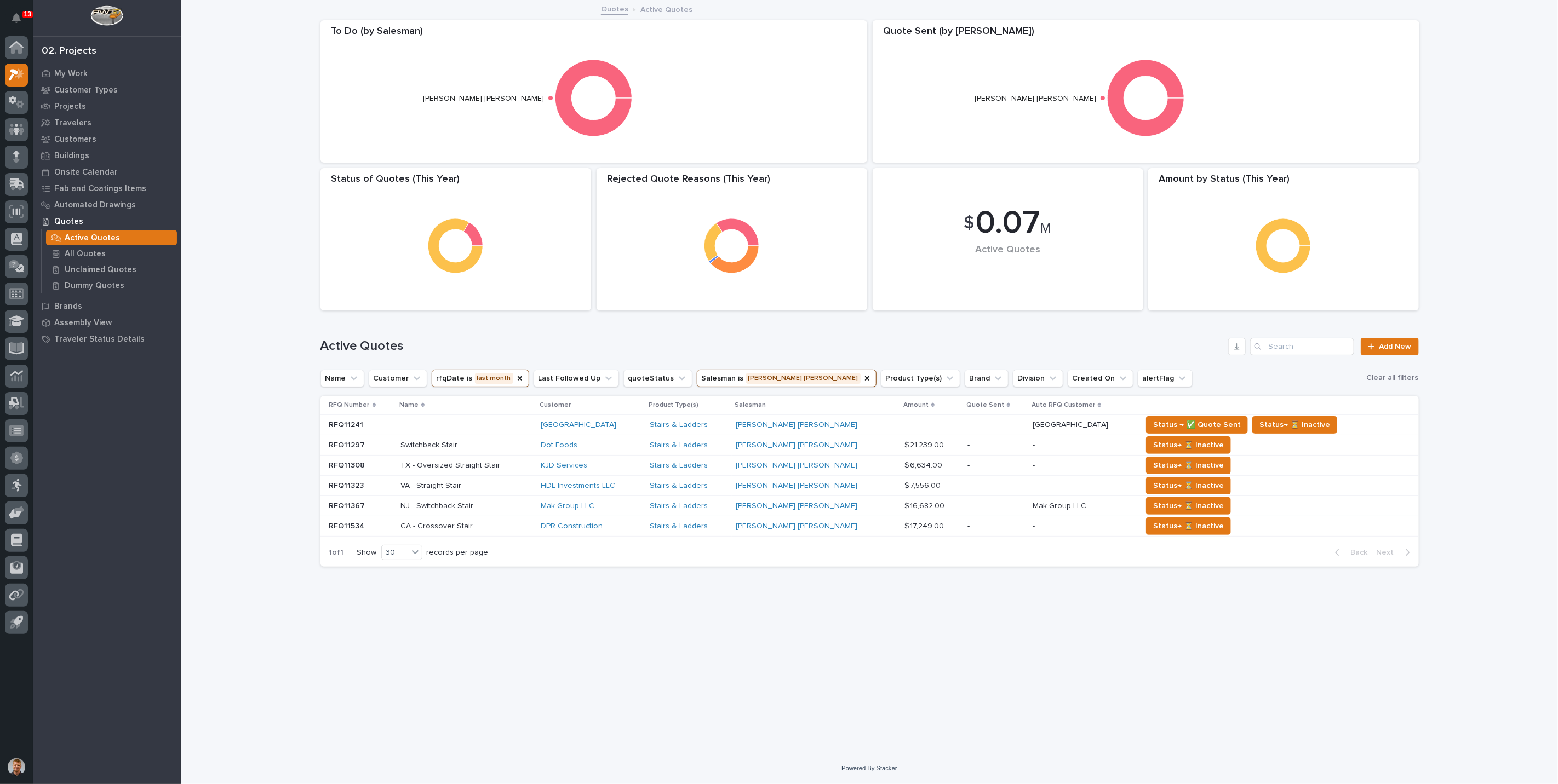
click at [478, 378] on button "rfqDate is last month" at bounding box center [480, 379] width 98 height 17
click at [488, 448] on p "this month" at bounding box center [499, 452] width 116 height 8
click at [510, 335] on div "Active Quotes Add New" at bounding box center [870, 342] width 1098 height 52
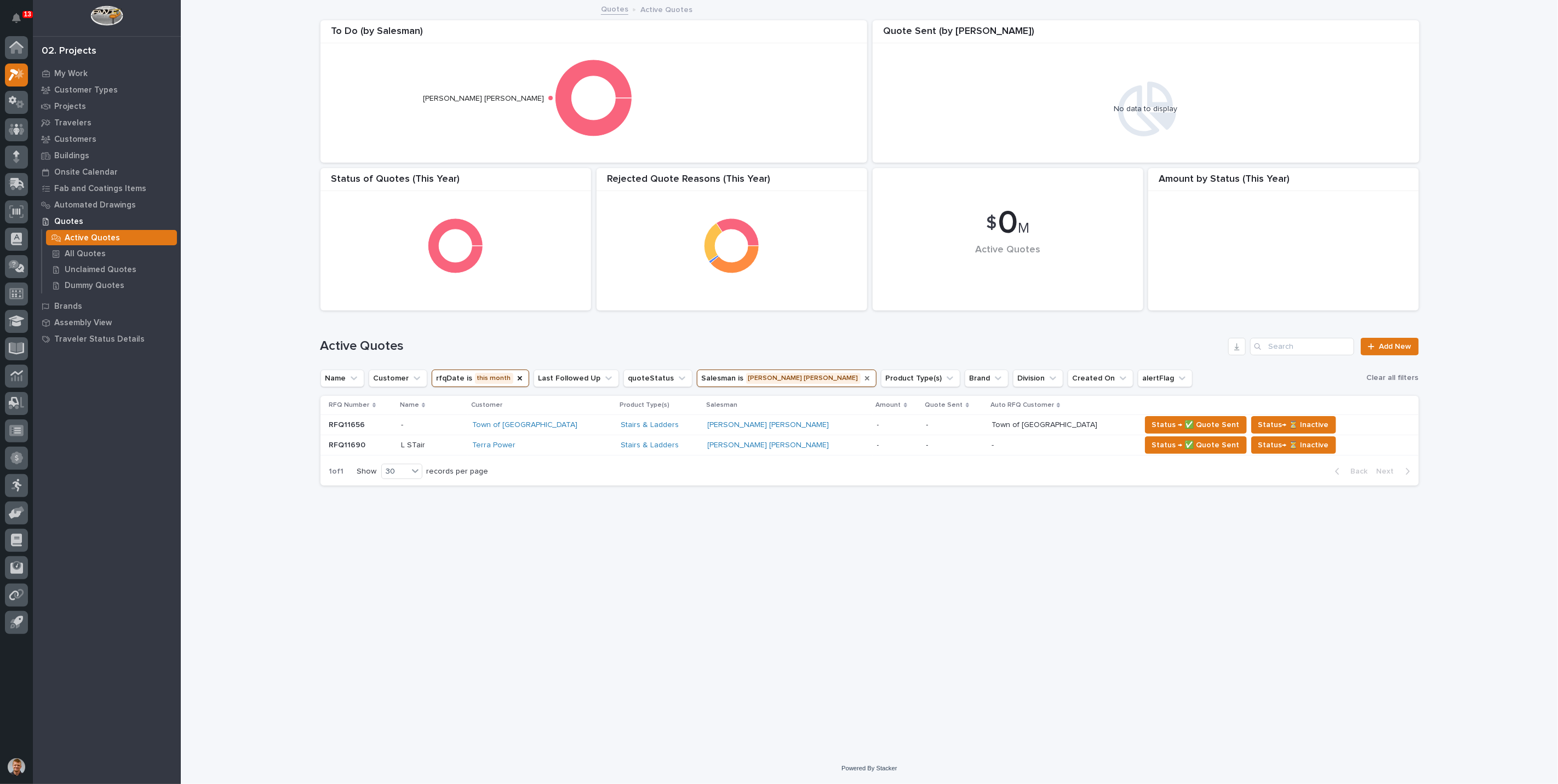
click at [863, 381] on icon "Salesman" at bounding box center [867, 378] width 9 height 9
click at [715, 373] on button "Salesman" at bounding box center [725, 379] width 58 height 17
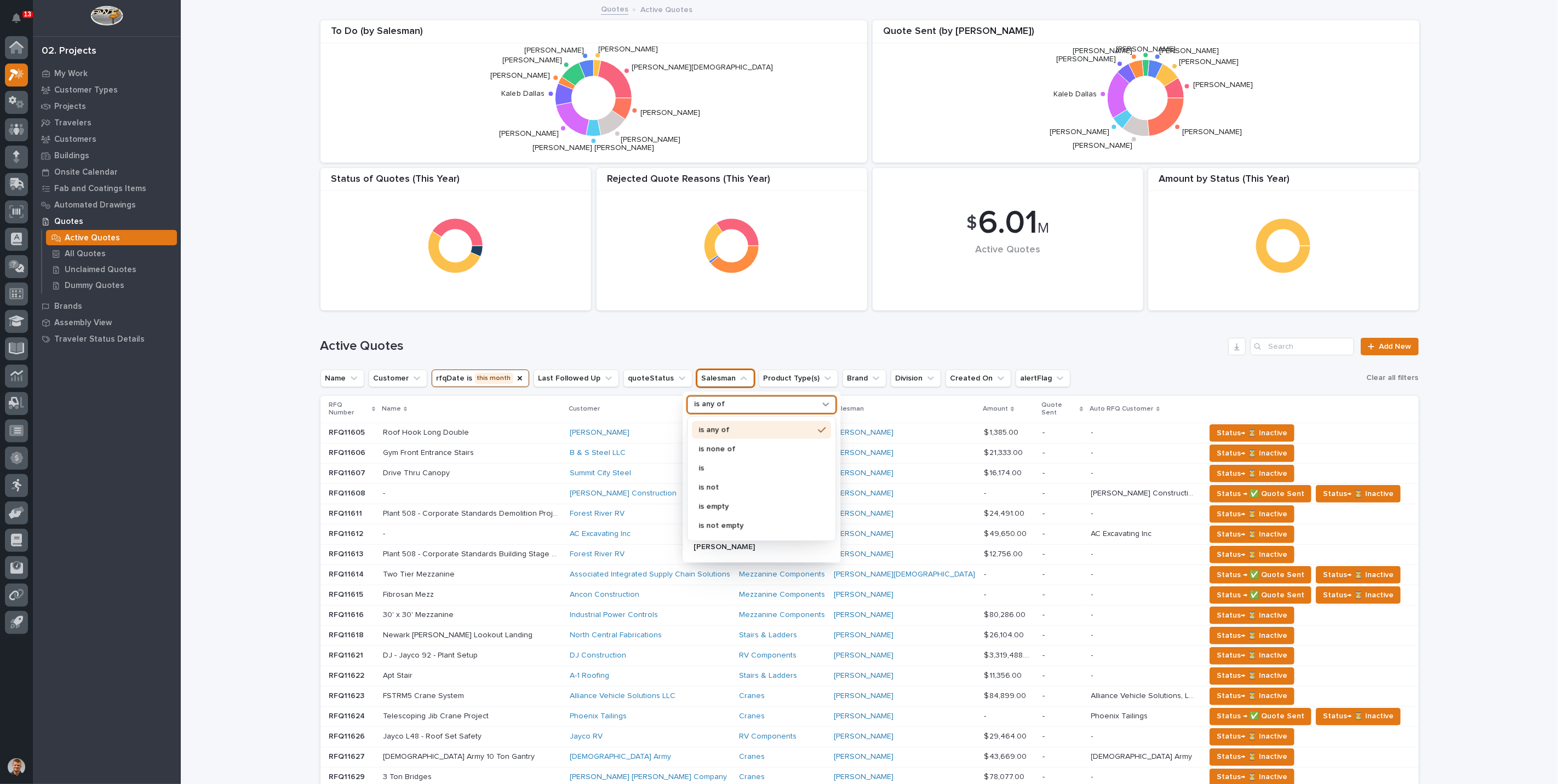
click at [709, 402] on p "is any of" at bounding box center [709, 405] width 30 height 9
click at [702, 463] on div "is" at bounding box center [761, 468] width 140 height 17
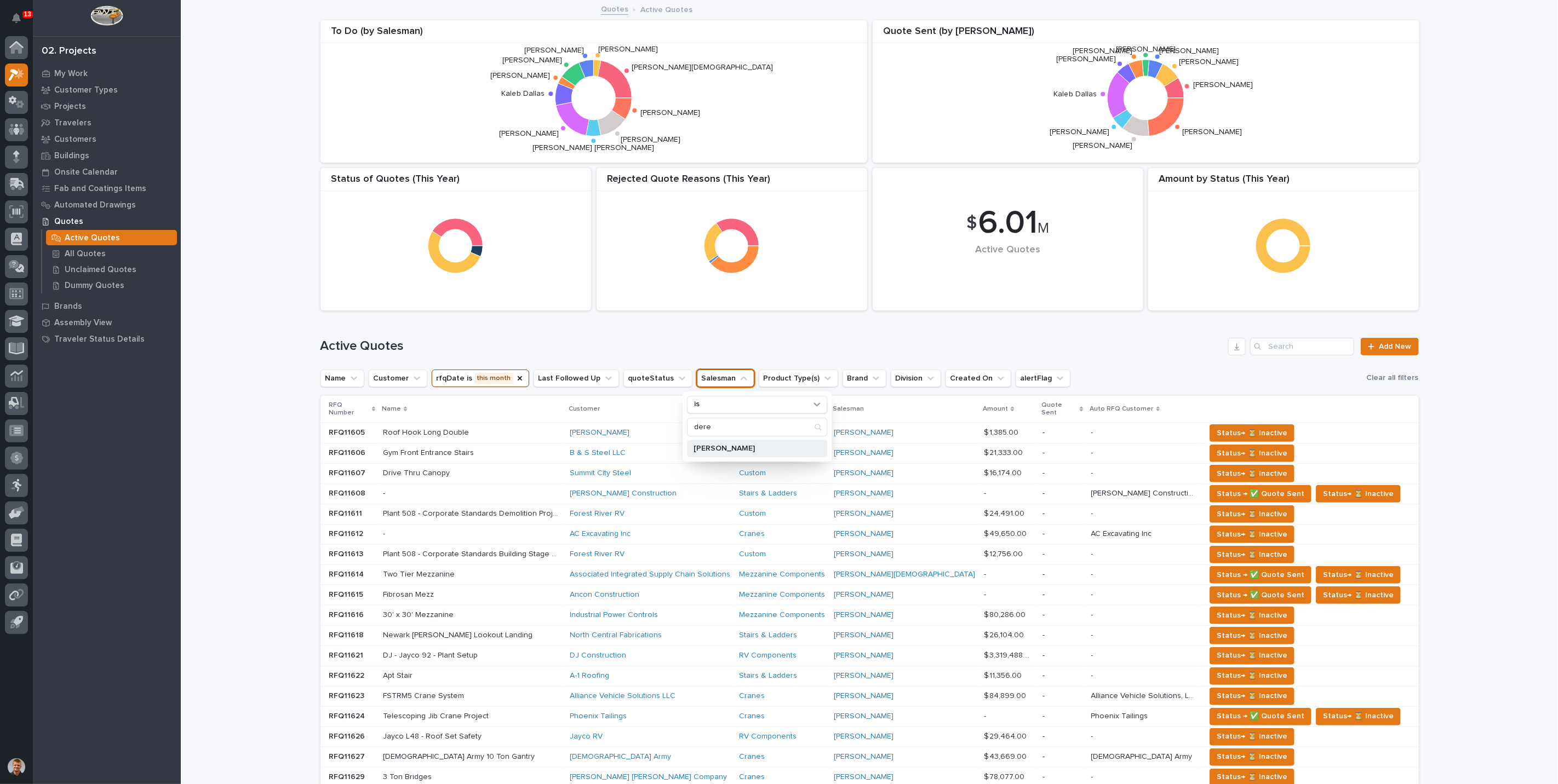
type input "dere"
click at [721, 452] on div "Derek Lenhart" at bounding box center [758, 448] width 141 height 17
click at [743, 328] on div "Active Quotes Add New" at bounding box center [870, 342] width 1098 height 52
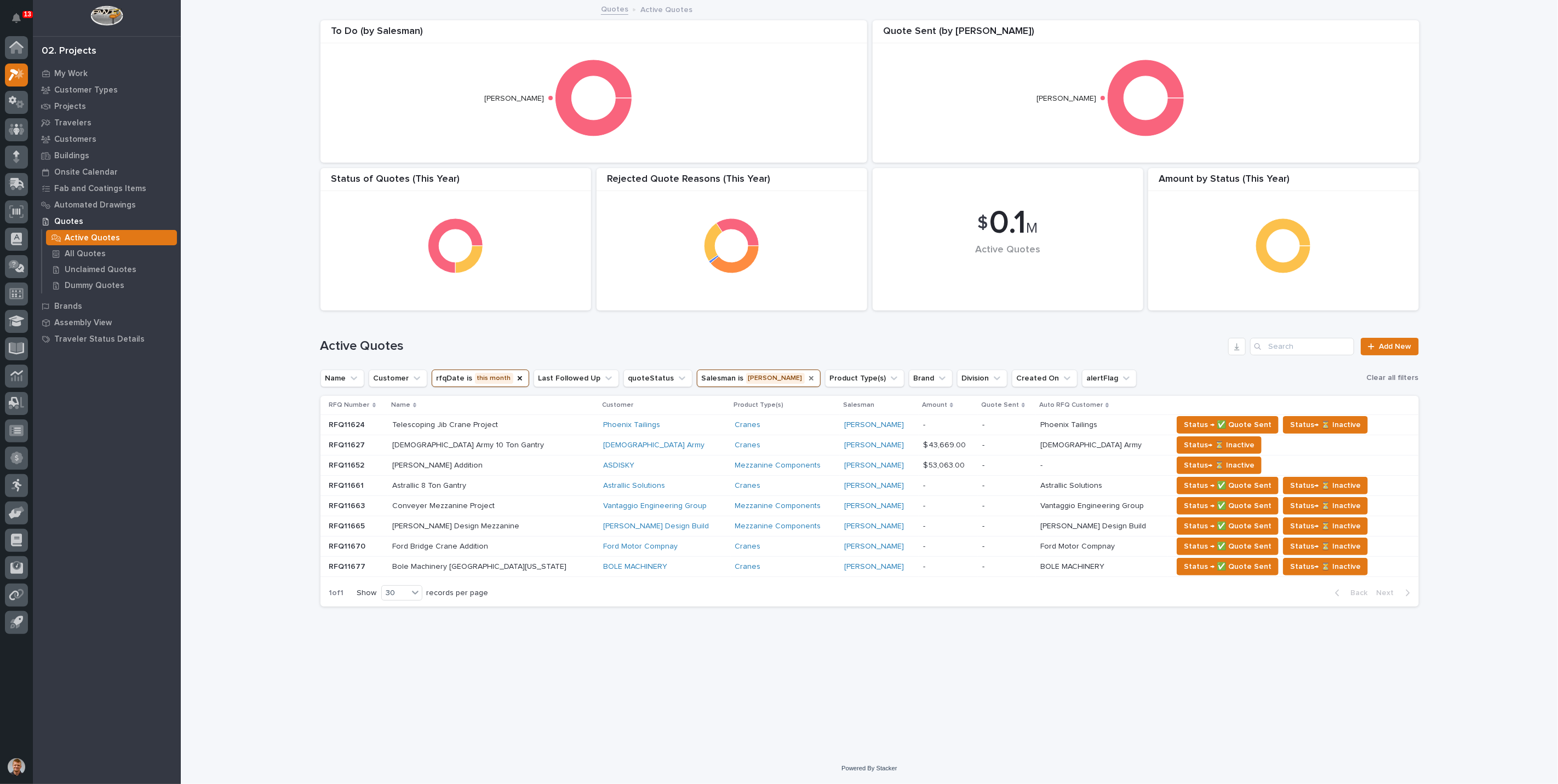
click at [476, 376] on button "rfqDate is this month" at bounding box center [480, 379] width 98 height 17
click at [471, 485] on div "last month" at bounding box center [505, 491] width 141 height 17
click at [258, 340] on div "Loading... Saving… Loading... Saving… $ 0.1 M Active Quotes Amount by Status (T…" at bounding box center [869, 377] width 1378 height 752
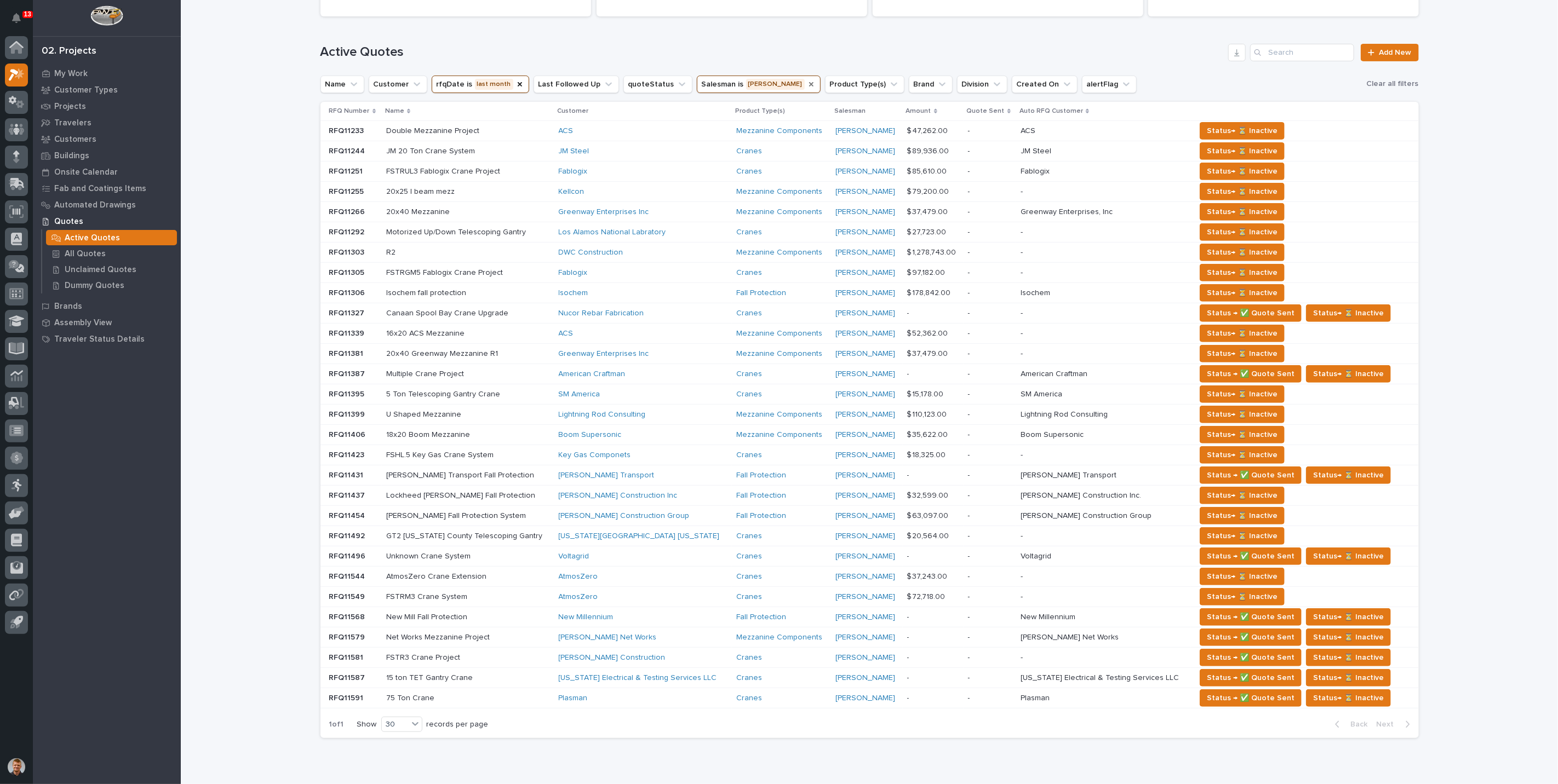
scroll to position [277, 0]
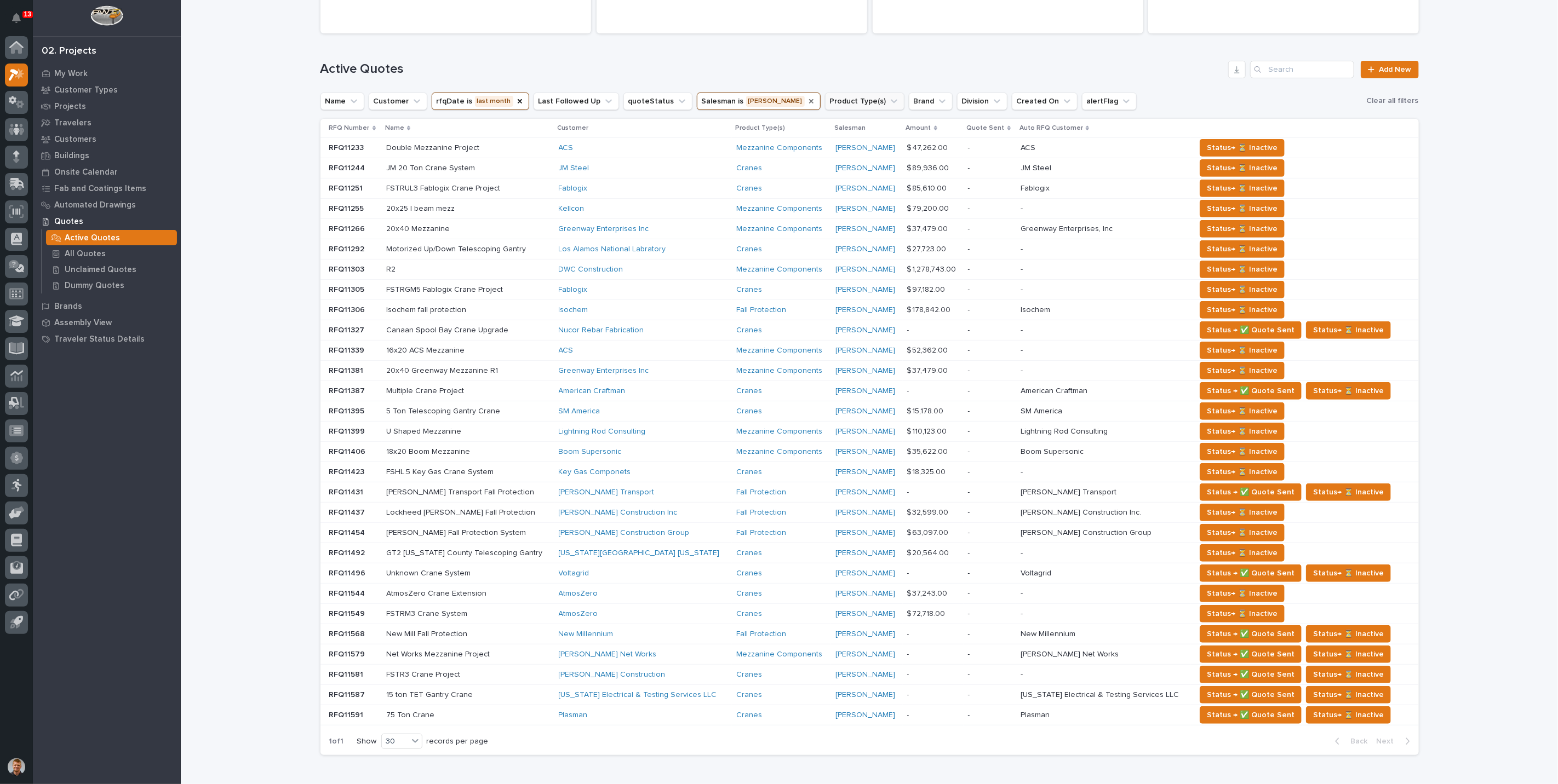
click at [809, 103] on icon "Salesman" at bounding box center [811, 101] width 5 height 5
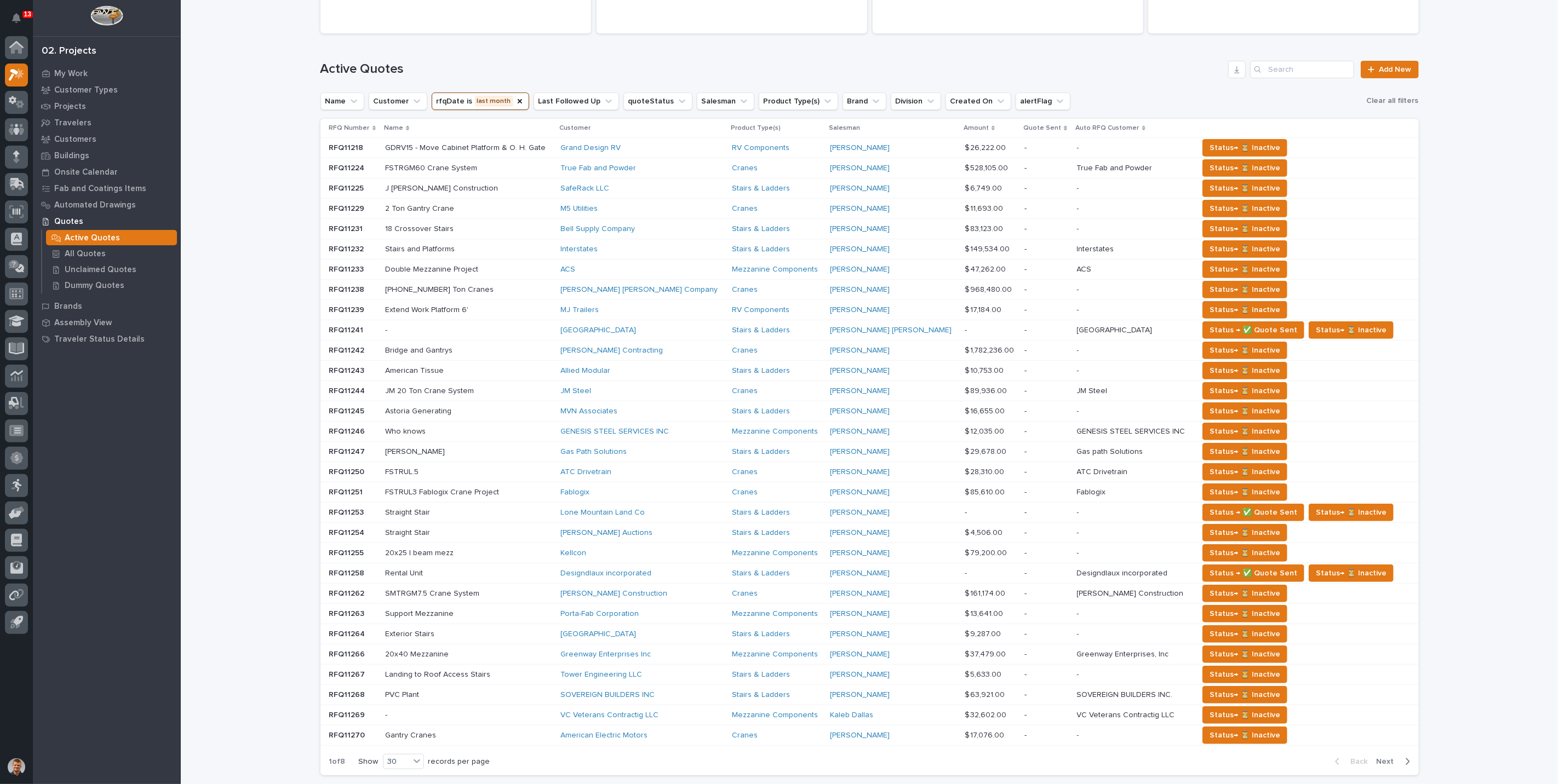
scroll to position [288, 0]
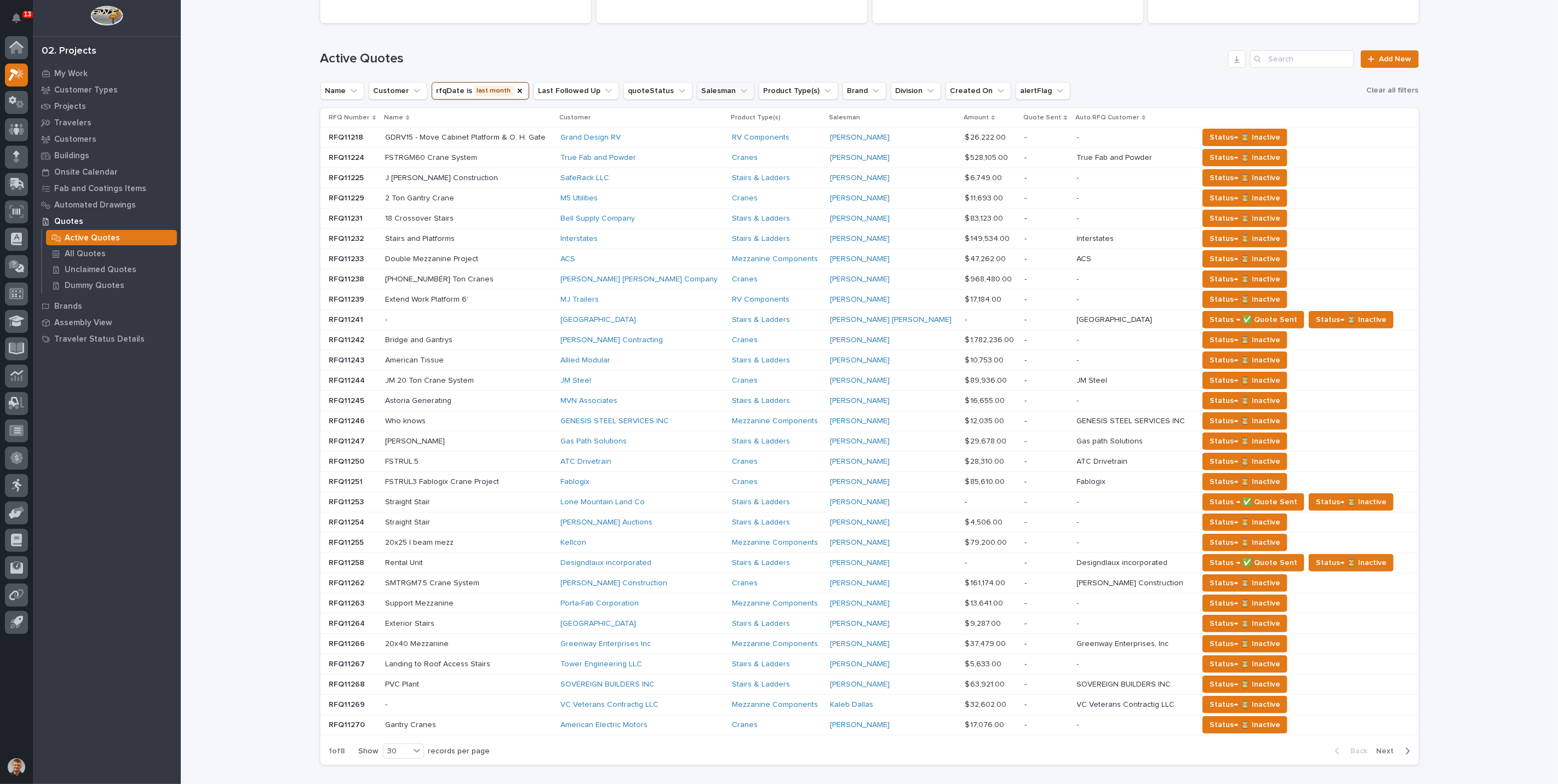
click at [712, 88] on button "Salesman" at bounding box center [725, 91] width 58 height 17
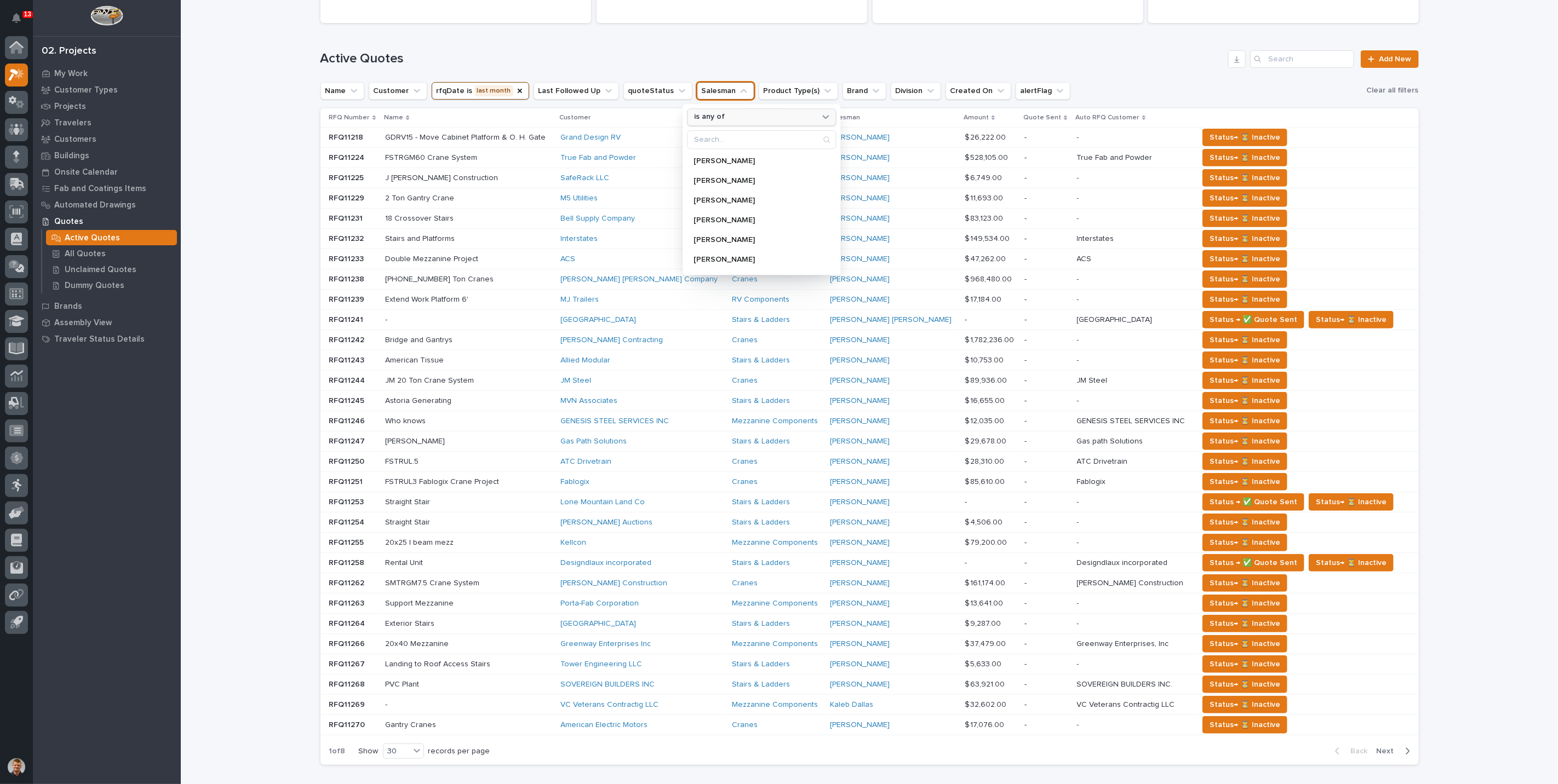
click at [699, 115] on p "is any of" at bounding box center [709, 118] width 30 height 9
click at [711, 183] on p "is" at bounding box center [756, 180] width 115 height 8
type input "kaleb"
click at [741, 159] on p "Kaleb Dallas" at bounding box center [752, 161] width 116 height 8
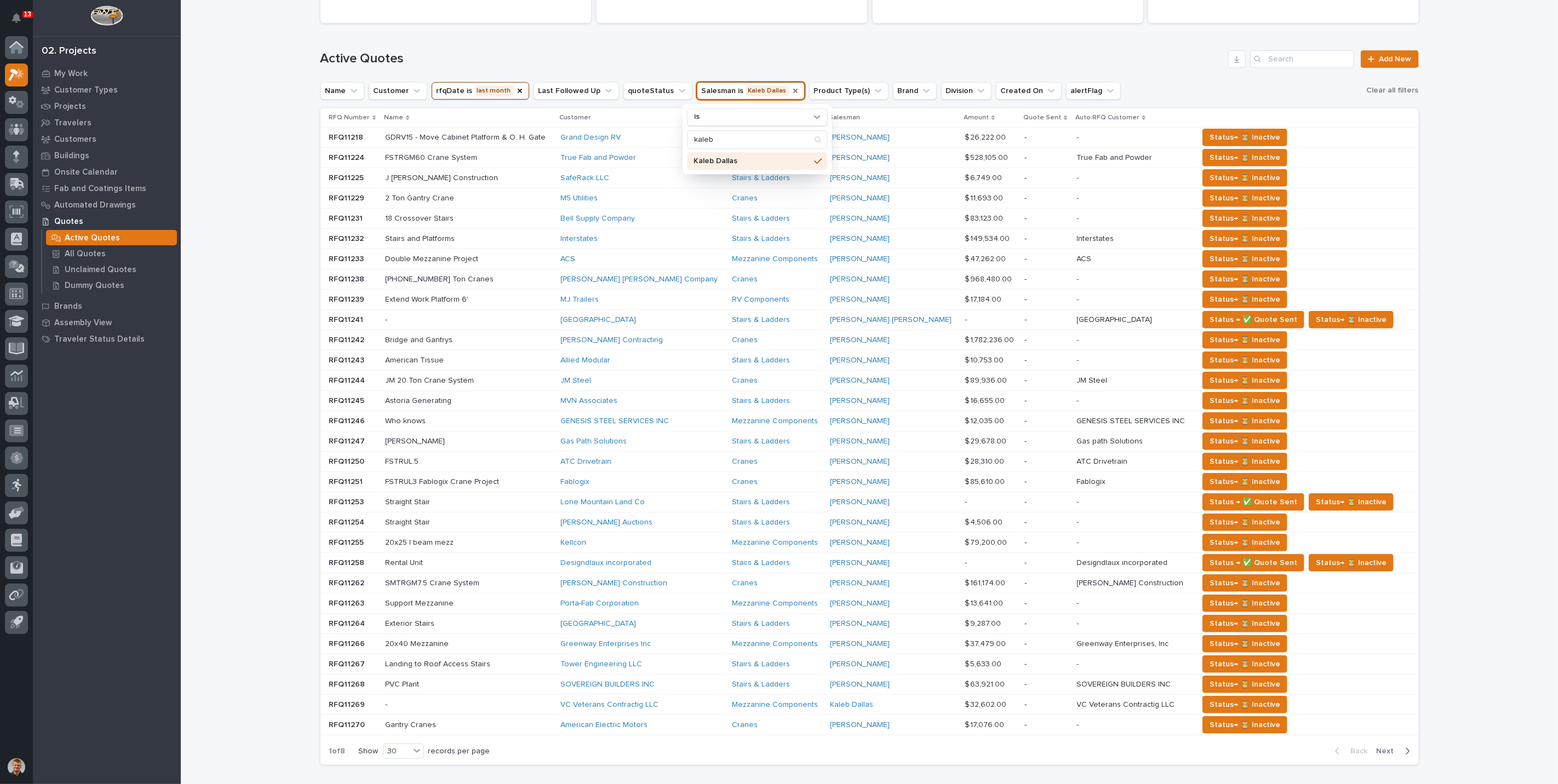
click at [747, 53] on h1 "Active Quotes" at bounding box center [773, 59] width 904 height 16
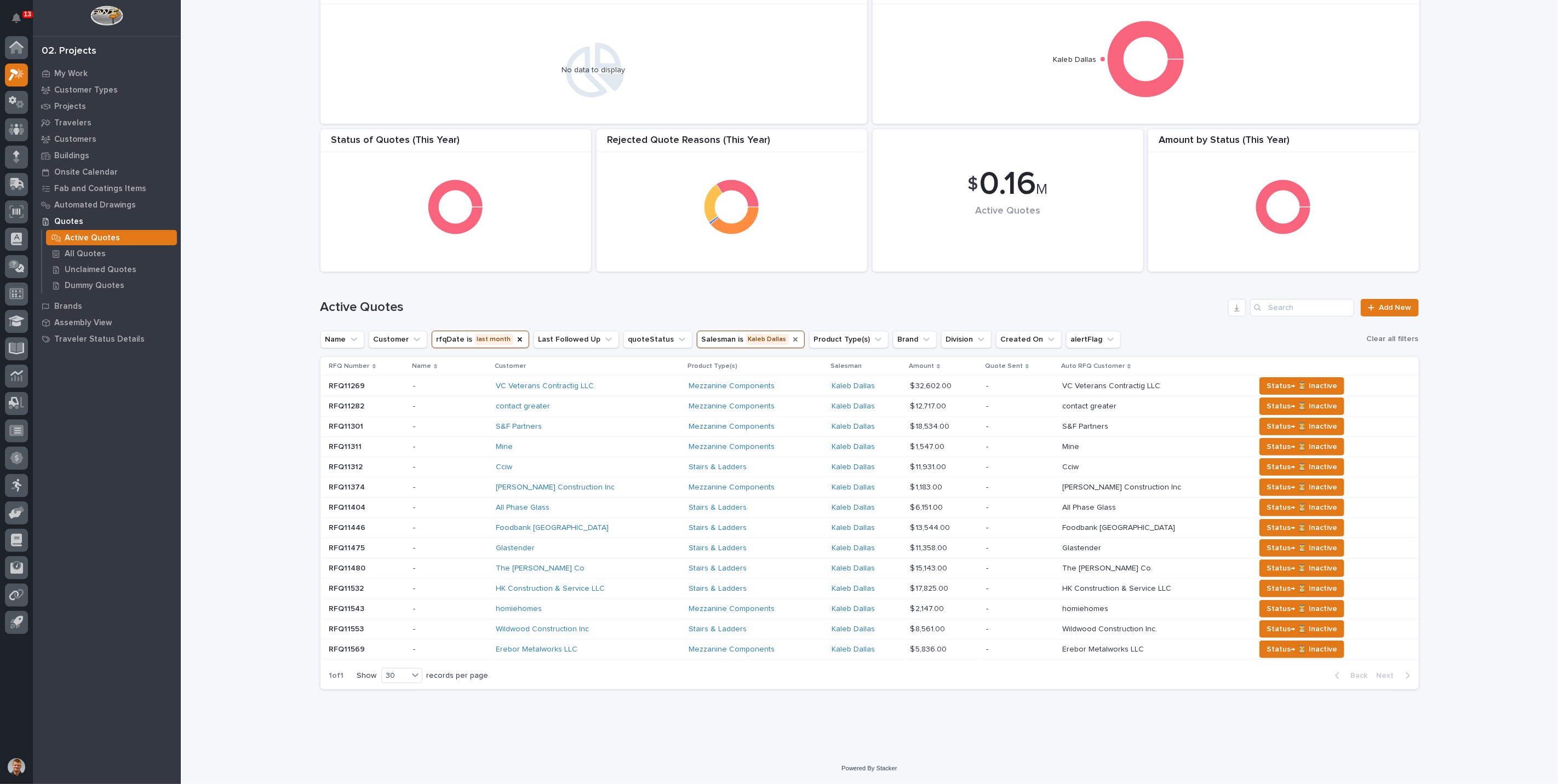
scroll to position [36, 0]
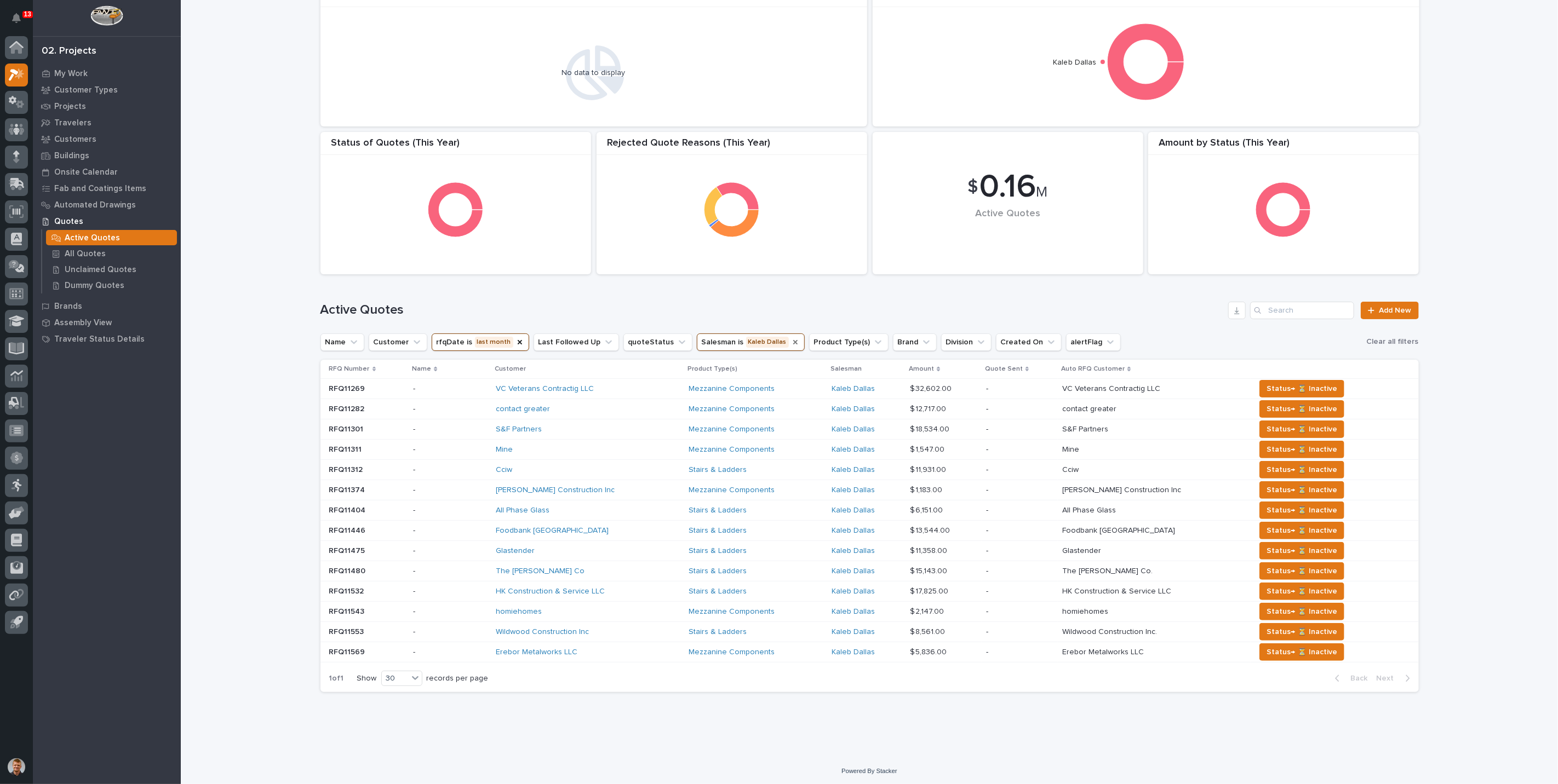
click at [458, 339] on button "rfqDate is last month" at bounding box center [480, 342] width 98 height 17
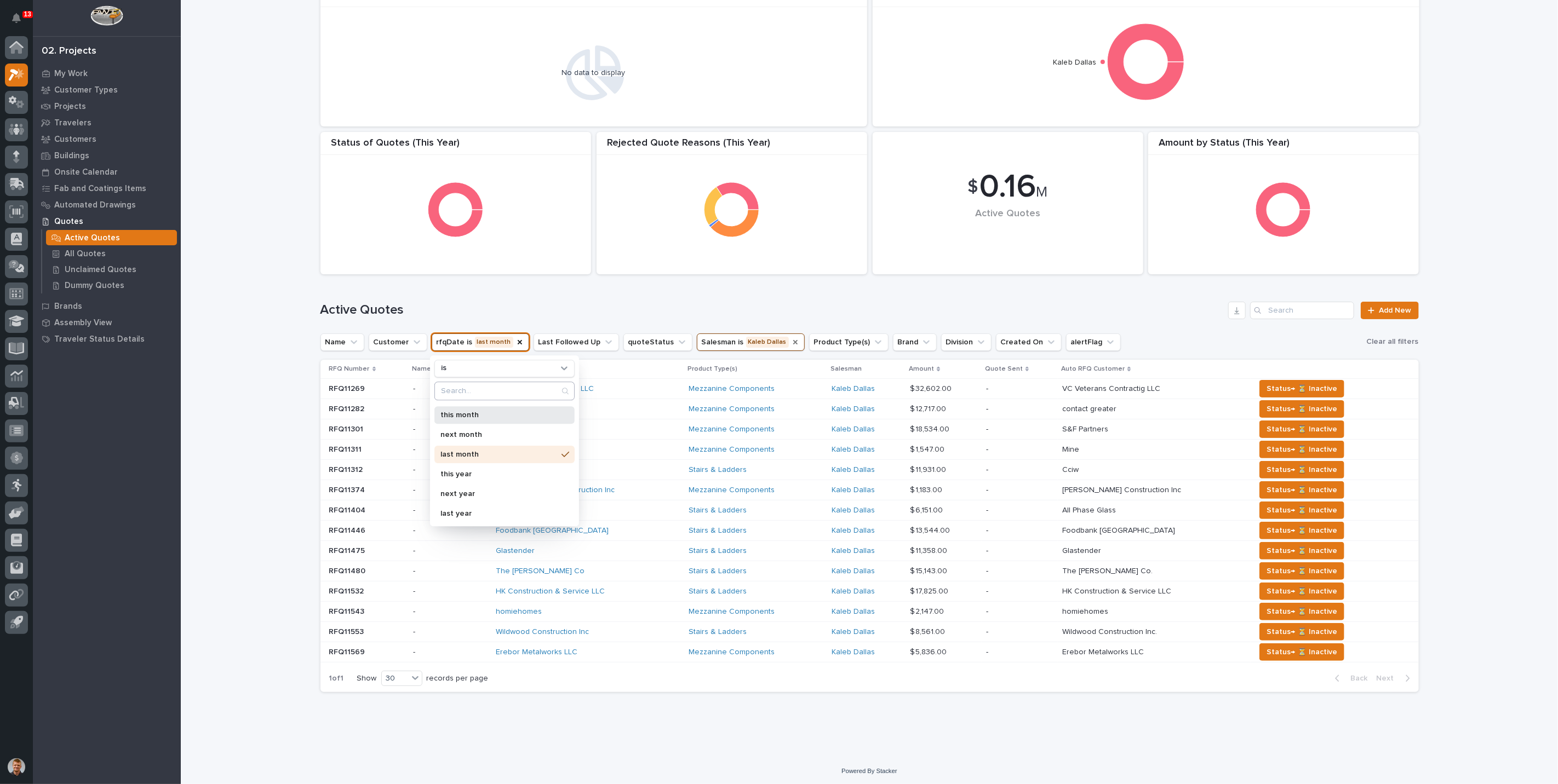
drag, startPoint x: 473, startPoint y: 419, endPoint x: 482, endPoint y: 393, distance: 27.5
click at [473, 418] on div "this month" at bounding box center [505, 415] width 141 height 17
click at [526, 300] on div "Active Quotes Add New" at bounding box center [870, 306] width 1098 height 52
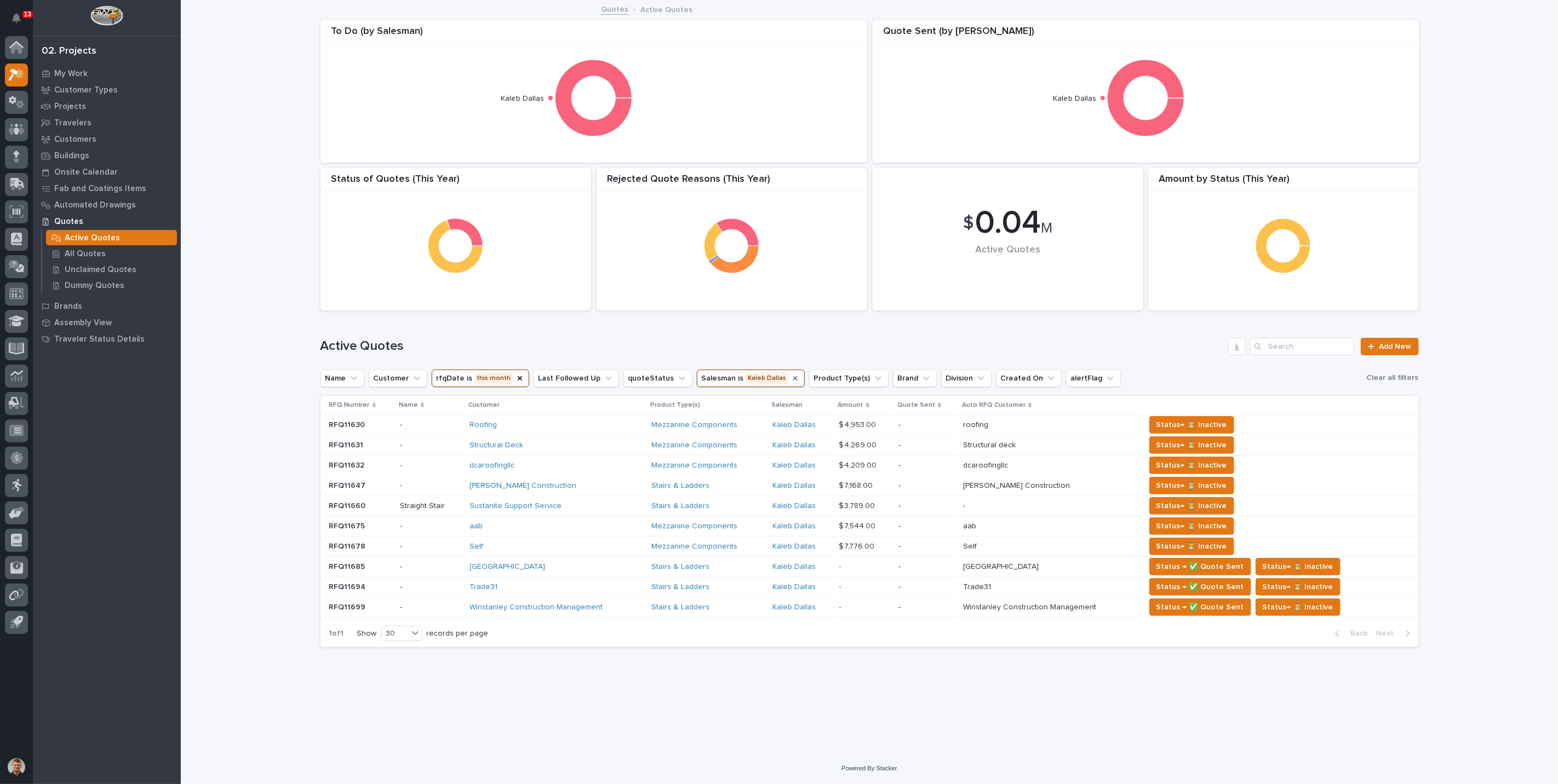
click at [791, 379] on icon "Salesman" at bounding box center [795, 378] width 9 height 9
click at [705, 375] on button "Salesman" at bounding box center [725, 379] width 58 height 17
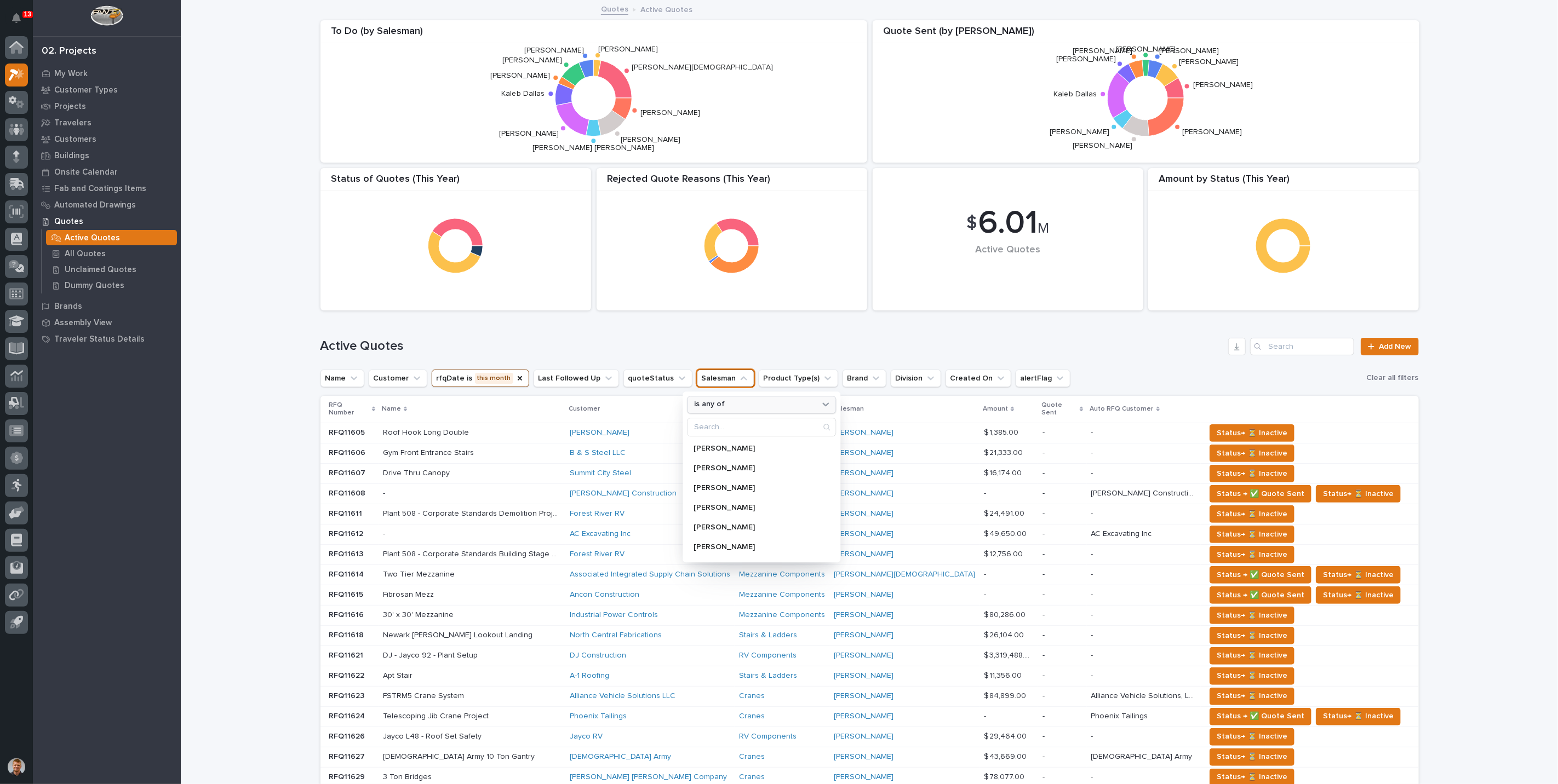
click at [704, 397] on div "is any of" at bounding box center [761, 404] width 149 height 17
click at [699, 465] on p "is" at bounding box center [756, 468] width 115 height 8
type input "riley"
click at [717, 448] on p "Riley Youngman" at bounding box center [752, 449] width 116 height 8
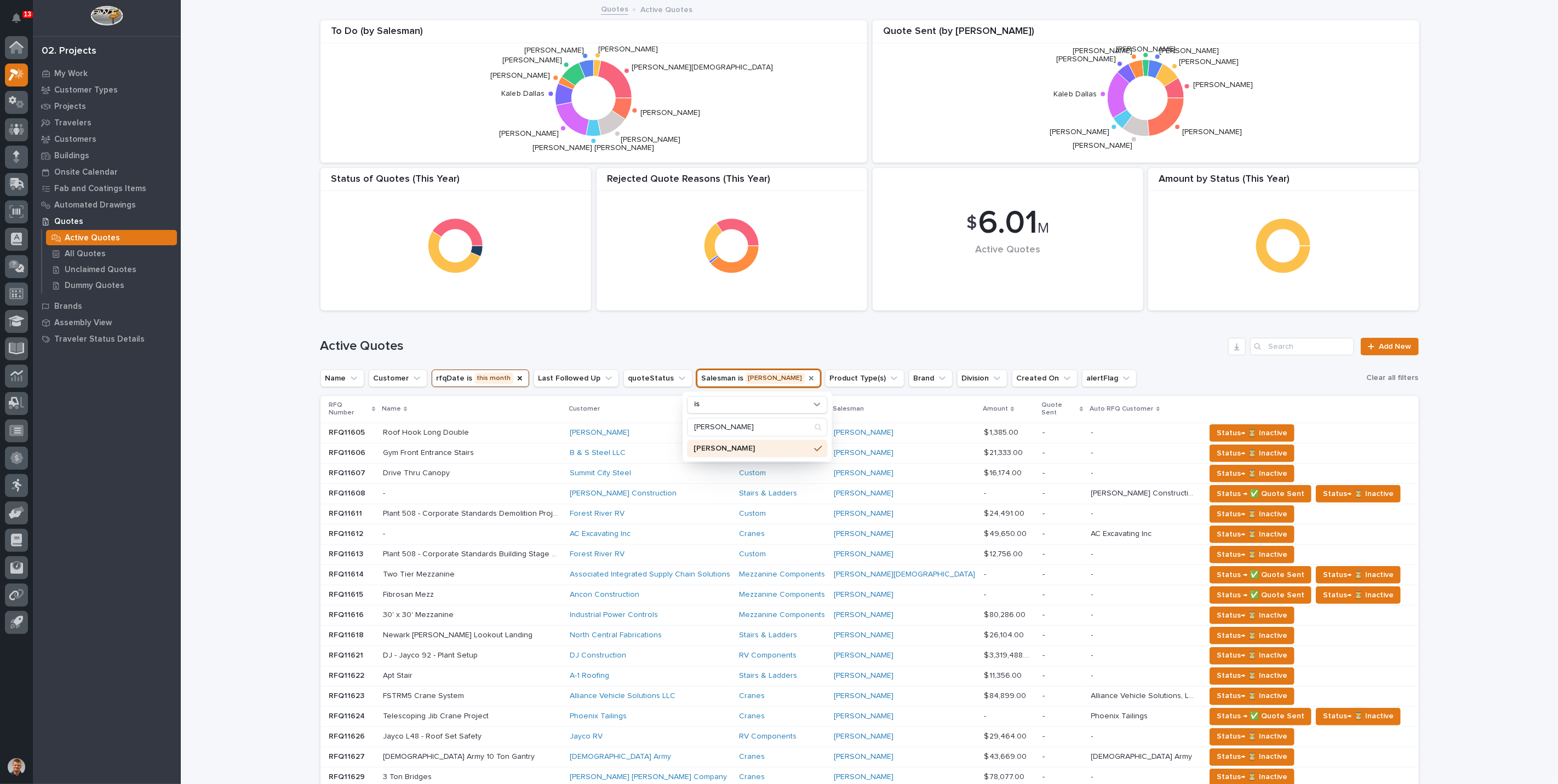
click at [733, 318] on div "Active Quotes Add New" at bounding box center [870, 342] width 1098 height 52
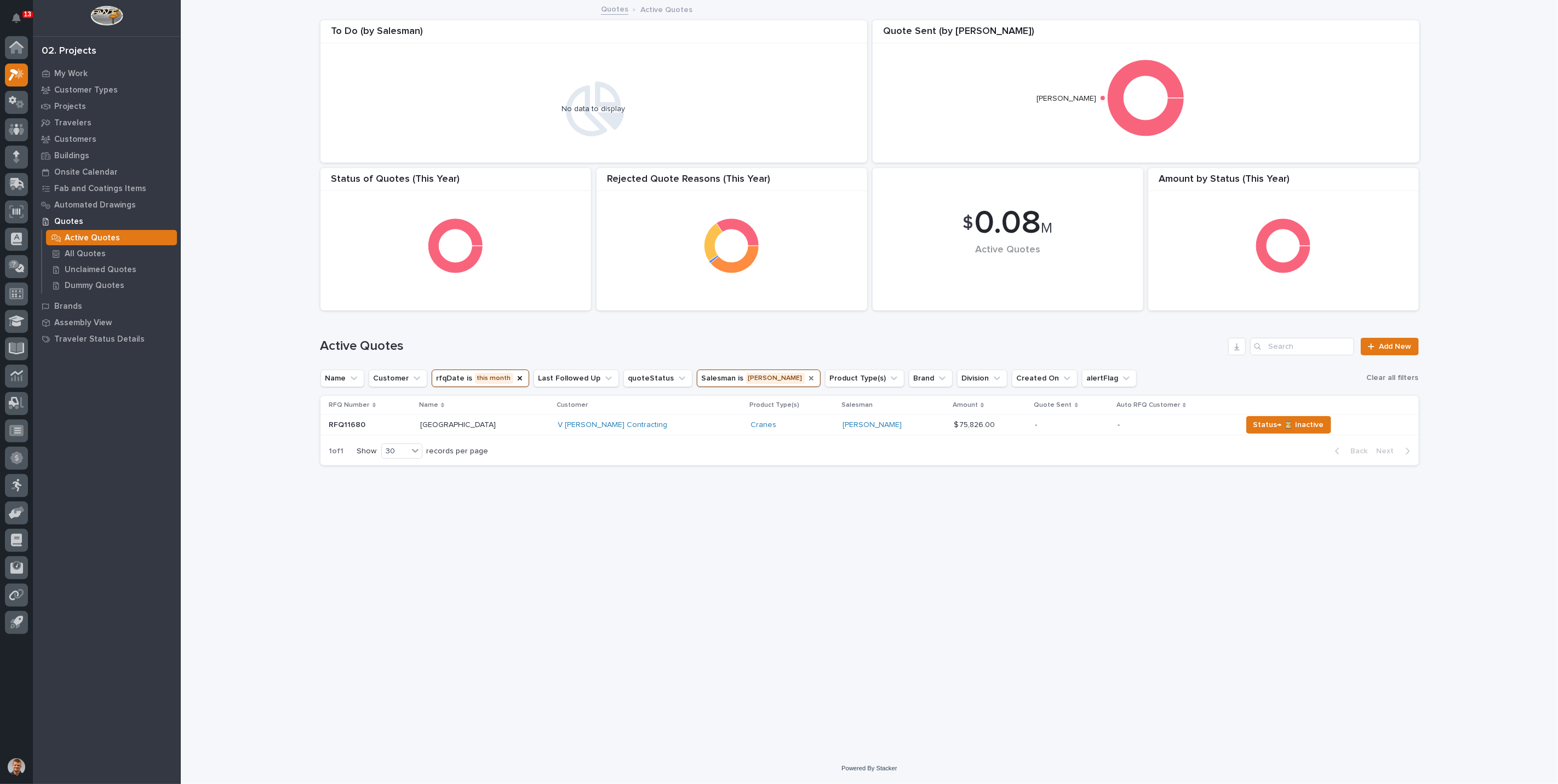
click at [473, 377] on button "rfqDate is this month" at bounding box center [480, 379] width 98 height 17
click at [467, 487] on p "last month" at bounding box center [499, 491] width 116 height 8
click at [470, 327] on div "Active Quotes Add New" at bounding box center [870, 342] width 1098 height 52
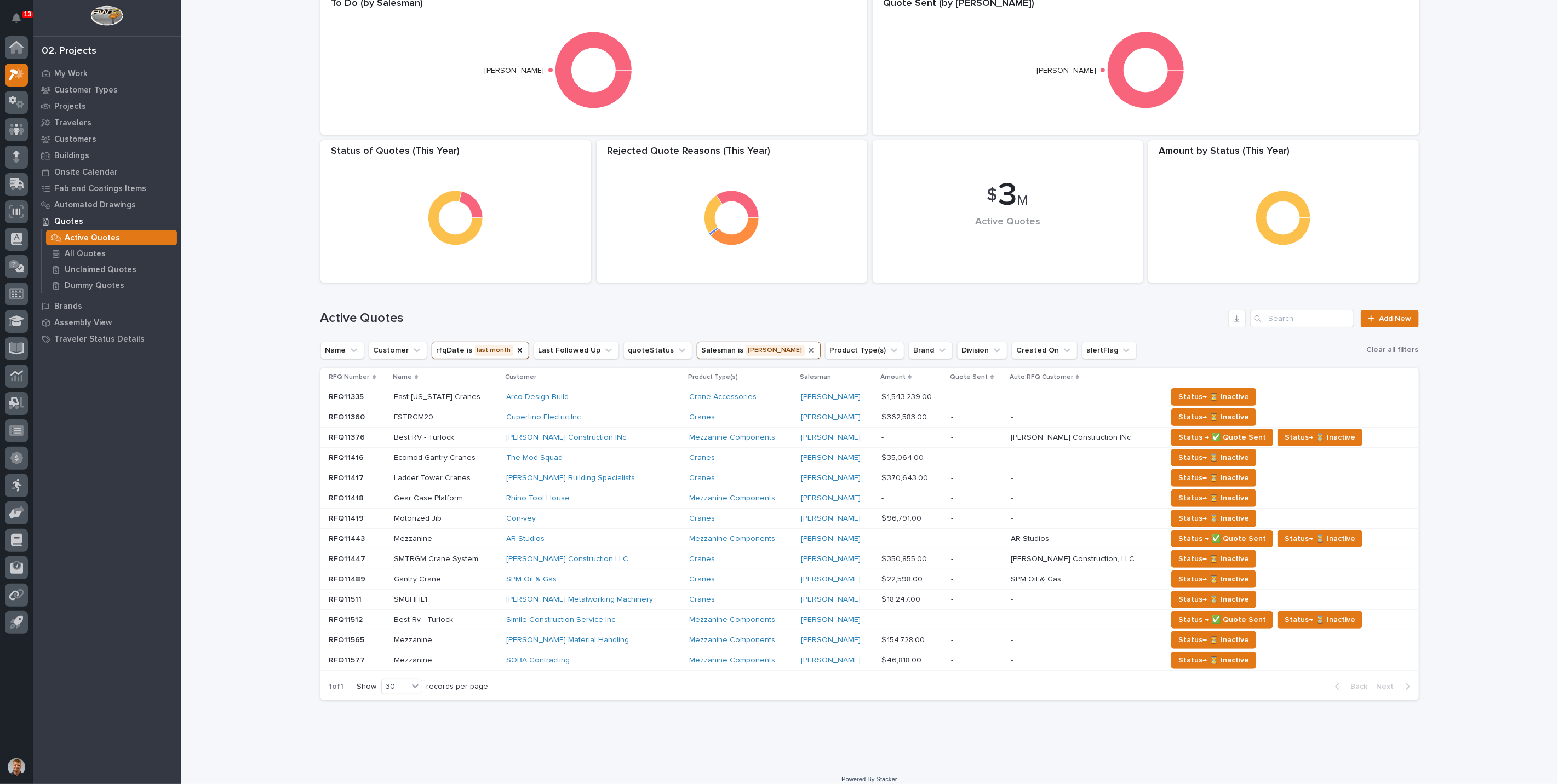
scroll to position [36, 0]
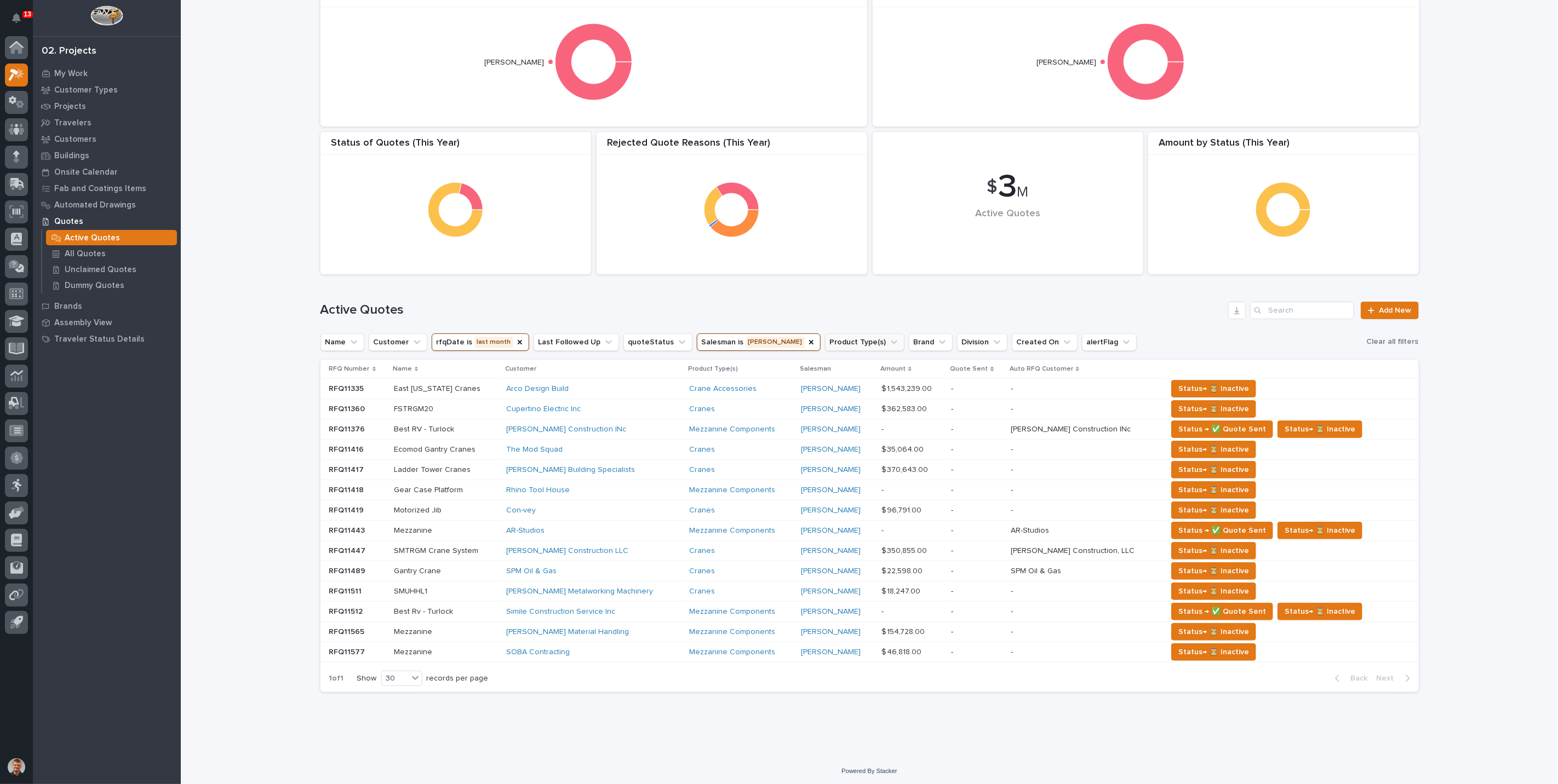
click at [807, 344] on icon "Salesman" at bounding box center [811, 342] width 9 height 9
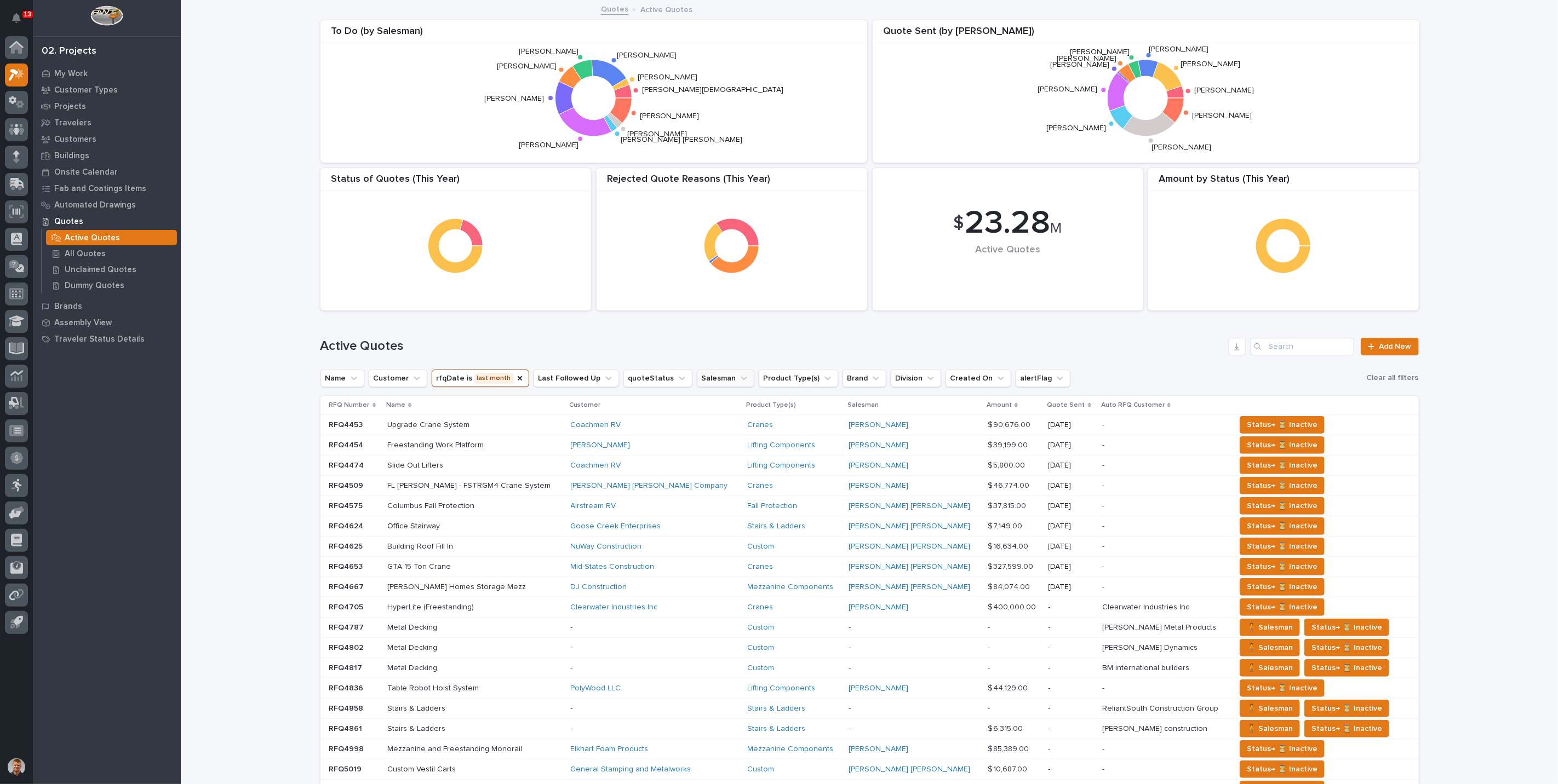
click at [701, 378] on button "Salesman" at bounding box center [725, 379] width 58 height 17
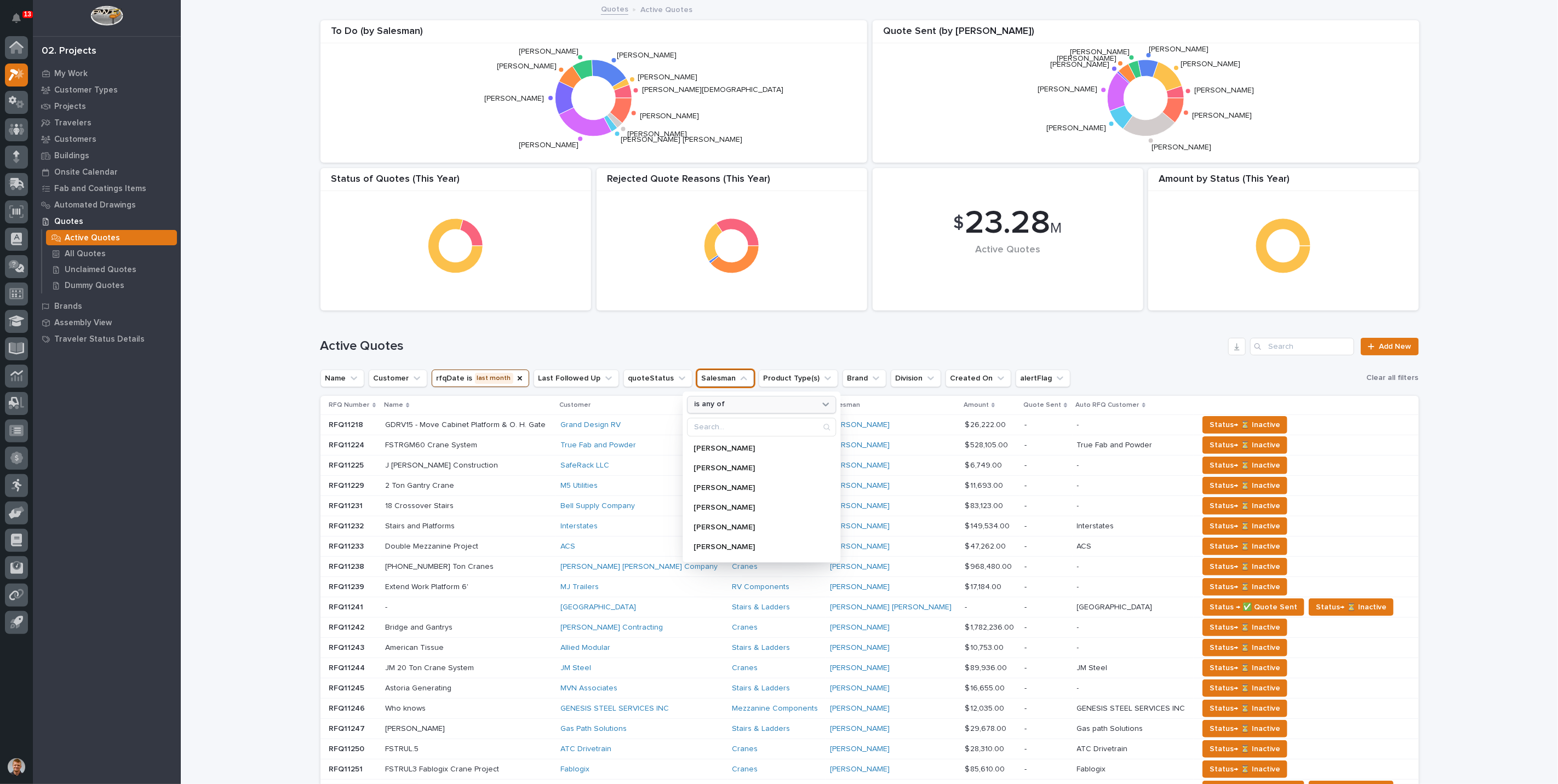
click at [705, 399] on div "is any of" at bounding box center [761, 404] width 149 height 17
click at [703, 466] on p "is" at bounding box center [756, 468] width 115 height 8
type input "roark"
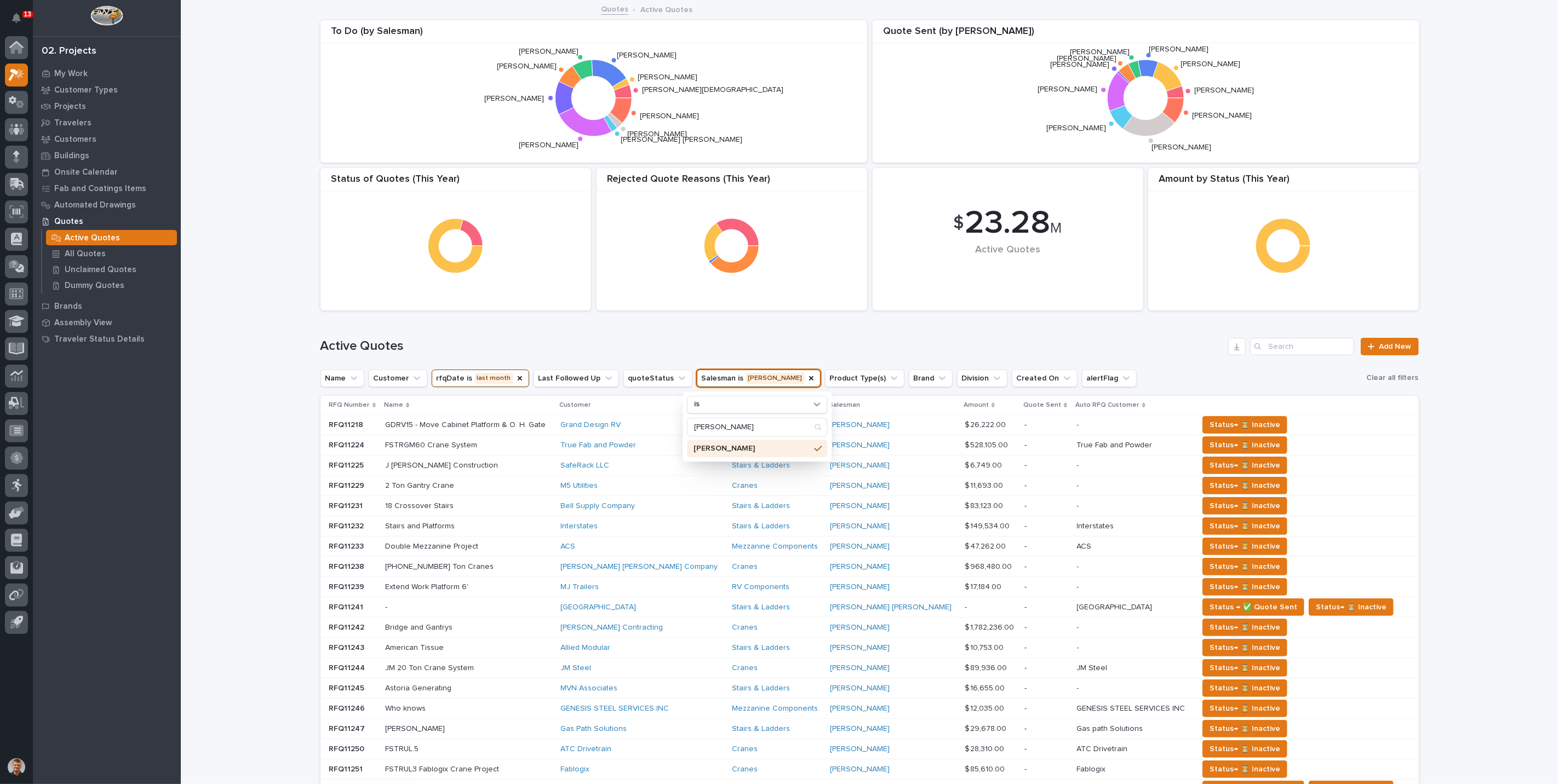
click at [723, 328] on div "Active Quotes Add New" at bounding box center [870, 342] width 1098 height 52
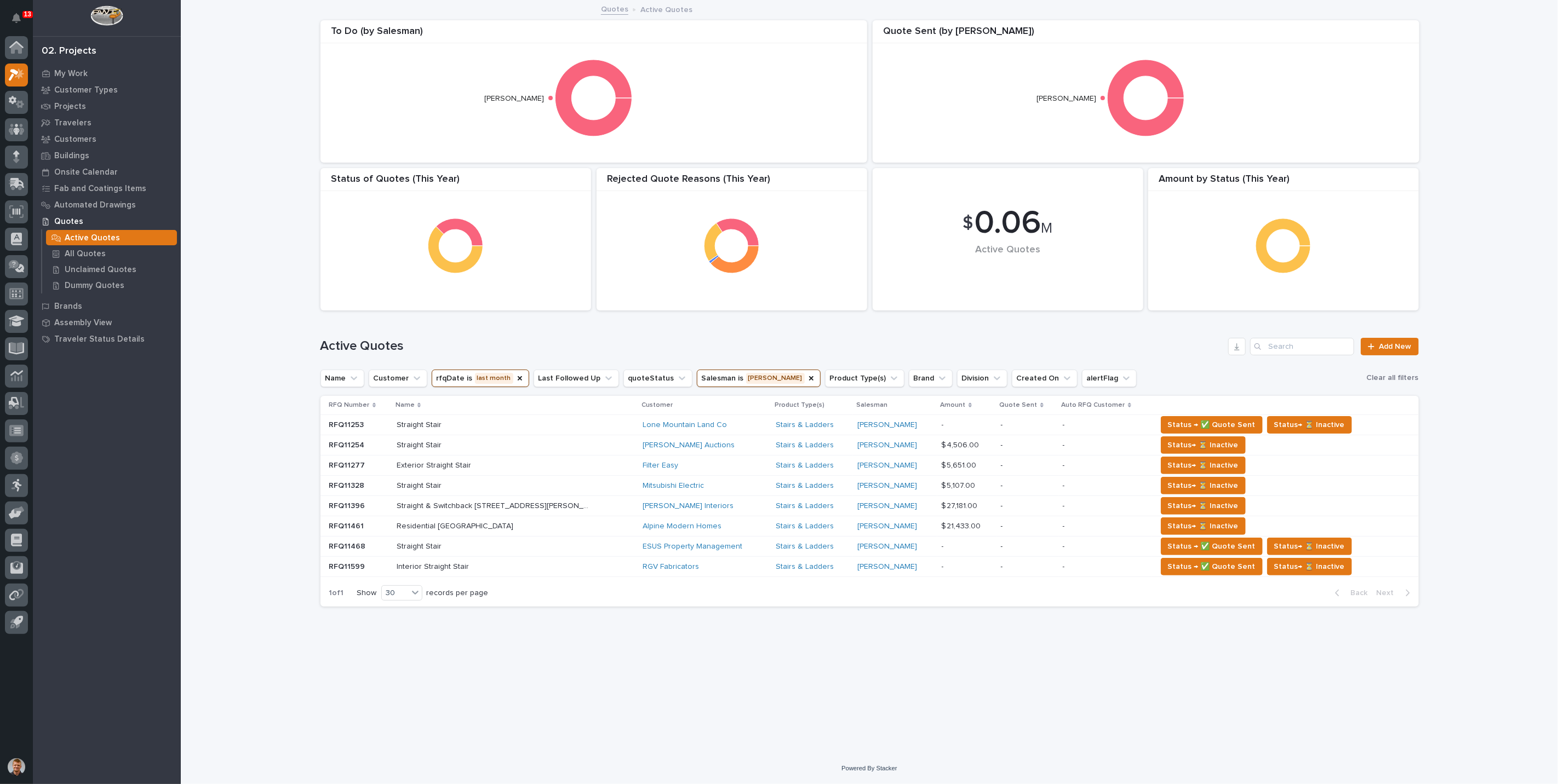
click at [483, 378] on button "rfqDate is last month" at bounding box center [480, 379] width 98 height 17
click at [481, 452] on p "this month" at bounding box center [499, 452] width 116 height 8
click at [505, 344] on h1 "Active Quotes" at bounding box center [773, 346] width 904 height 16
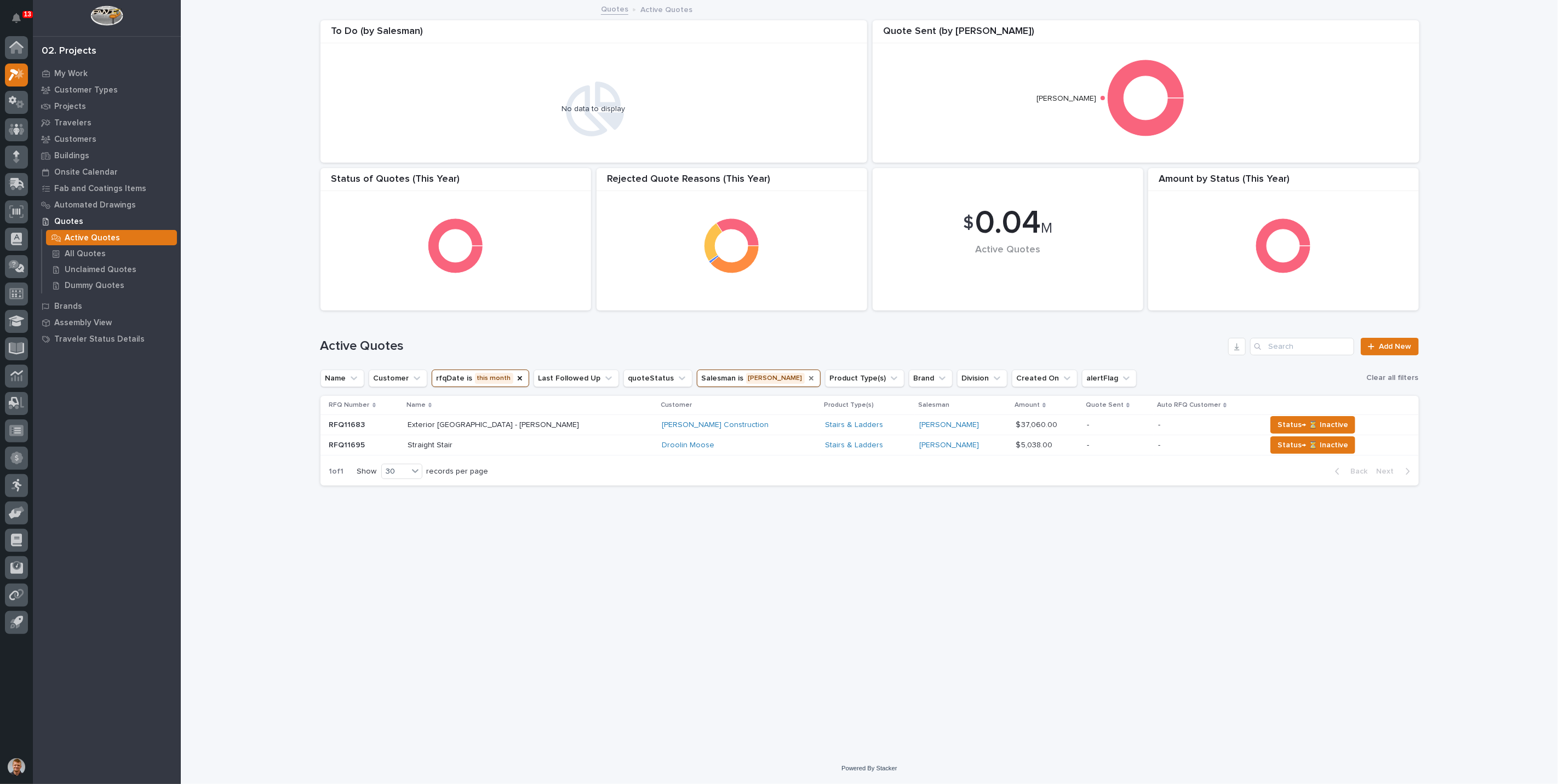
click at [809, 379] on icon "Salesman" at bounding box center [811, 379] width 5 height 5
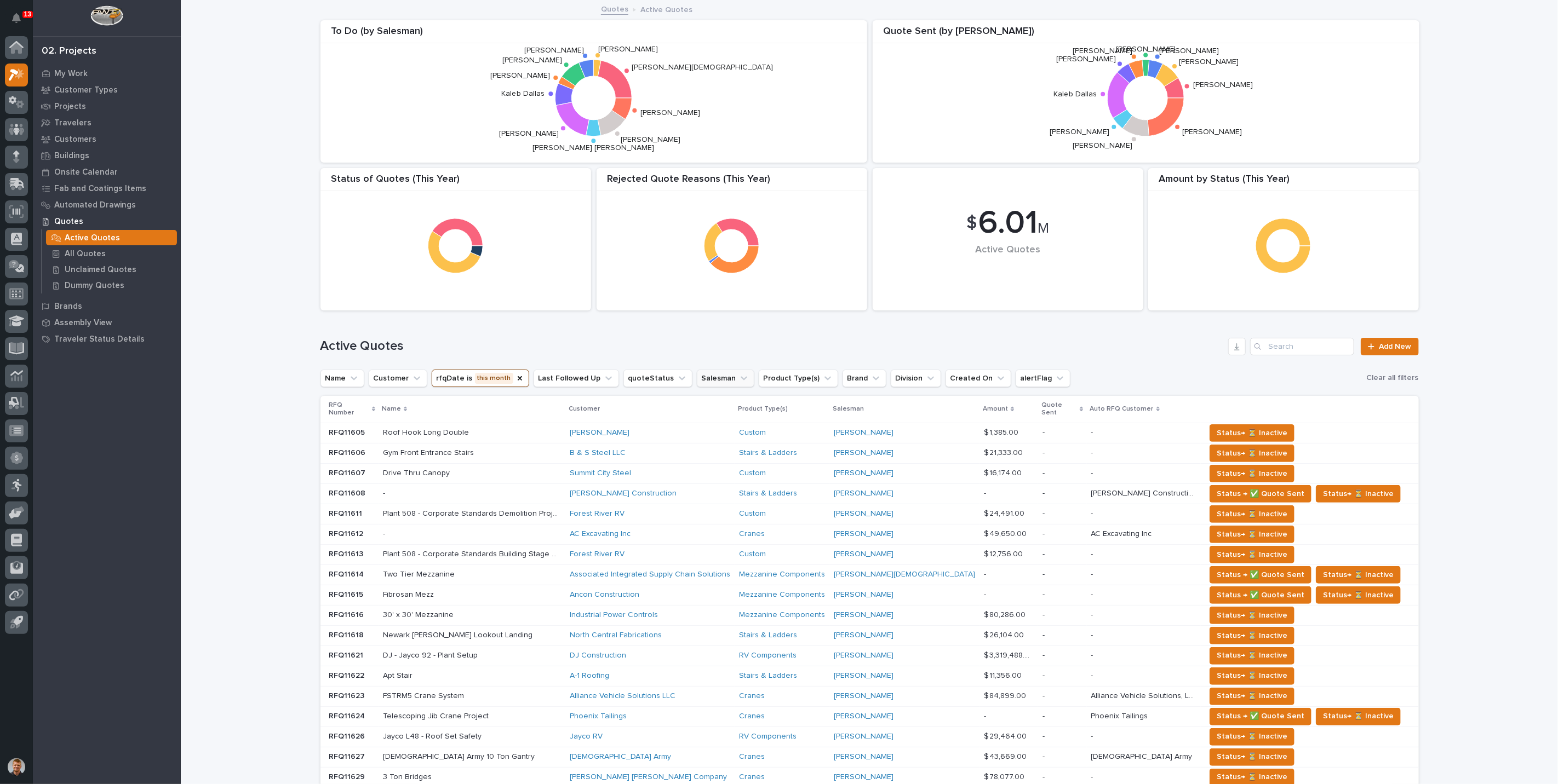
click at [704, 373] on button "Salesman" at bounding box center [725, 379] width 58 height 17
click at [703, 402] on p "is any of" at bounding box center [709, 405] width 30 height 9
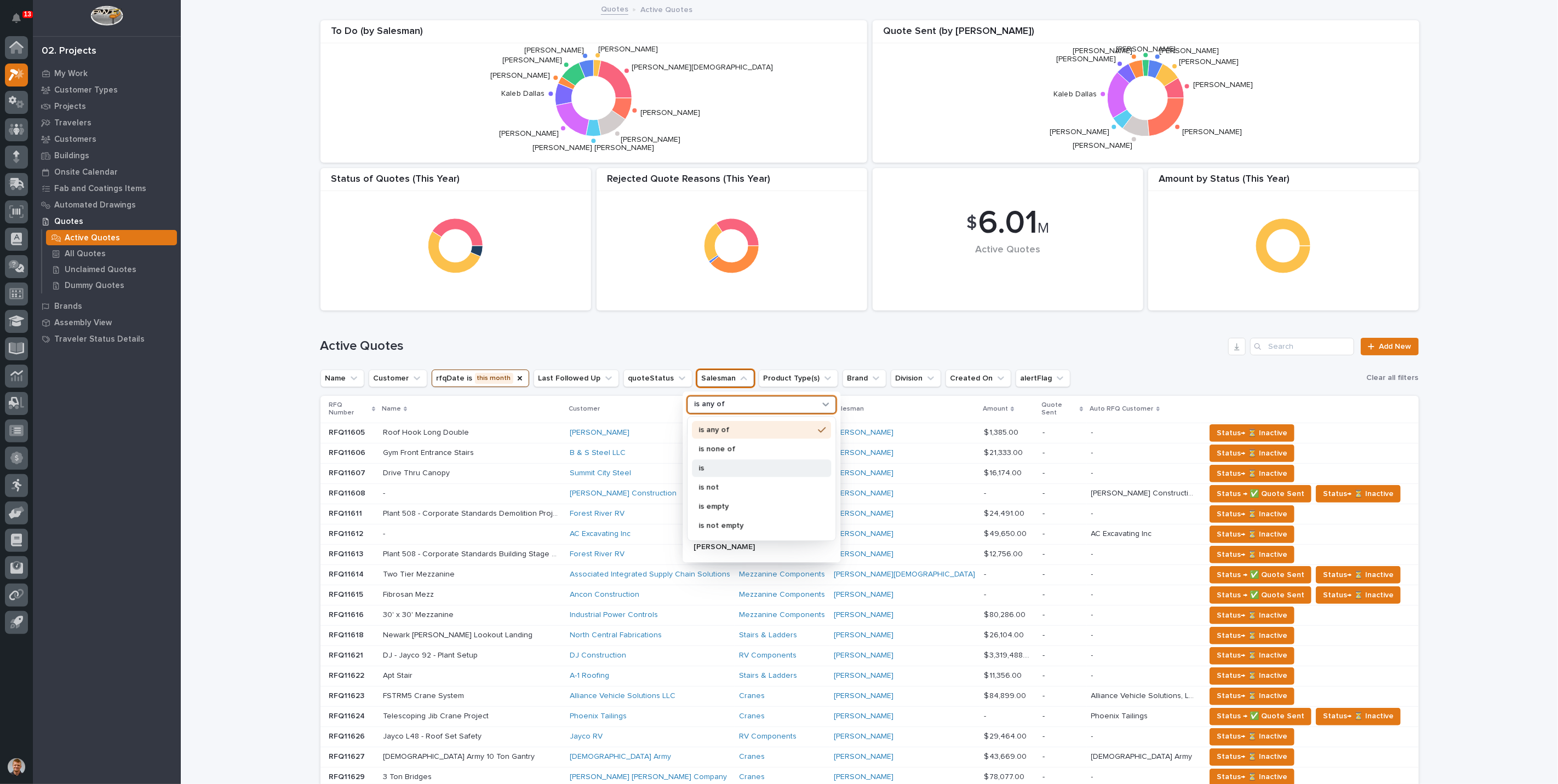
click at [699, 466] on p "is" at bounding box center [756, 468] width 115 height 8
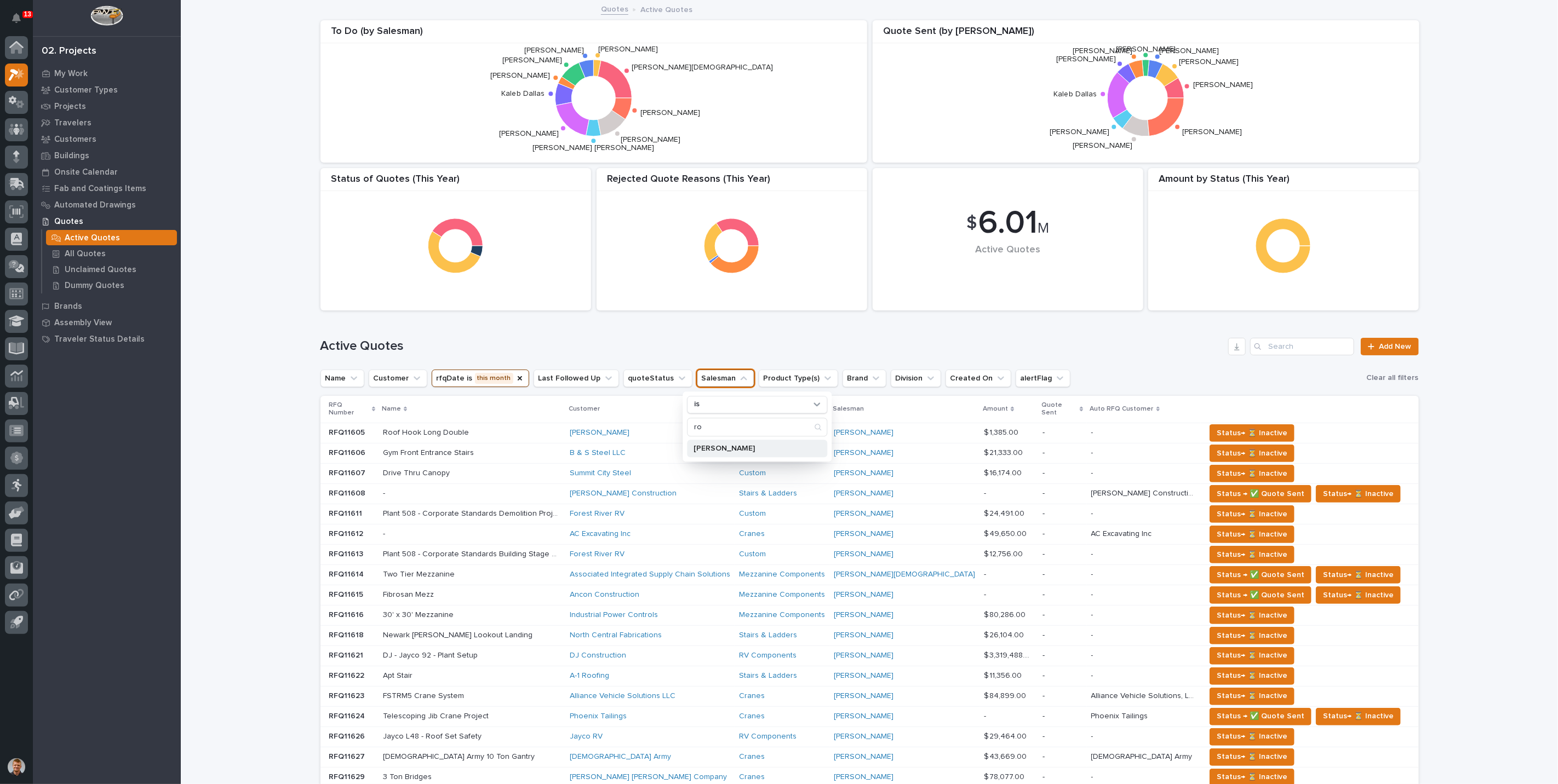
type input "r"
type input "trent"
click at [710, 450] on p "Trent Kautzmann" at bounding box center [752, 449] width 116 height 8
click at [758, 331] on div "Active Quotes Add New" at bounding box center [870, 342] width 1098 height 52
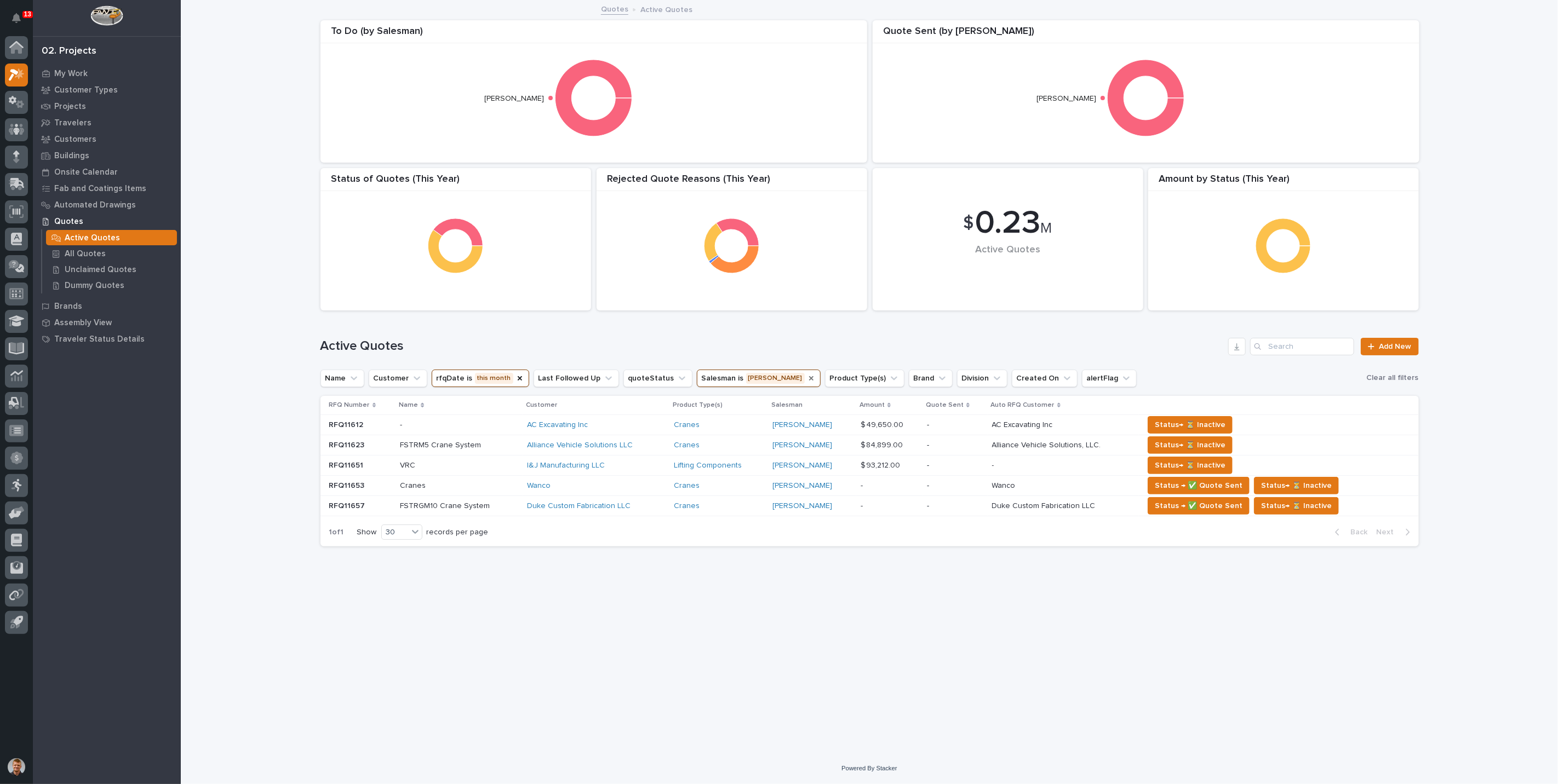
click at [474, 374] on button "rfqDate is this month" at bounding box center [480, 379] width 98 height 17
click at [471, 485] on div "last month" at bounding box center [505, 491] width 141 height 17
click at [502, 329] on div "Active Quotes Add New" at bounding box center [870, 342] width 1098 height 52
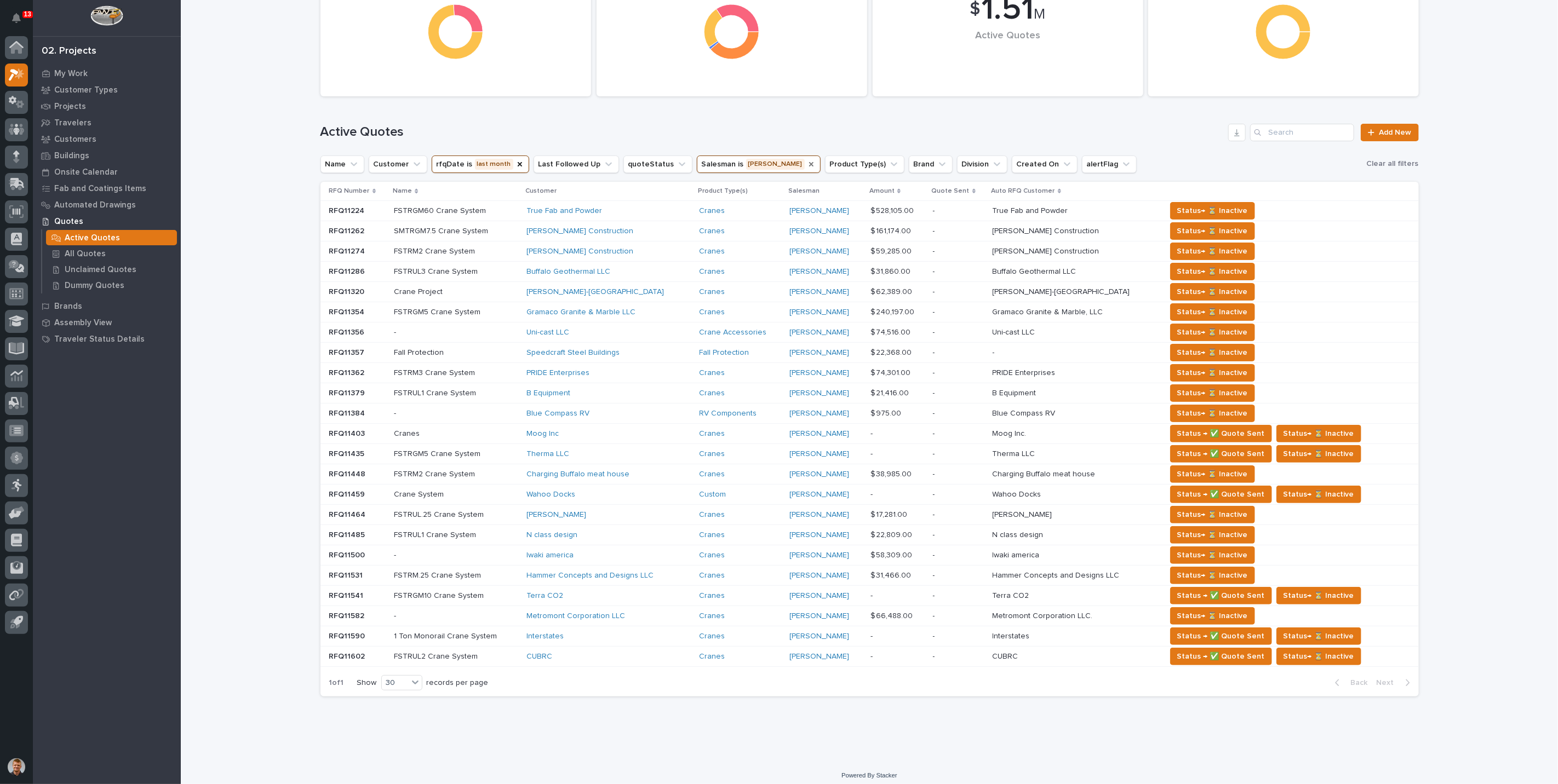
scroll to position [217, 0]
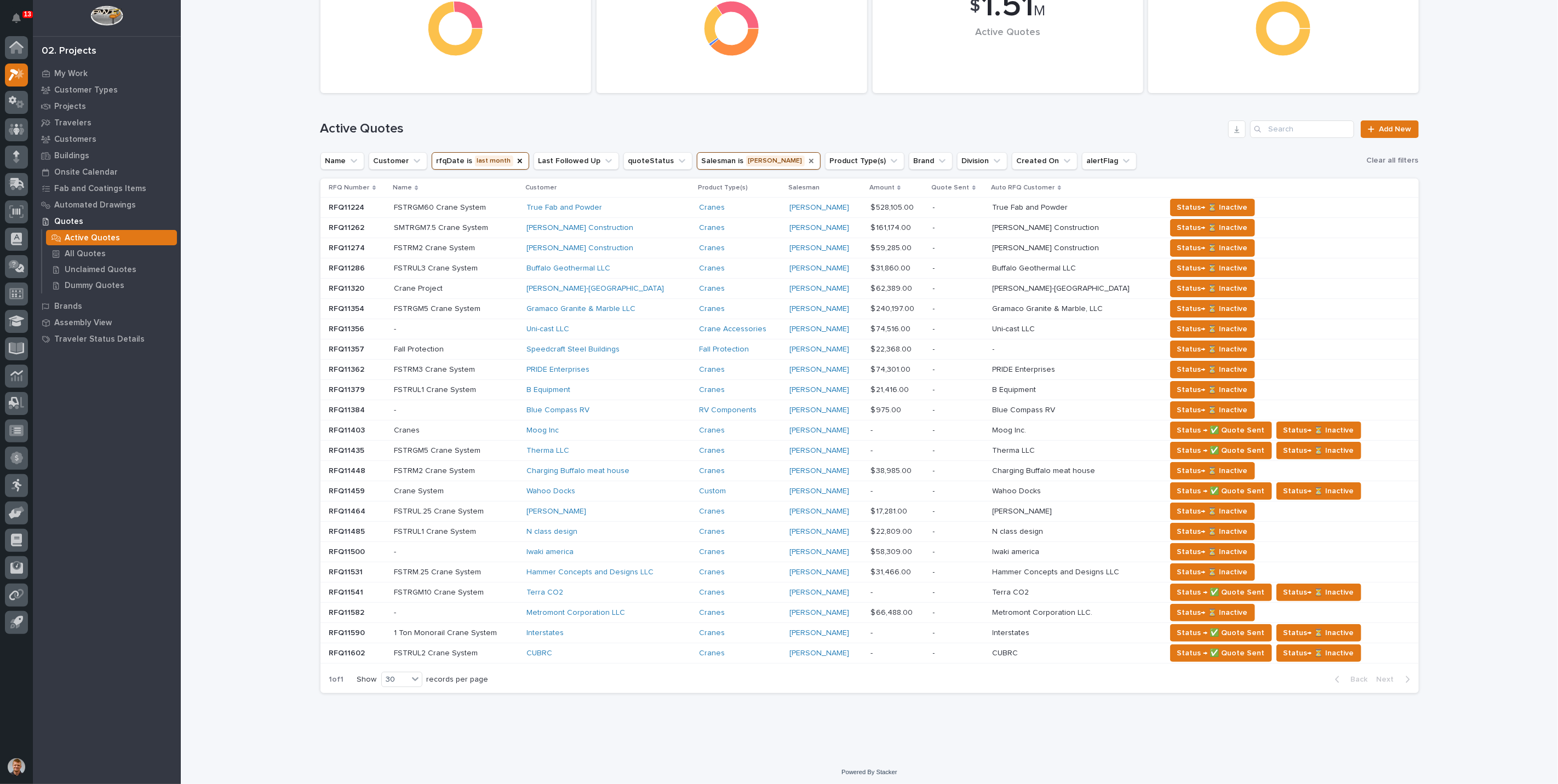
click at [809, 160] on icon "Salesman" at bounding box center [811, 160] width 5 height 5
click at [702, 166] on button "Salesman" at bounding box center [725, 160] width 58 height 17
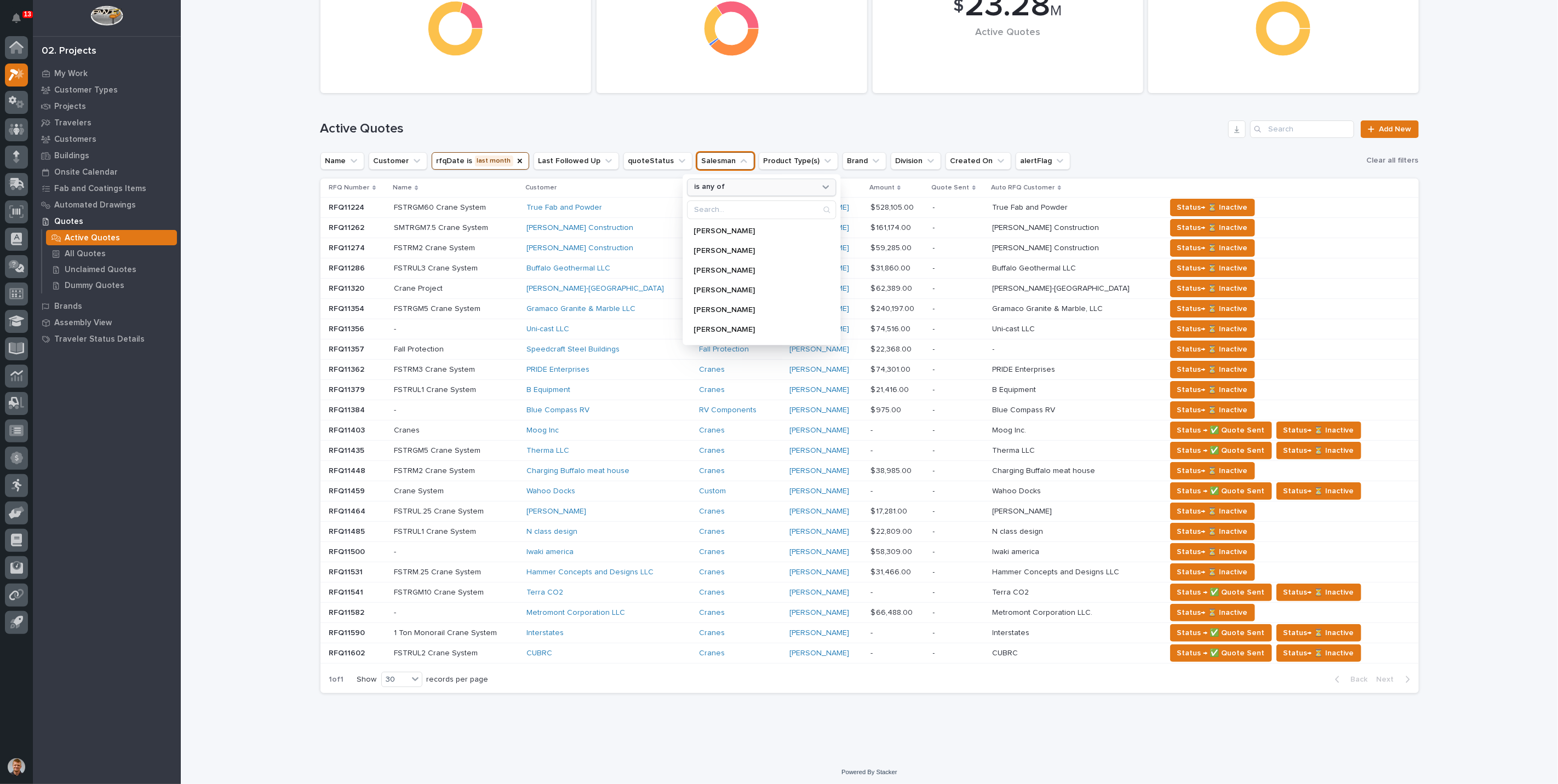
click at [715, 183] on p "is any of" at bounding box center [709, 188] width 30 height 9
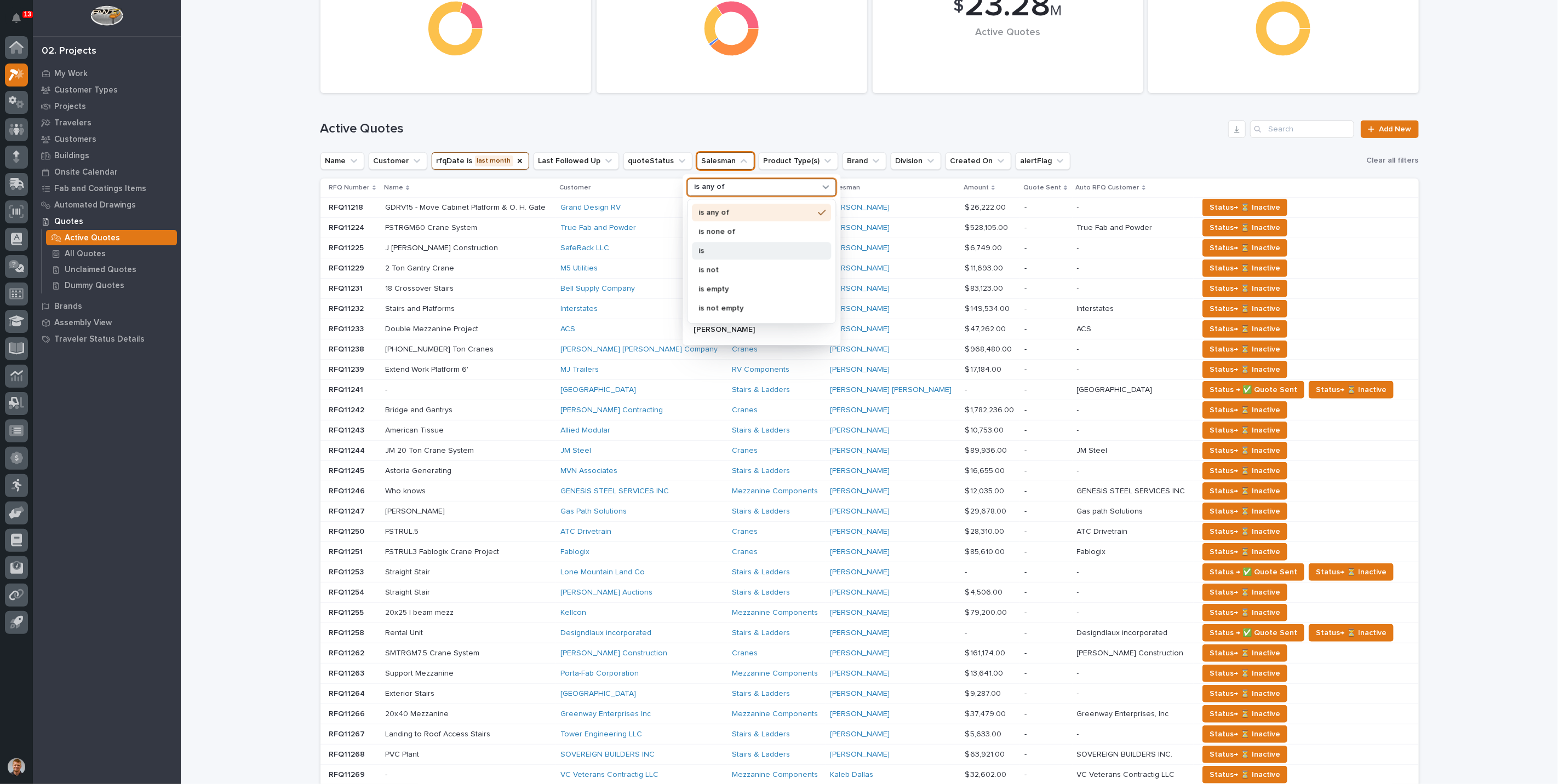
click at [703, 246] on div "is" at bounding box center [761, 251] width 140 height 17
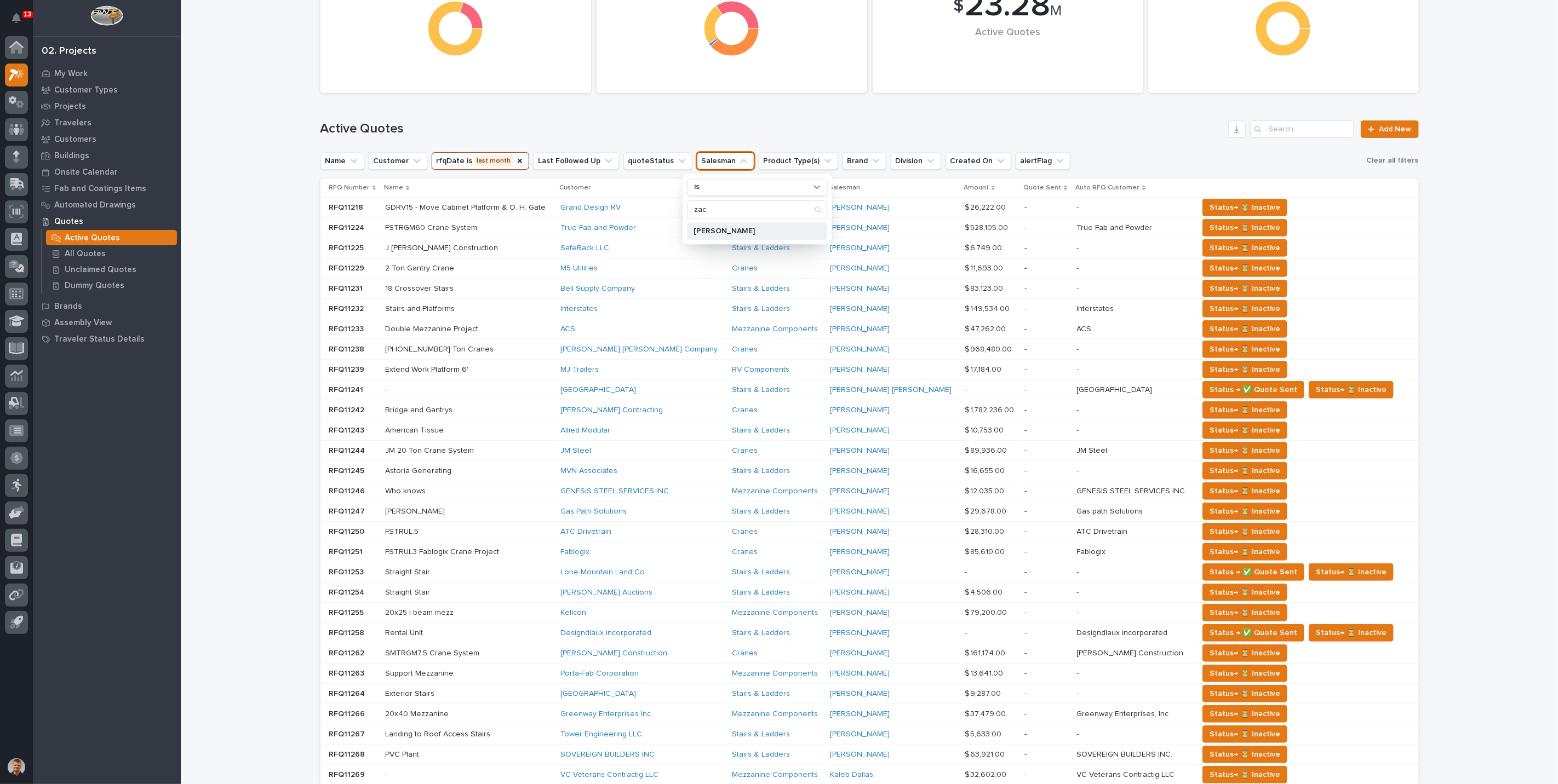
type input "zac"
click at [719, 228] on p "Zac Lechlitner" at bounding box center [752, 232] width 116 height 8
drag, startPoint x: 718, startPoint y: 136, endPoint x: 720, endPoint y: 126, distance: 10.2
click at [718, 136] on h1 "Active Quotes" at bounding box center [773, 129] width 904 height 16
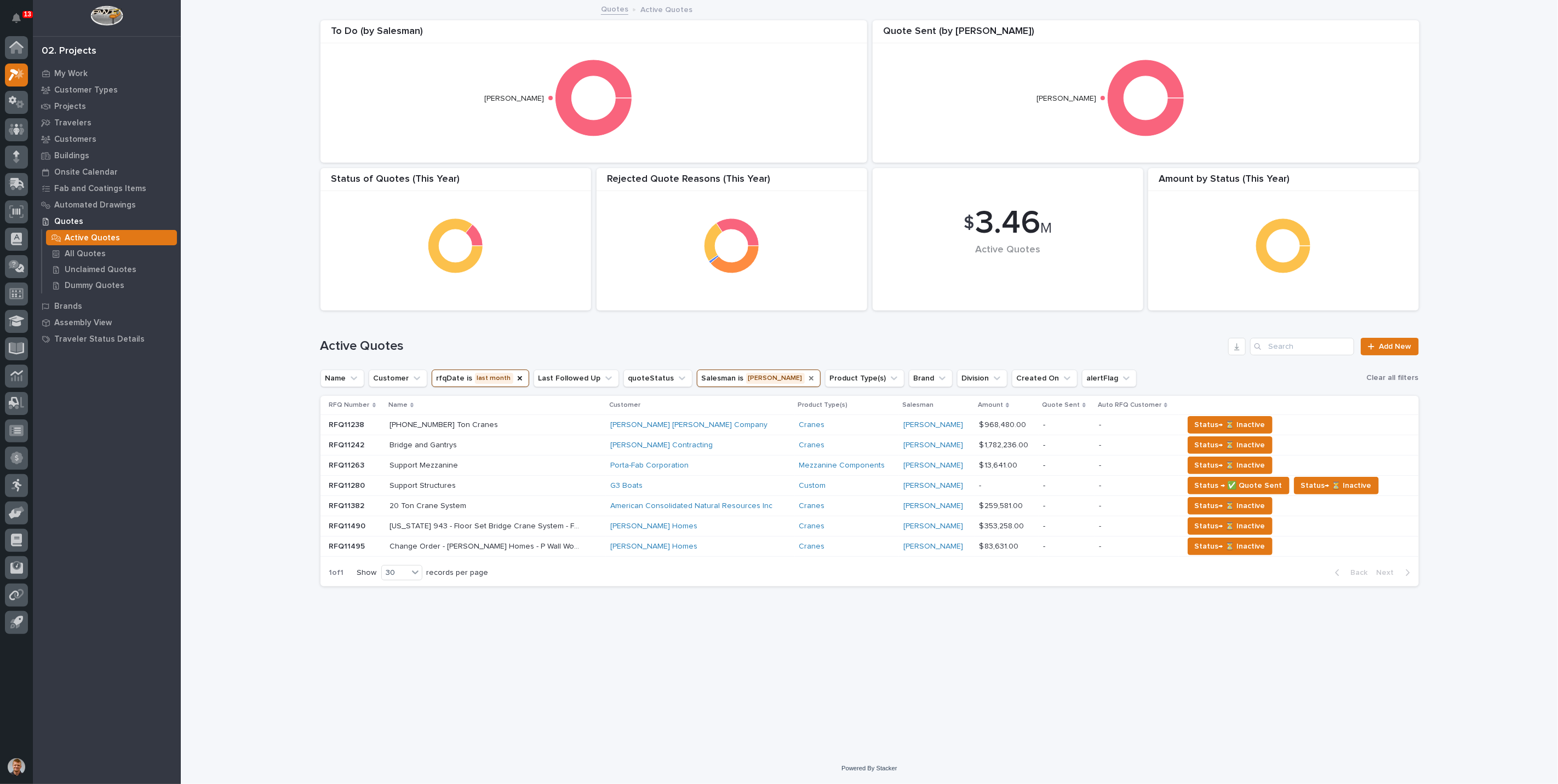
click at [476, 380] on button "rfqDate is last month" at bounding box center [480, 379] width 98 height 17
click at [466, 450] on p "this month" at bounding box center [499, 452] width 116 height 8
click at [528, 322] on div "Active Quotes Add New" at bounding box center [870, 342] width 1098 height 52
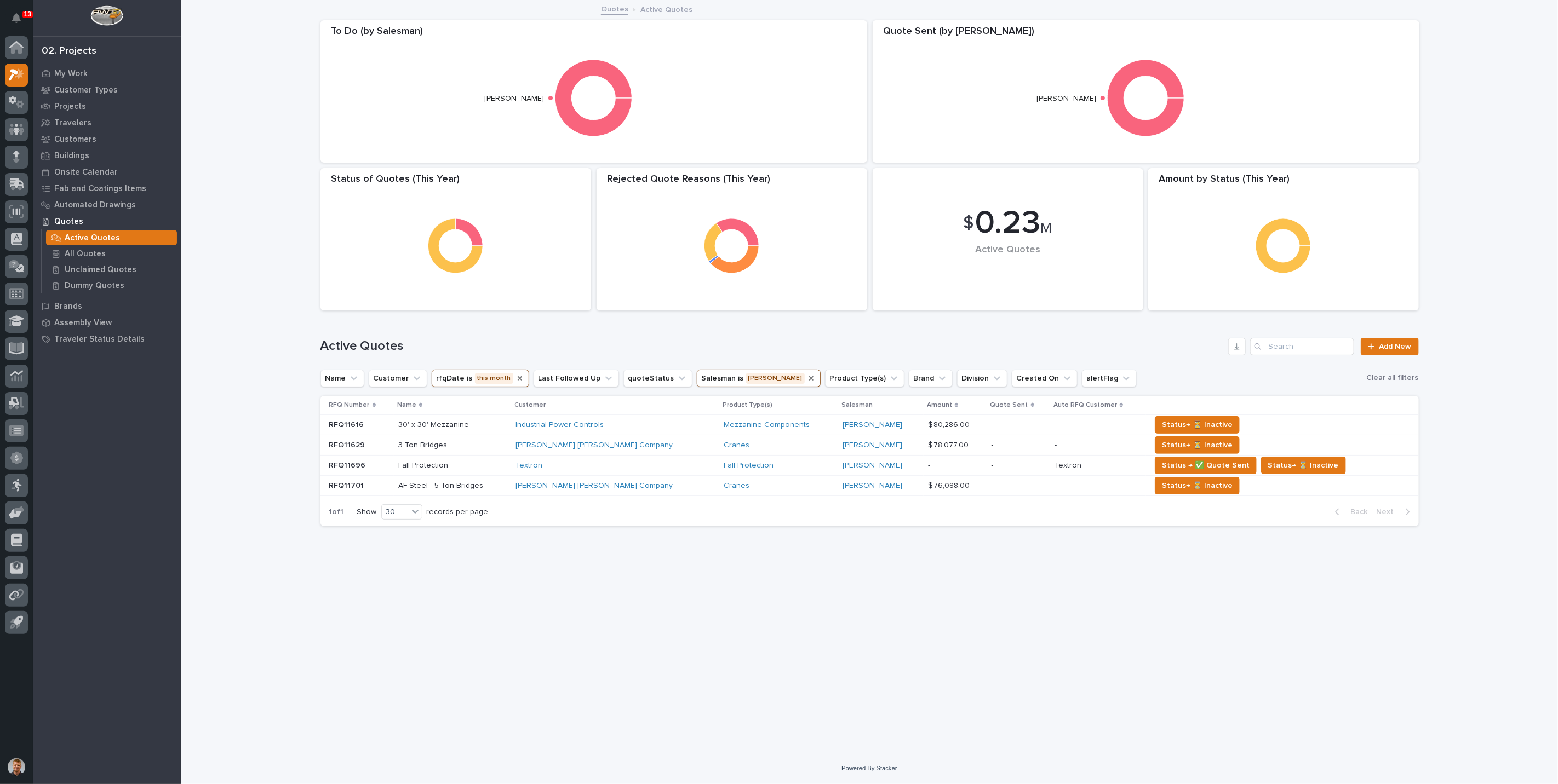
click at [517, 377] on icon "rfqDate" at bounding box center [519, 379] width 5 height 5
click at [763, 377] on icon "Salesman" at bounding box center [765, 379] width 5 height 5
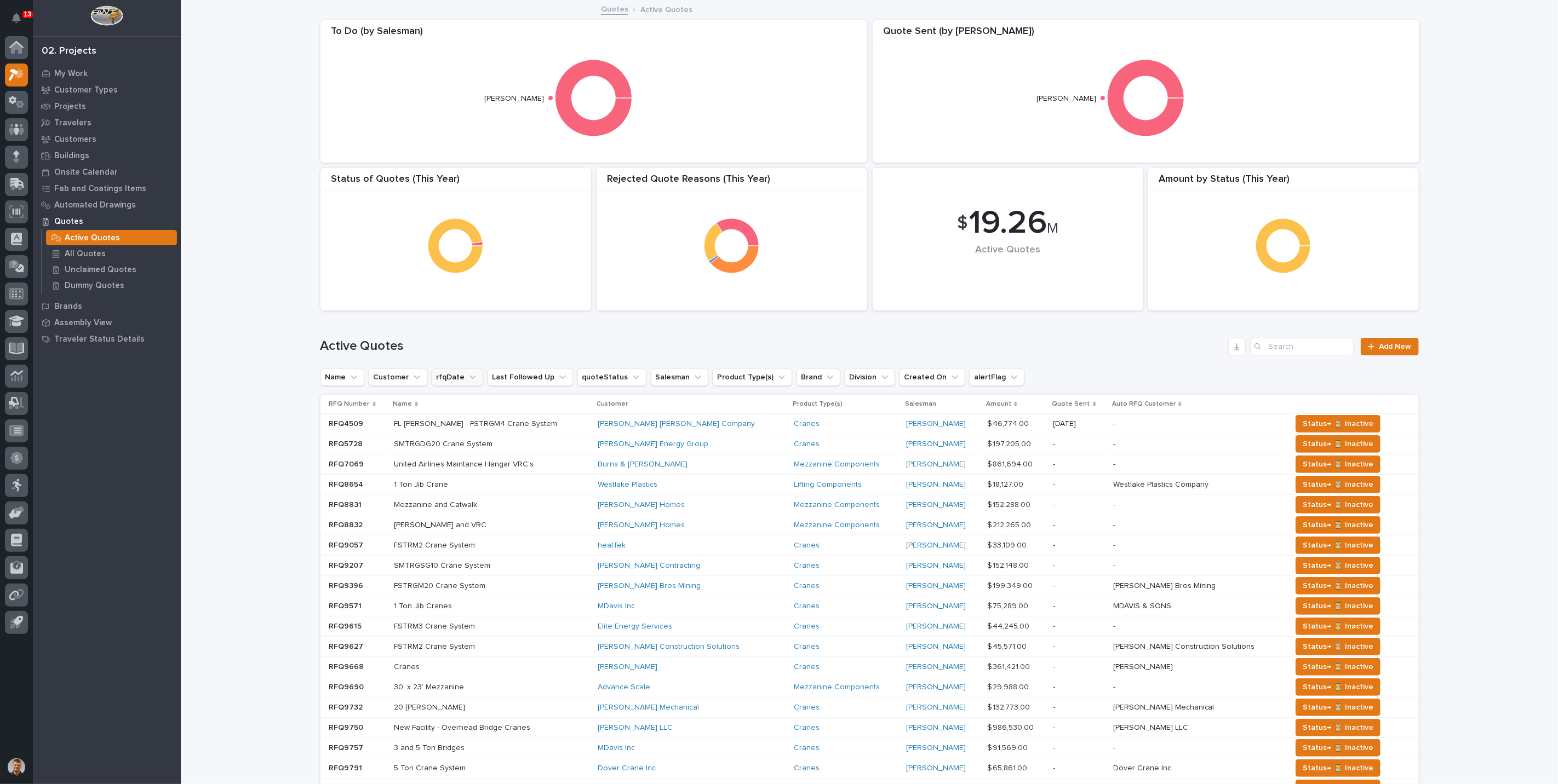
click at [240, 318] on div "Loading... Saving… Loading... Saving… $ 19.26 M Active Quotes Amount by Status …" at bounding box center [869, 558] width 1378 height 1114
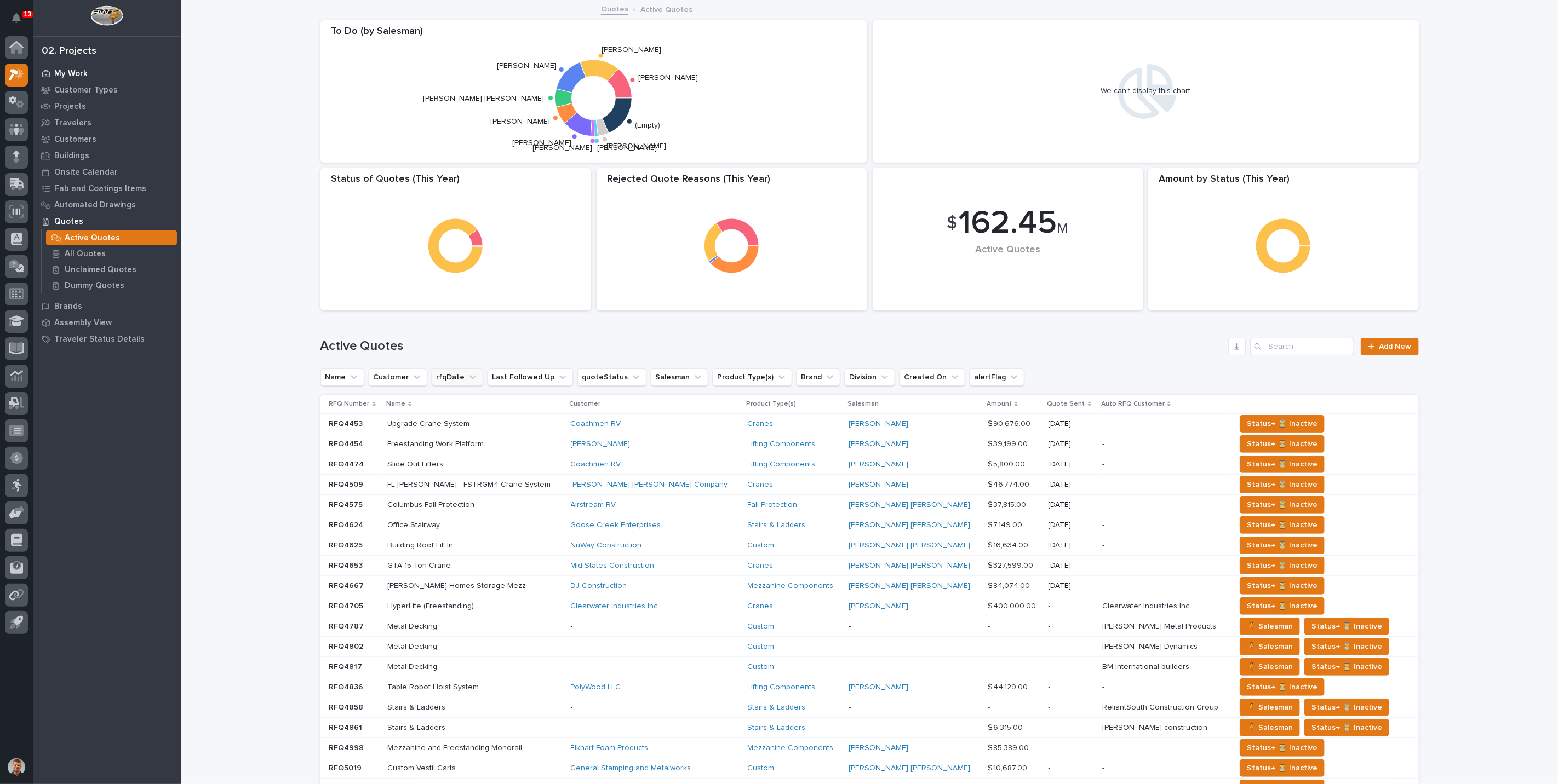
click at [68, 71] on p "My Work" at bounding box center [70, 74] width 33 height 9
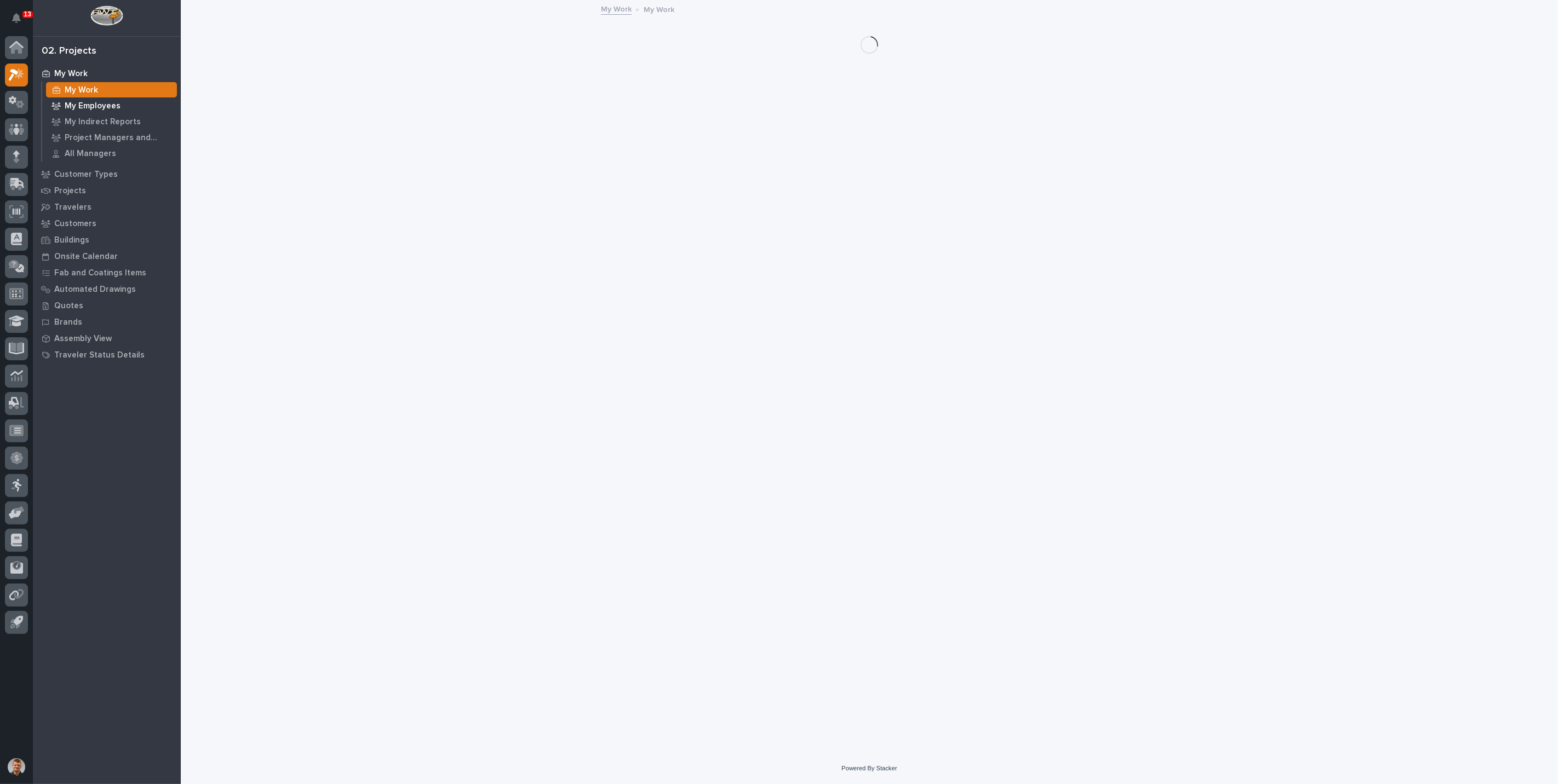
click at [87, 106] on p "My Employees" at bounding box center [92, 106] width 56 height 9
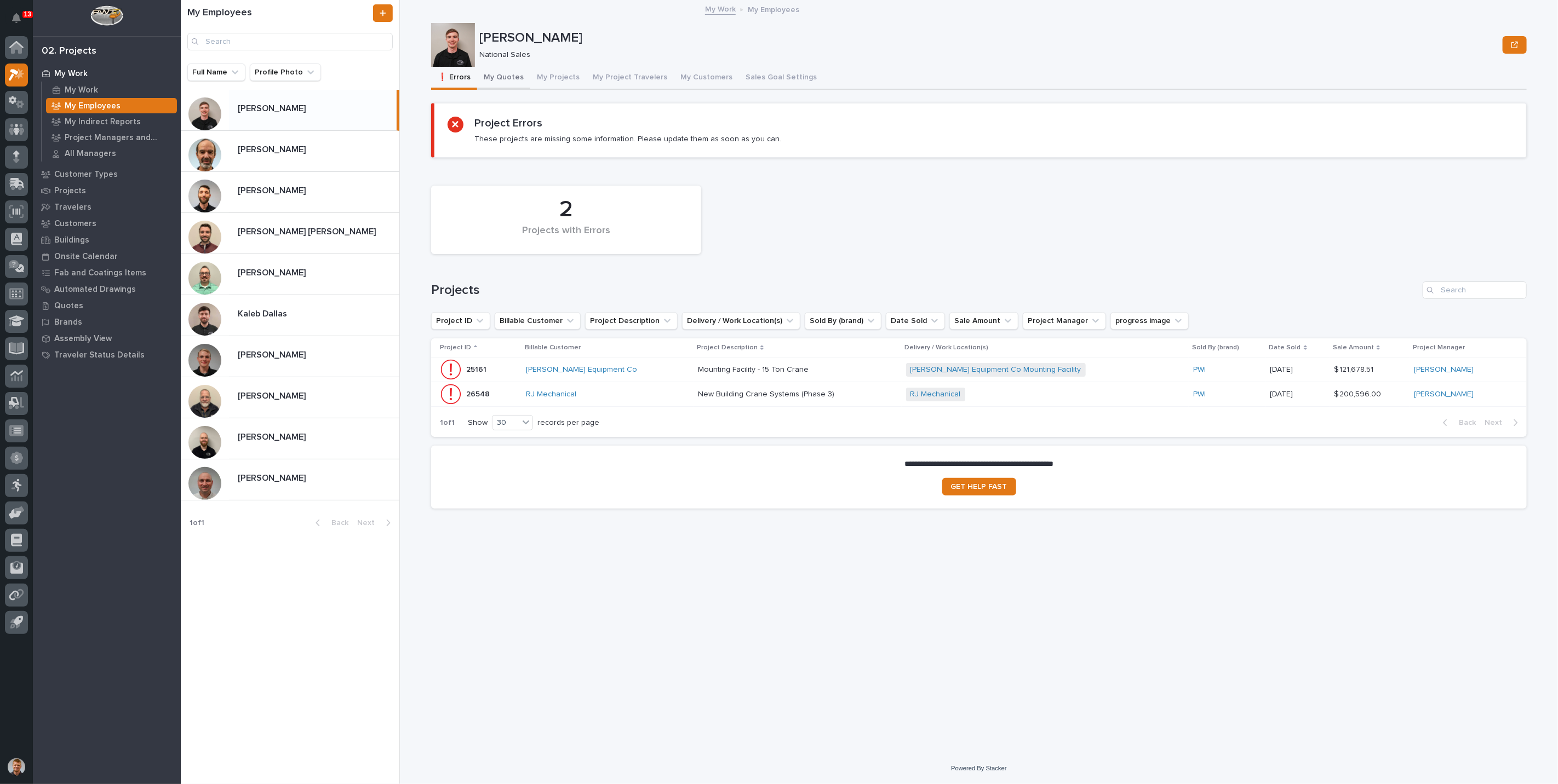
click at [505, 79] on button "My Quotes" at bounding box center [504, 78] width 53 height 23
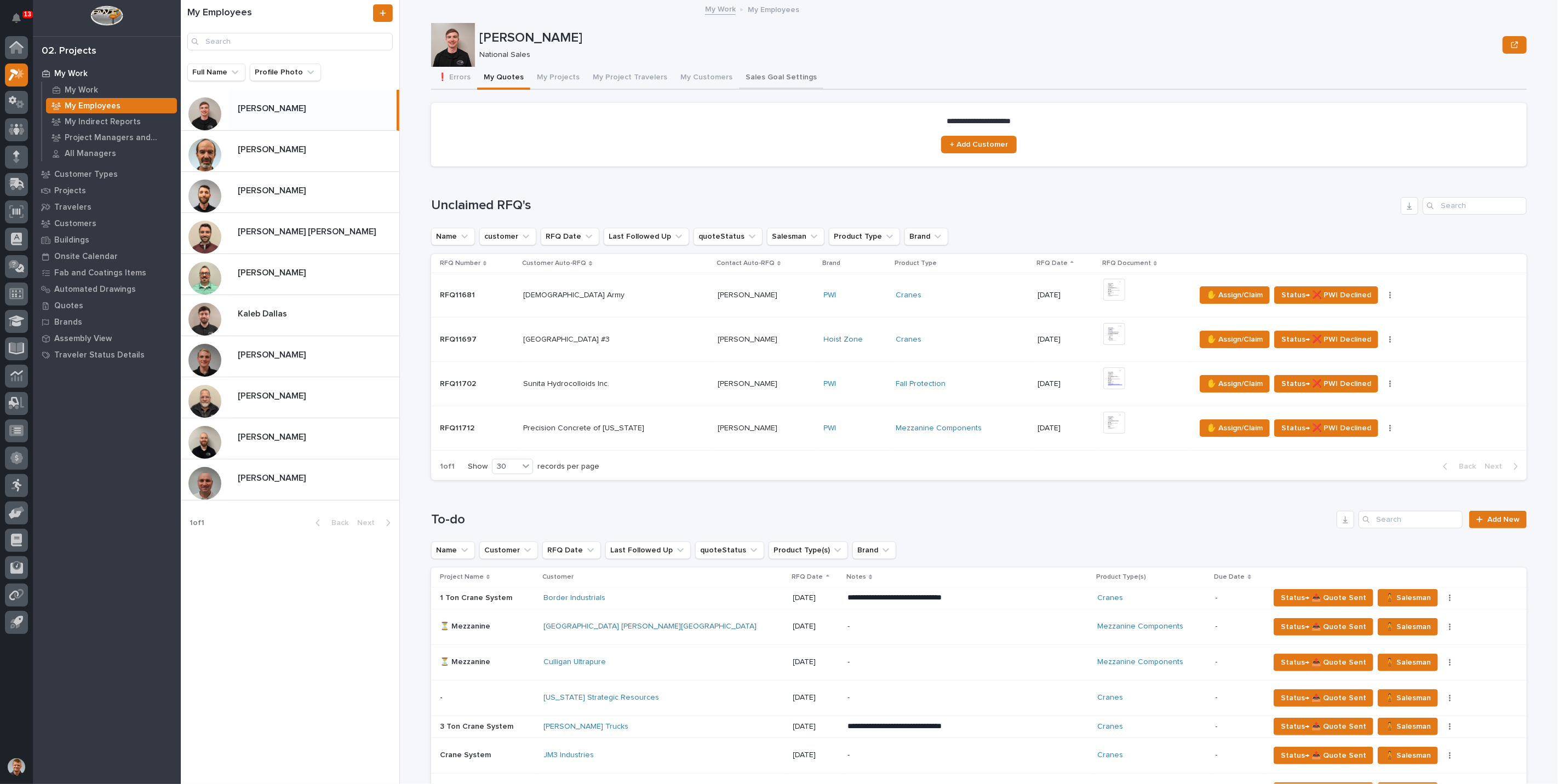
click at [777, 73] on button "Sales Goal Settings" at bounding box center [781, 78] width 84 height 23
